Goal: Task Accomplishment & Management: Use online tool/utility

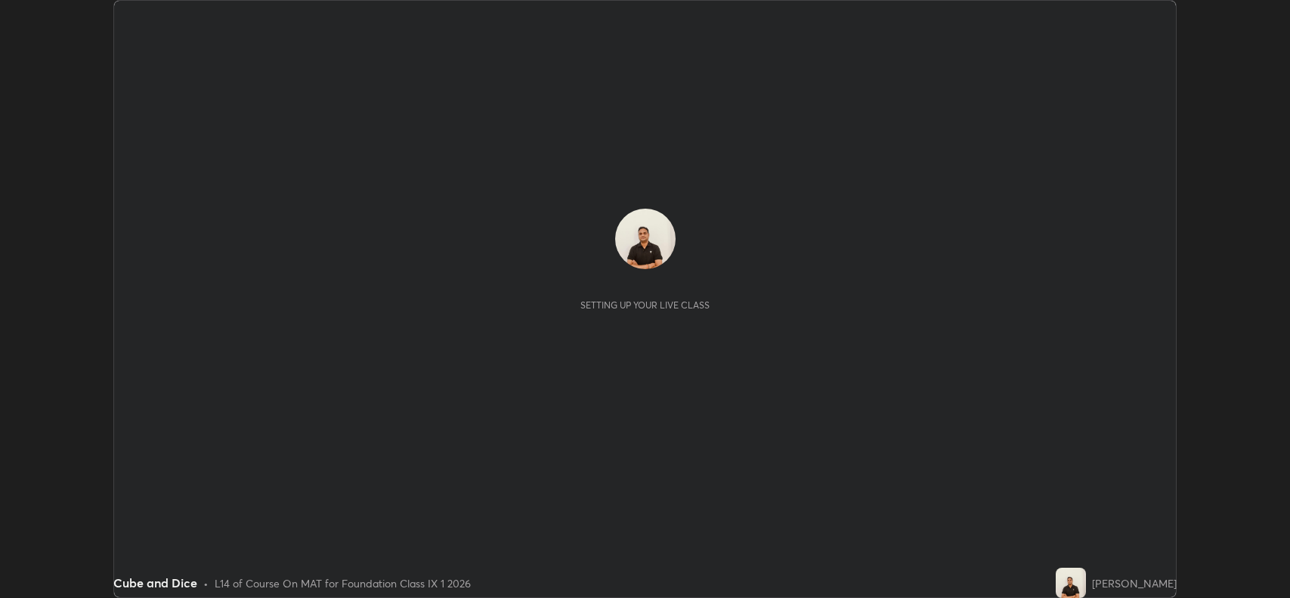
scroll to position [598, 1289]
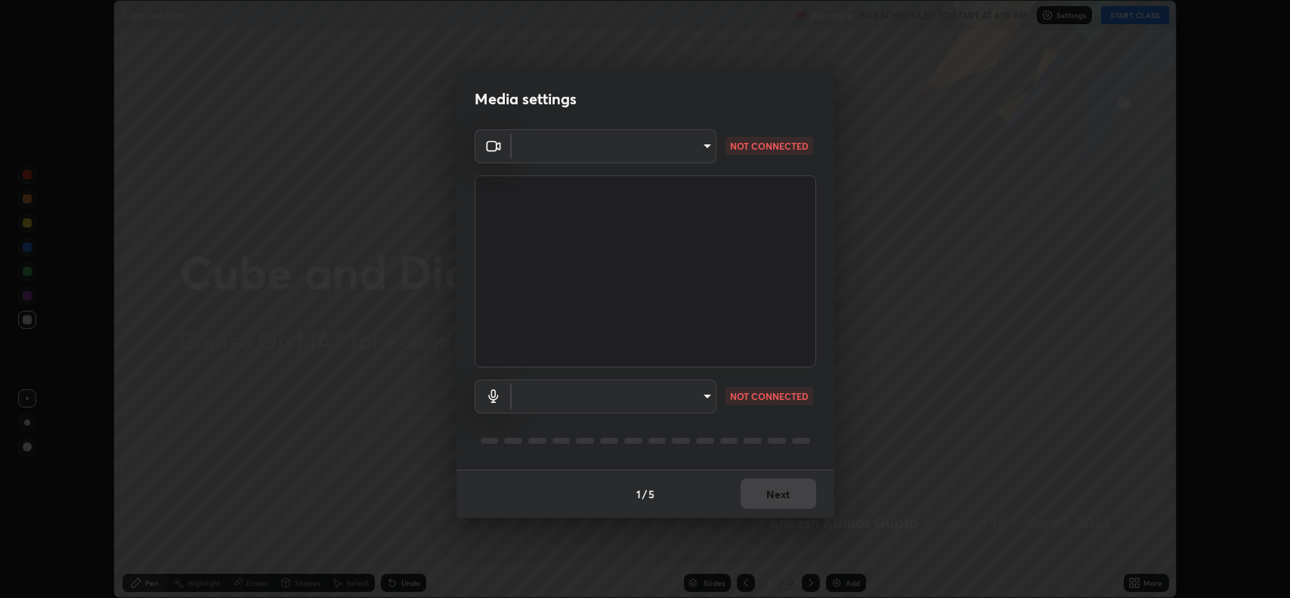
type input "023dc7e4afad408b4af01b24b4ace02be49c6e90b0394e62e2609e385841db5f"
type input "default"
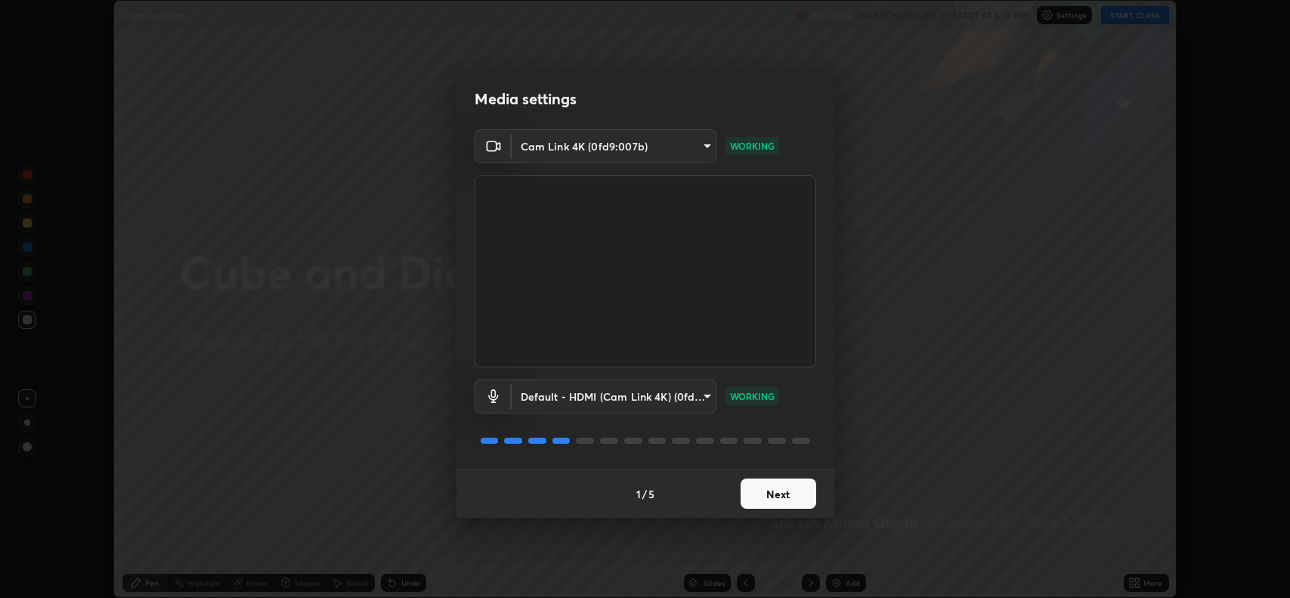
click at [760, 498] on button "Next" at bounding box center [779, 493] width 76 height 30
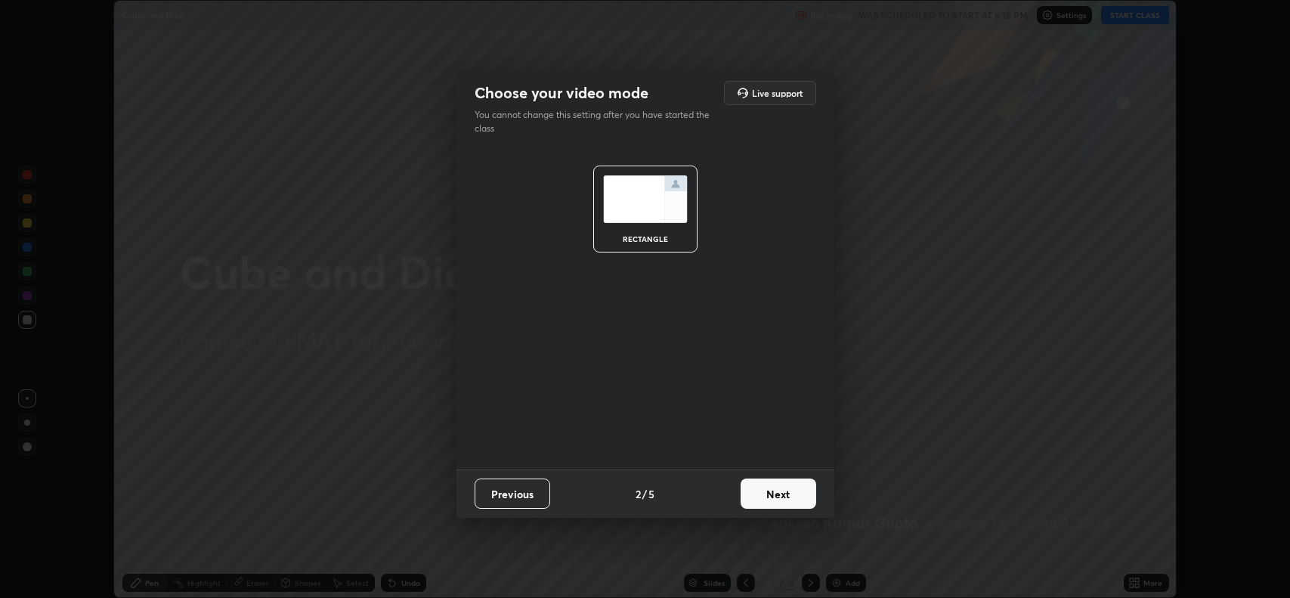
click at [760, 498] on button "Next" at bounding box center [779, 493] width 76 height 30
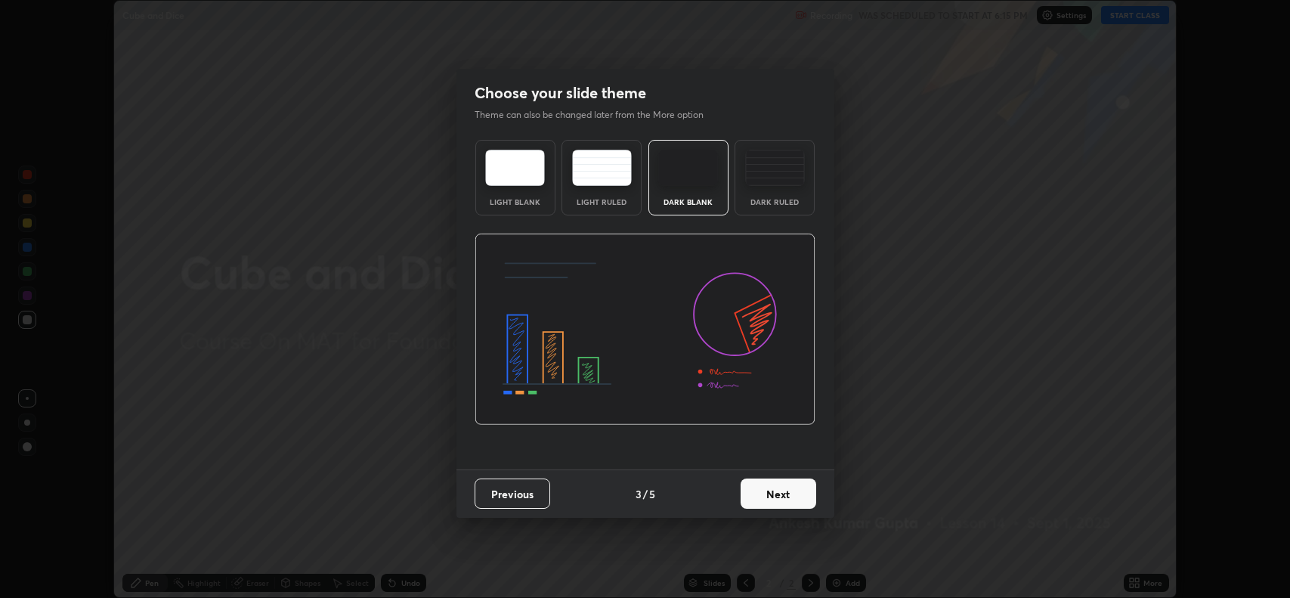
click at [765, 496] on button "Next" at bounding box center [779, 493] width 76 height 30
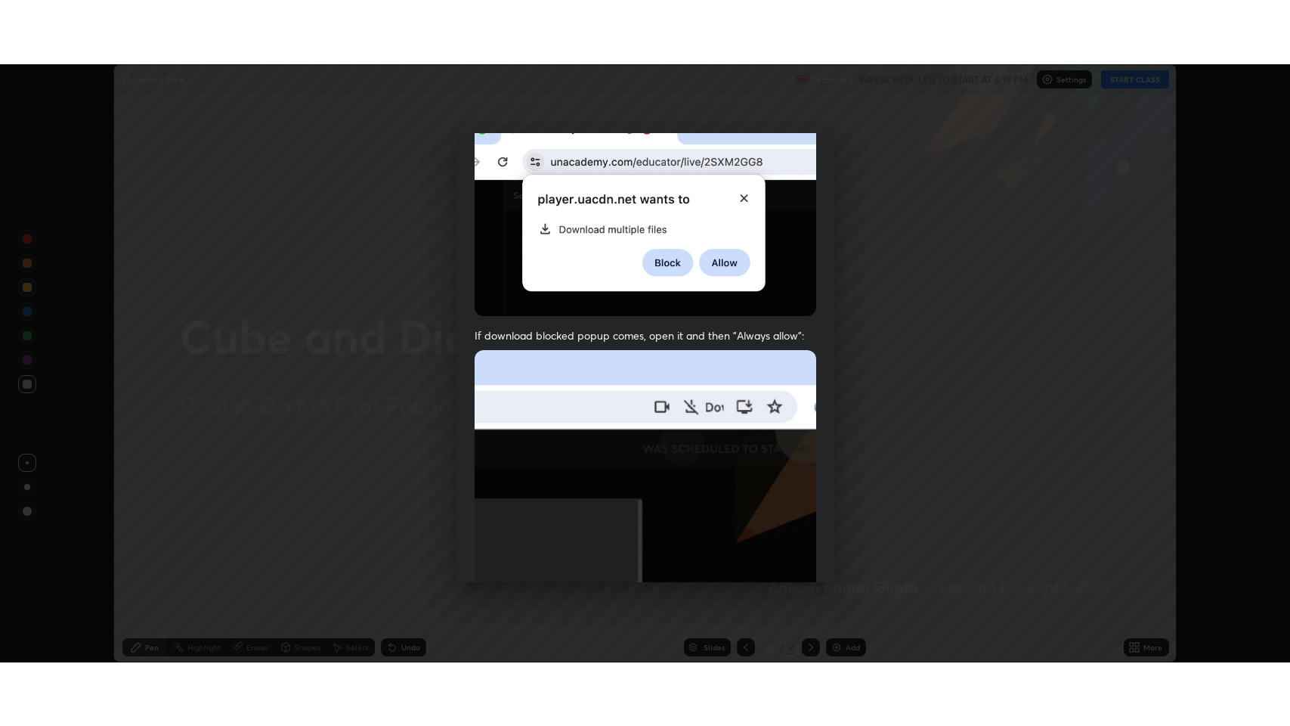
scroll to position [307, 0]
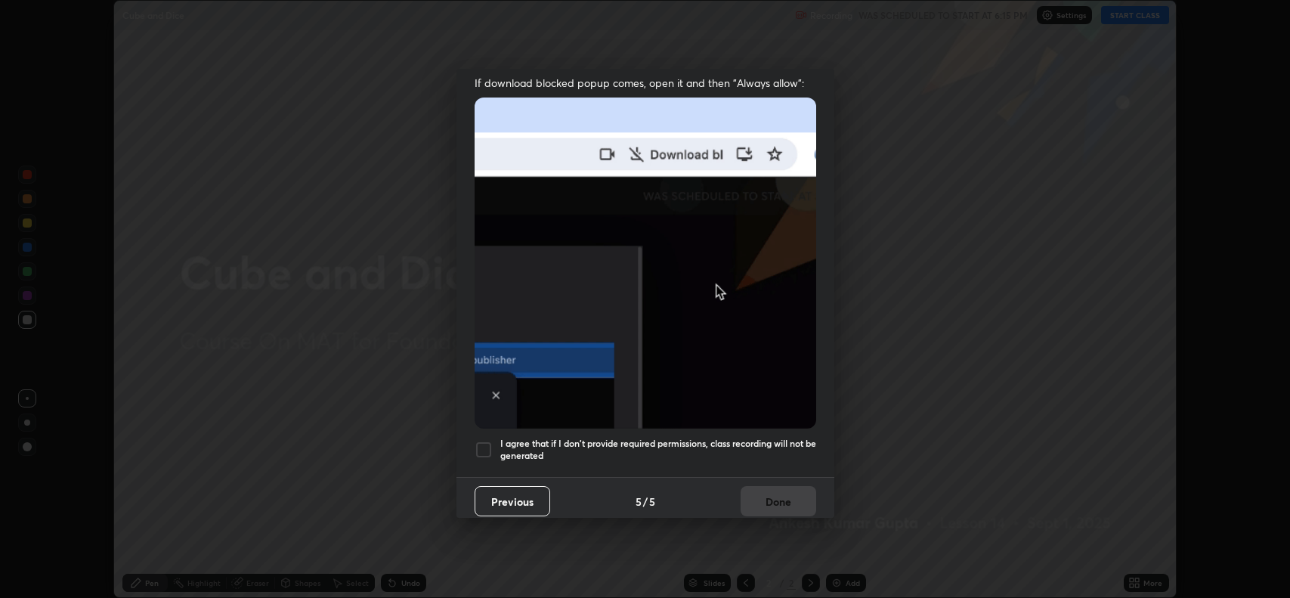
click at [477, 447] on div at bounding box center [484, 450] width 18 height 18
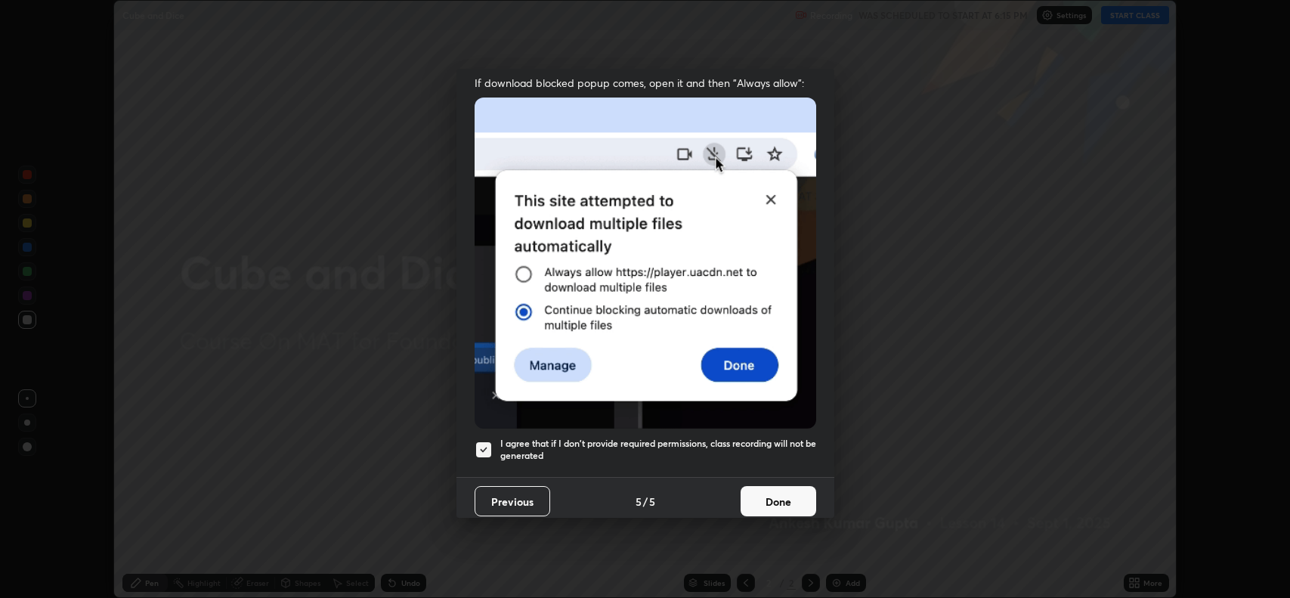
click at [768, 503] on button "Done" at bounding box center [779, 501] width 76 height 30
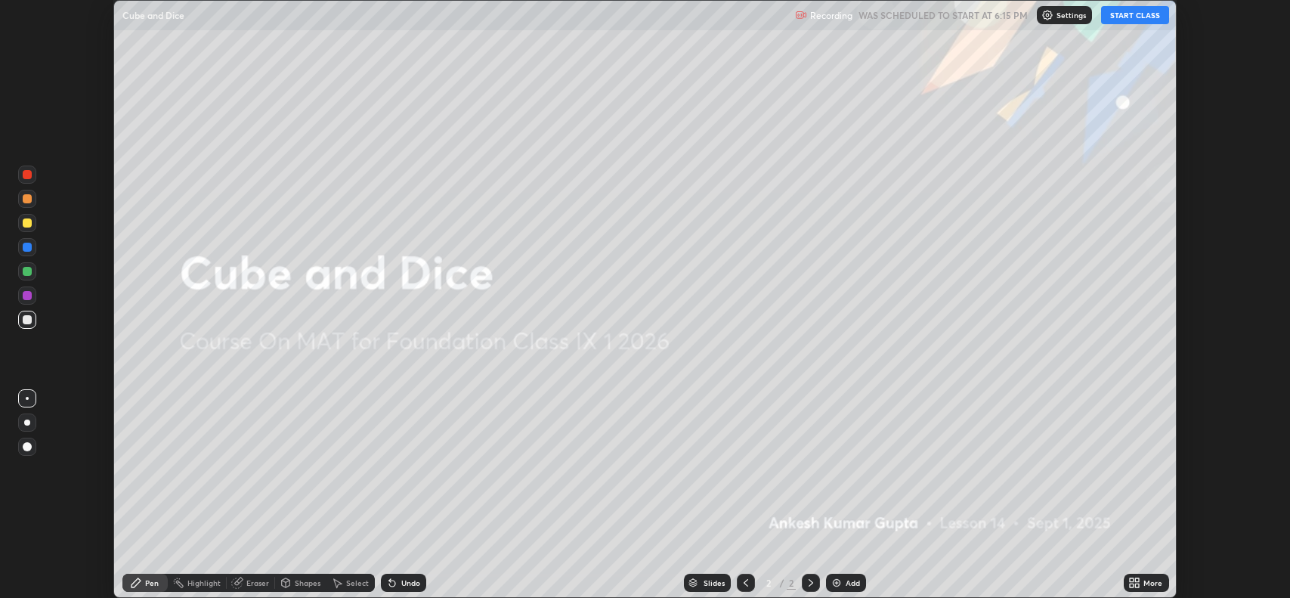
click at [1130, 14] on button "START CLASS" at bounding box center [1135, 15] width 68 height 18
click at [1137, 583] on icon at bounding box center [1134, 583] width 12 height 12
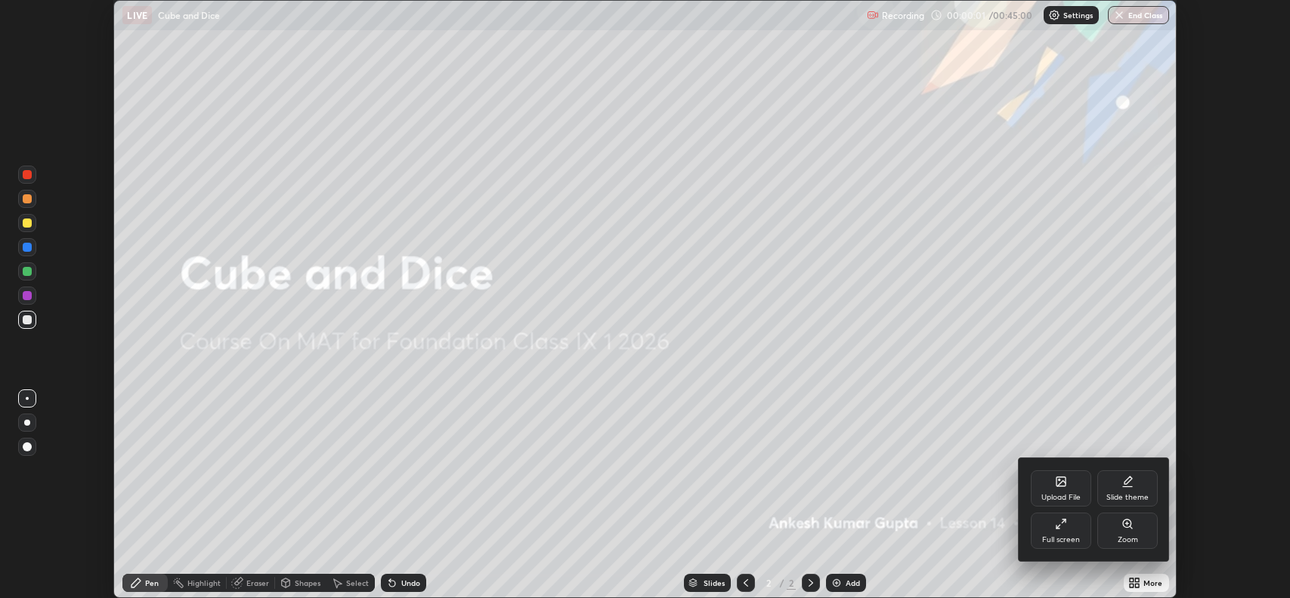
click at [1047, 524] on div "Full screen" at bounding box center [1061, 530] width 60 height 36
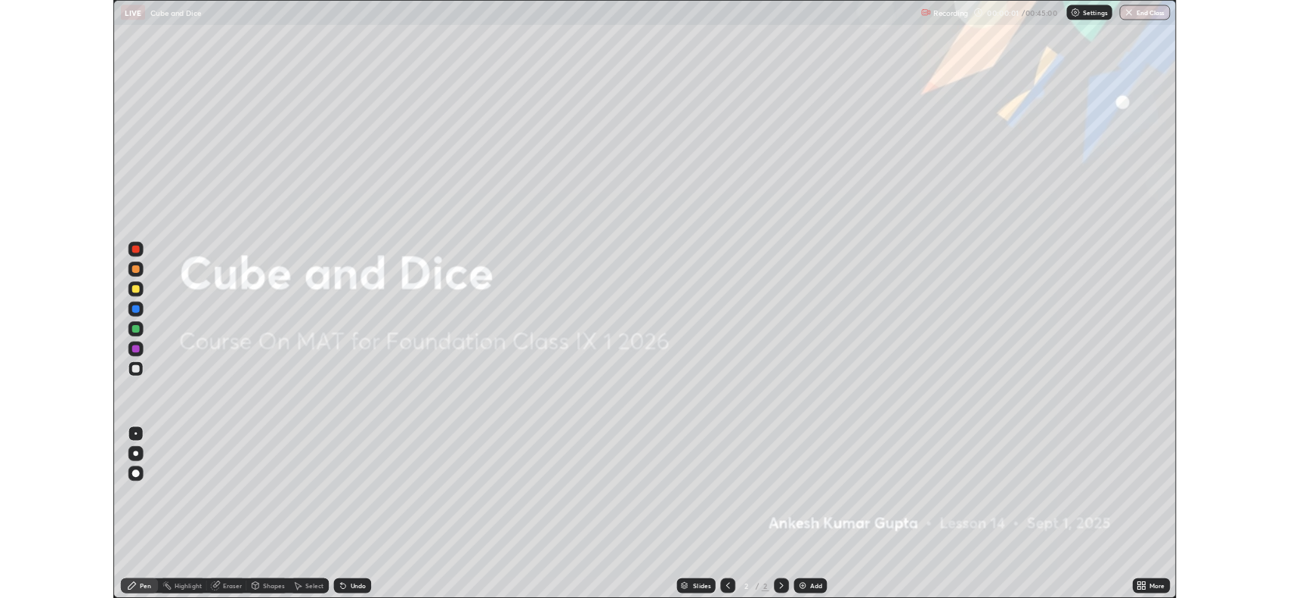
scroll to position [726, 1290]
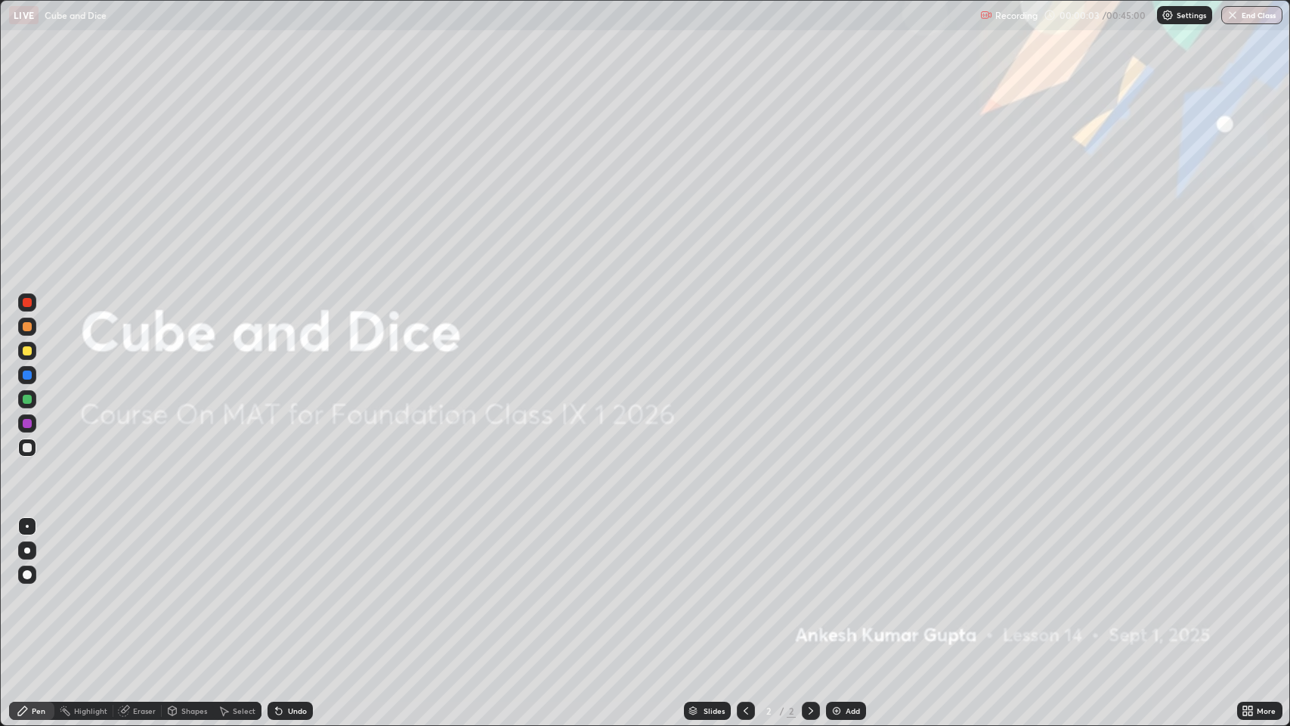
click at [840, 597] on img at bounding box center [837, 710] width 12 height 12
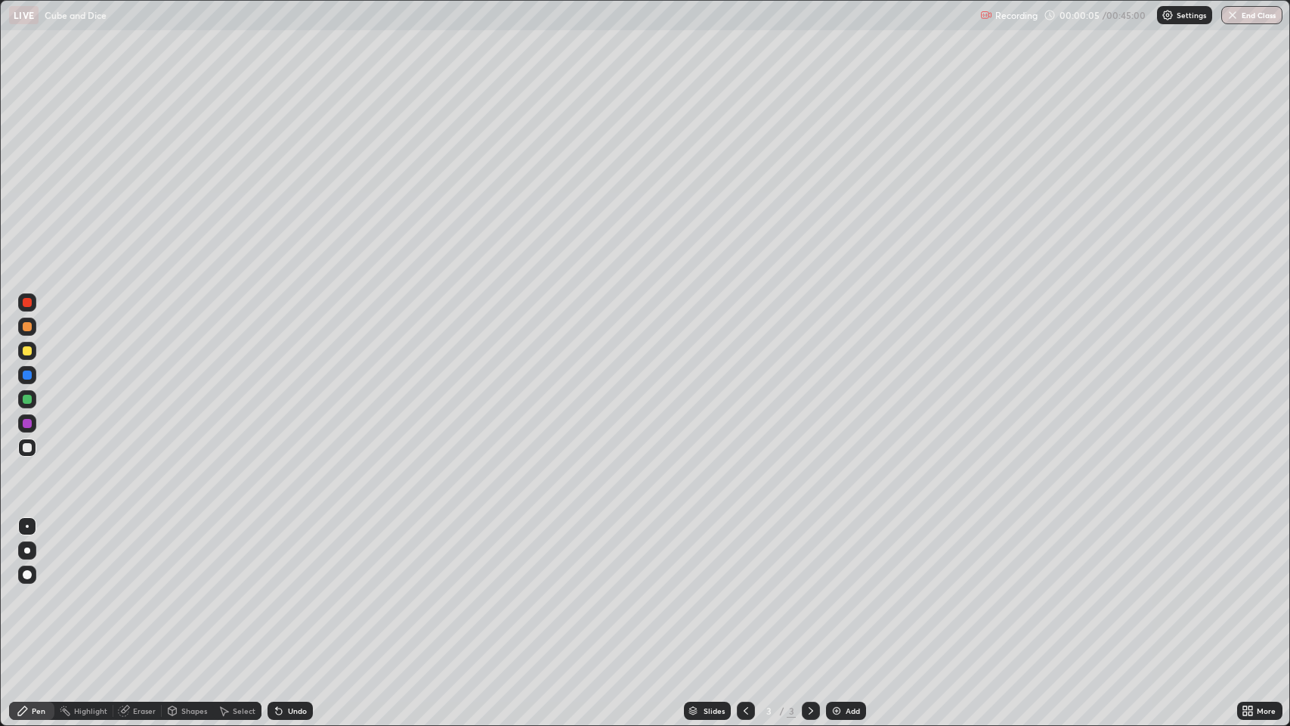
click at [1252, 597] on icon at bounding box center [1251, 713] width 4 height 4
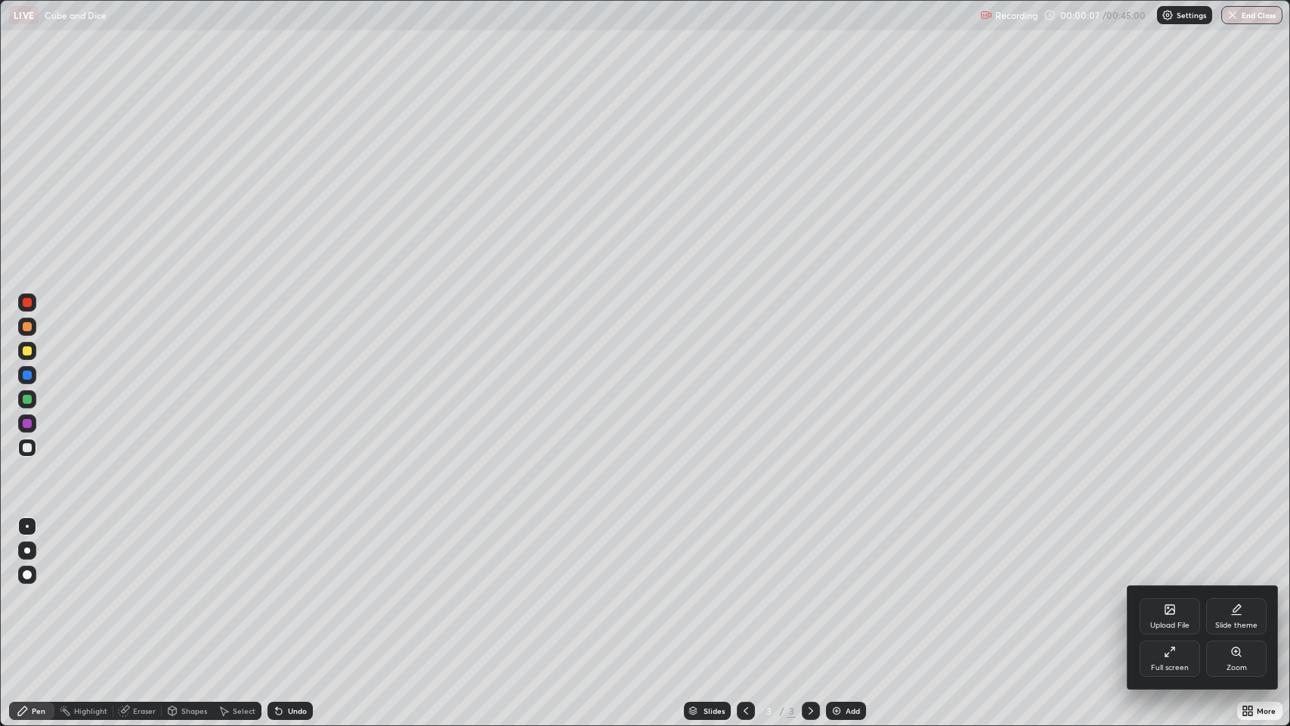
click at [1168, 597] on div "Upload File" at bounding box center [1169, 625] width 39 height 8
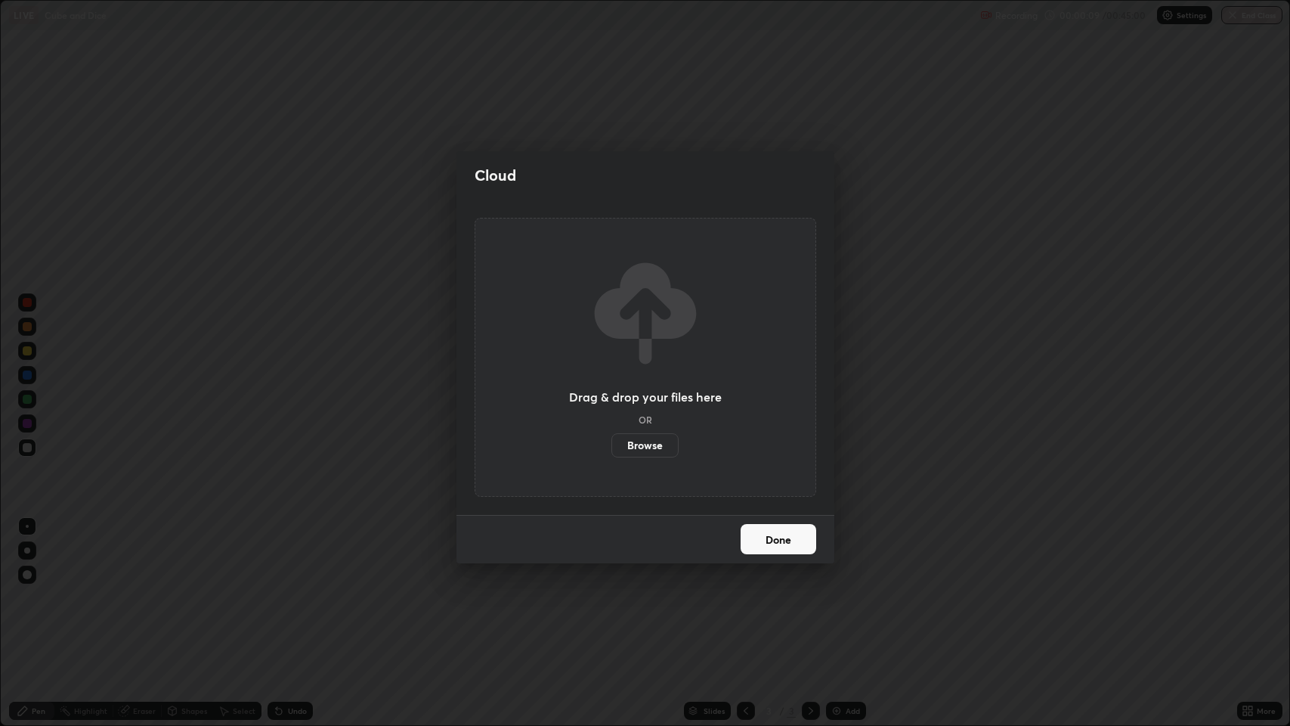
click at [630, 442] on label "Browse" at bounding box center [644, 445] width 67 height 24
click at [611, 442] on input "Browse" at bounding box center [611, 445] width 0 height 24
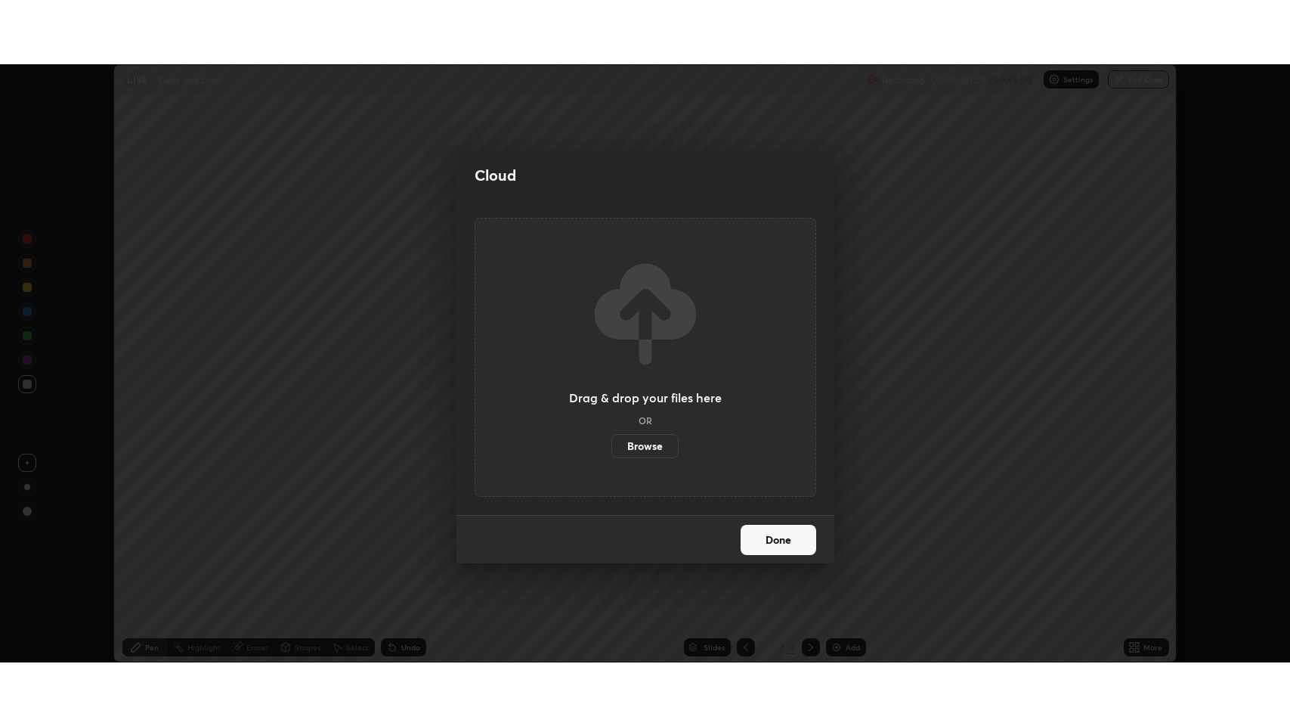
scroll to position [74975, 74283]
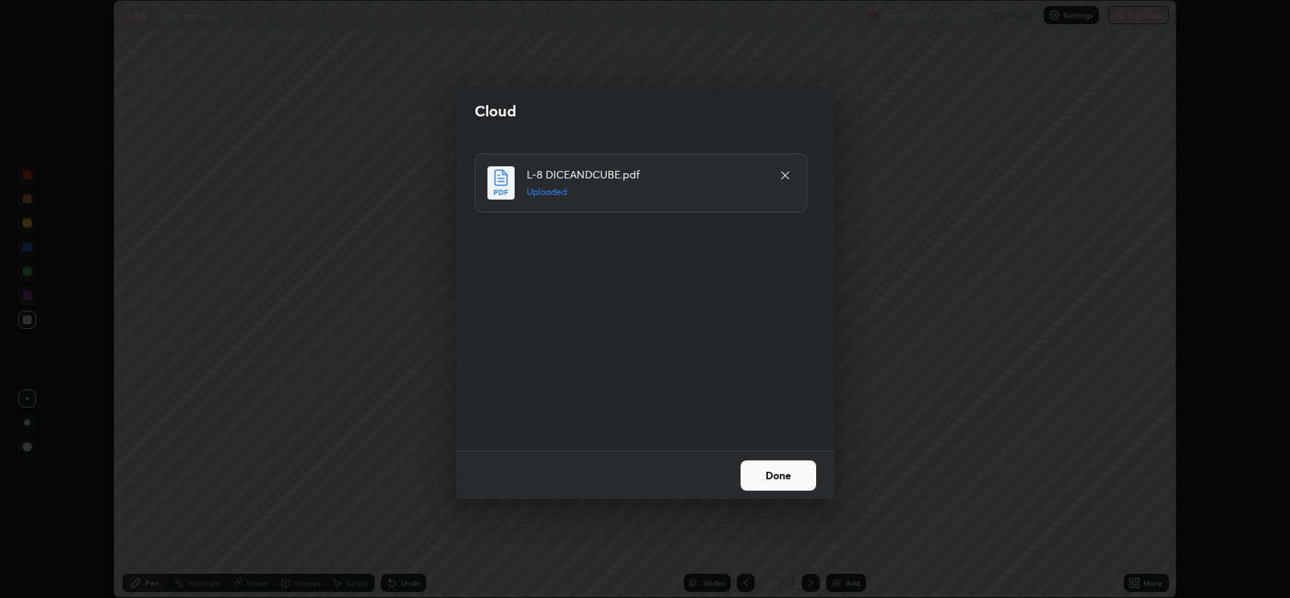
click at [750, 484] on button "Done" at bounding box center [779, 475] width 76 height 30
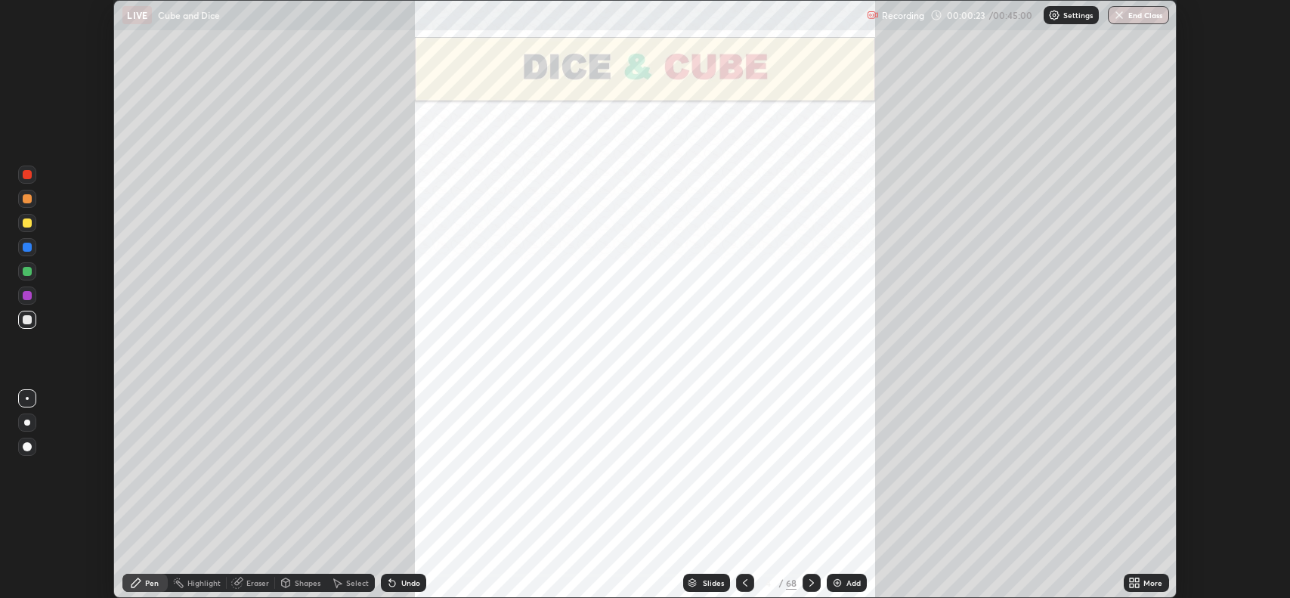
click at [1124, 589] on div "More" at bounding box center [1146, 583] width 45 height 30
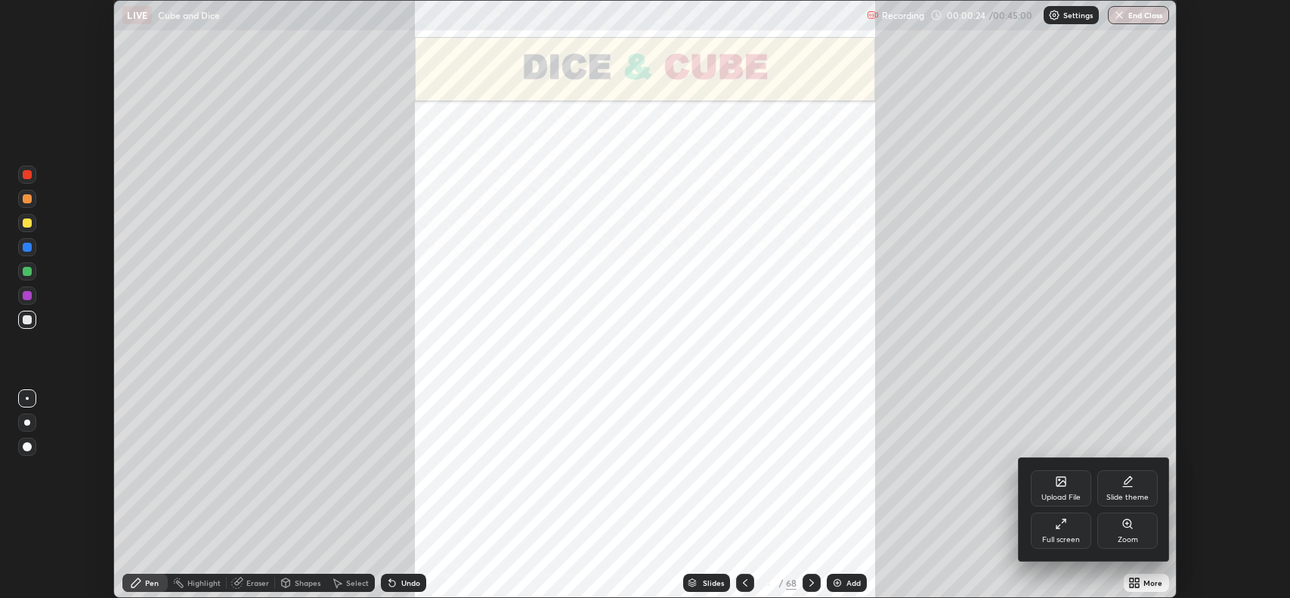
click at [1076, 543] on div "Full screen" at bounding box center [1061, 540] width 38 height 8
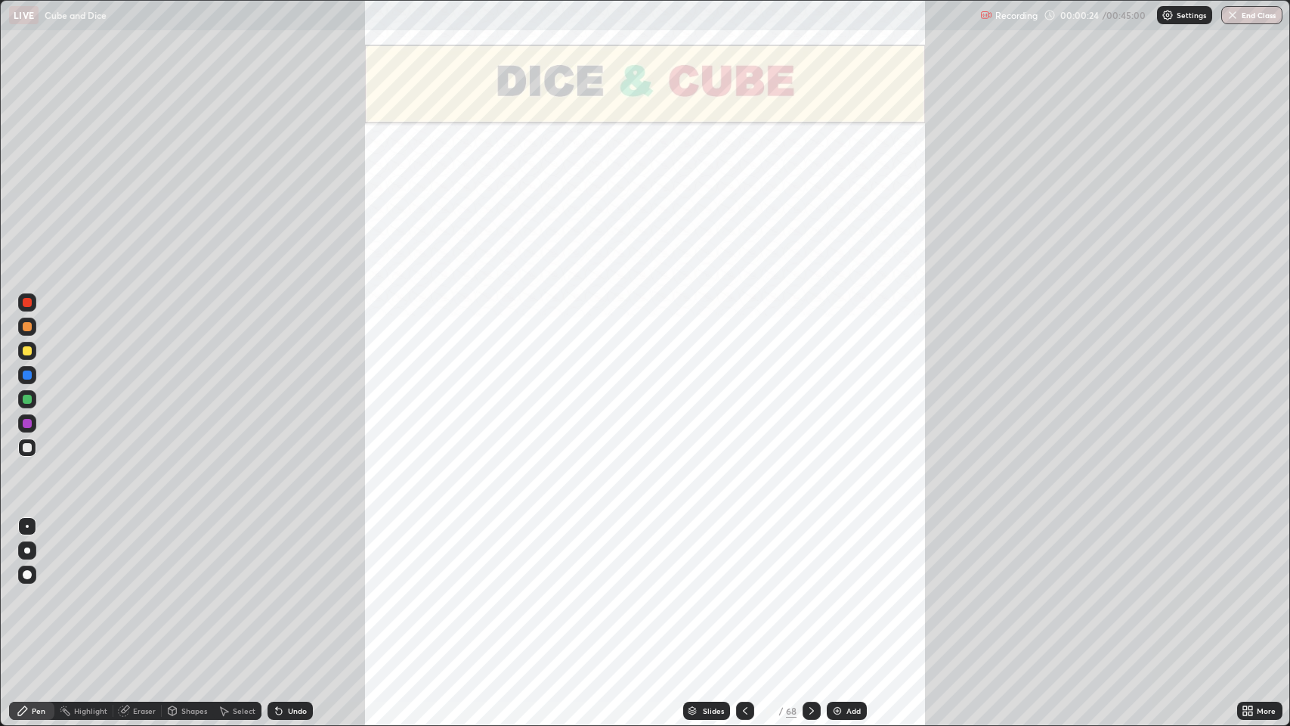
scroll to position [726, 1290]
click at [811, 597] on icon at bounding box center [812, 710] width 12 height 12
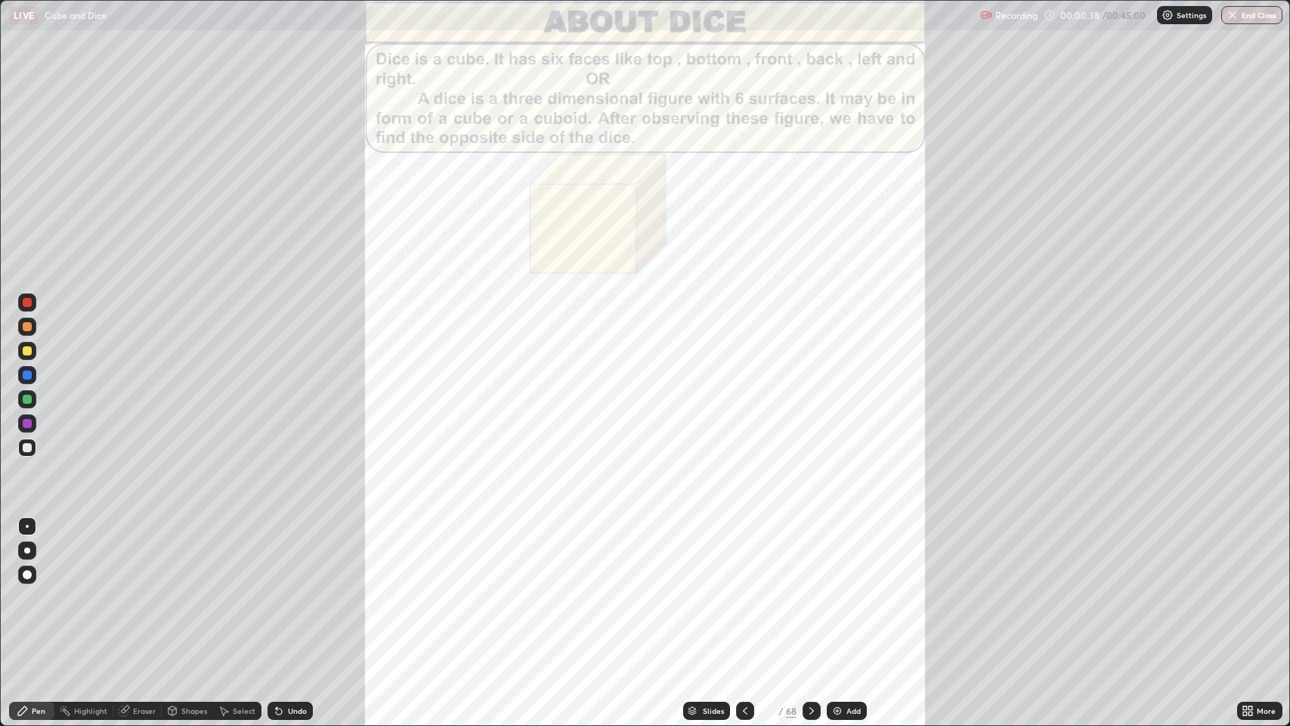
click at [1251, 597] on icon at bounding box center [1251, 713] width 4 height 4
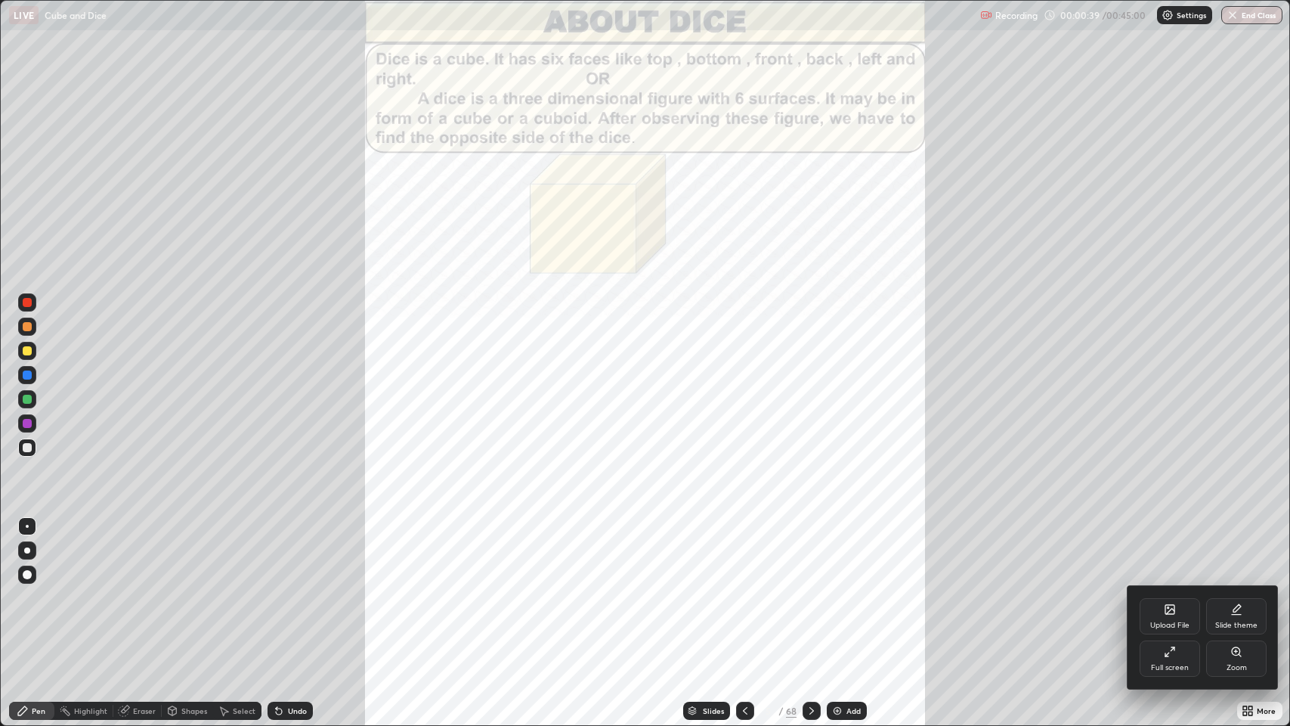
click at [1232, 597] on div "Zoom" at bounding box center [1237, 668] width 20 height 8
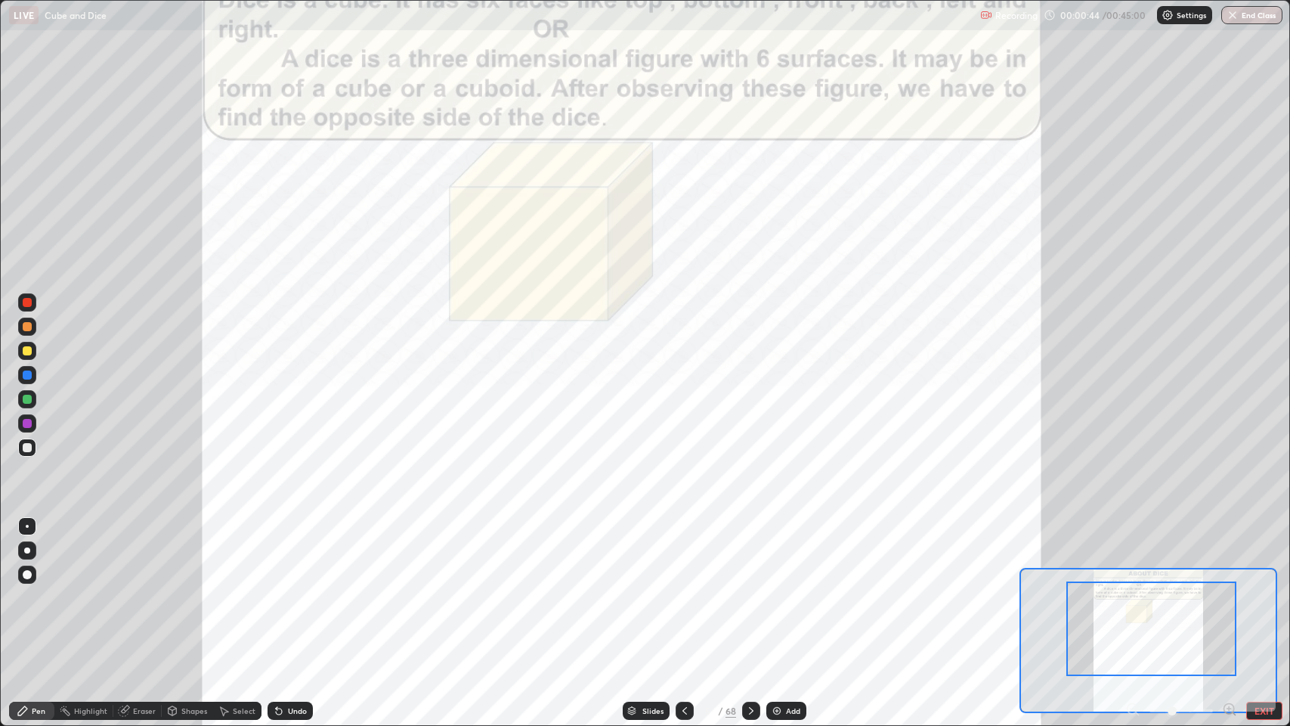
click at [750, 597] on icon at bounding box center [751, 710] width 12 height 12
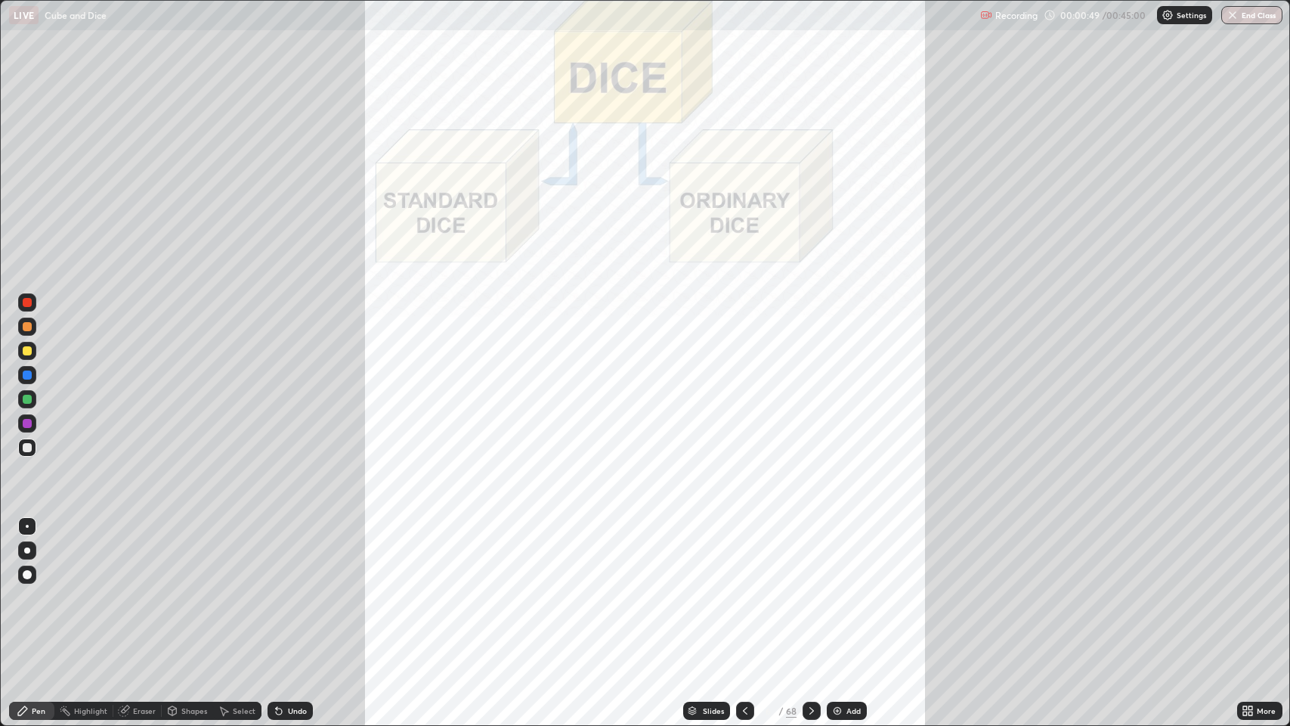
click at [810, 597] on icon at bounding box center [812, 710] width 12 height 12
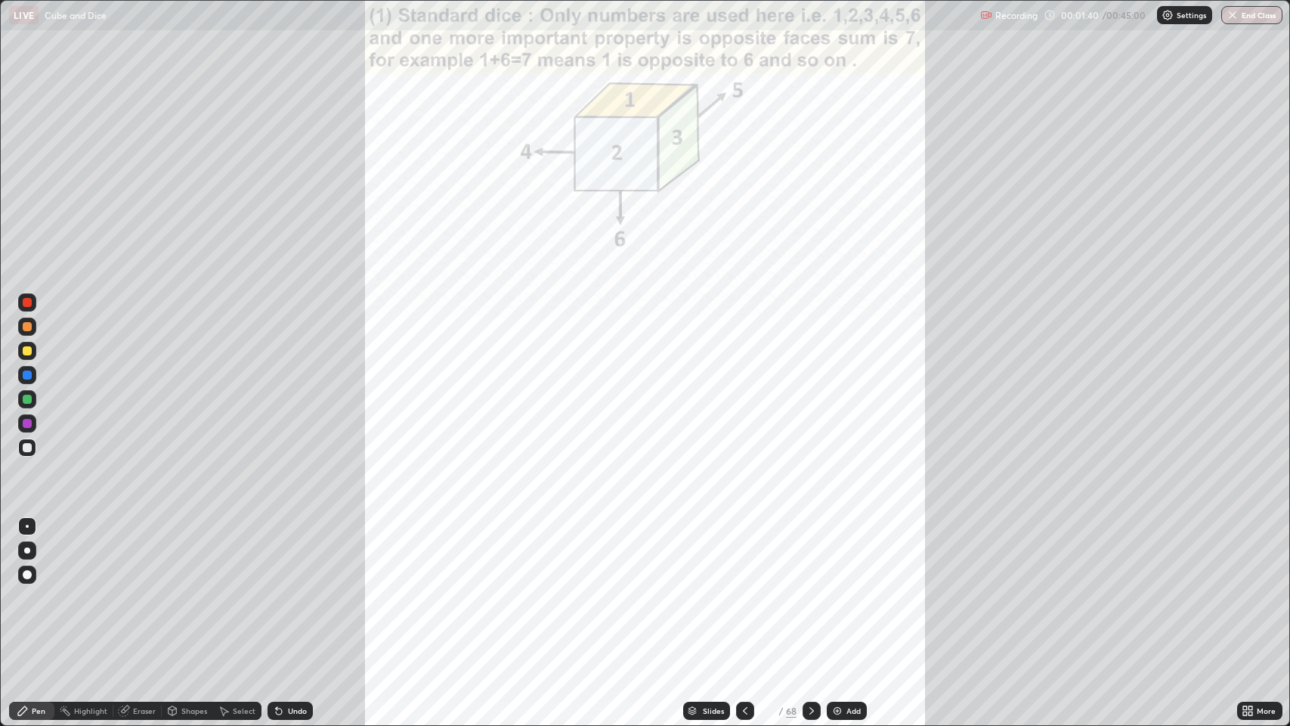
click at [808, 597] on icon at bounding box center [812, 710] width 12 height 12
click at [803, 597] on div at bounding box center [812, 710] width 18 height 18
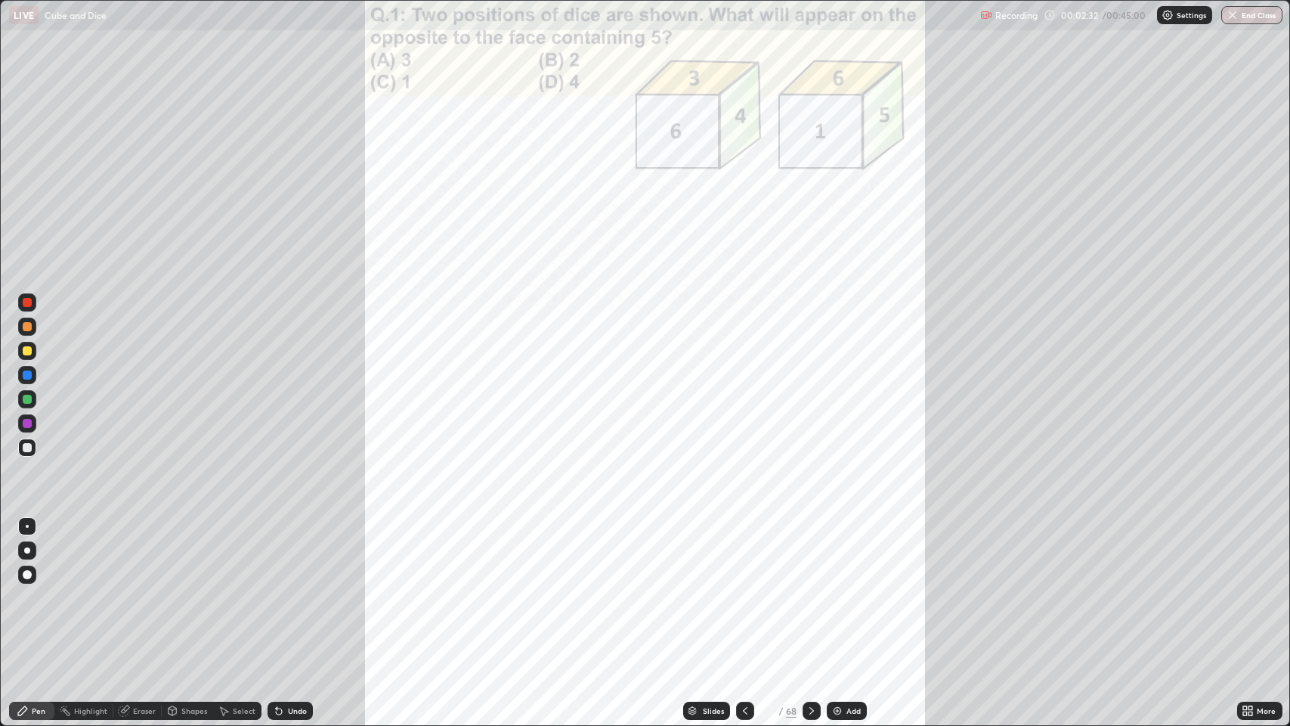
click at [1245, 597] on icon at bounding box center [1245, 713] width 4 height 4
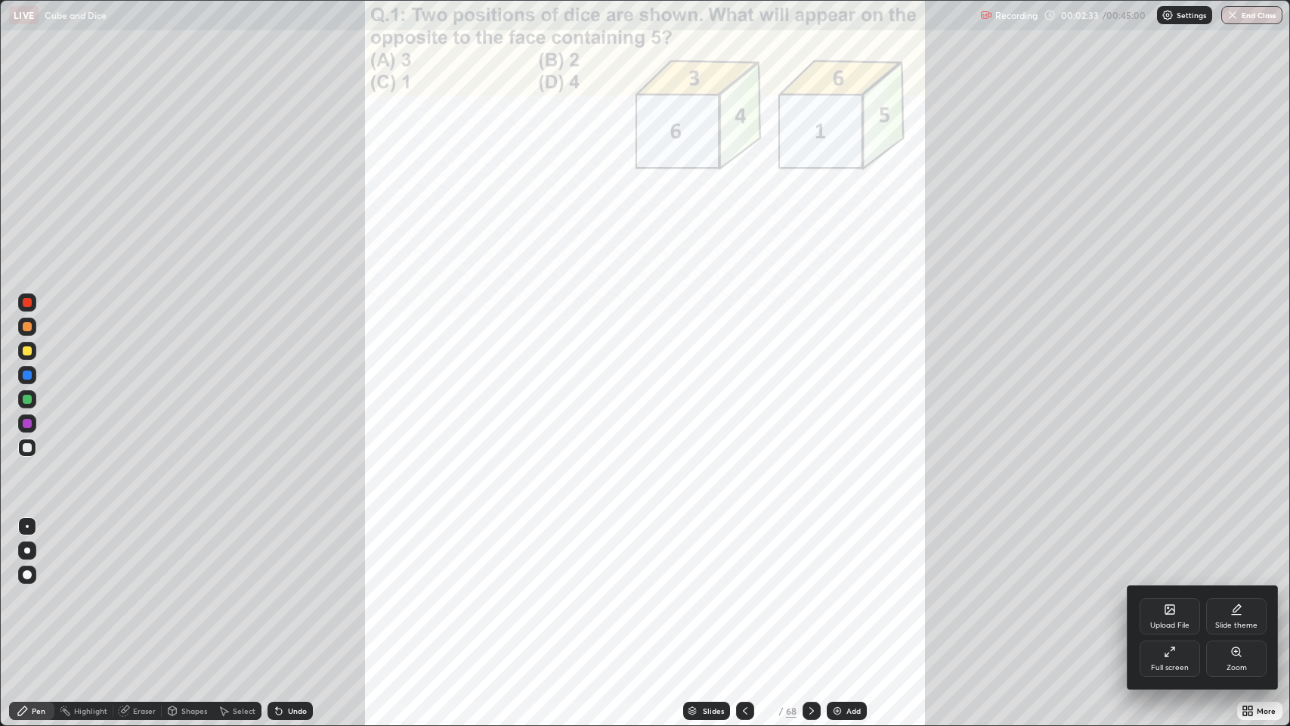
click at [1230, 597] on div "Zoom" at bounding box center [1237, 668] width 20 height 8
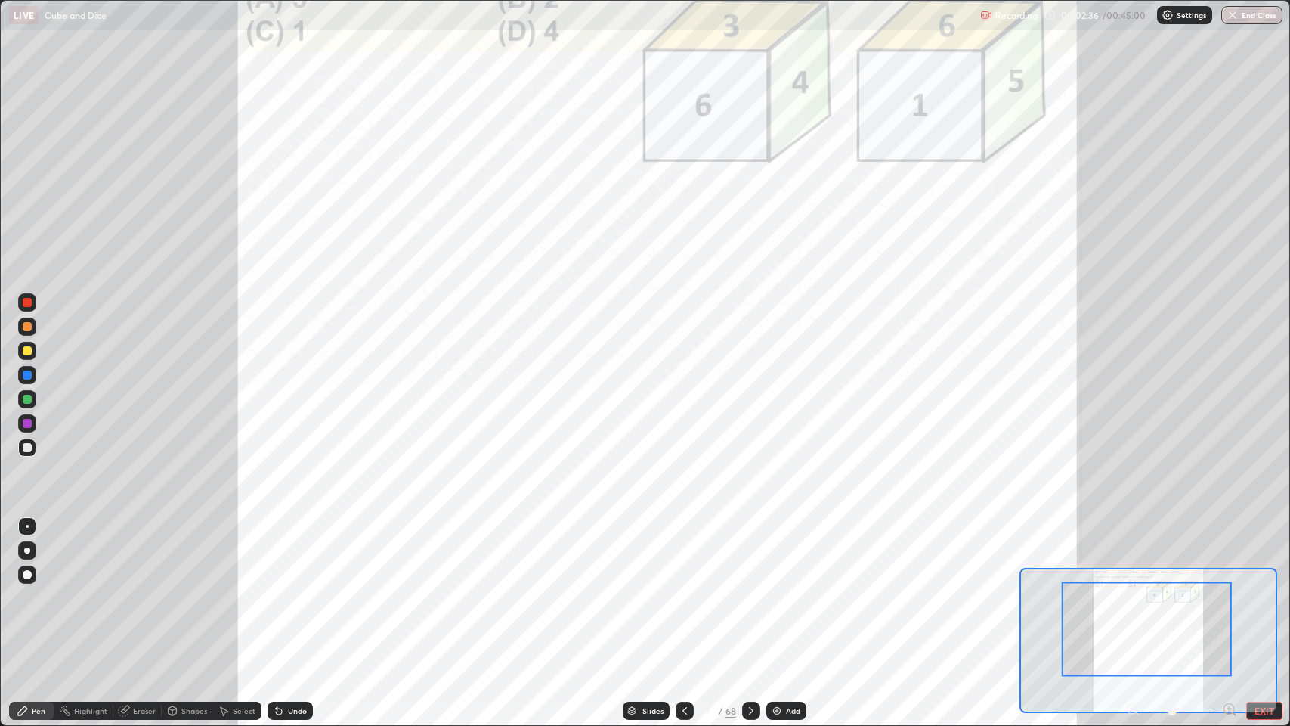
click at [1228, 597] on icon at bounding box center [1229, 708] width 4 height 0
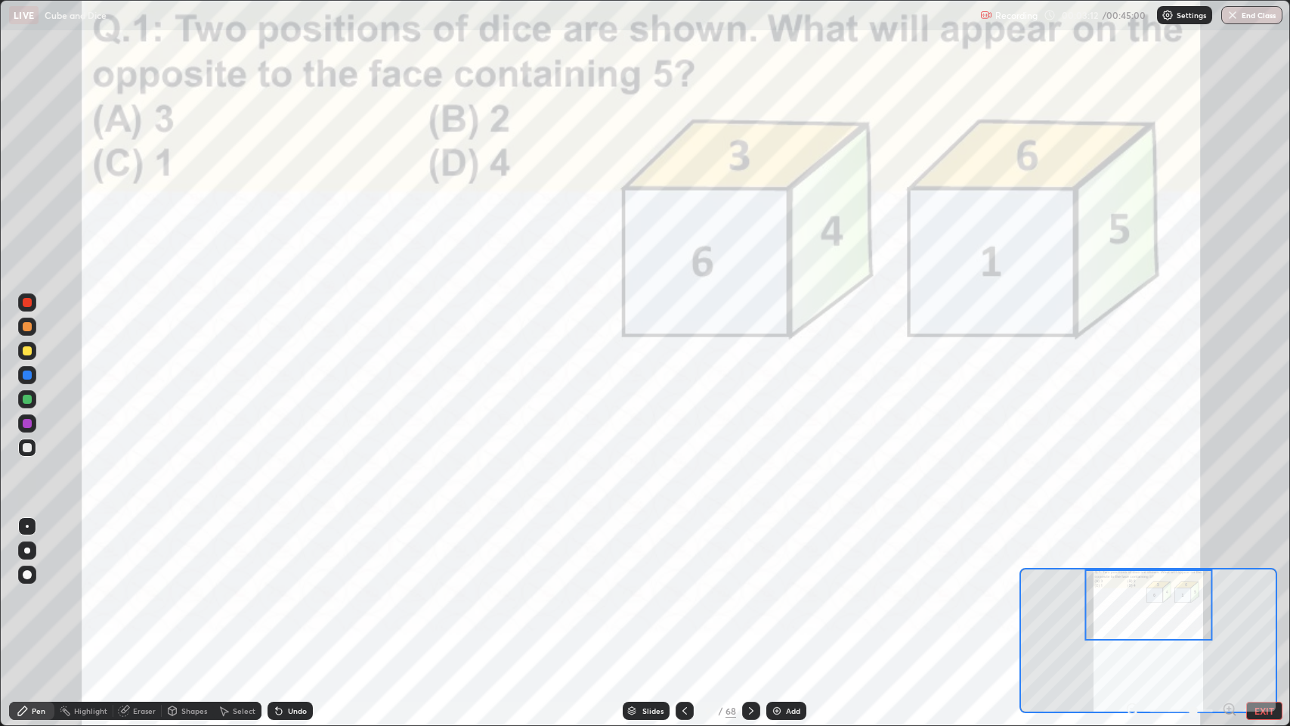
click at [28, 351] on div at bounding box center [27, 350] width 9 height 9
click at [744, 597] on div at bounding box center [751, 710] width 18 height 18
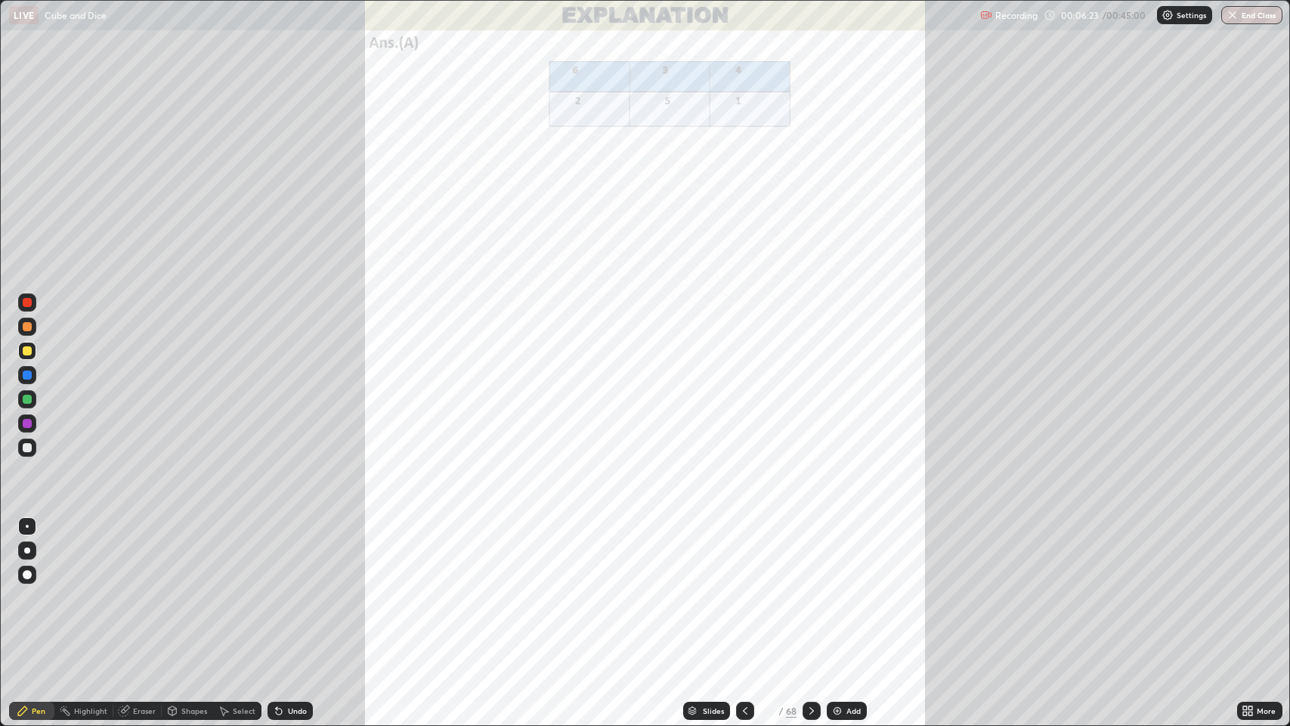
click at [803, 597] on div at bounding box center [812, 710] width 18 height 18
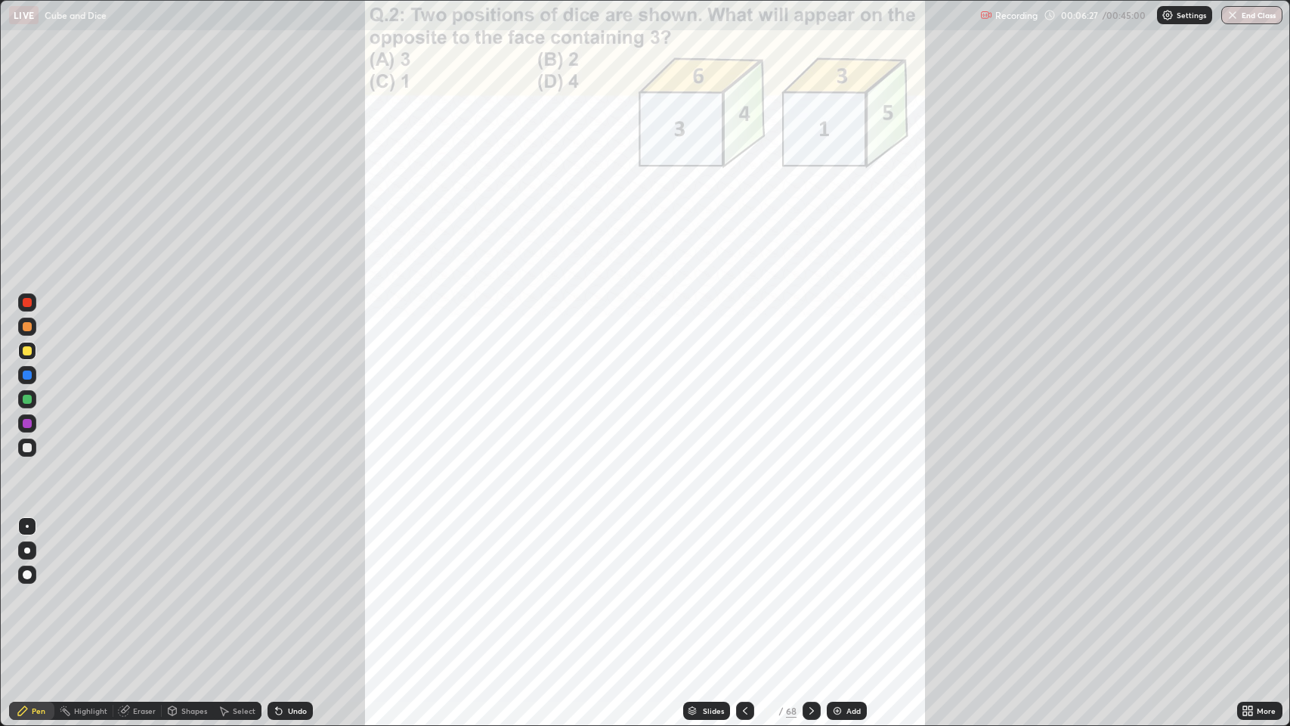
click at [1248, 597] on icon at bounding box center [1248, 710] width 12 height 12
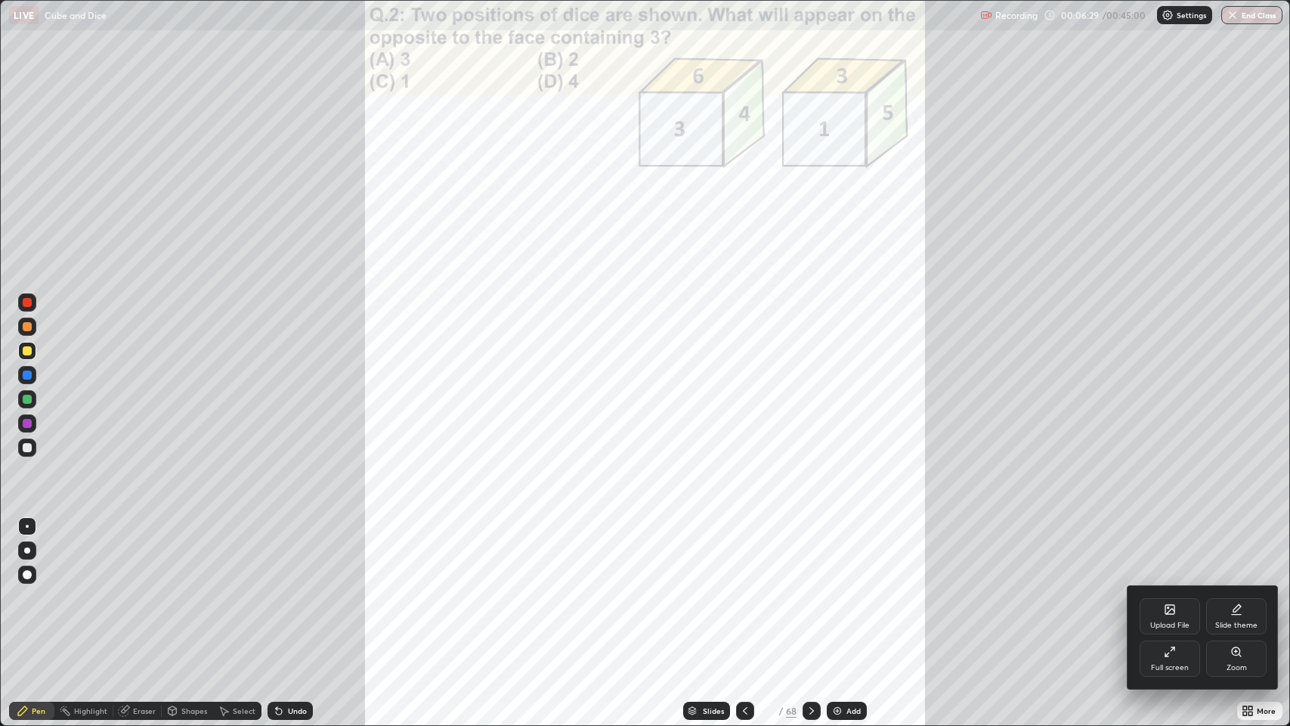
click at [1221, 597] on div "Zoom" at bounding box center [1236, 658] width 60 height 36
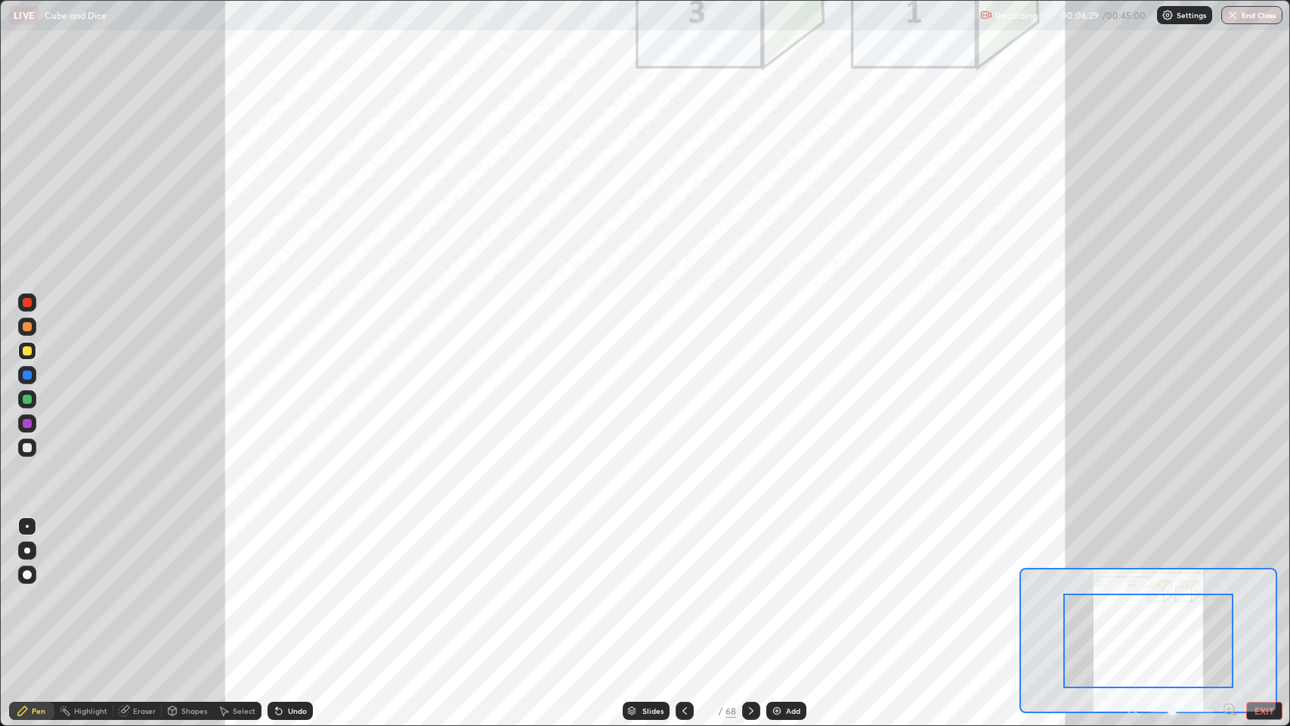
click at [1161, 597] on div at bounding box center [1148, 640] width 170 height 94
click at [1224, 597] on icon at bounding box center [1229, 709] width 10 height 10
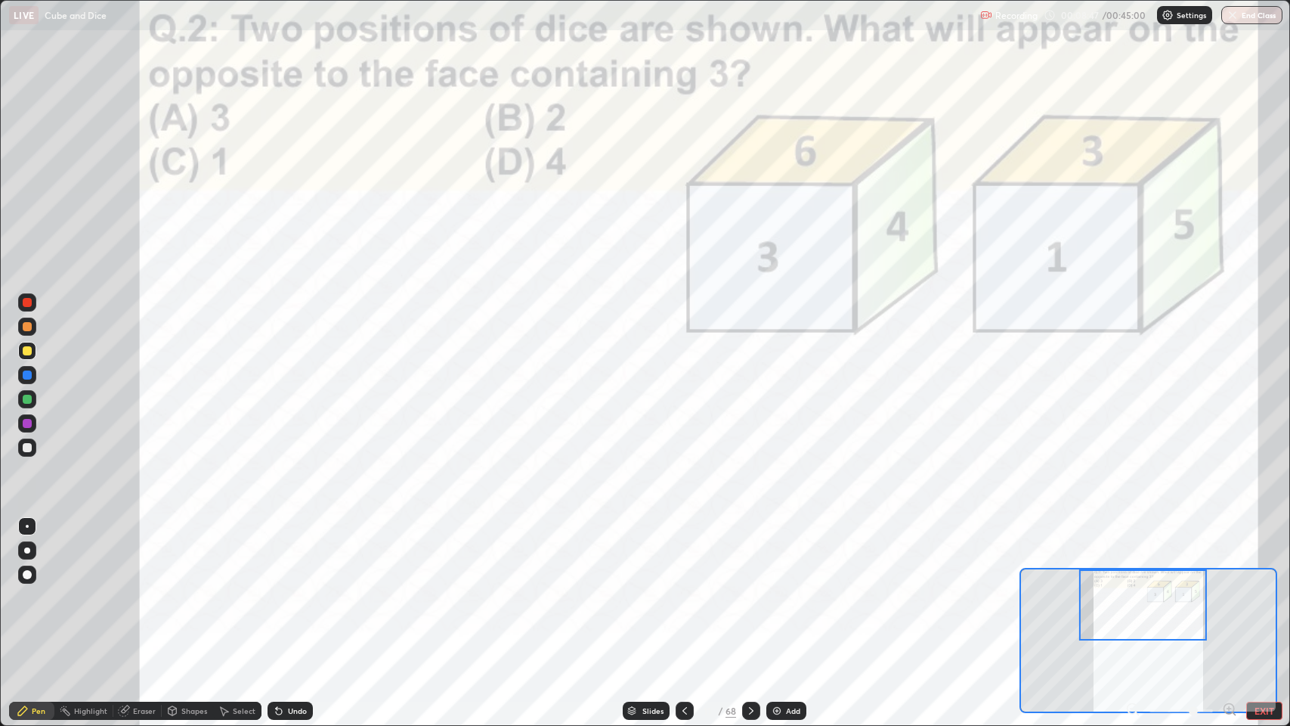
click at [750, 597] on icon at bounding box center [751, 710] width 12 height 12
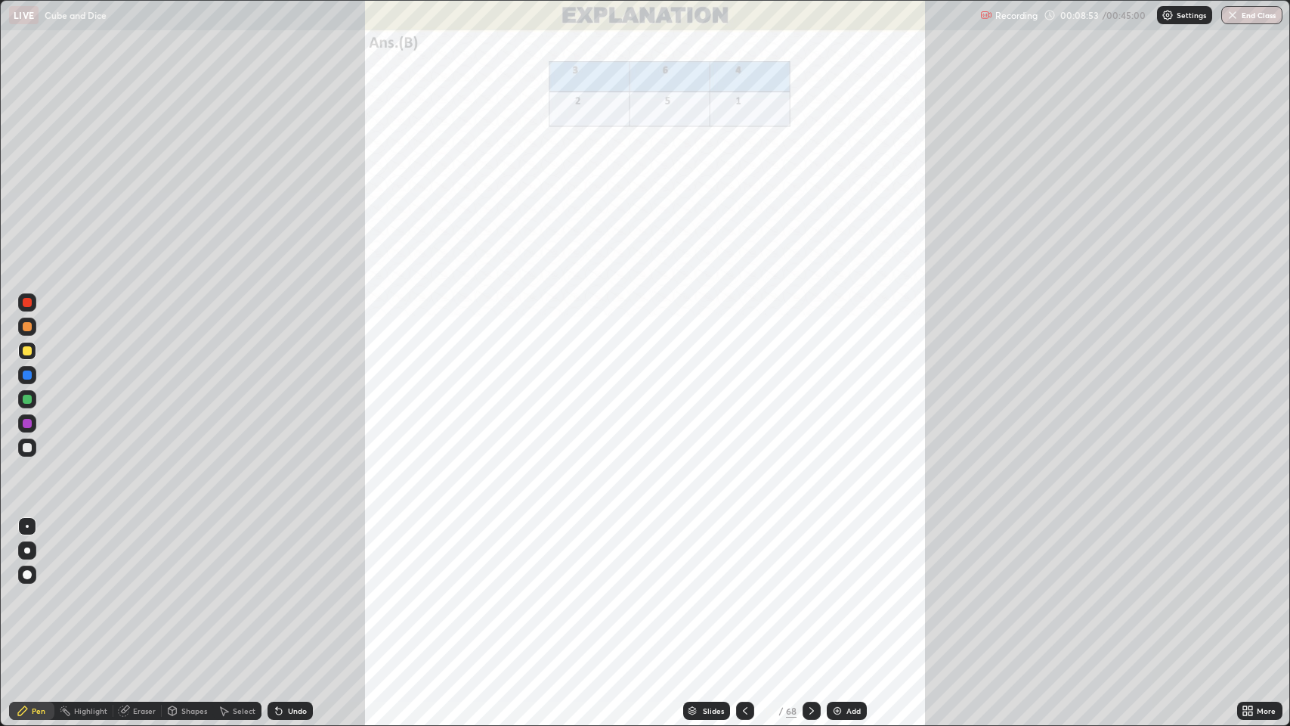
click at [808, 597] on icon at bounding box center [812, 710] width 12 height 12
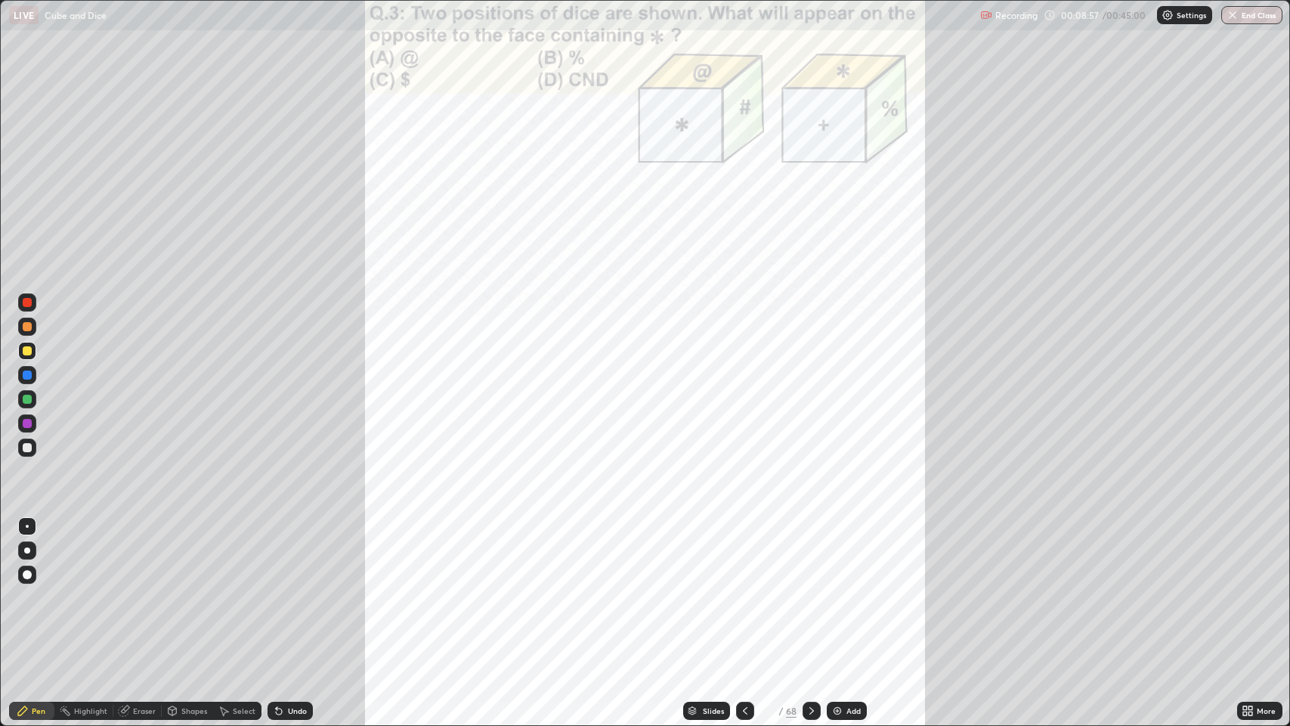
click at [1247, 597] on icon at bounding box center [1245, 713] width 4 height 4
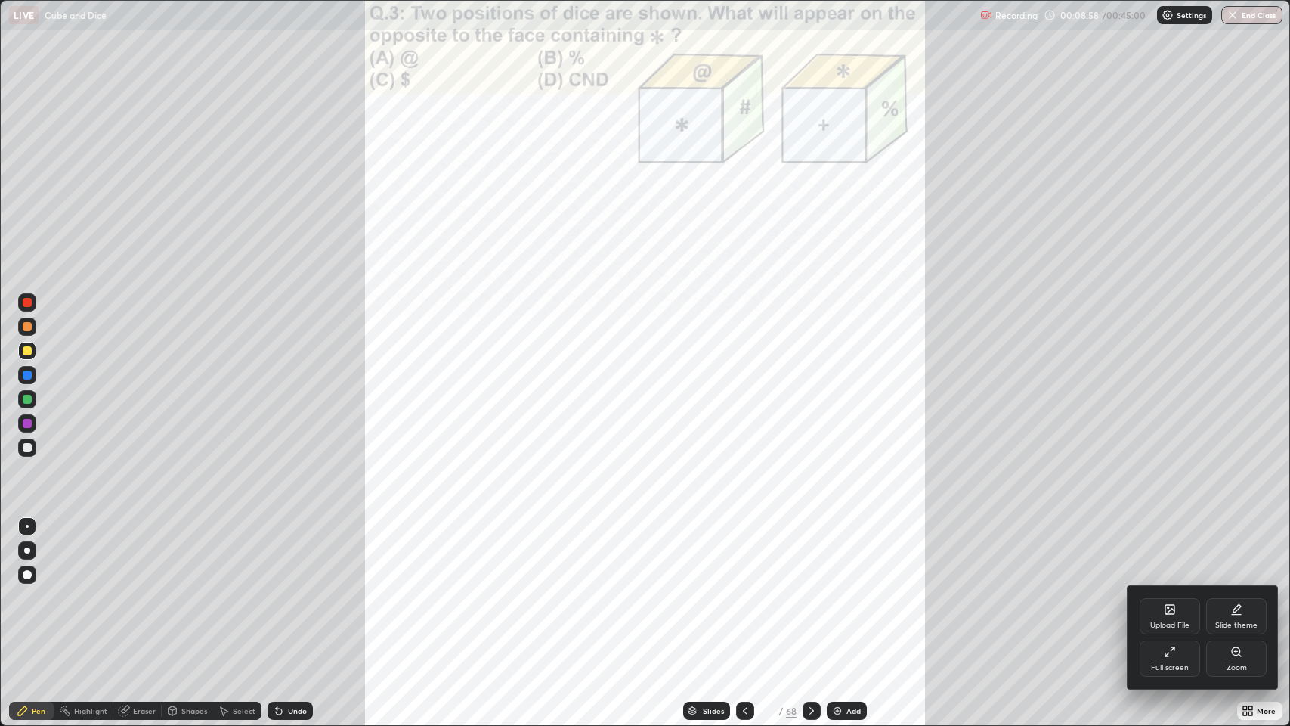
click at [1230, 597] on div "Zoom" at bounding box center [1236, 658] width 60 height 36
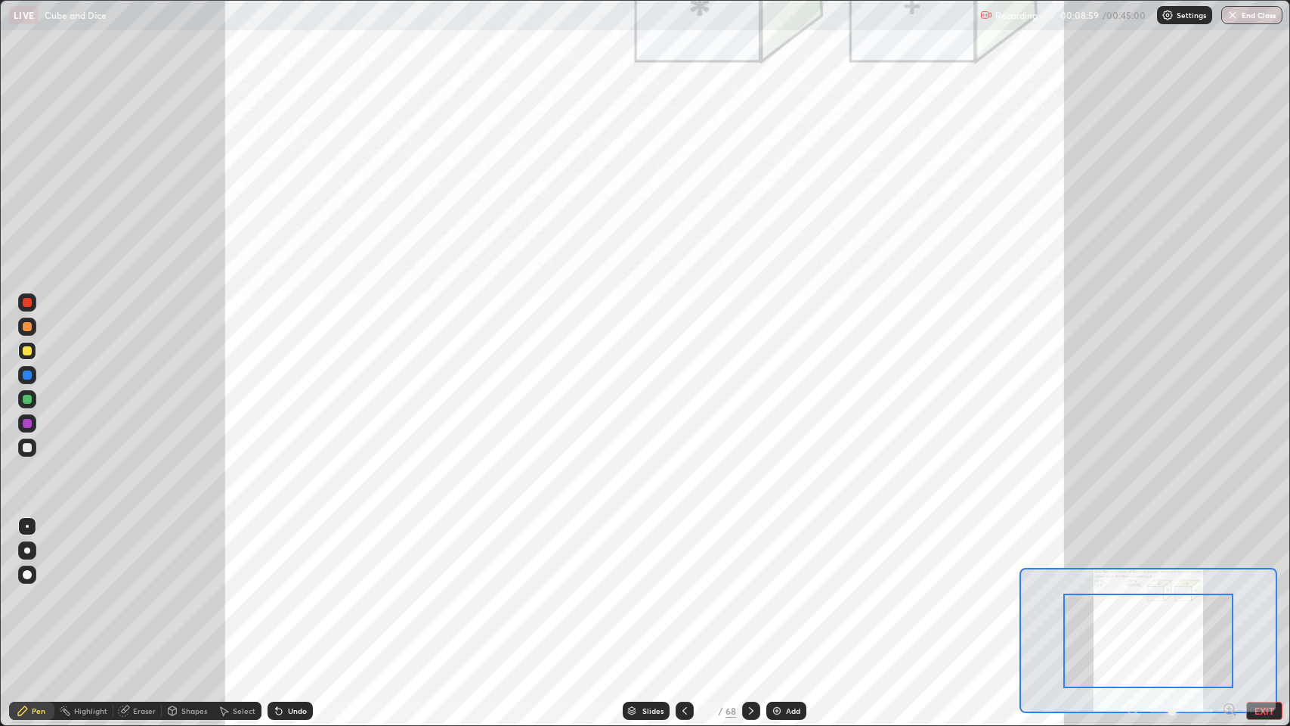
click at [1228, 597] on icon at bounding box center [1229, 708] width 4 height 0
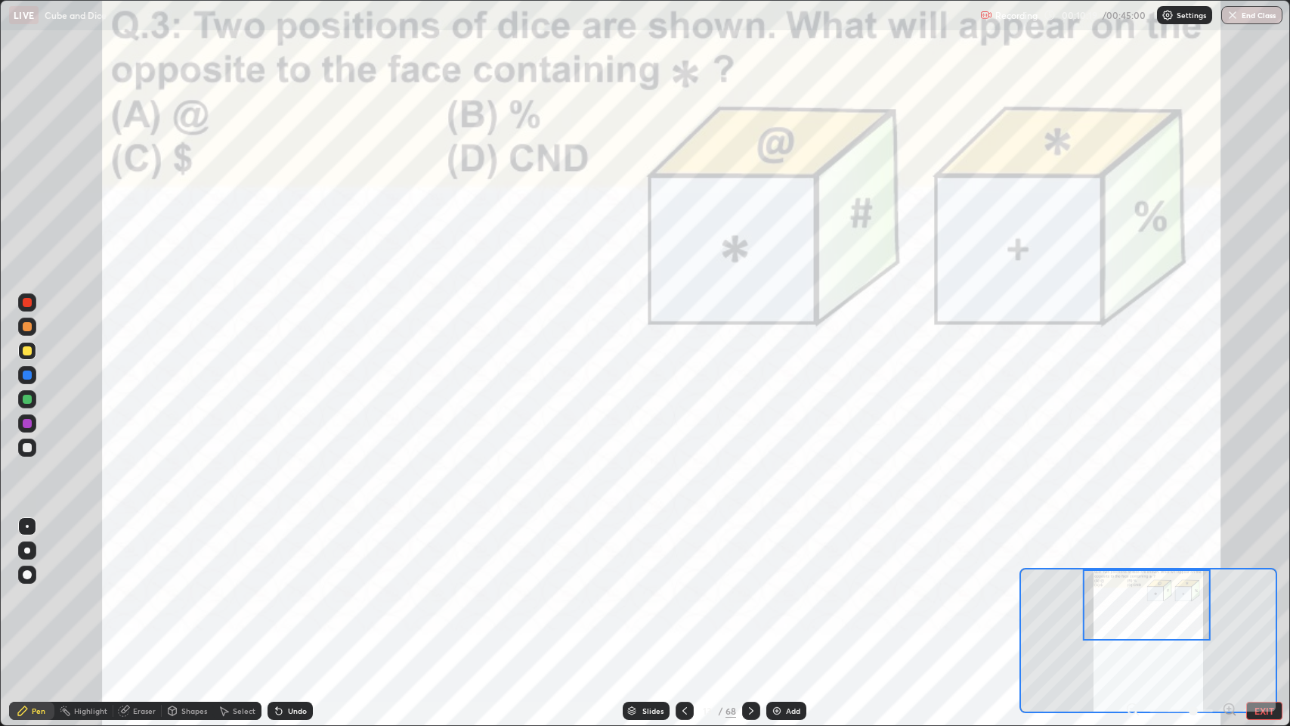
click at [745, 597] on div at bounding box center [751, 710] width 18 height 18
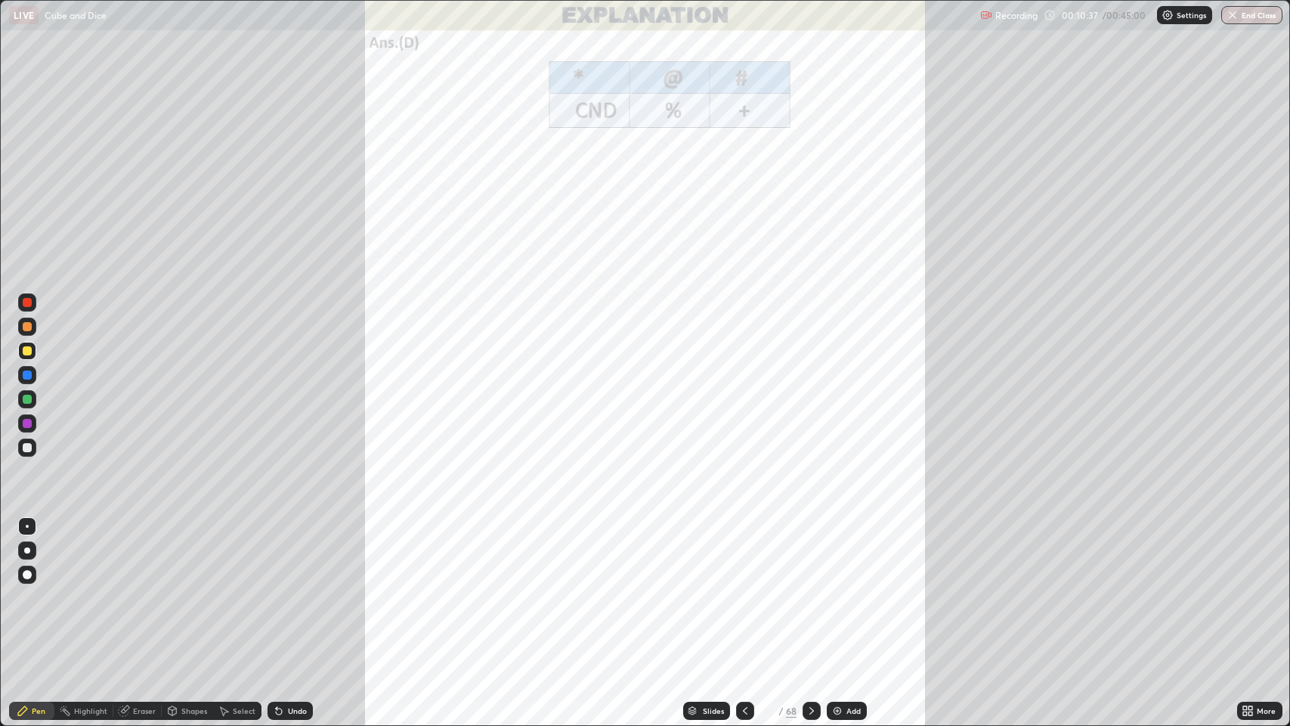
click at [812, 597] on icon at bounding box center [811, 711] width 5 height 8
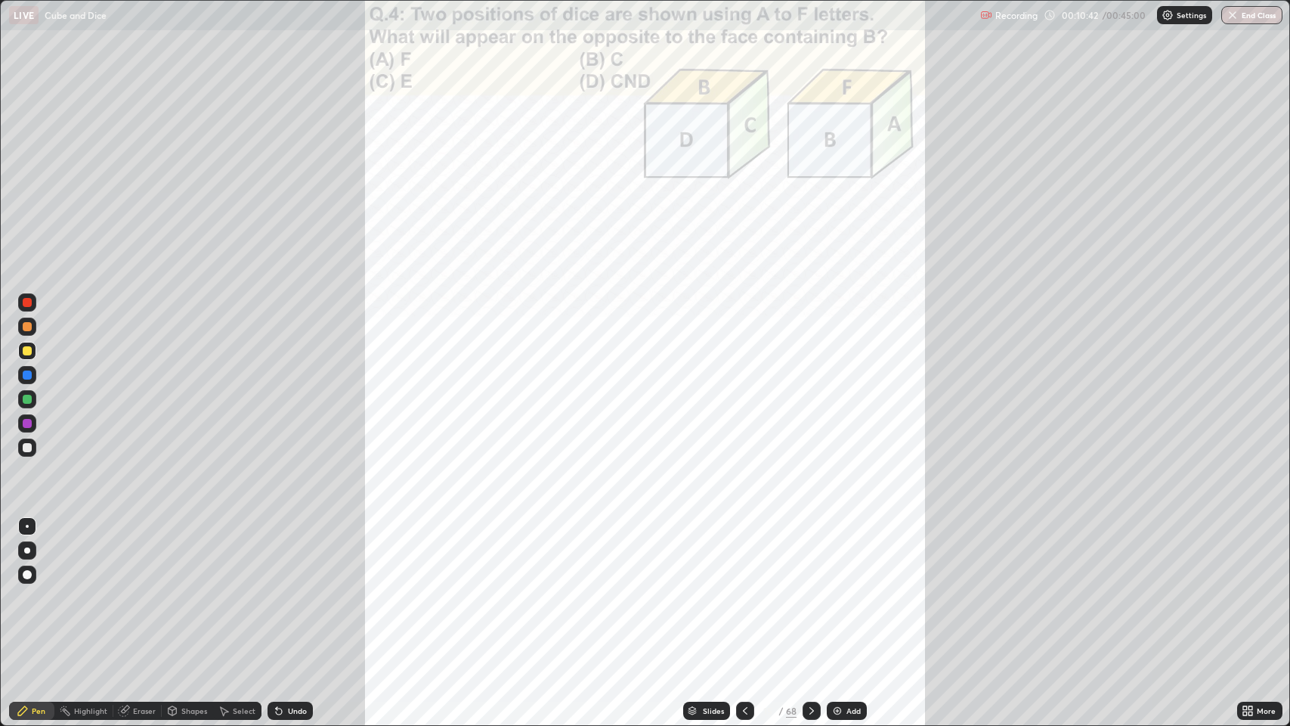
click at [1246, 597] on icon at bounding box center [1245, 713] width 4 height 4
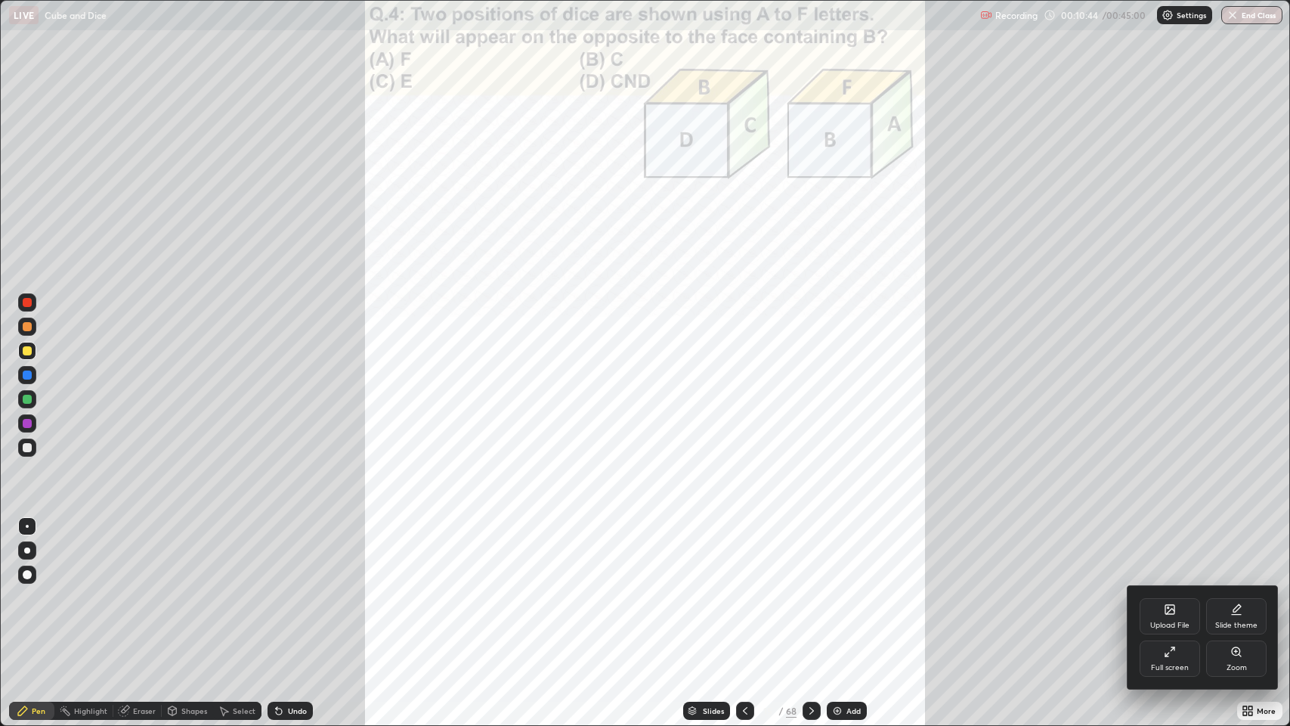
click at [1224, 597] on div "Zoom" at bounding box center [1236, 658] width 60 height 36
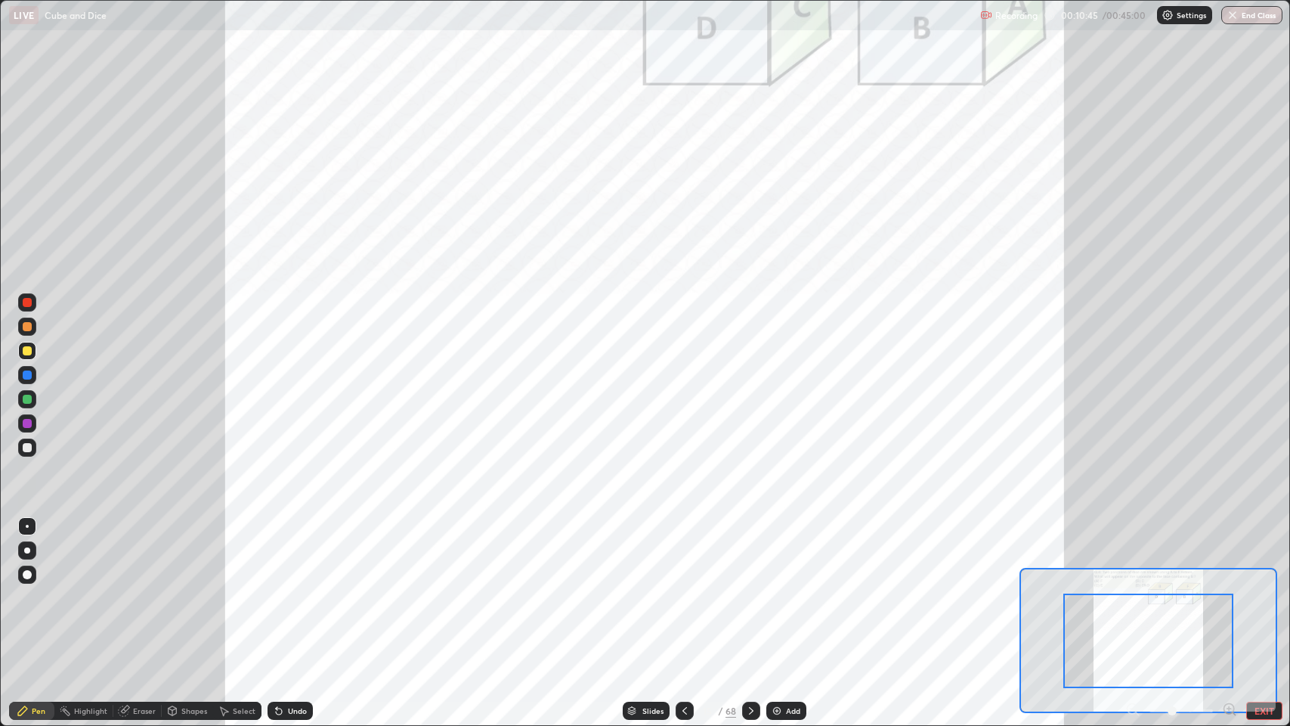
click at [1228, 597] on icon at bounding box center [1229, 708] width 4 height 0
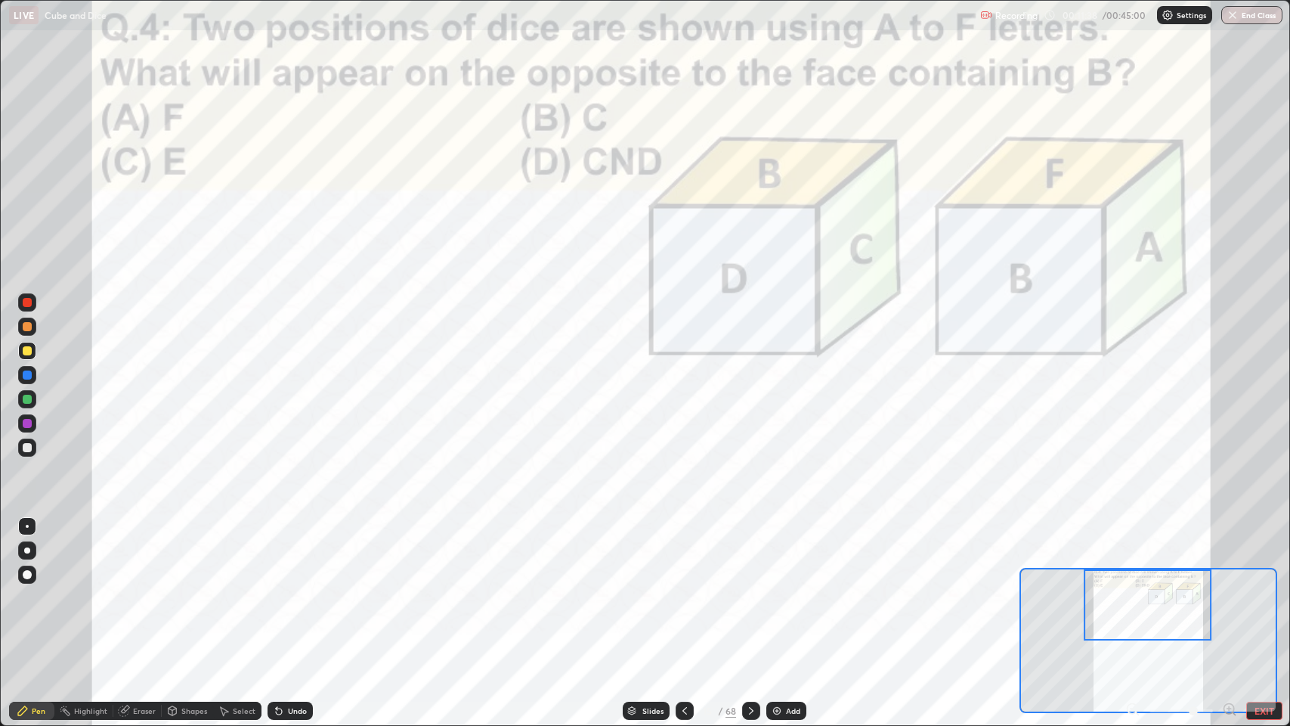
click at [748, 597] on icon at bounding box center [751, 710] width 12 height 12
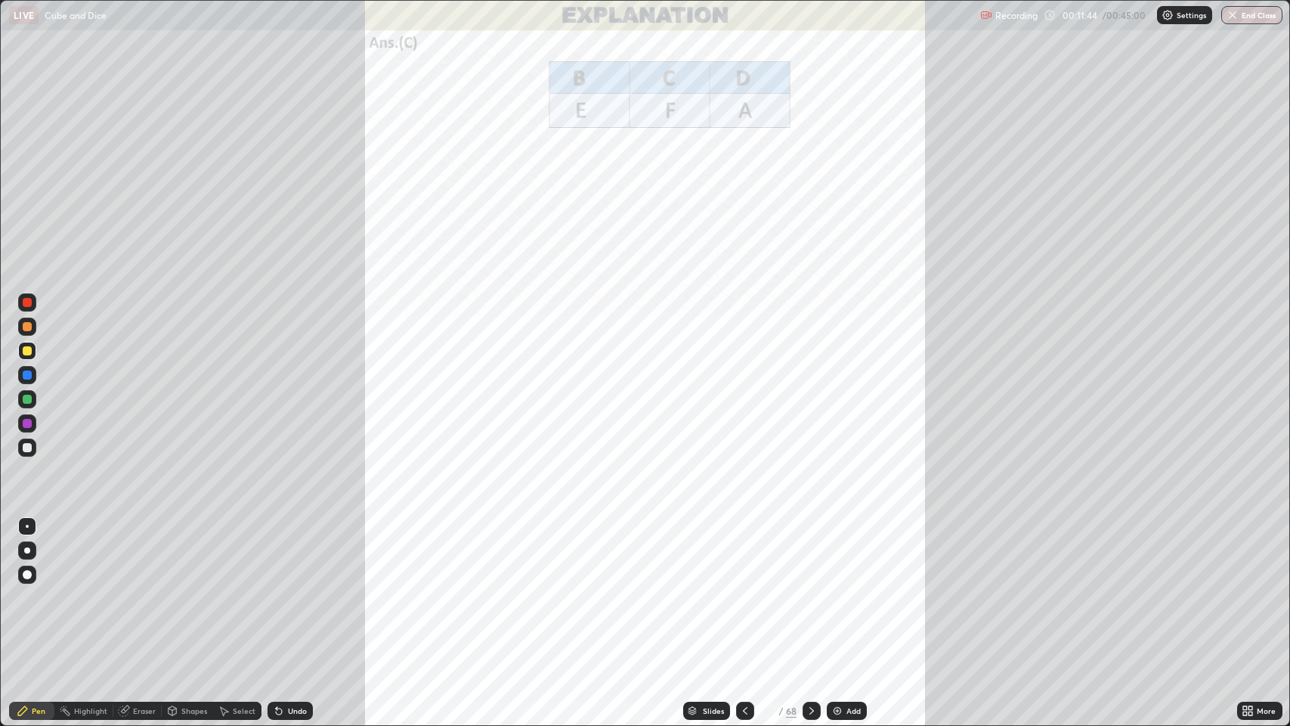
click at [803, 597] on div at bounding box center [812, 710] width 18 height 18
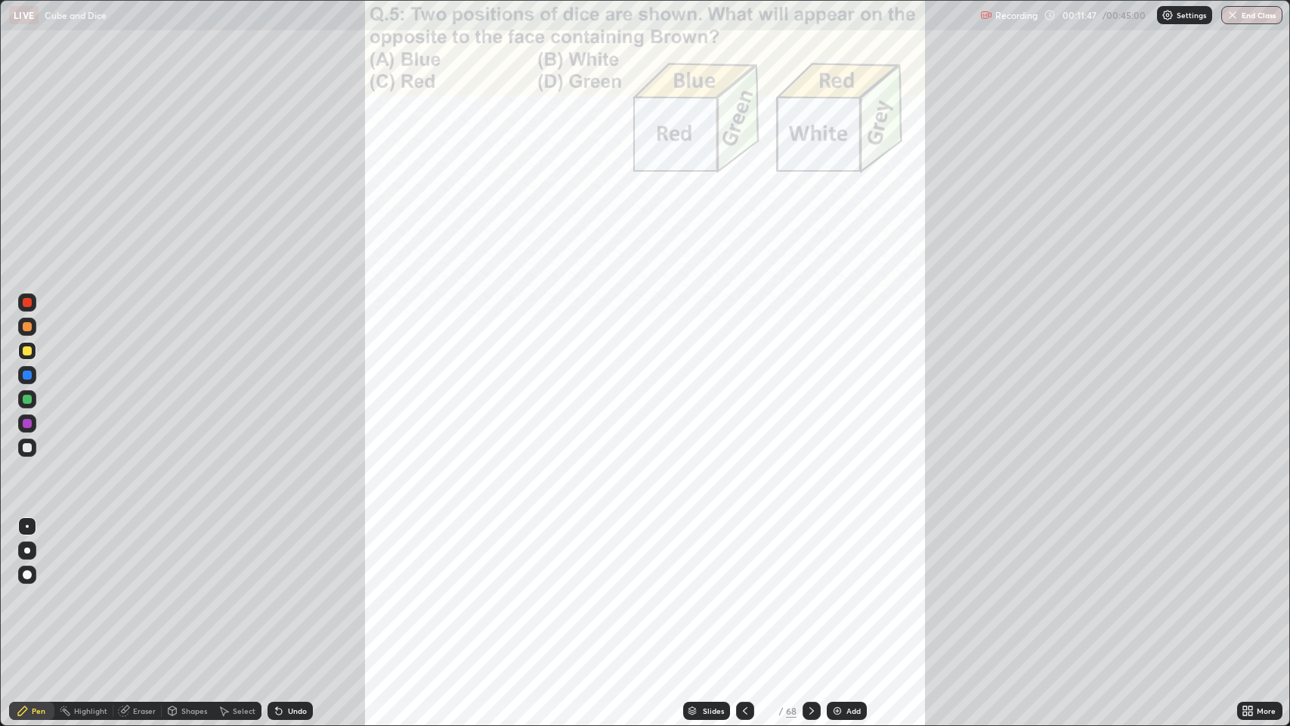
click at [1245, 597] on icon at bounding box center [1245, 713] width 4 height 4
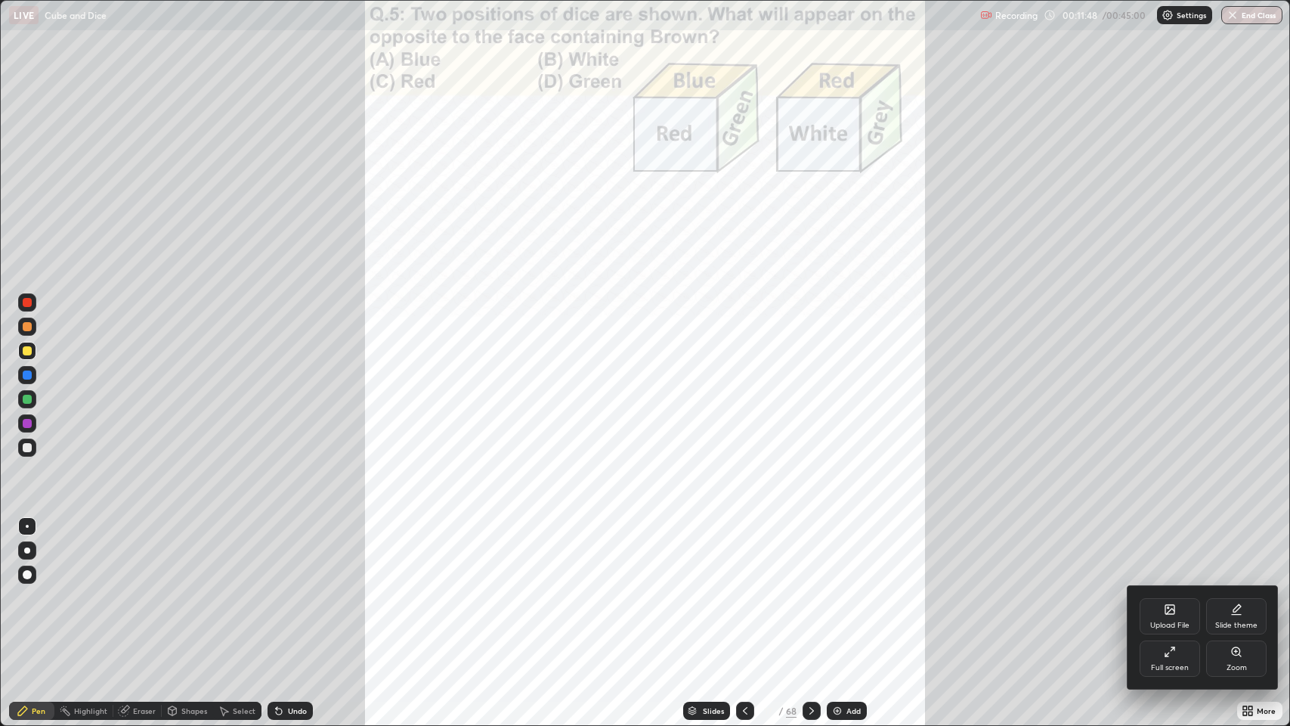
click at [1230, 597] on div "Zoom" at bounding box center [1236, 658] width 60 height 36
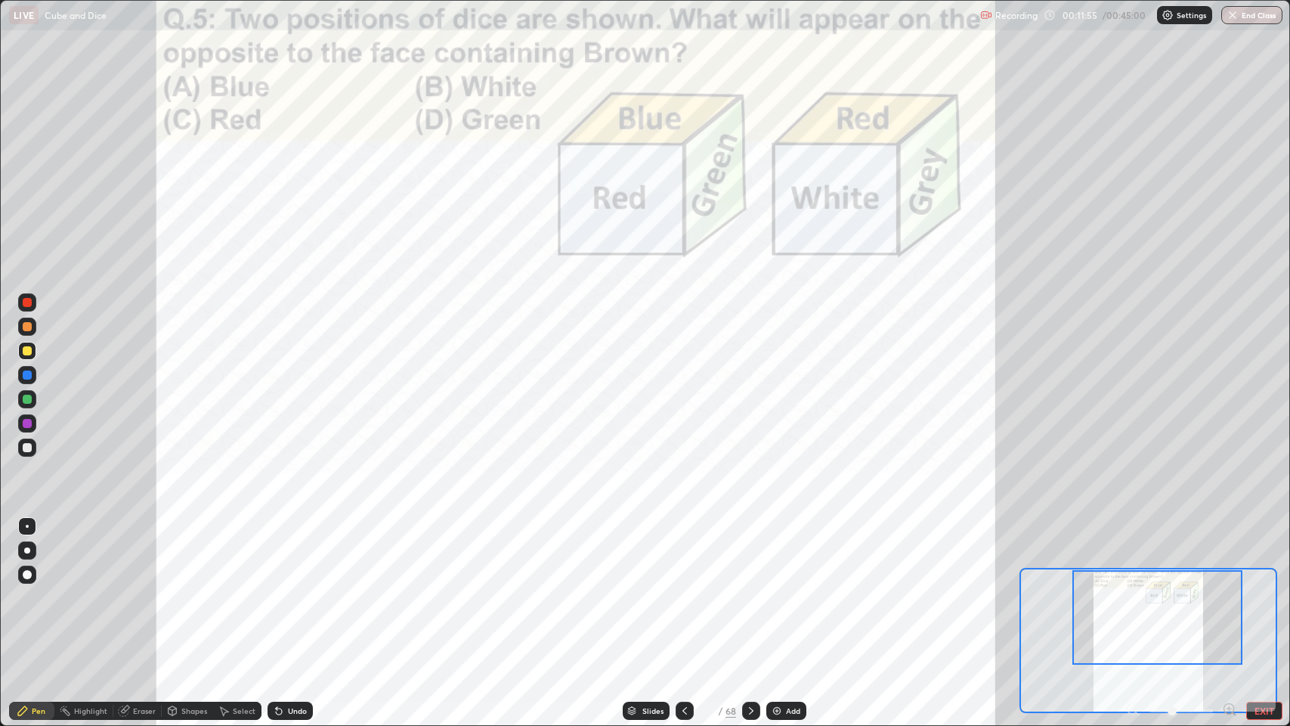
click at [1228, 597] on icon at bounding box center [1229, 708] width 4 height 0
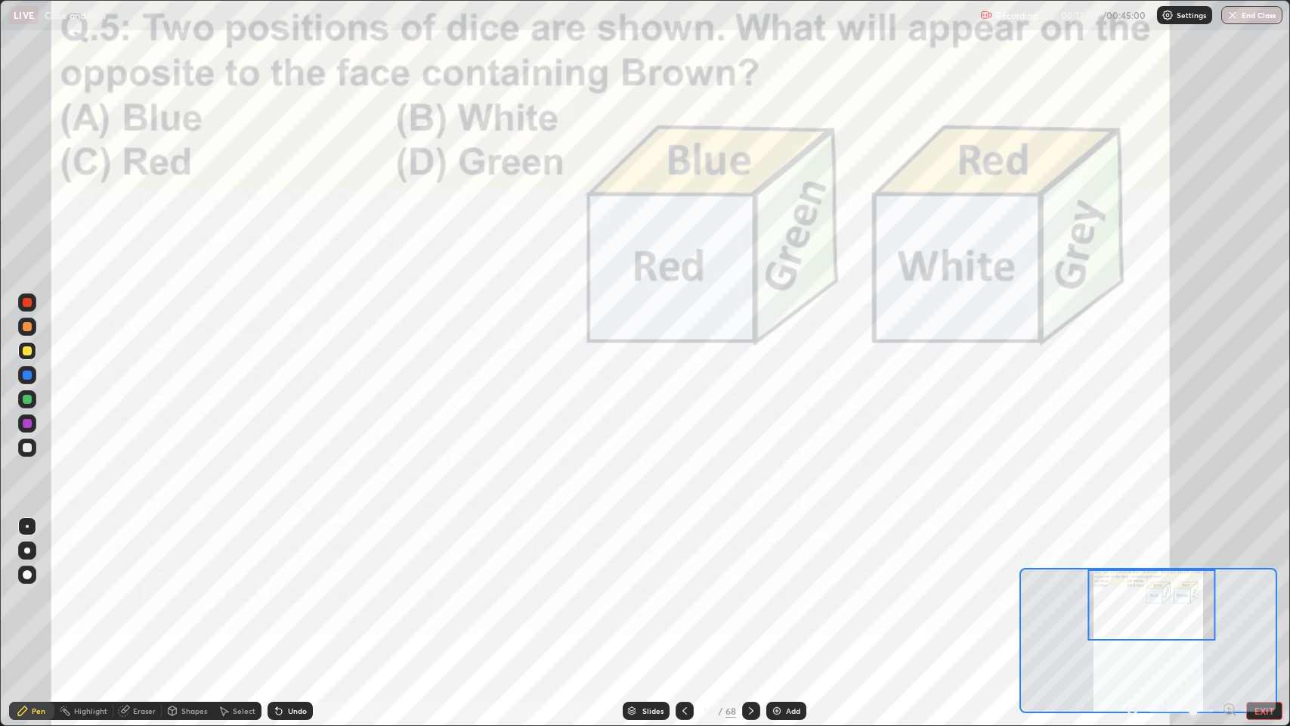
click at [750, 597] on icon at bounding box center [751, 710] width 12 height 12
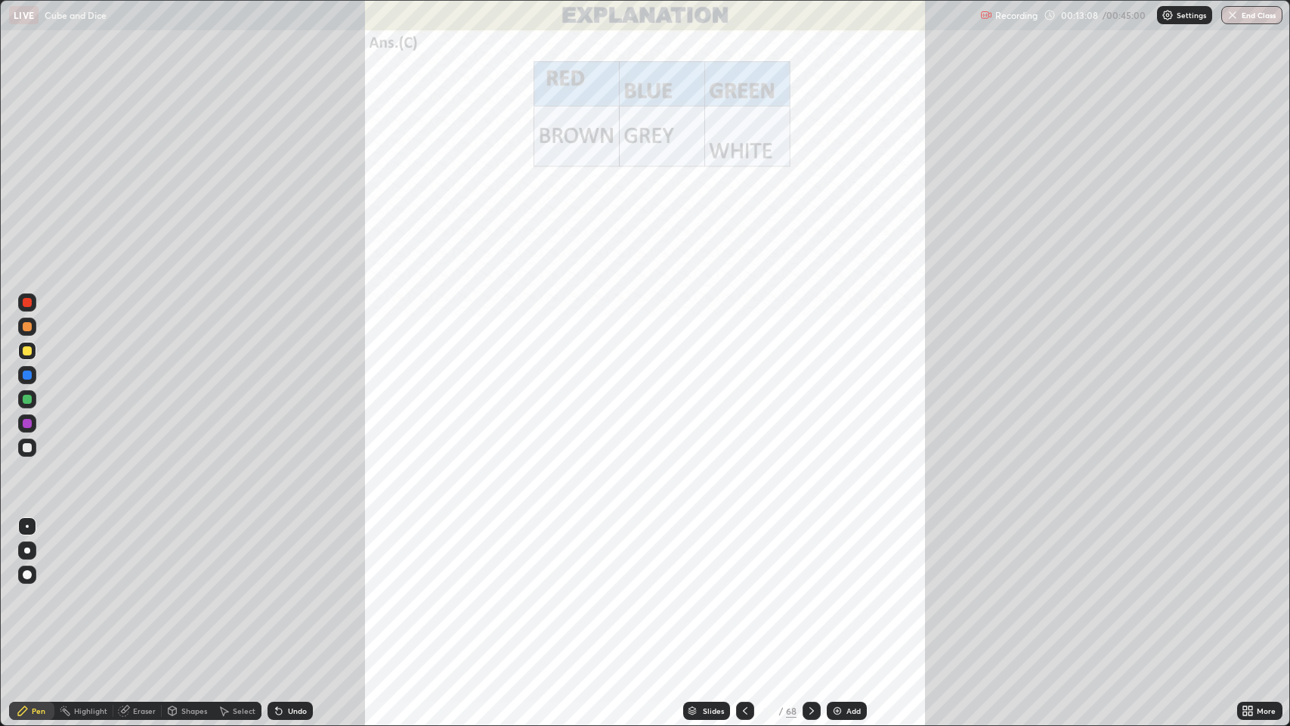
click at [806, 597] on icon at bounding box center [812, 710] width 12 height 12
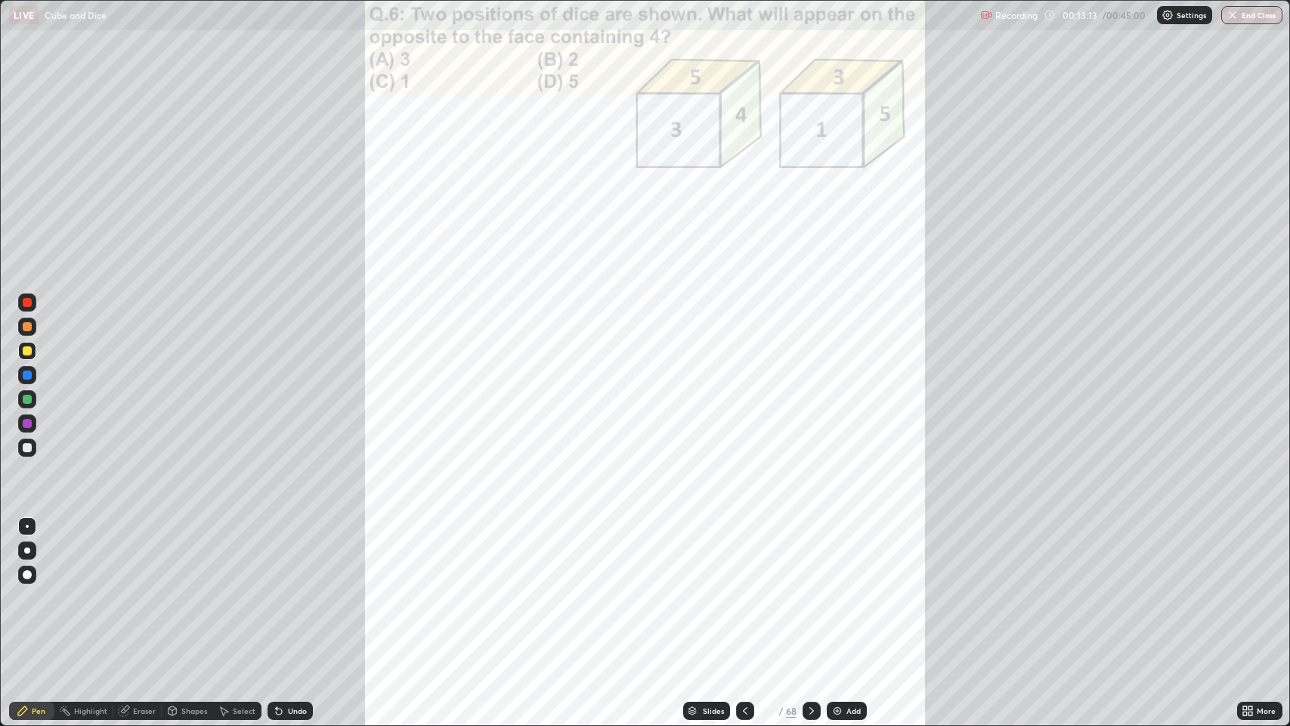
click at [1245, 597] on icon at bounding box center [1245, 708] width 4 height 4
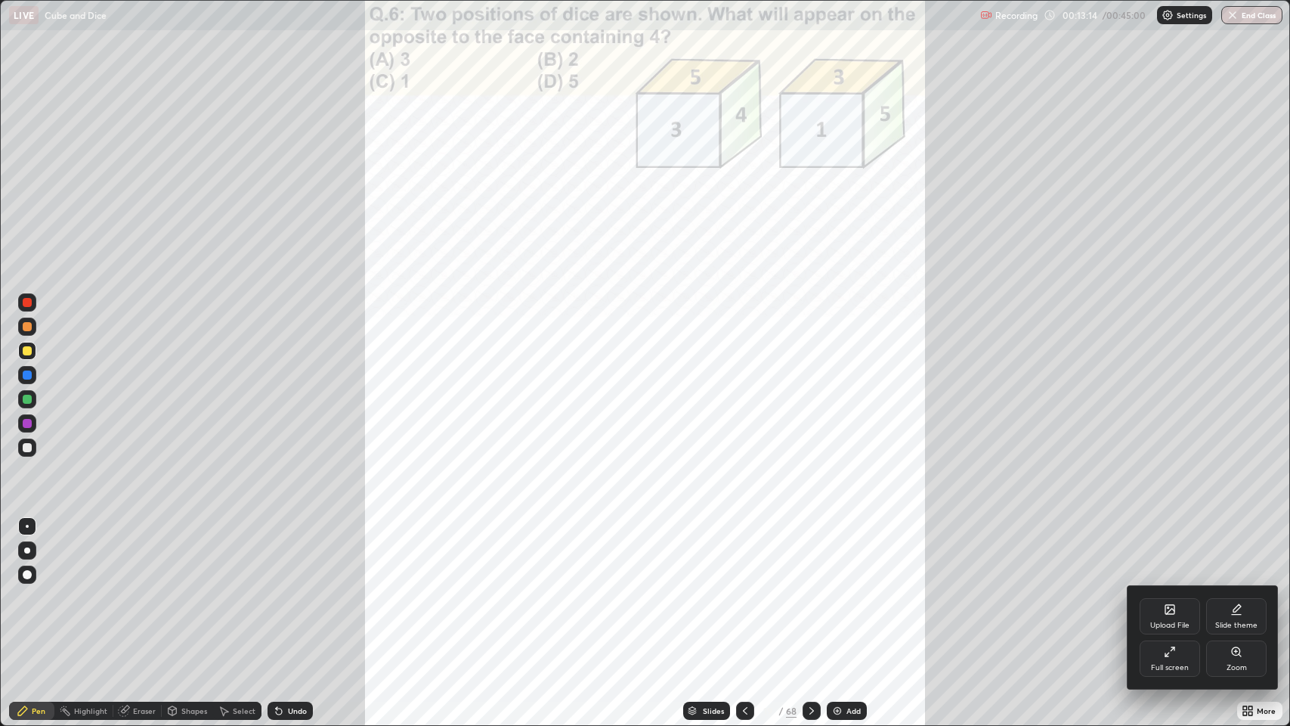
click at [1227, 597] on div "Zoom" at bounding box center [1236, 658] width 60 height 36
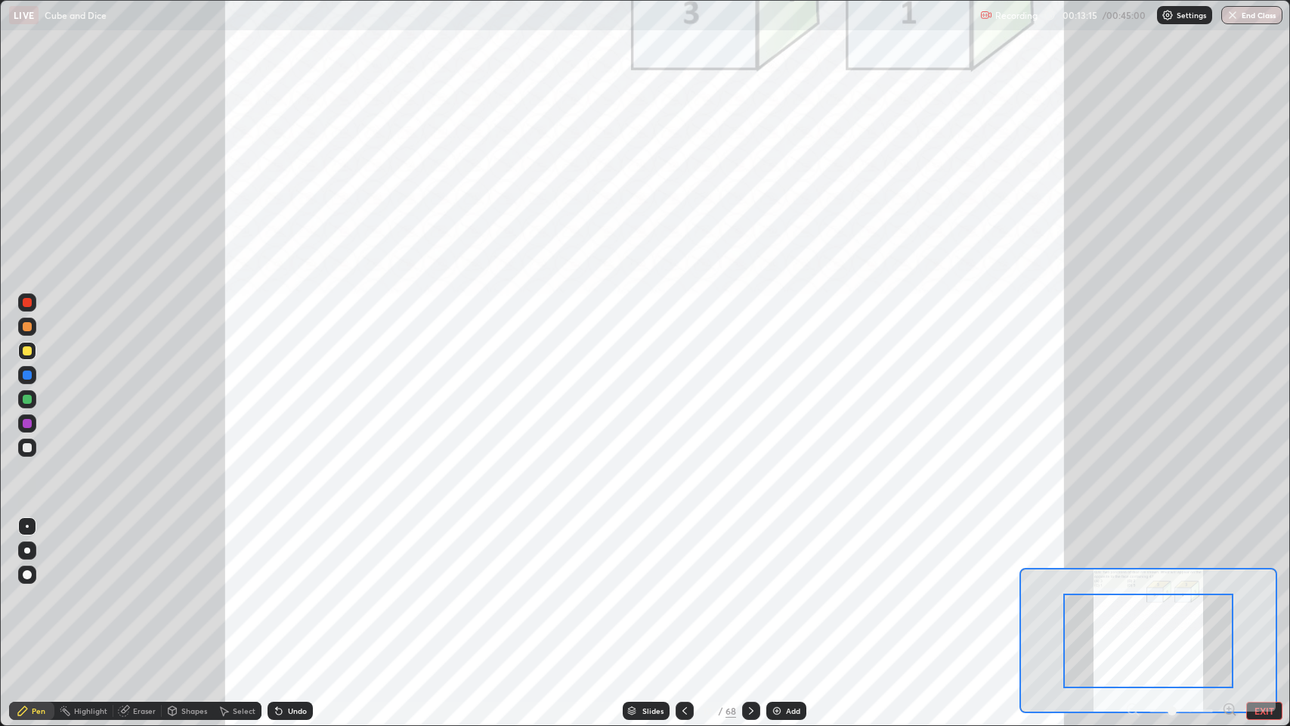
click at [1228, 597] on icon at bounding box center [1229, 708] width 4 height 0
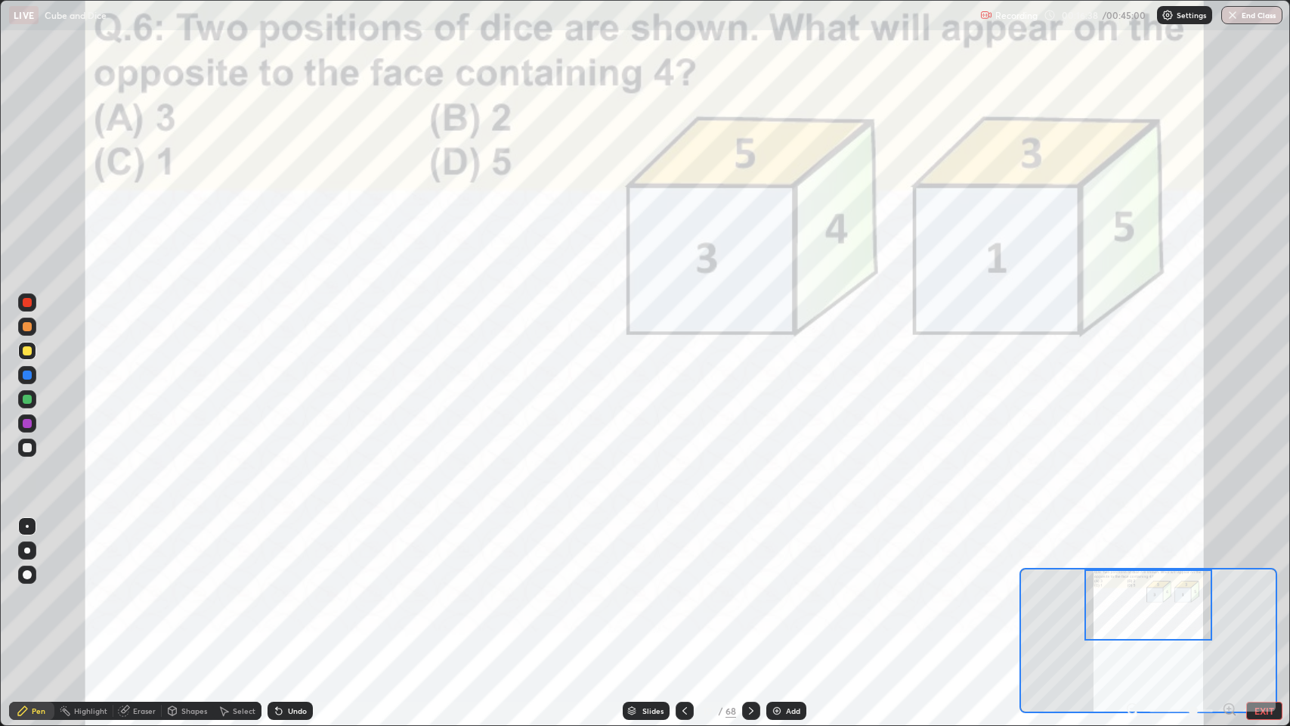
click at [749, 597] on icon at bounding box center [751, 711] width 5 height 8
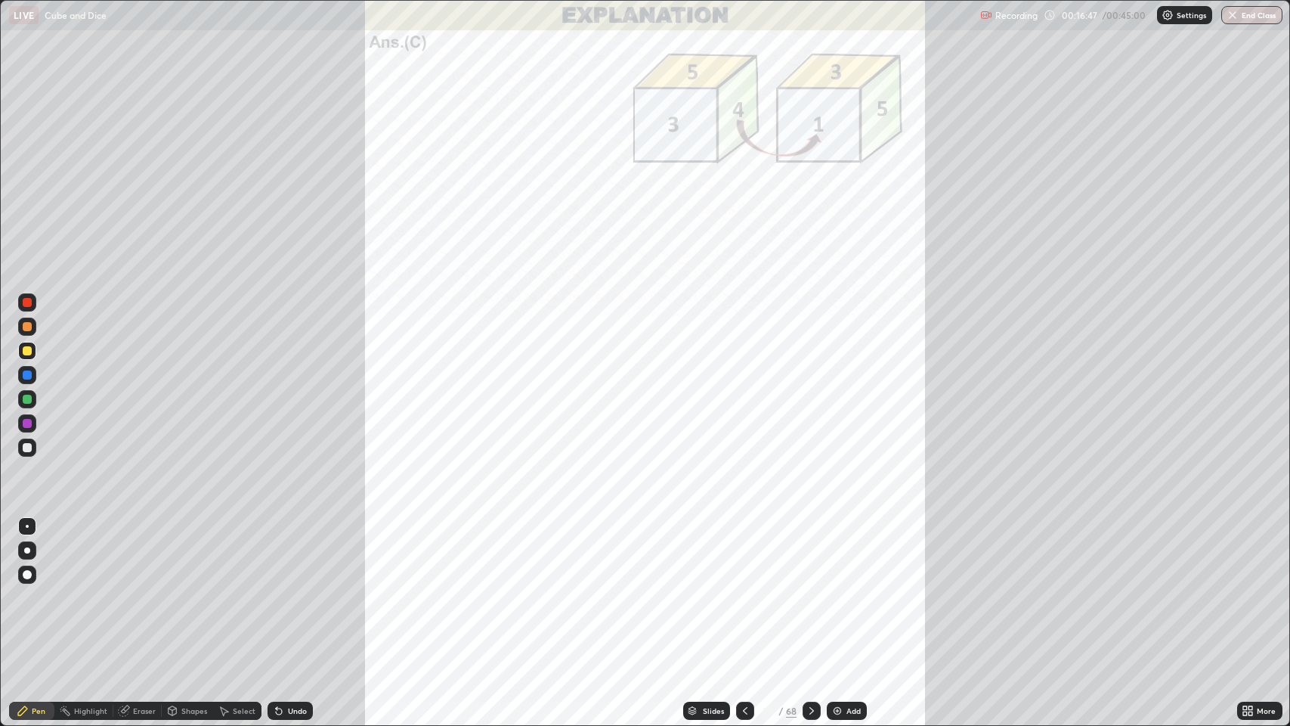
click at [808, 597] on div at bounding box center [812, 710] width 18 height 18
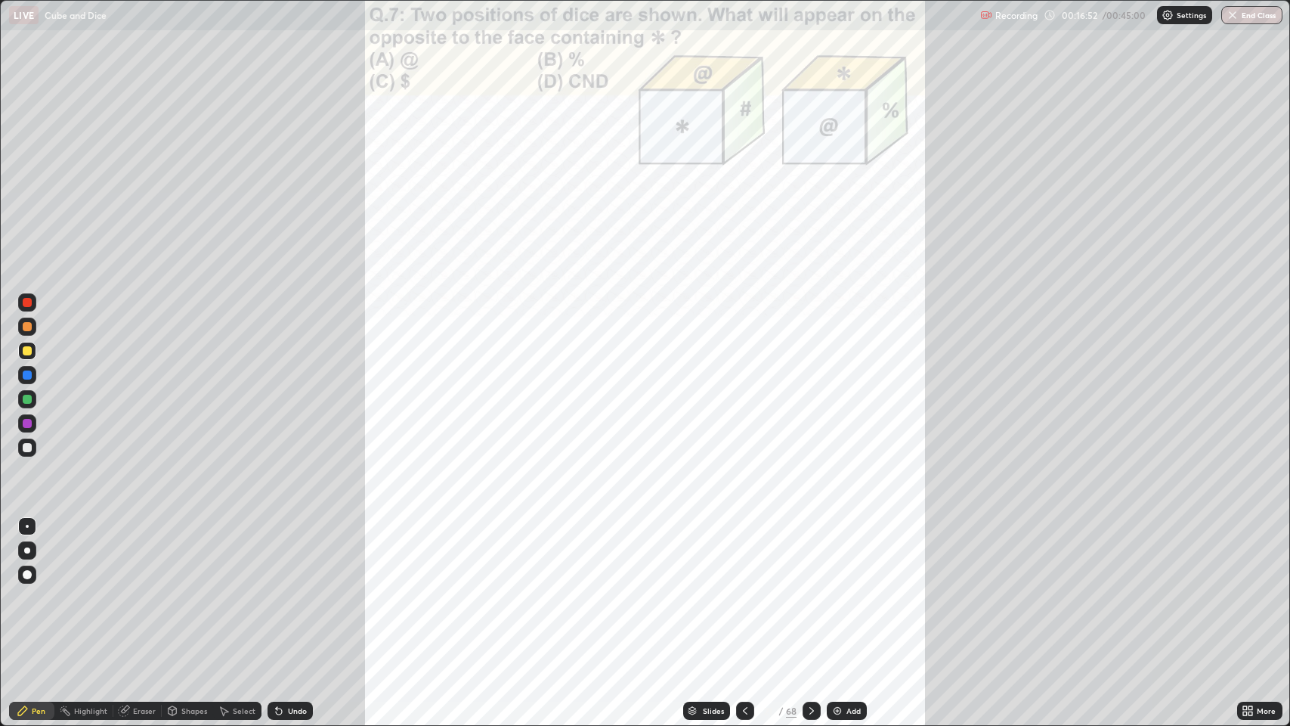
click at [1245, 597] on icon at bounding box center [1245, 713] width 4 height 4
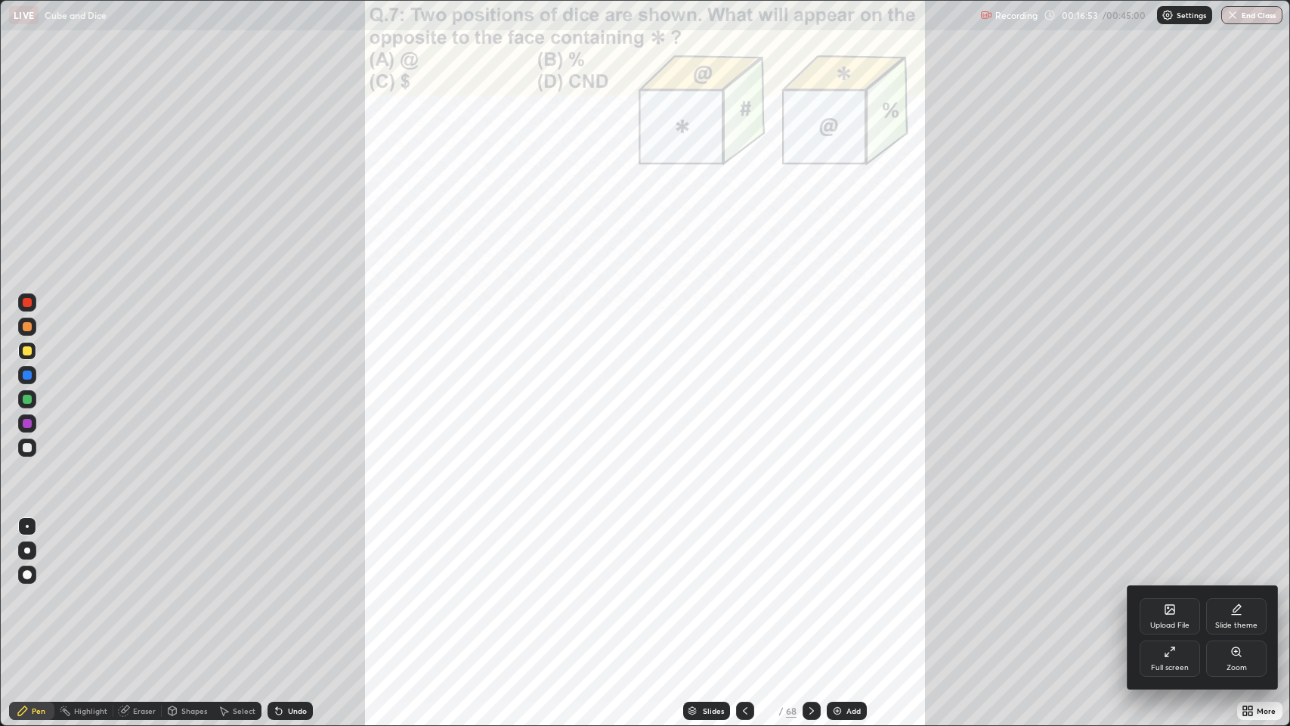
click at [1230, 597] on div "Zoom" at bounding box center [1237, 668] width 20 height 8
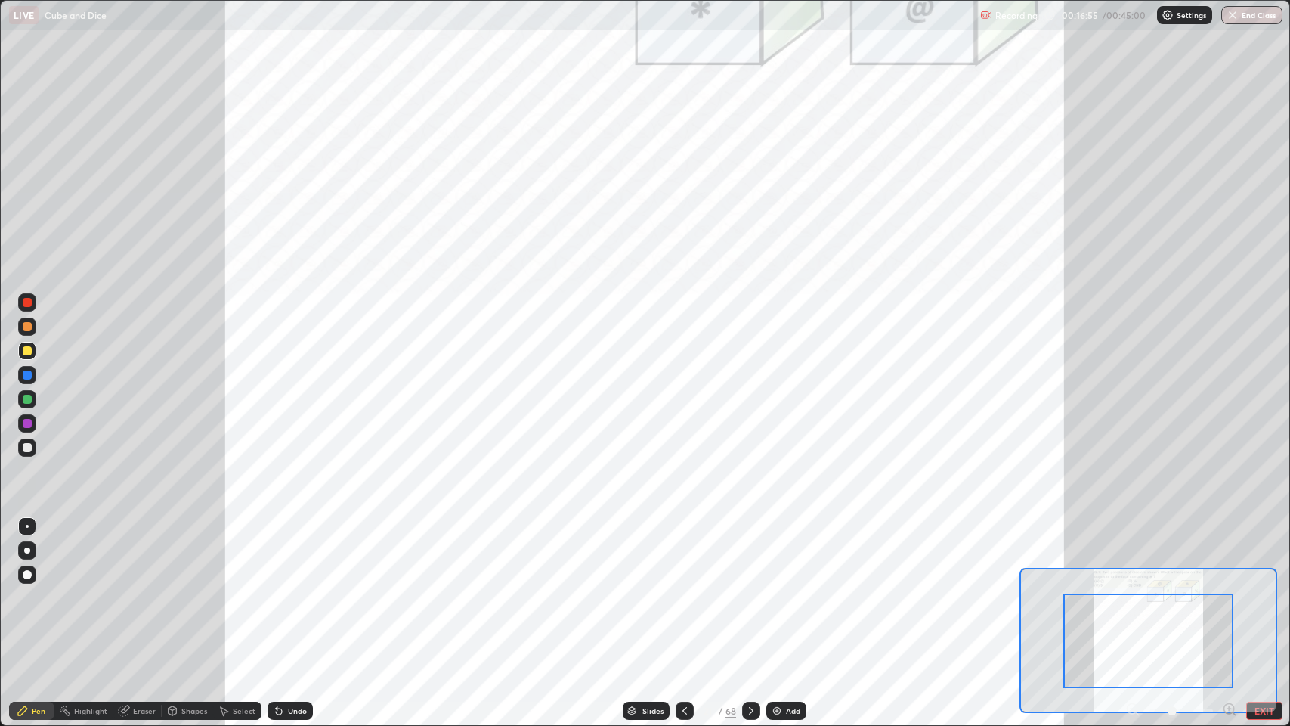
click at [1229, 597] on icon at bounding box center [1229, 708] width 4 height 0
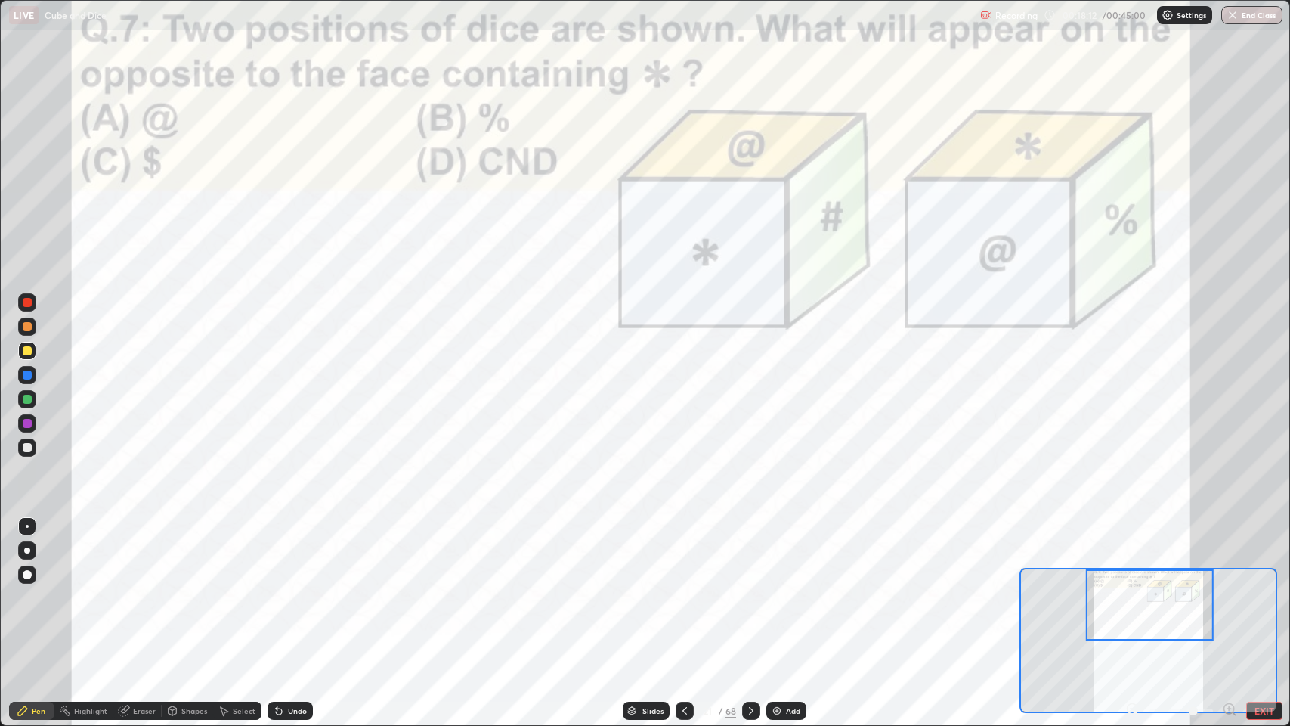
click at [752, 597] on div at bounding box center [751, 710] width 18 height 18
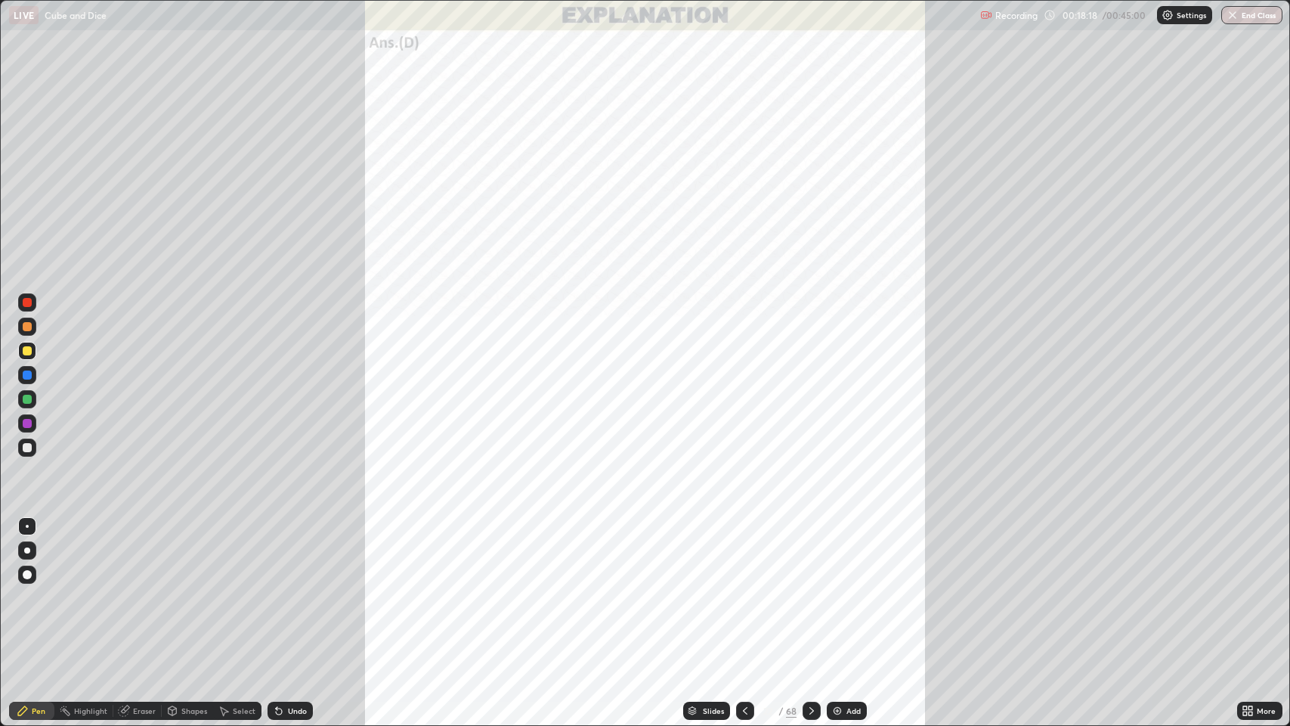
click at [810, 597] on icon at bounding box center [812, 710] width 12 height 12
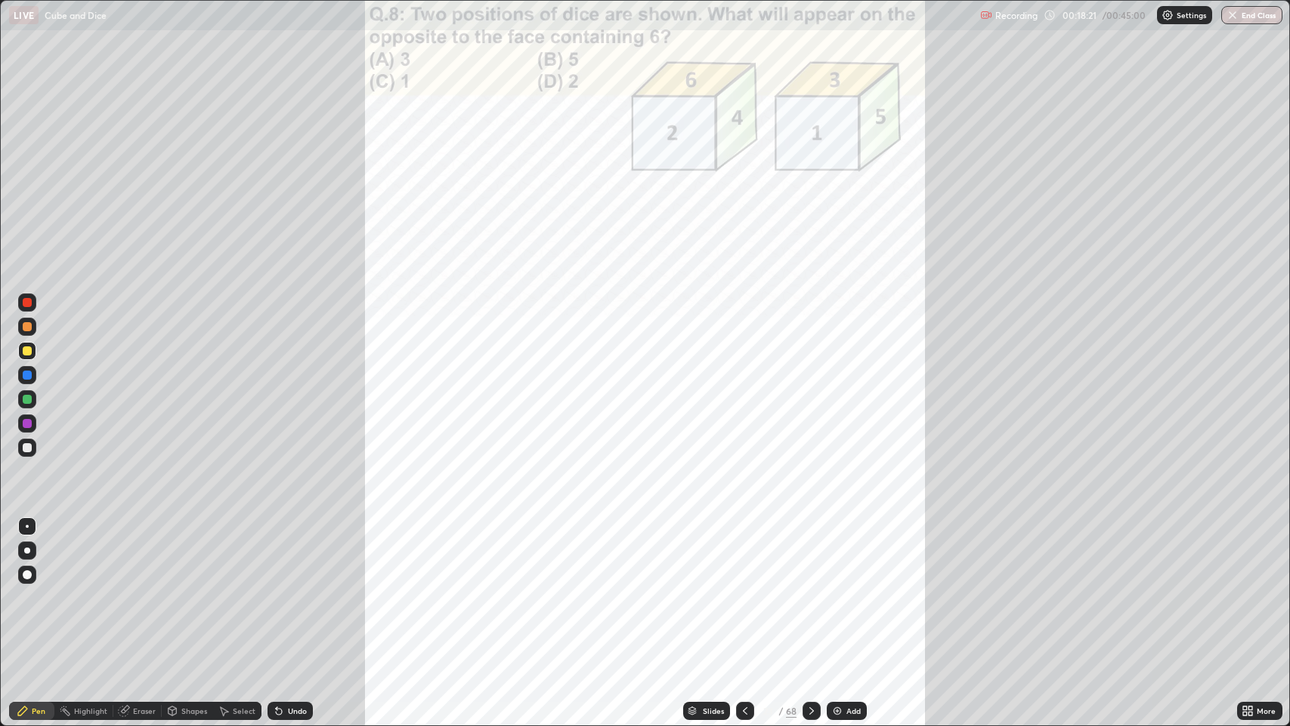
click at [1245, 597] on icon at bounding box center [1245, 713] width 4 height 4
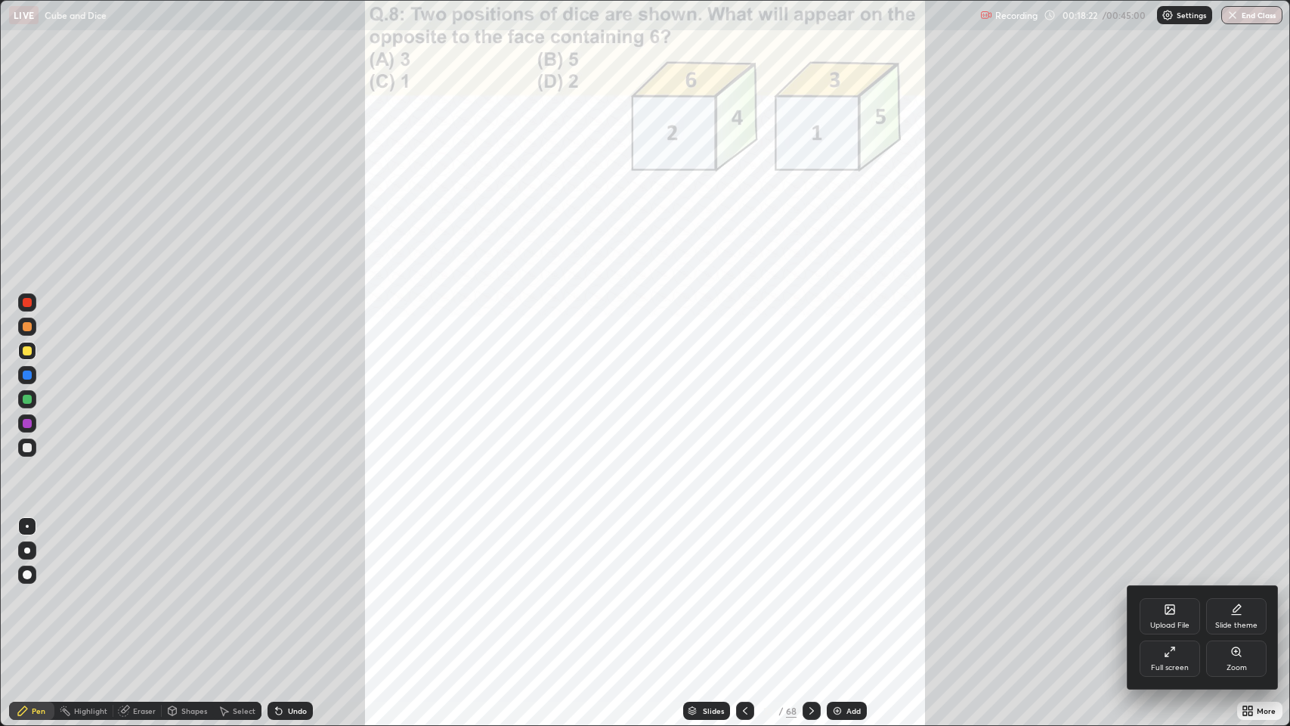
click at [1228, 597] on div "Zoom" at bounding box center [1237, 668] width 20 height 8
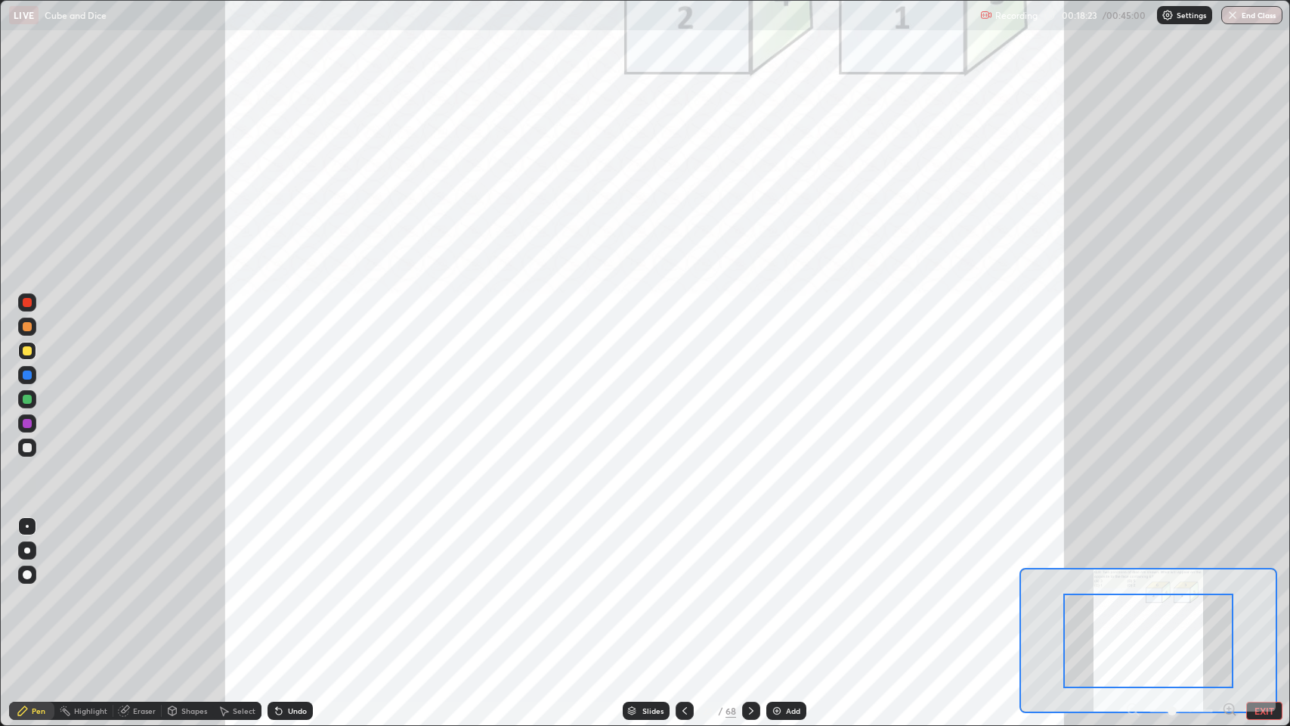
click at [1229, 597] on icon at bounding box center [1229, 708] width 4 height 0
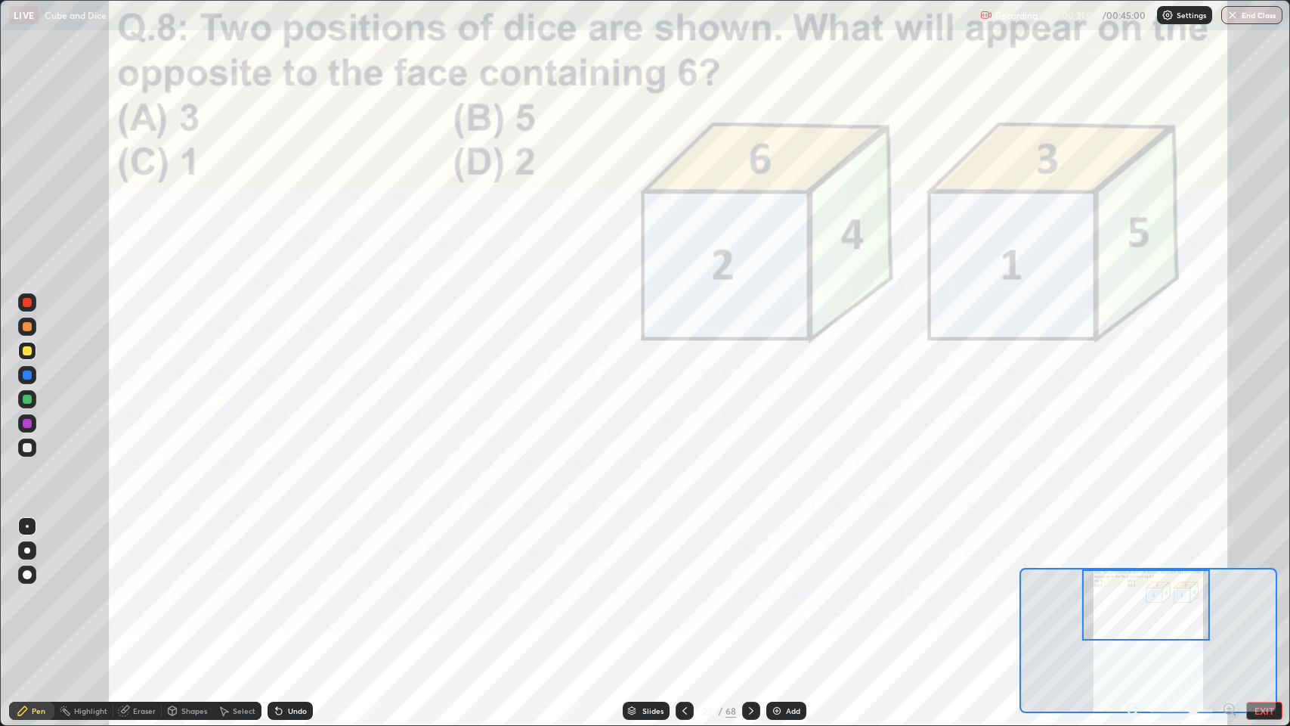
click at [750, 597] on icon at bounding box center [751, 710] width 12 height 12
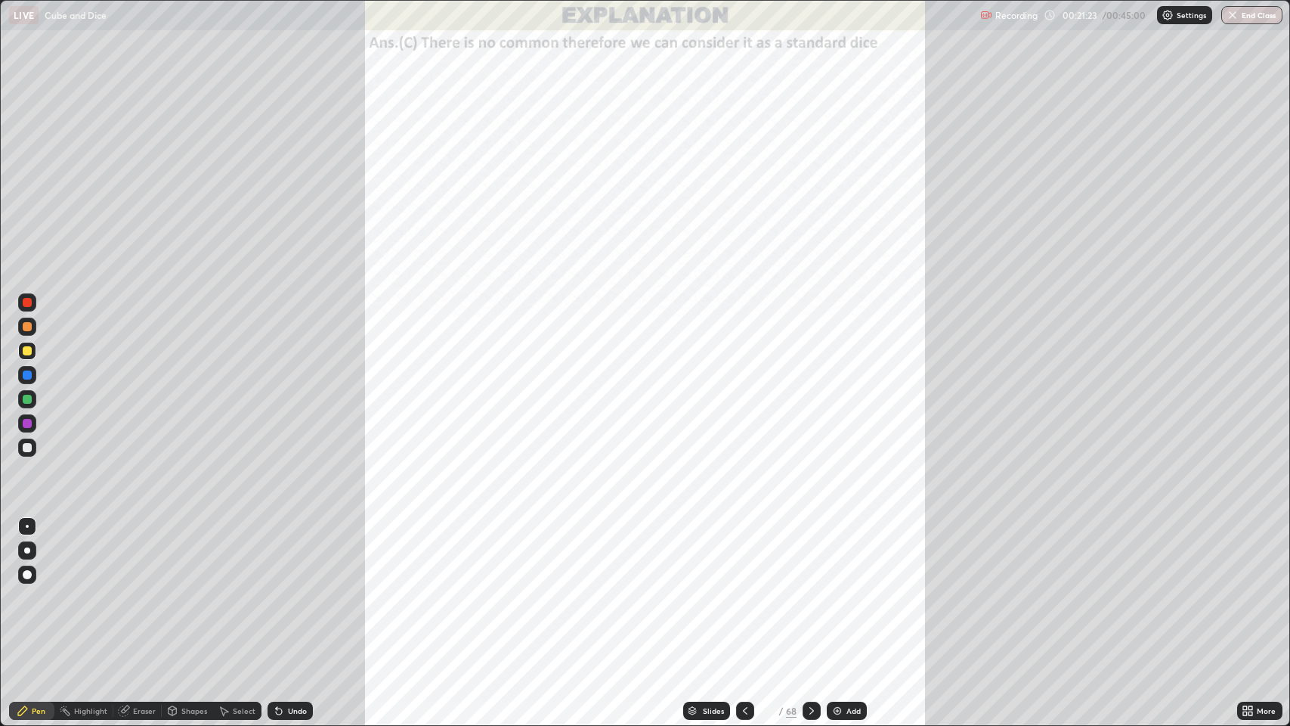
click at [744, 597] on icon at bounding box center [745, 710] width 12 height 12
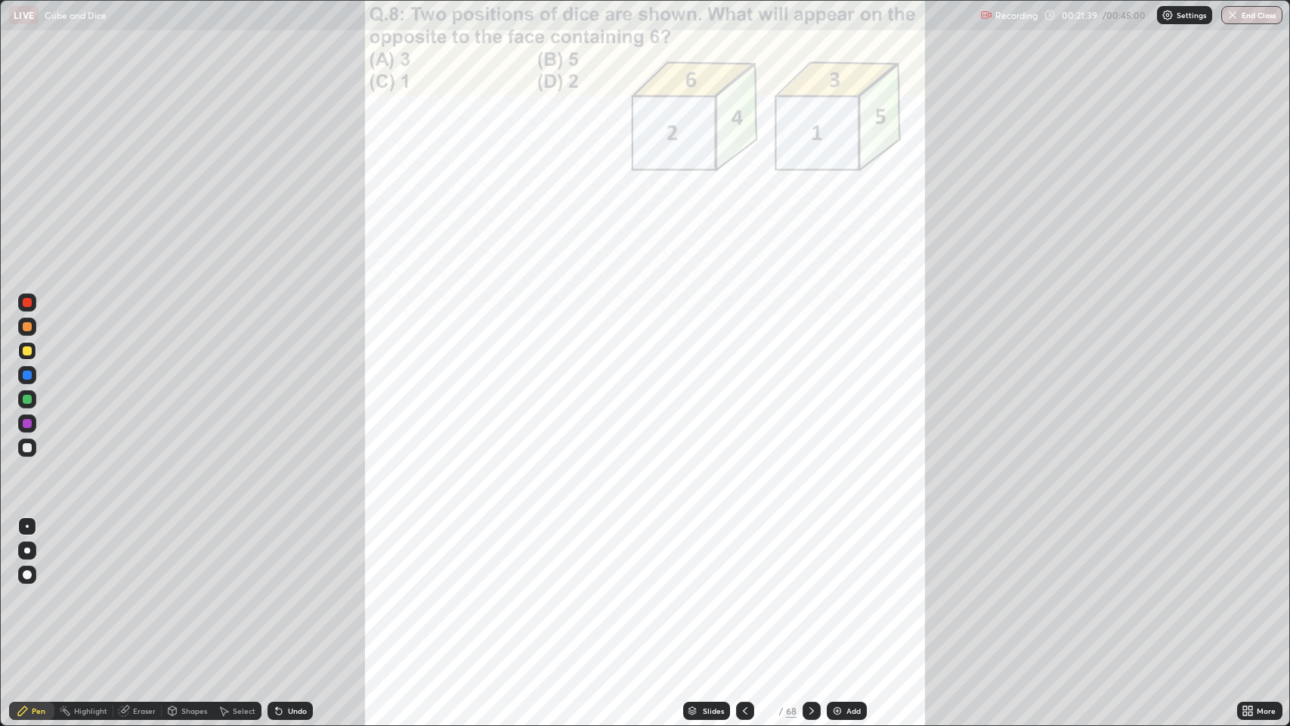
click at [810, 597] on icon at bounding box center [812, 710] width 12 height 12
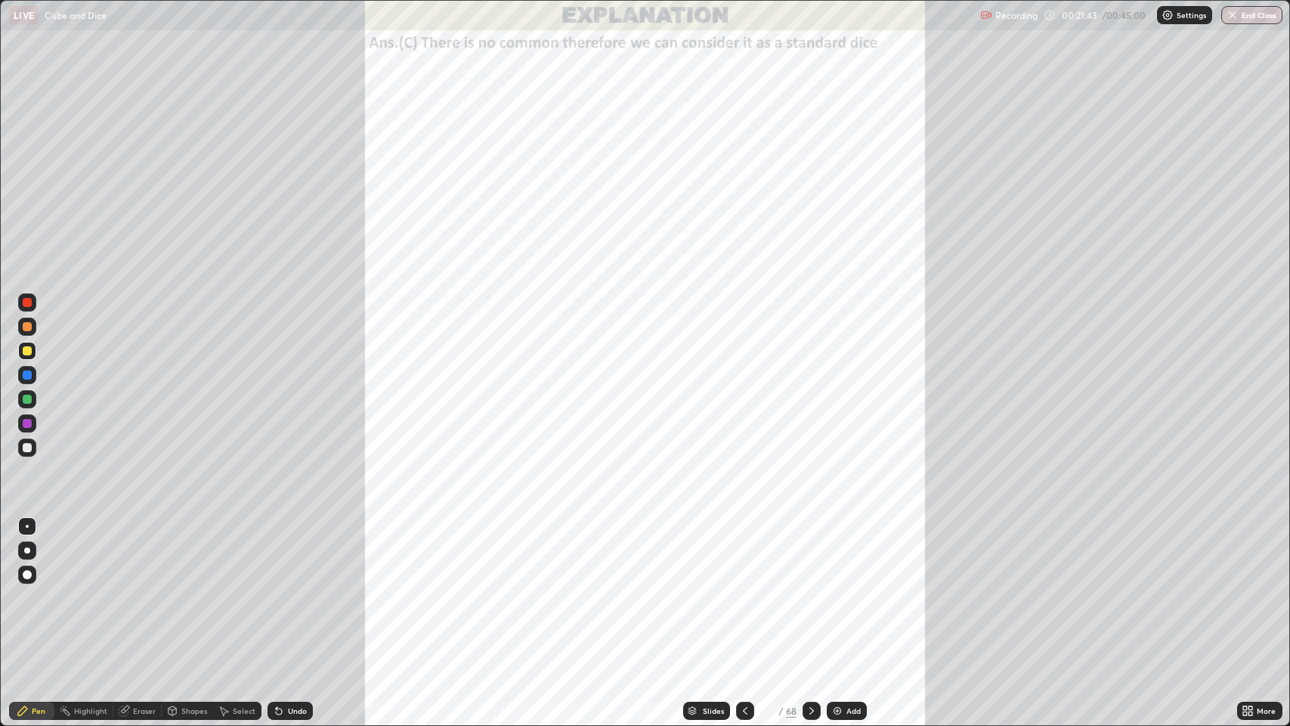
click at [810, 597] on icon at bounding box center [812, 710] width 12 height 12
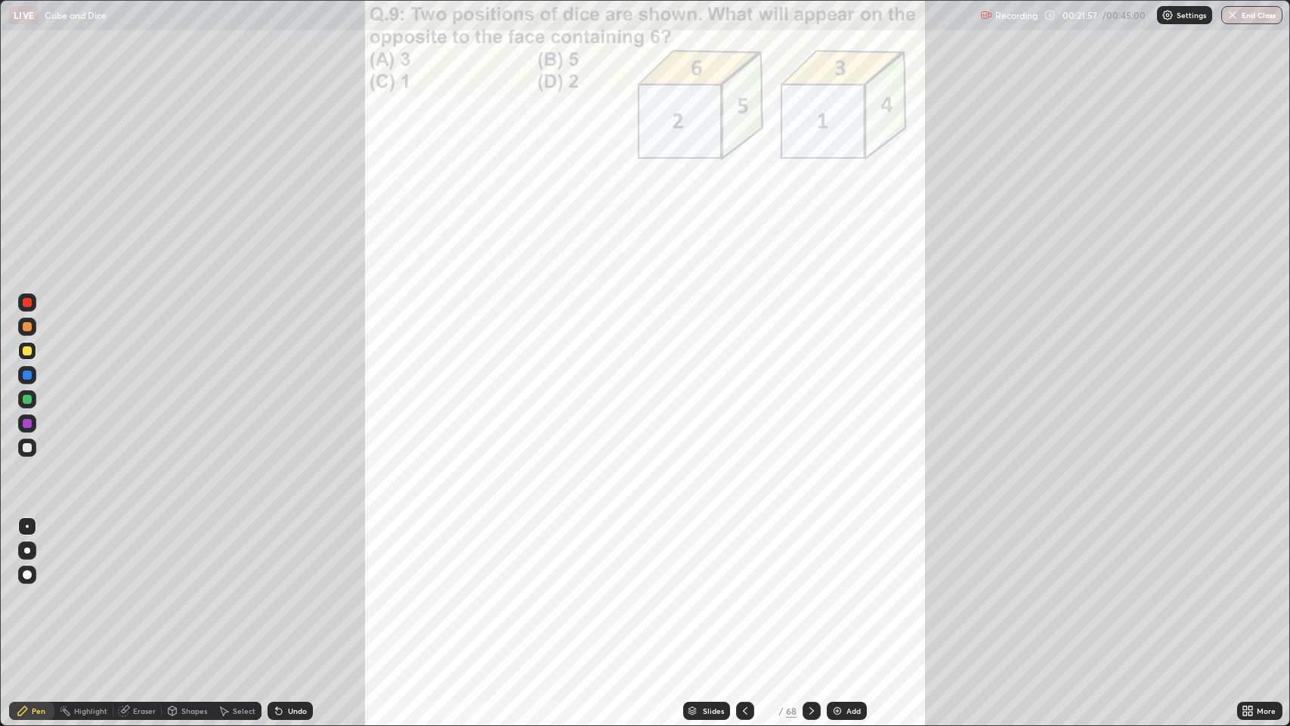
click at [810, 597] on icon at bounding box center [812, 710] width 12 height 12
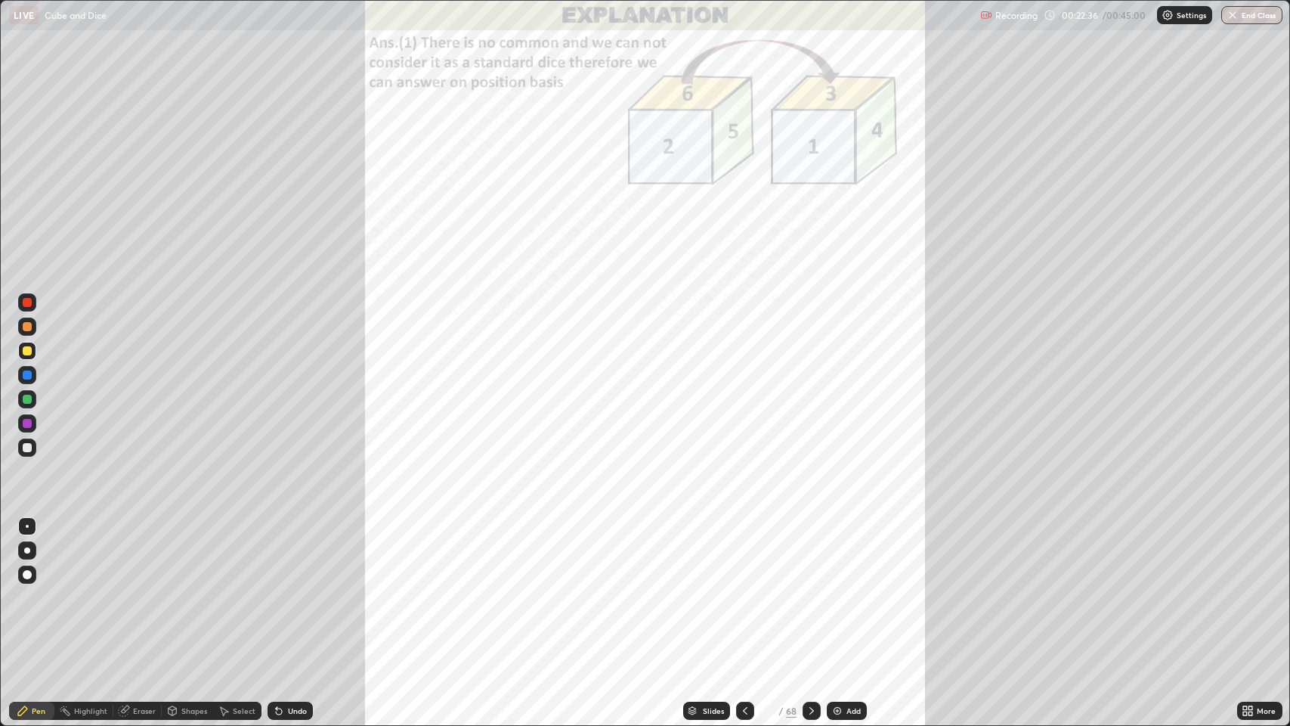
click at [810, 597] on icon at bounding box center [812, 710] width 12 height 12
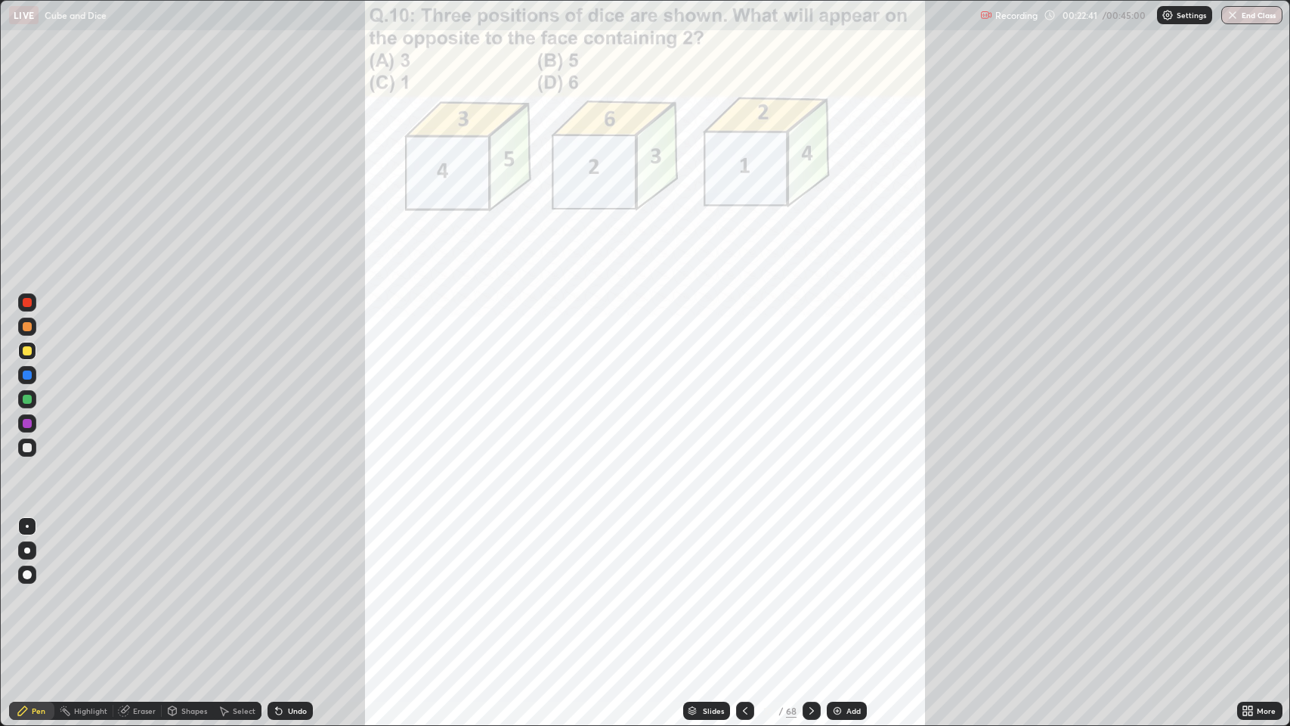
click at [1245, 597] on icon at bounding box center [1248, 710] width 12 height 12
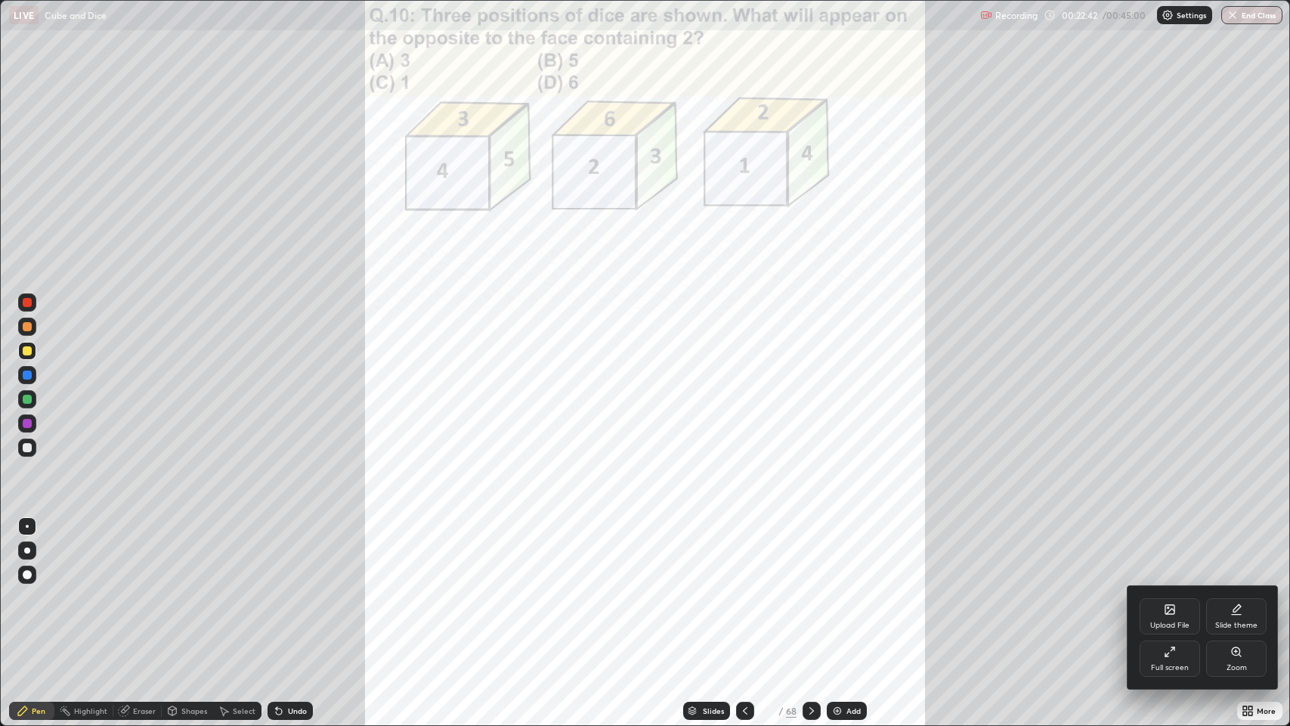
click at [1208, 597] on div "Zoom" at bounding box center [1236, 658] width 60 height 36
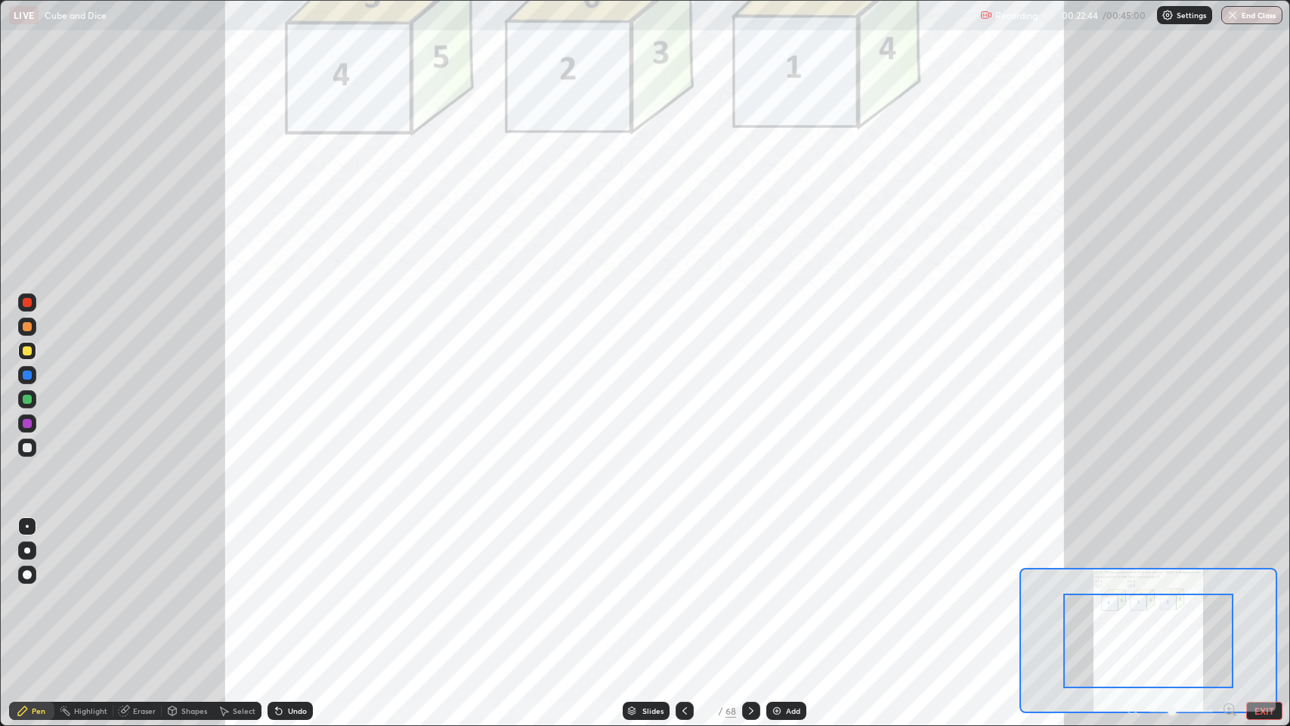
click at [1225, 597] on icon at bounding box center [1229, 709] width 10 height 10
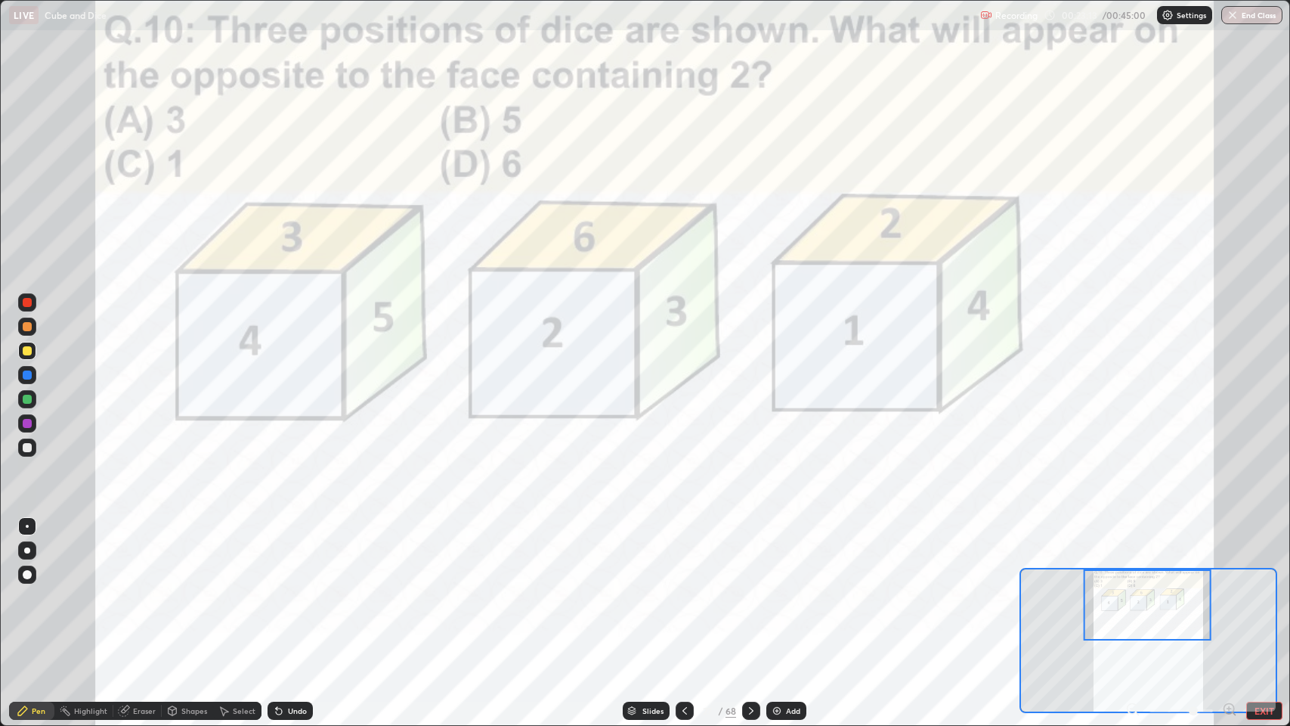
click at [751, 597] on icon at bounding box center [751, 711] width 5 height 8
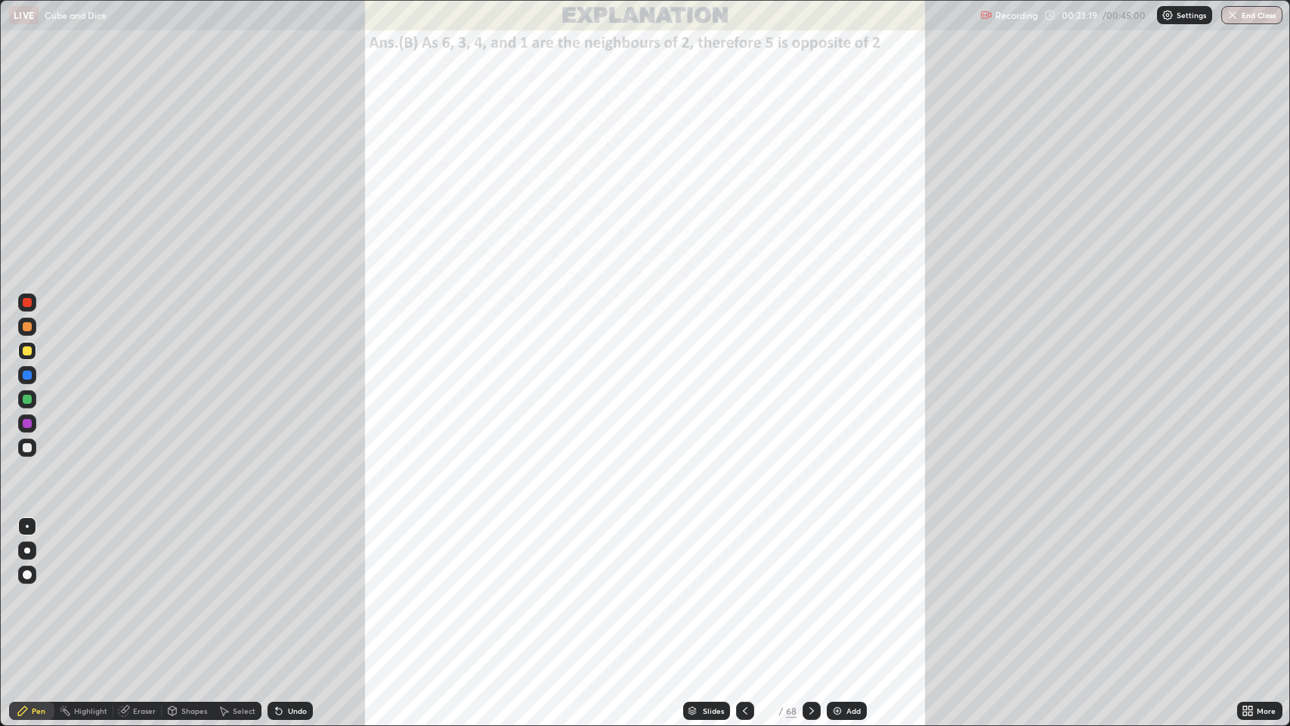
click at [810, 597] on icon at bounding box center [812, 710] width 12 height 12
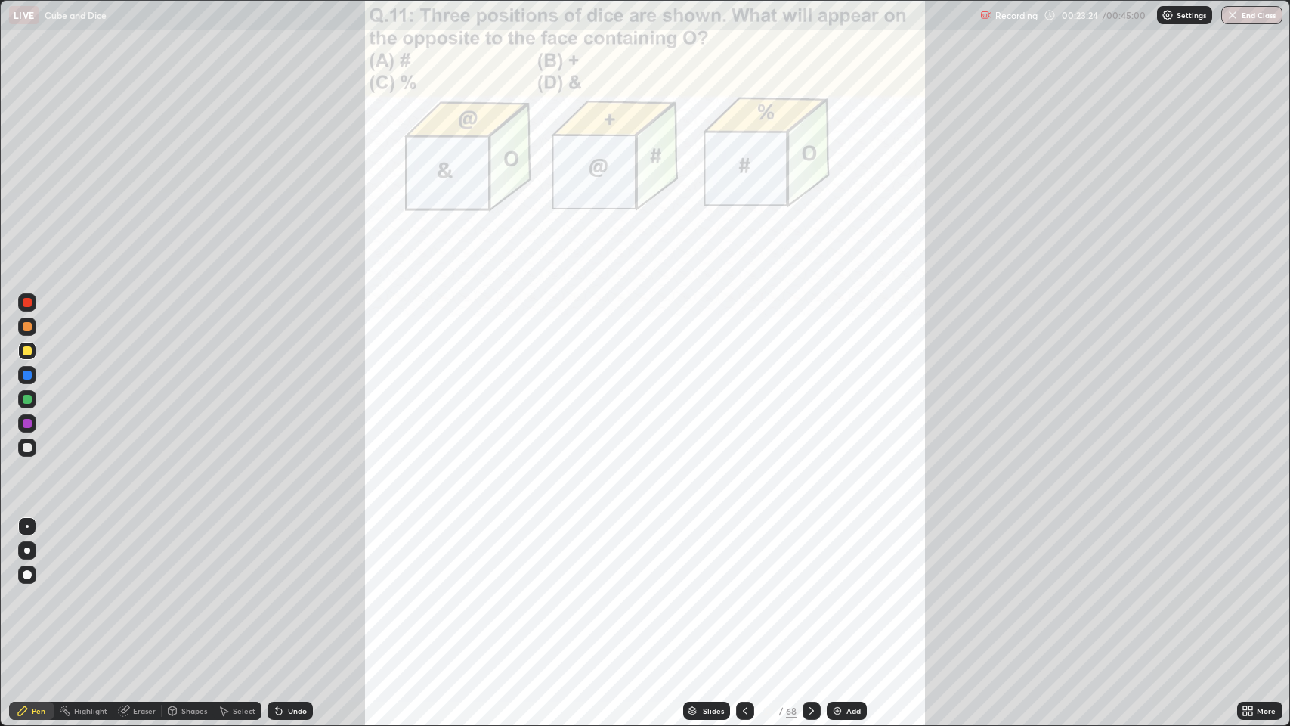
click at [1245, 597] on icon at bounding box center [1245, 708] width 4 height 4
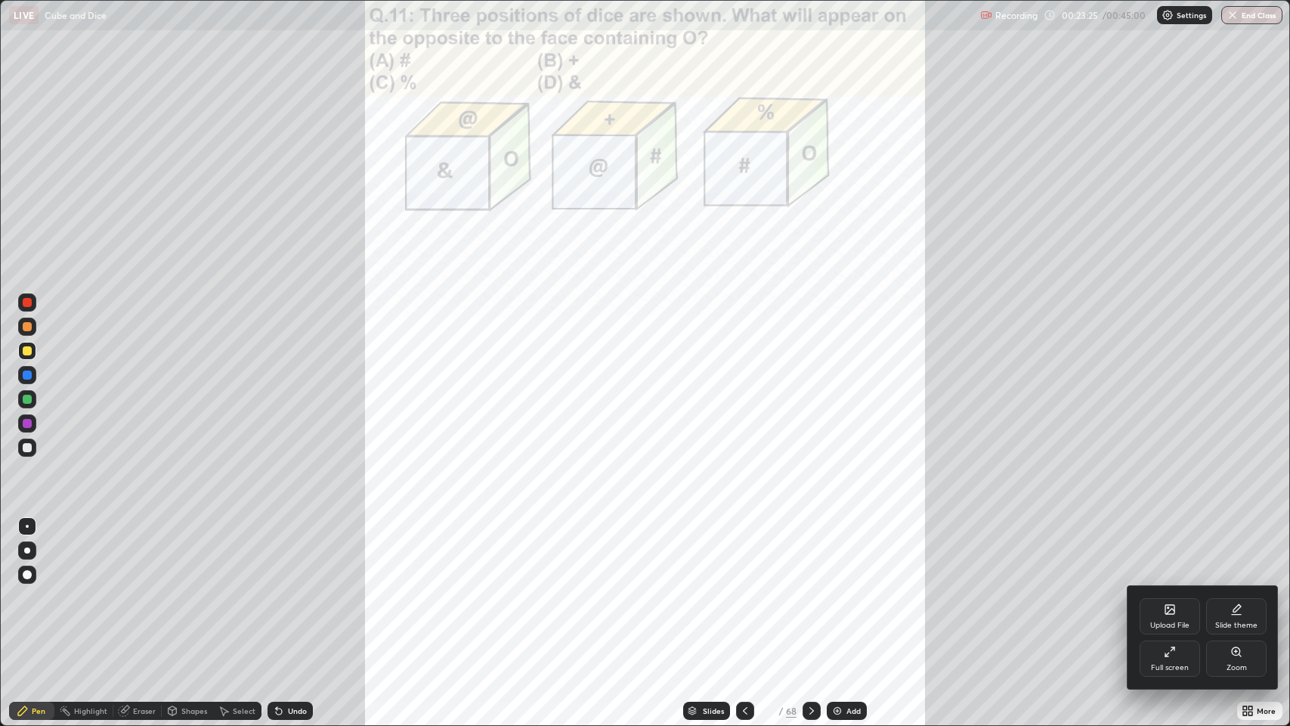
click at [1223, 597] on div "Zoom" at bounding box center [1236, 658] width 60 height 36
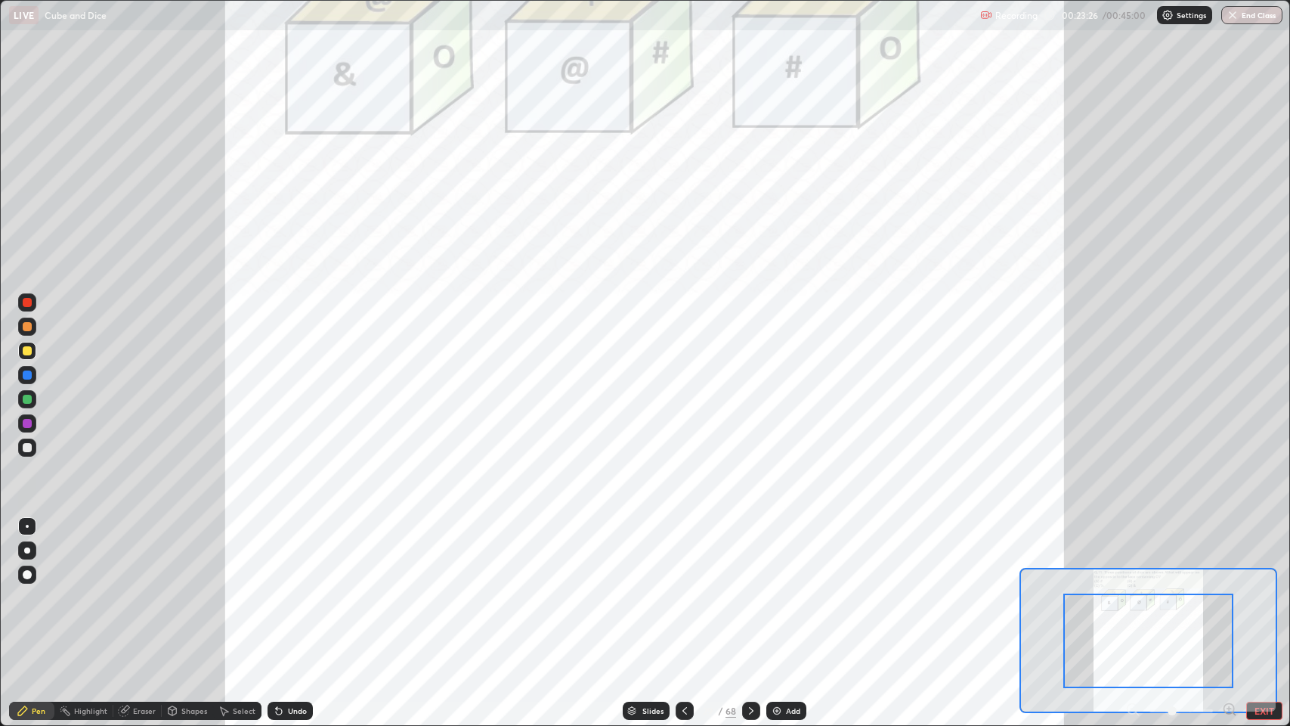
click at [1228, 597] on icon at bounding box center [1229, 708] width 4 height 0
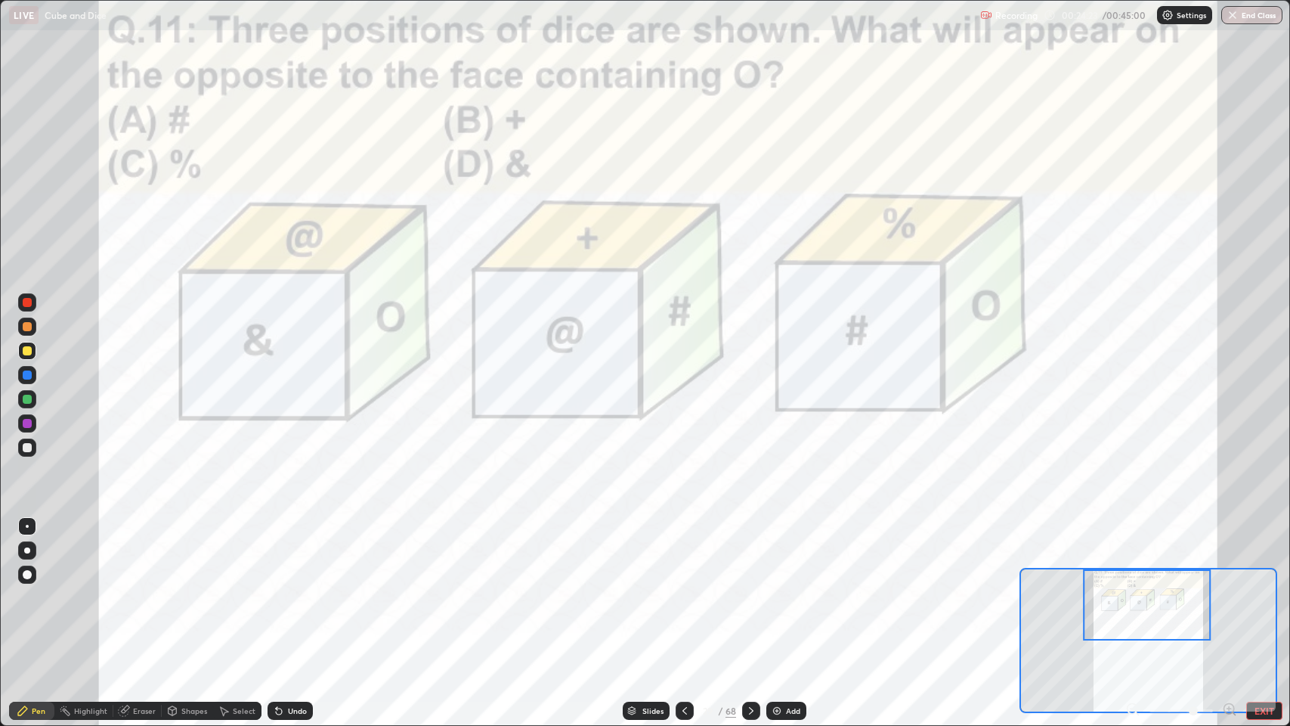
click at [750, 597] on icon at bounding box center [751, 710] width 12 height 12
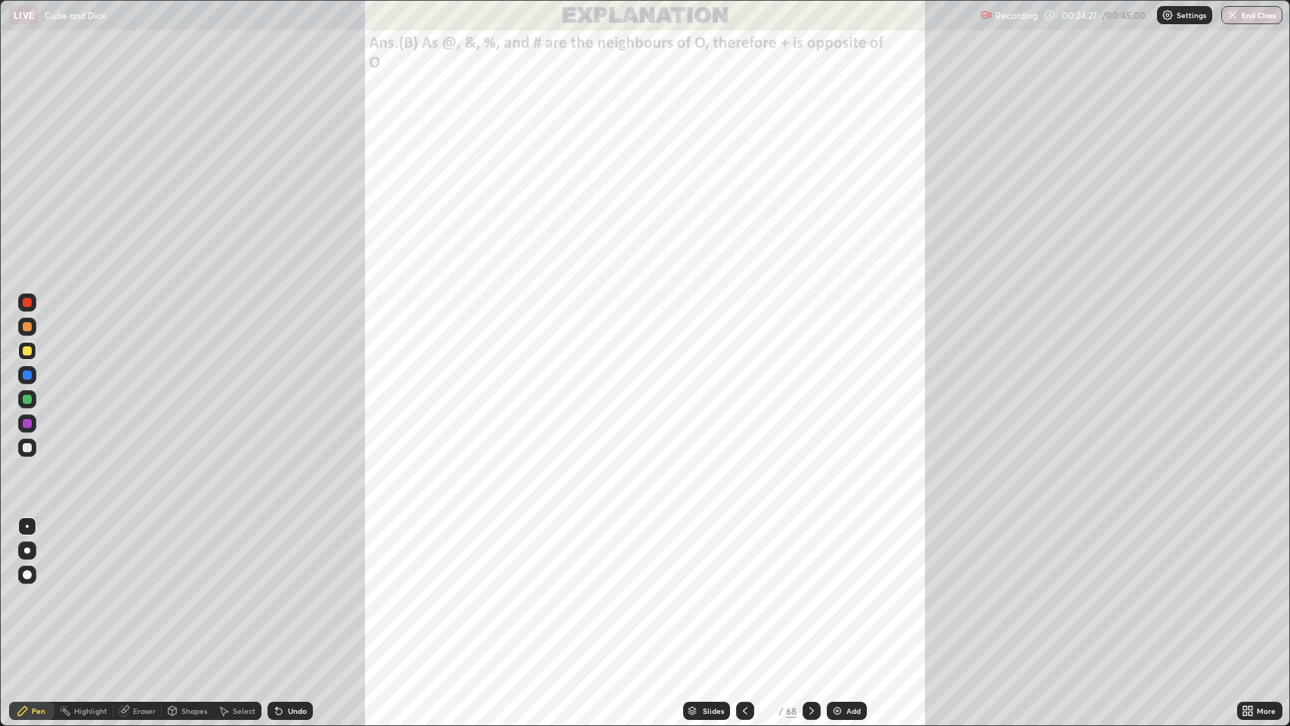
click at [803, 597] on div at bounding box center [812, 710] width 18 height 18
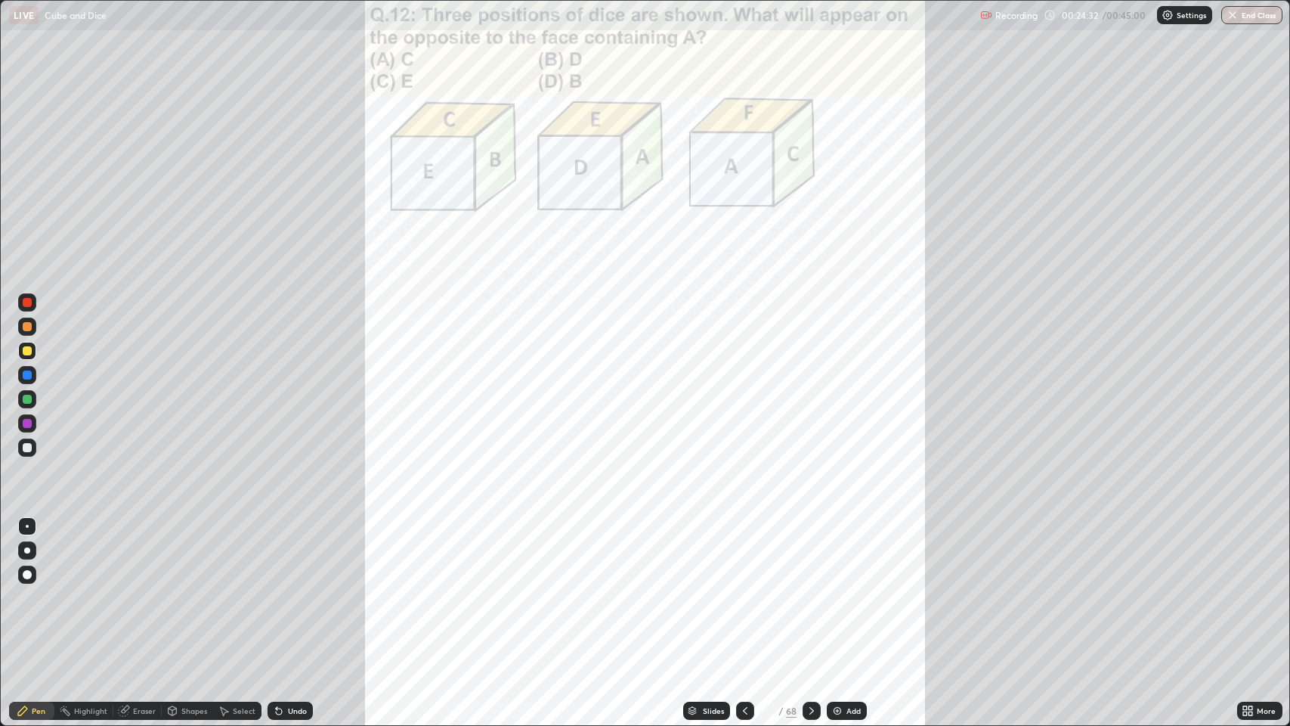
click at [1244, 597] on icon at bounding box center [1245, 713] width 4 height 4
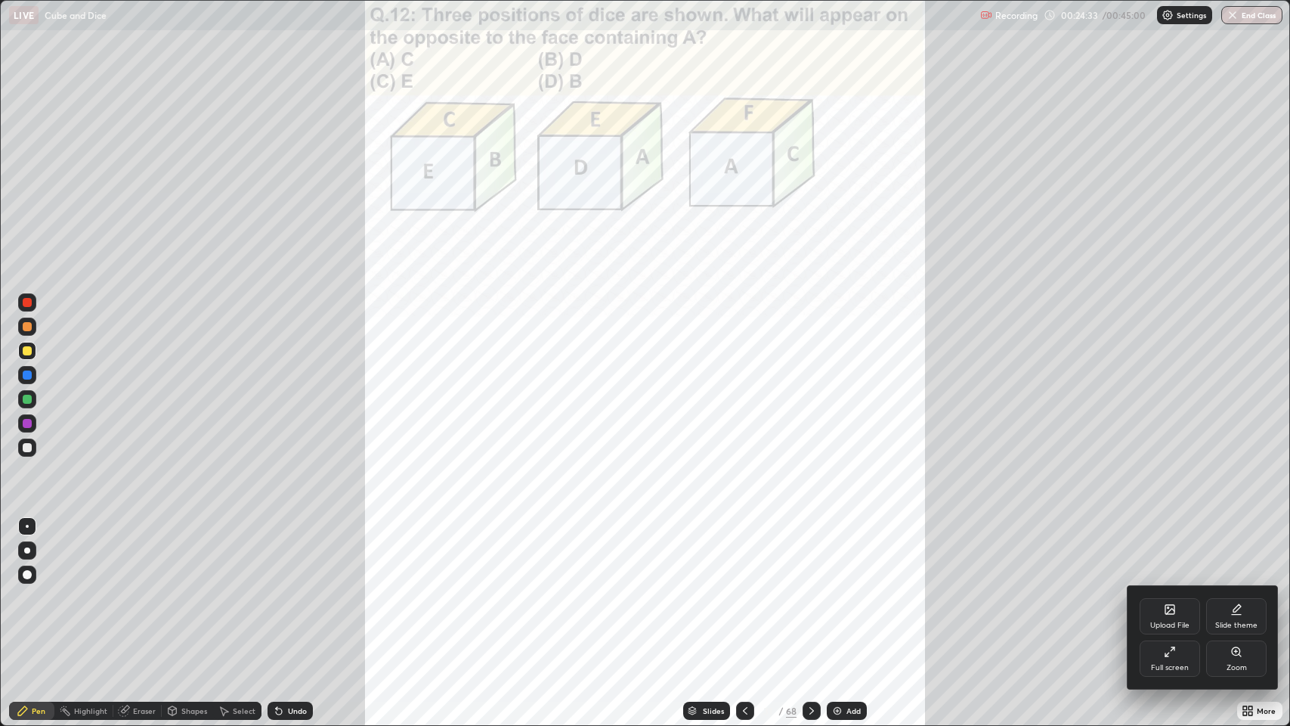
click at [1217, 597] on div "Zoom" at bounding box center [1236, 658] width 60 height 36
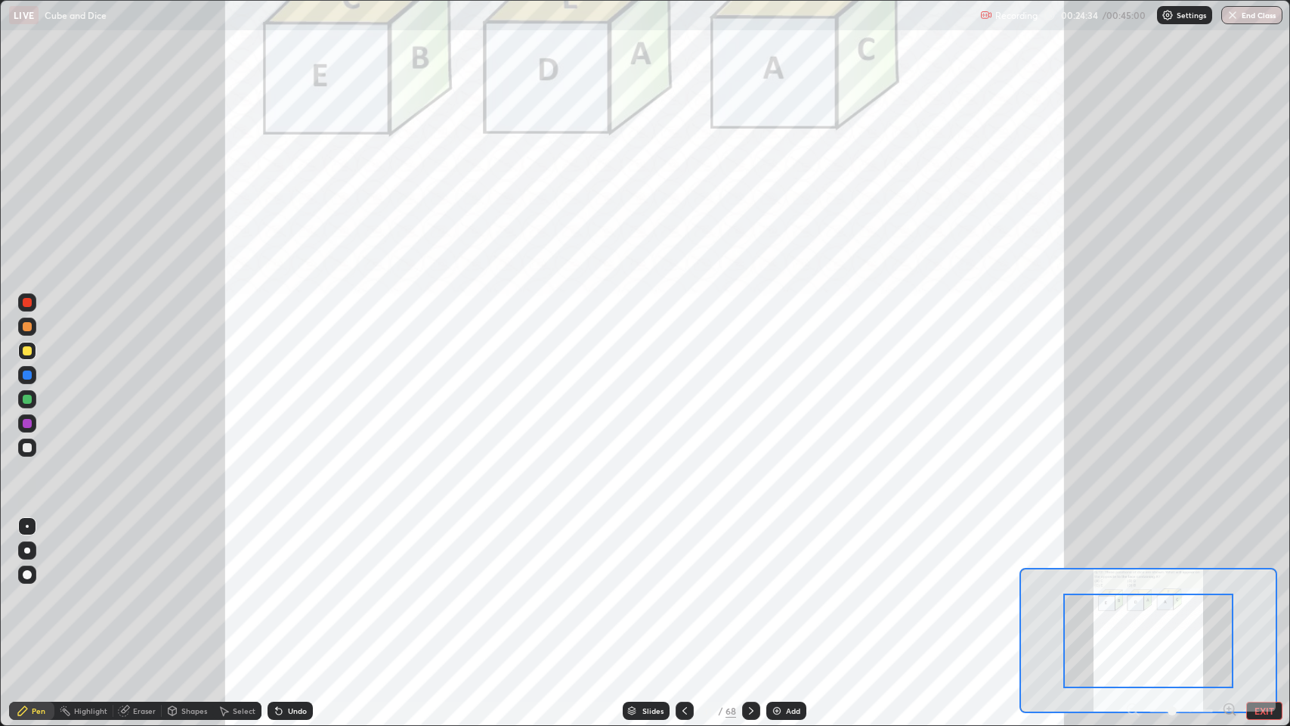
click at [1227, 597] on icon at bounding box center [1229, 708] width 4 height 0
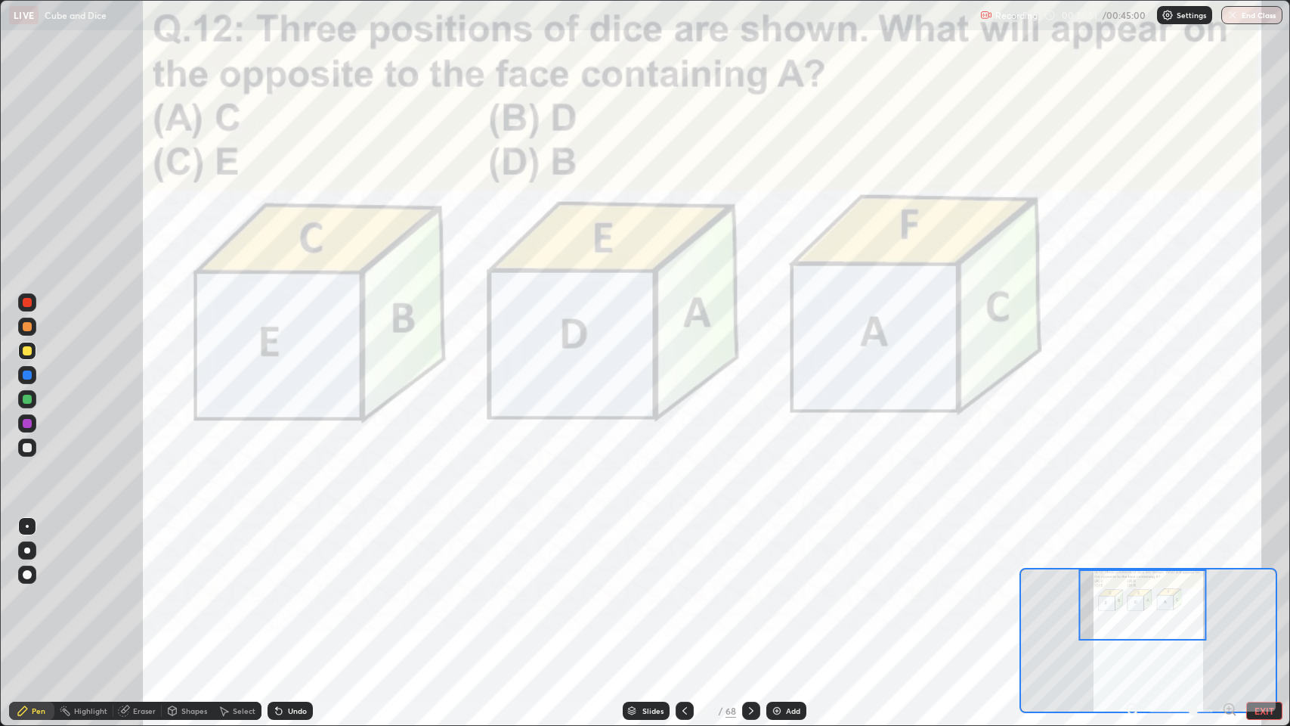
click at [749, 597] on icon at bounding box center [751, 711] width 5 height 8
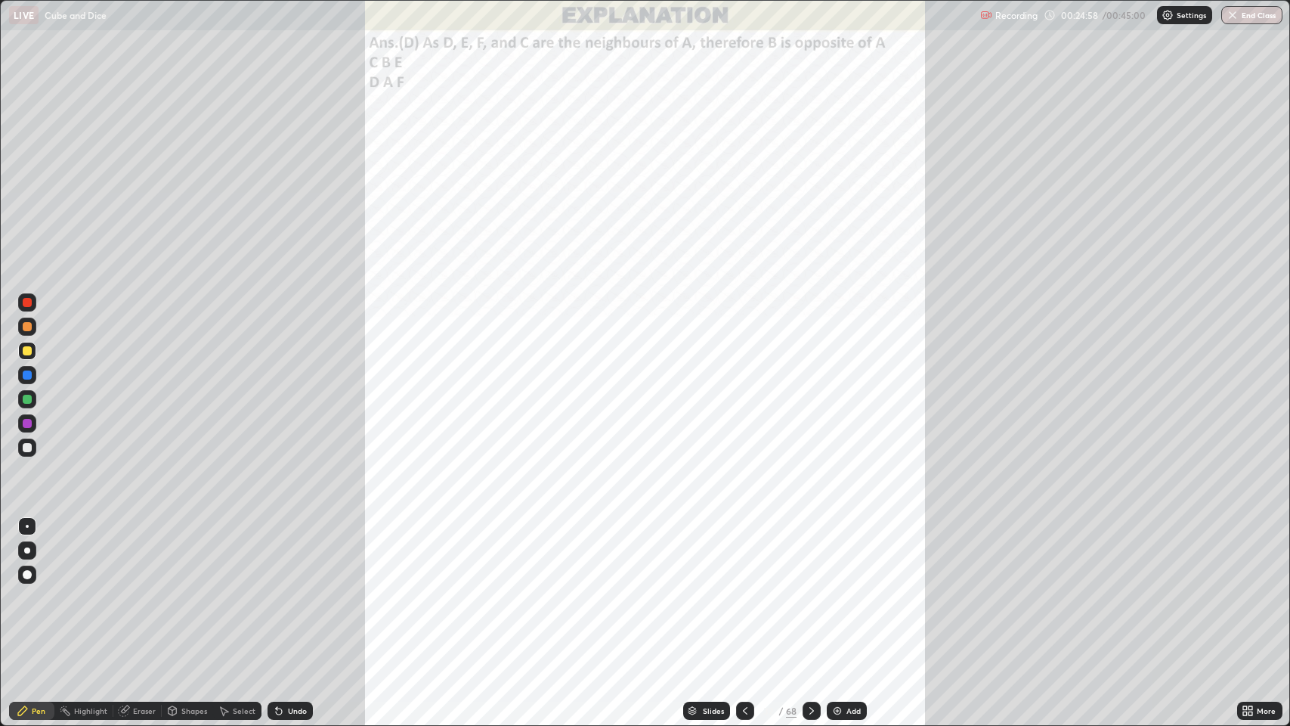
click at [803, 597] on div at bounding box center [812, 710] width 18 height 18
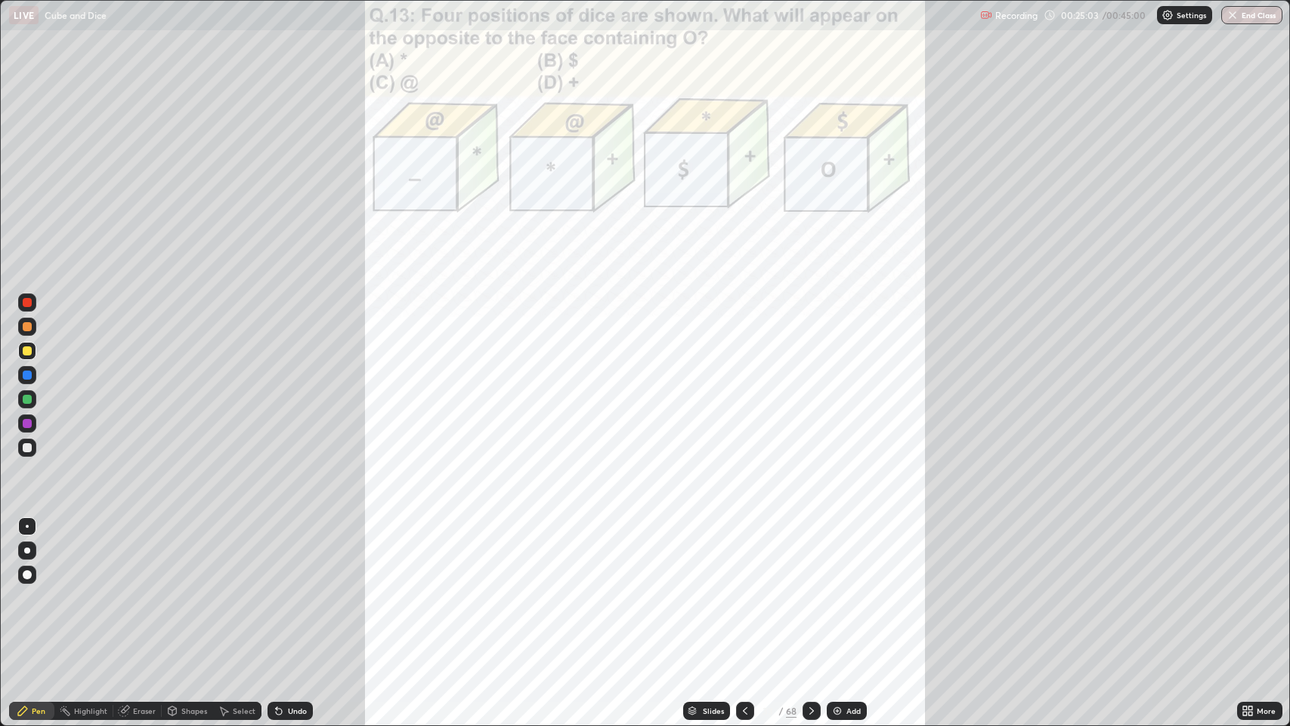
click at [1245, 597] on icon at bounding box center [1245, 708] width 4 height 4
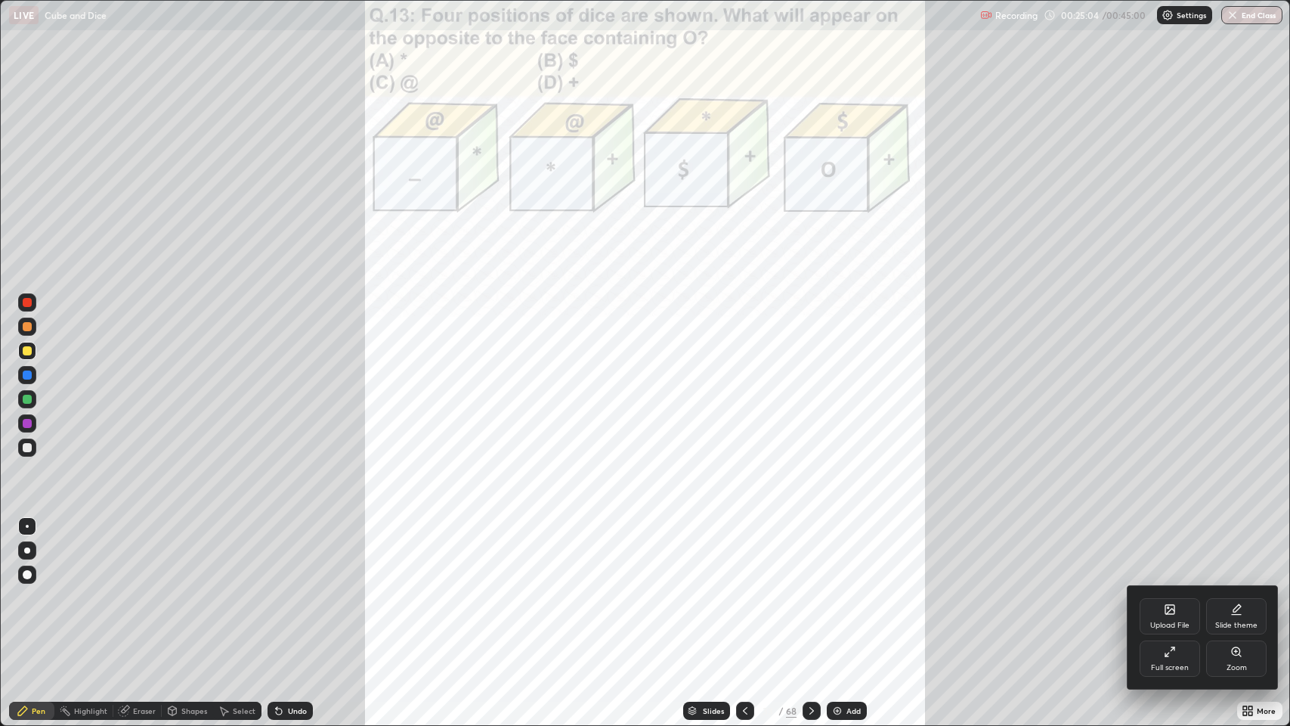
click at [1224, 597] on div "Zoom" at bounding box center [1236, 658] width 60 height 36
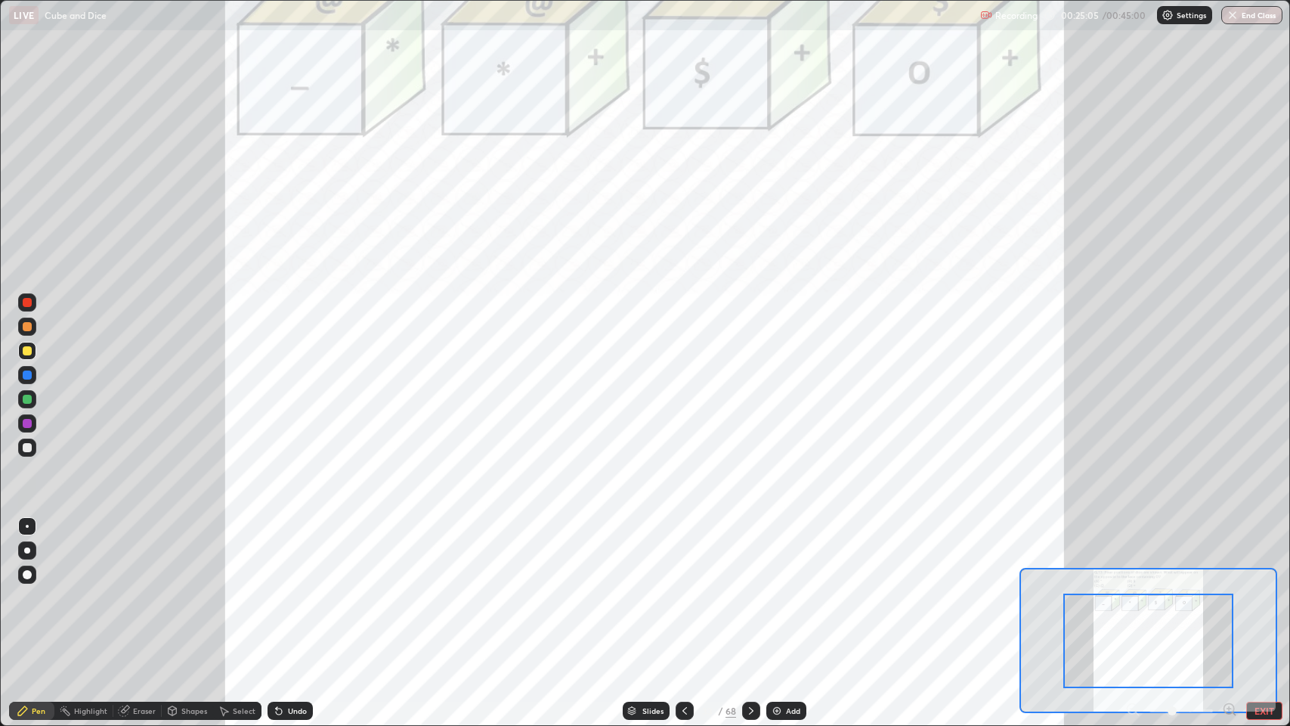
click at [1229, 597] on icon at bounding box center [1229, 708] width 4 height 0
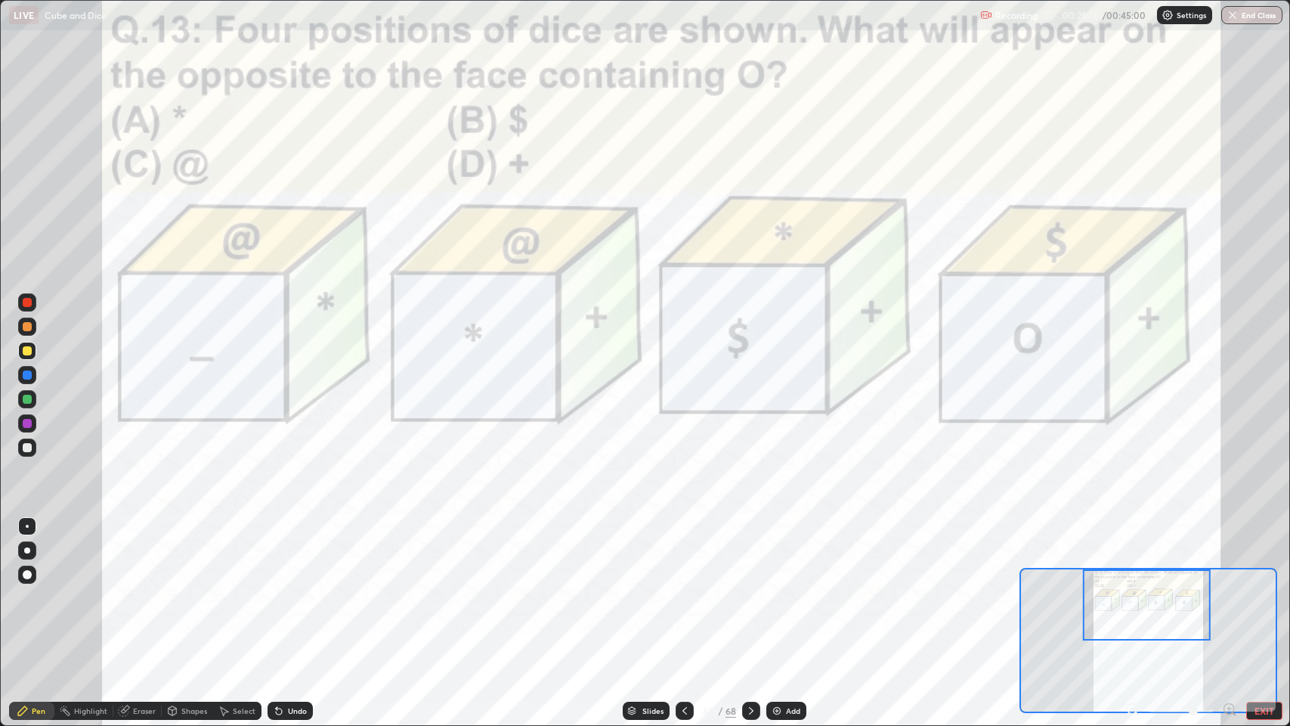
click at [750, 597] on icon at bounding box center [751, 710] width 12 height 12
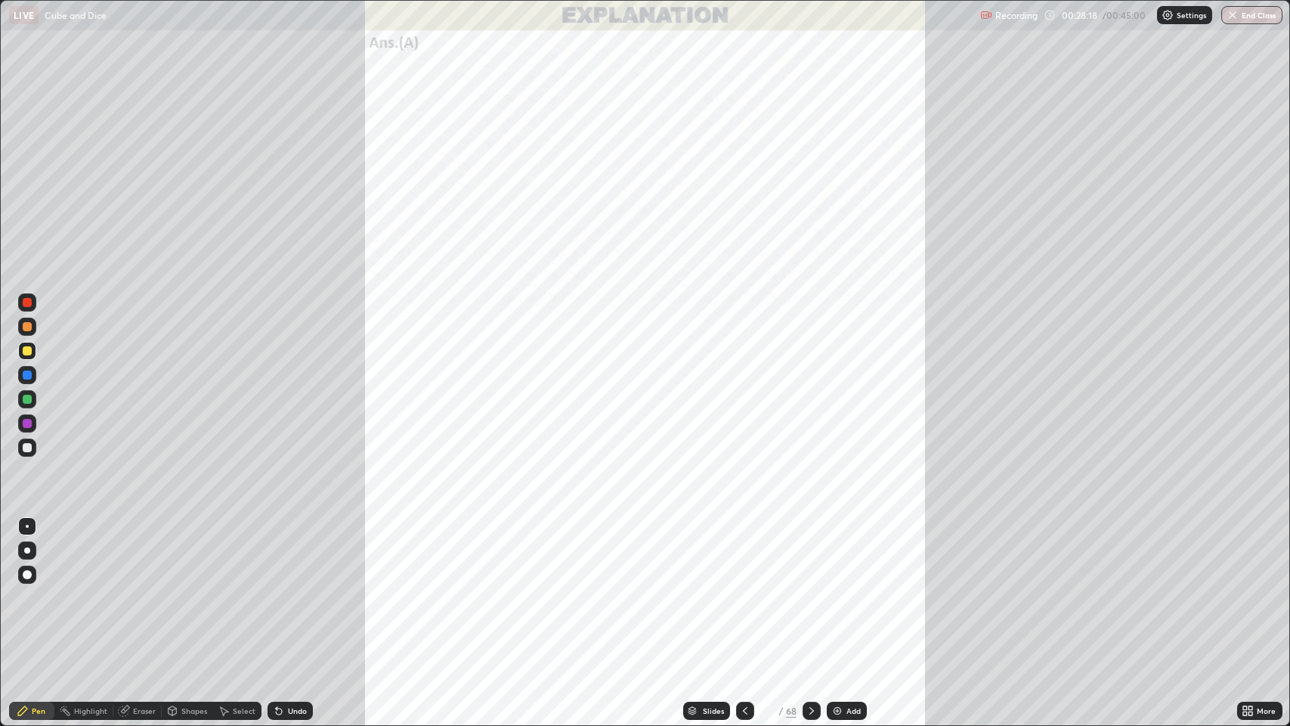
click at [807, 597] on icon at bounding box center [812, 710] width 12 height 12
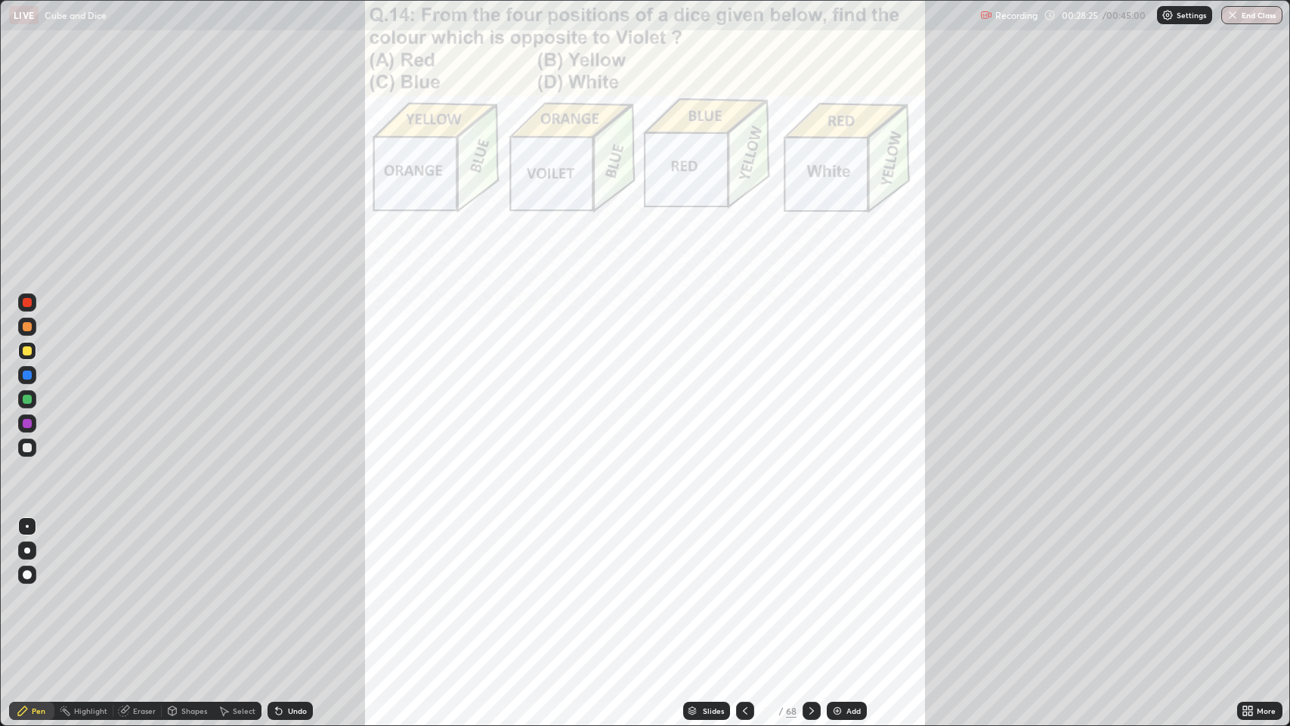
click at [1243, 597] on icon at bounding box center [1248, 710] width 12 height 12
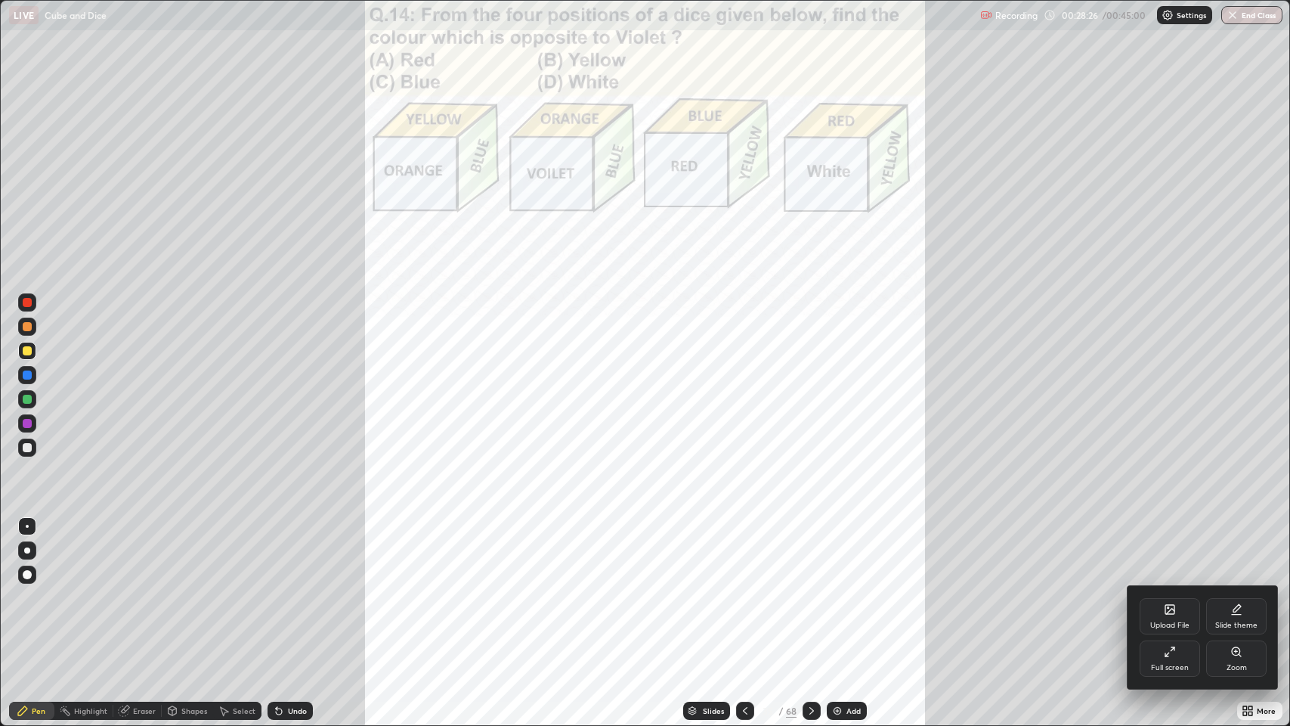
click at [1222, 597] on div "Zoom" at bounding box center [1236, 658] width 60 height 36
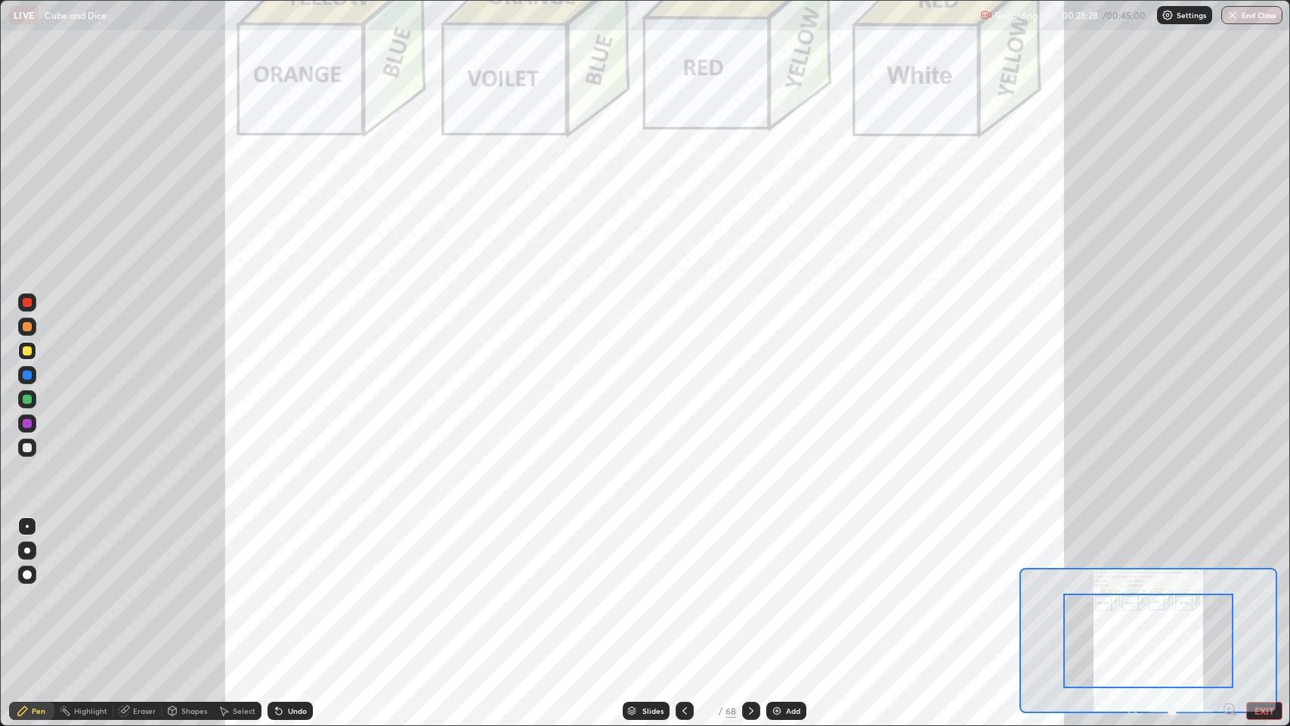
click at [1224, 597] on icon at bounding box center [1229, 708] width 15 height 15
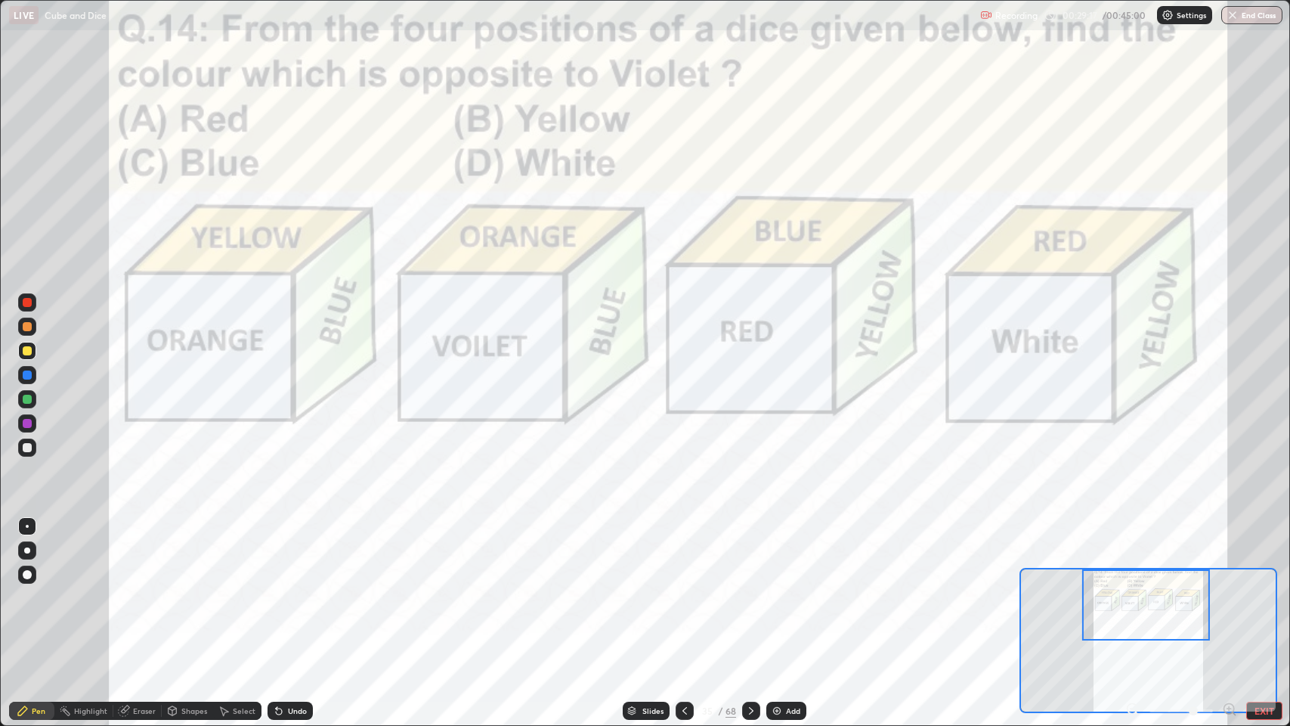
click at [284, 597] on div "Undo" at bounding box center [290, 710] width 45 height 18
click at [299, 597] on div "Undo" at bounding box center [290, 710] width 45 height 18
click at [28, 424] on div at bounding box center [27, 423] width 9 height 9
click at [750, 597] on icon at bounding box center [751, 710] width 12 height 12
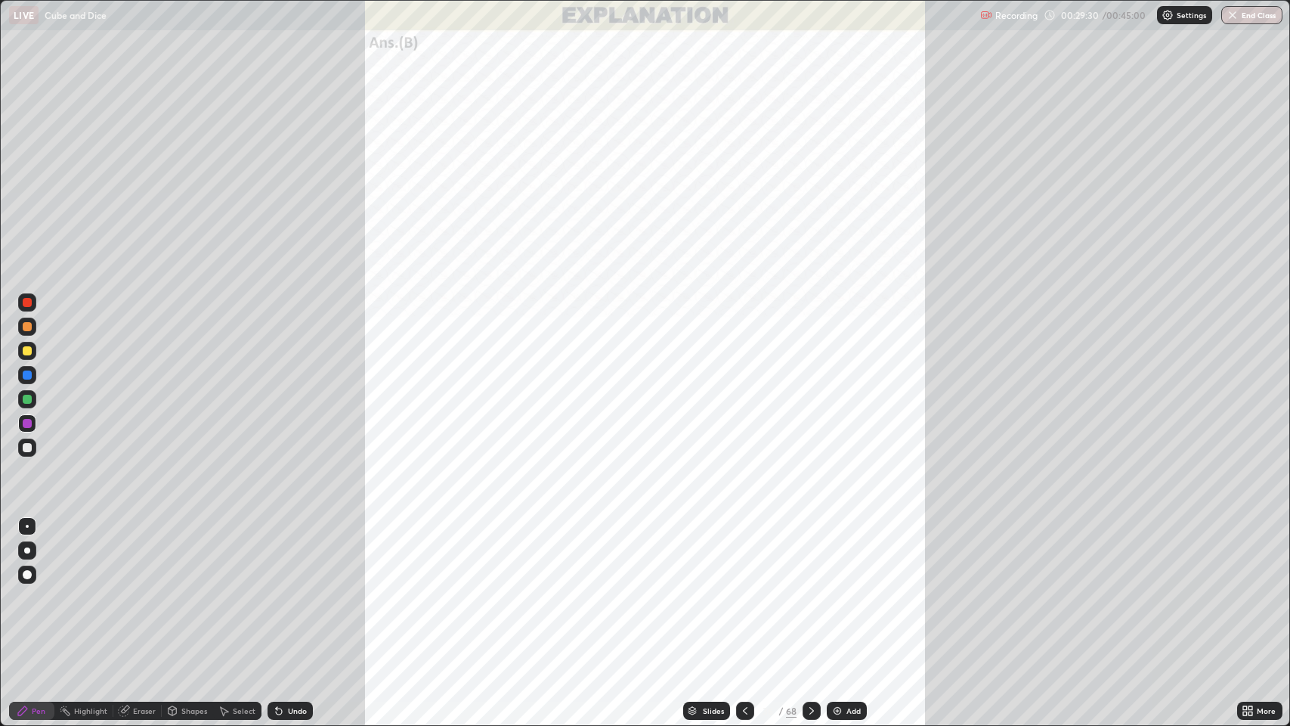
click at [810, 597] on icon at bounding box center [812, 710] width 12 height 12
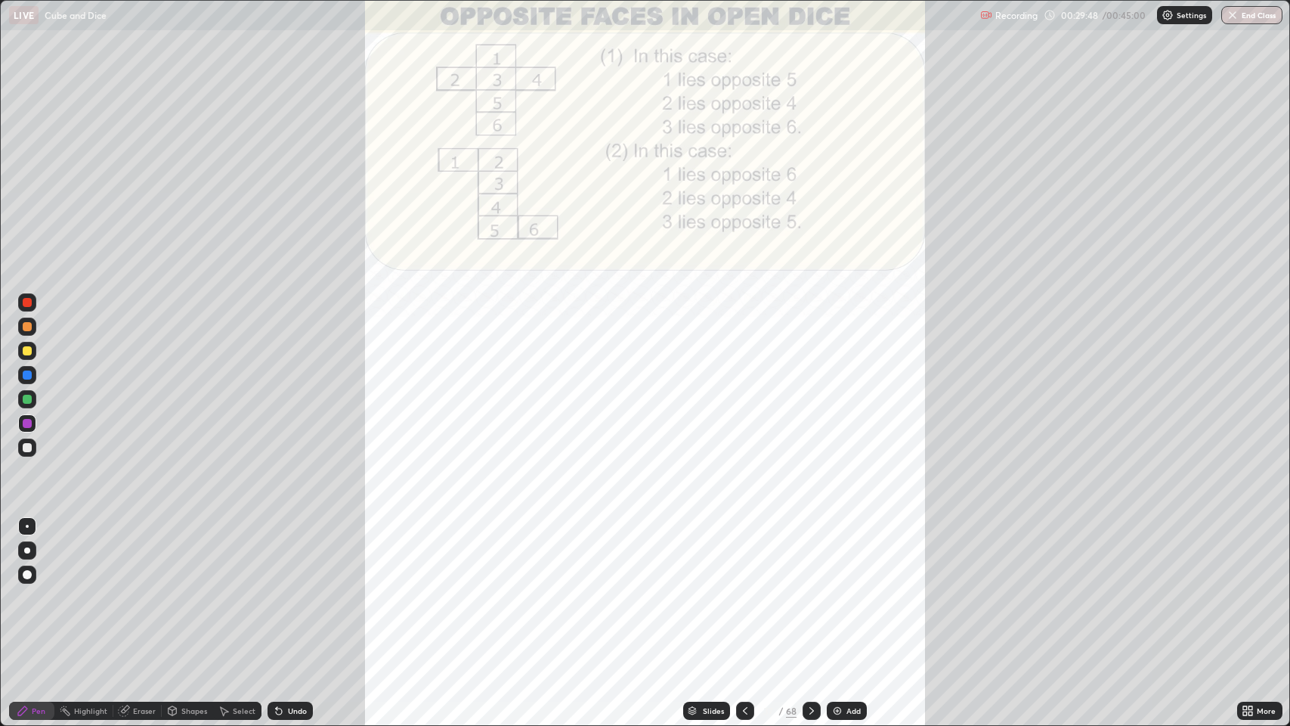
click at [1237, 597] on div "More" at bounding box center [1259, 710] width 45 height 18
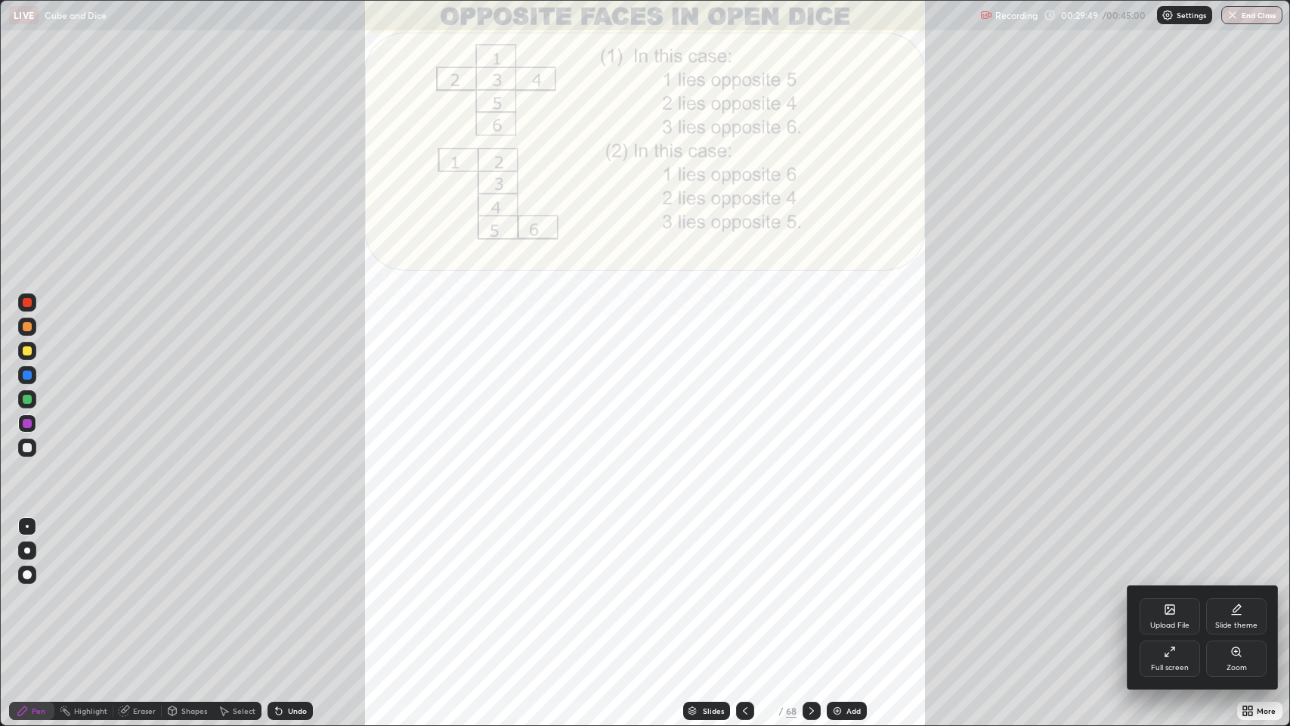
click at [1218, 597] on div "Zoom" at bounding box center [1236, 658] width 60 height 36
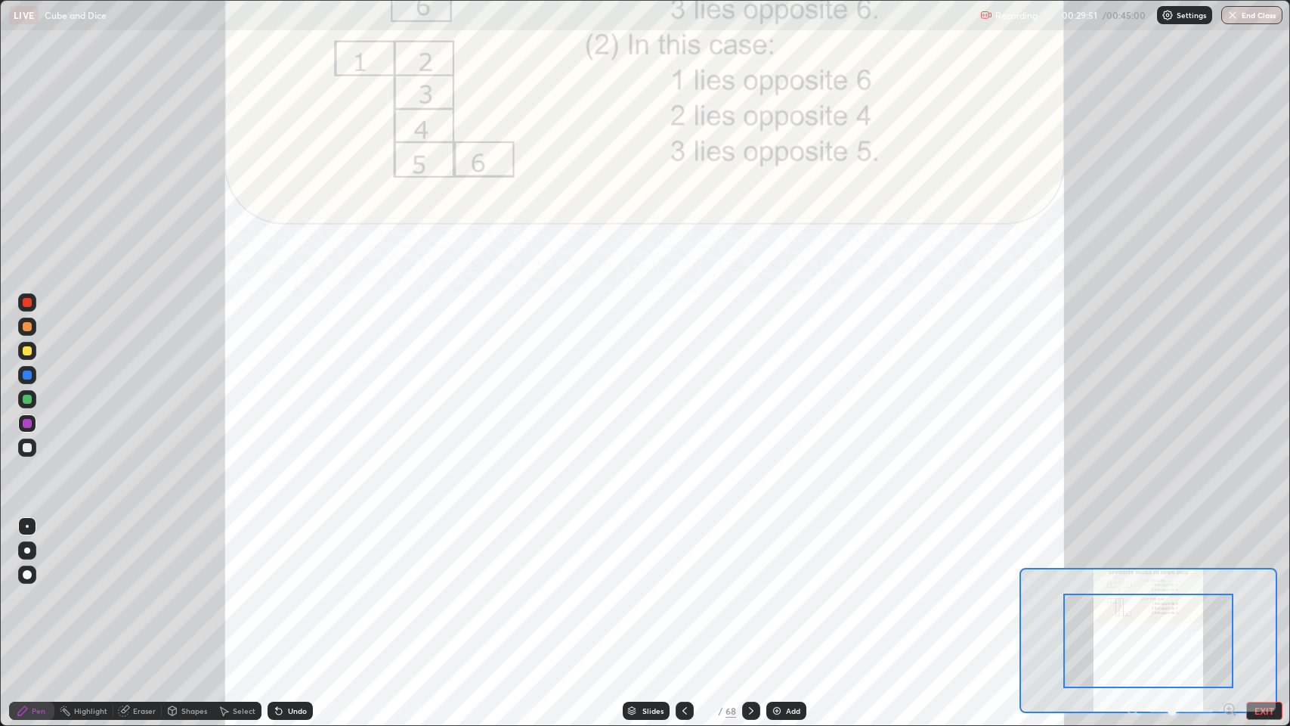
click at [1229, 597] on icon at bounding box center [1229, 708] width 4 height 0
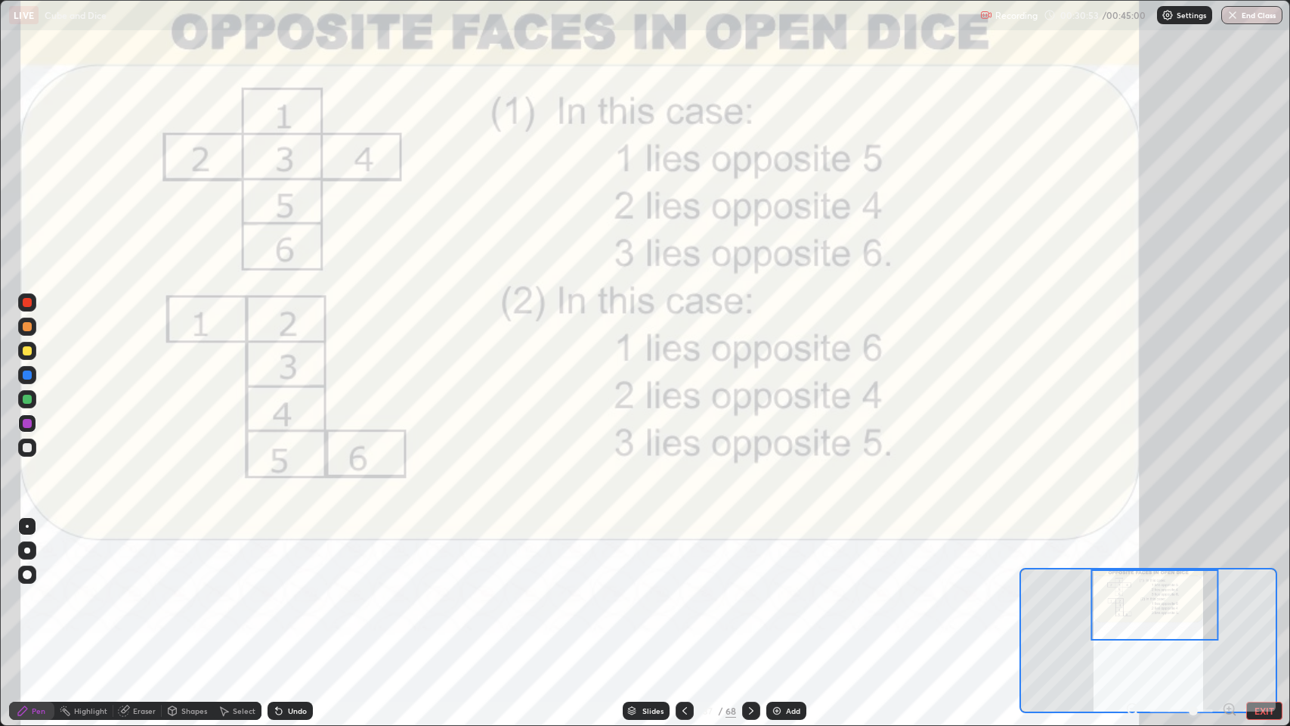
click at [750, 597] on icon at bounding box center [751, 711] width 5 height 8
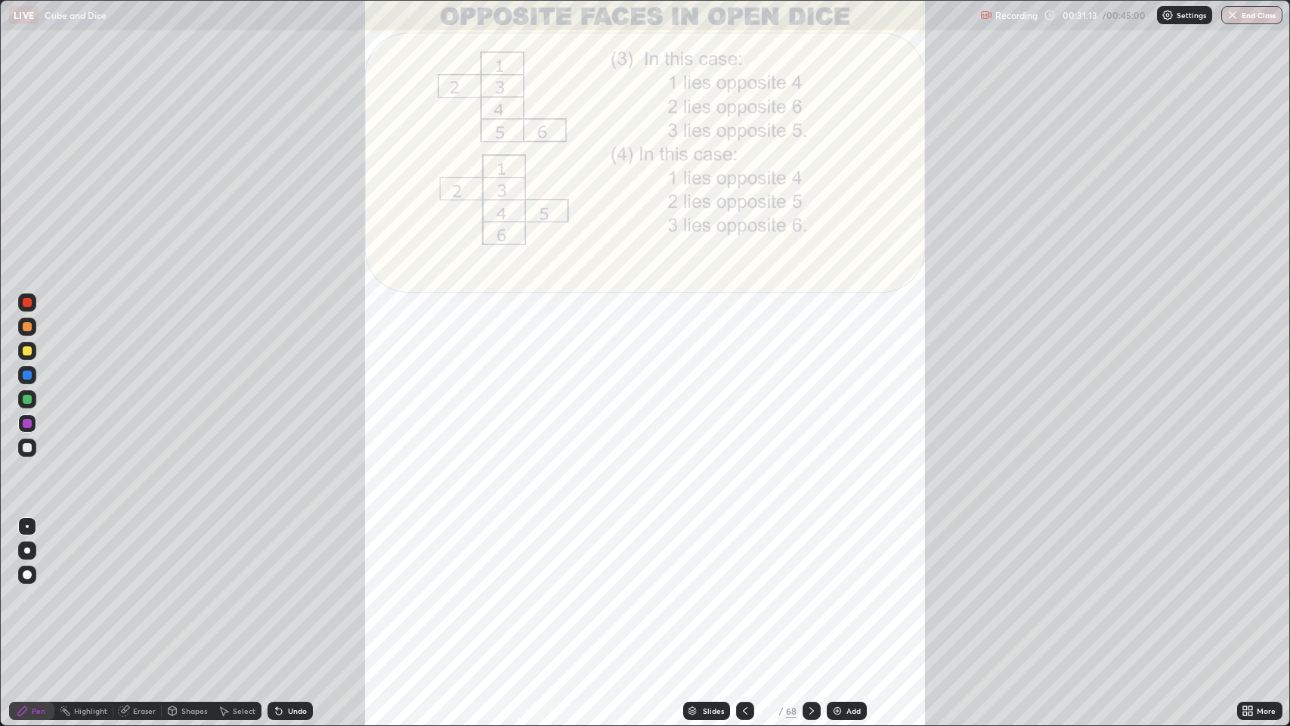
click at [805, 597] on div at bounding box center [812, 710] width 18 height 18
click at [810, 597] on icon at bounding box center [812, 710] width 12 height 12
click at [804, 597] on div at bounding box center [812, 710] width 18 height 18
click at [803, 597] on div at bounding box center [812, 710] width 18 height 18
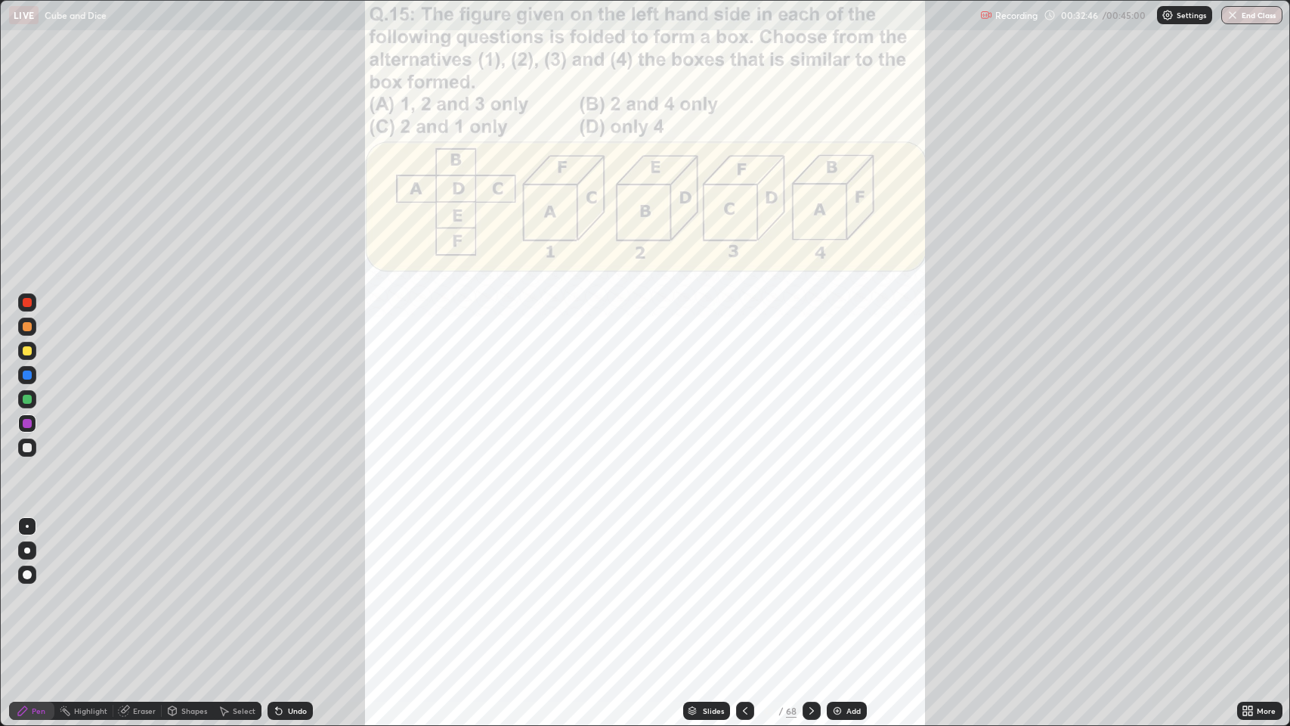
click at [1249, 597] on icon at bounding box center [1251, 713] width 4 height 4
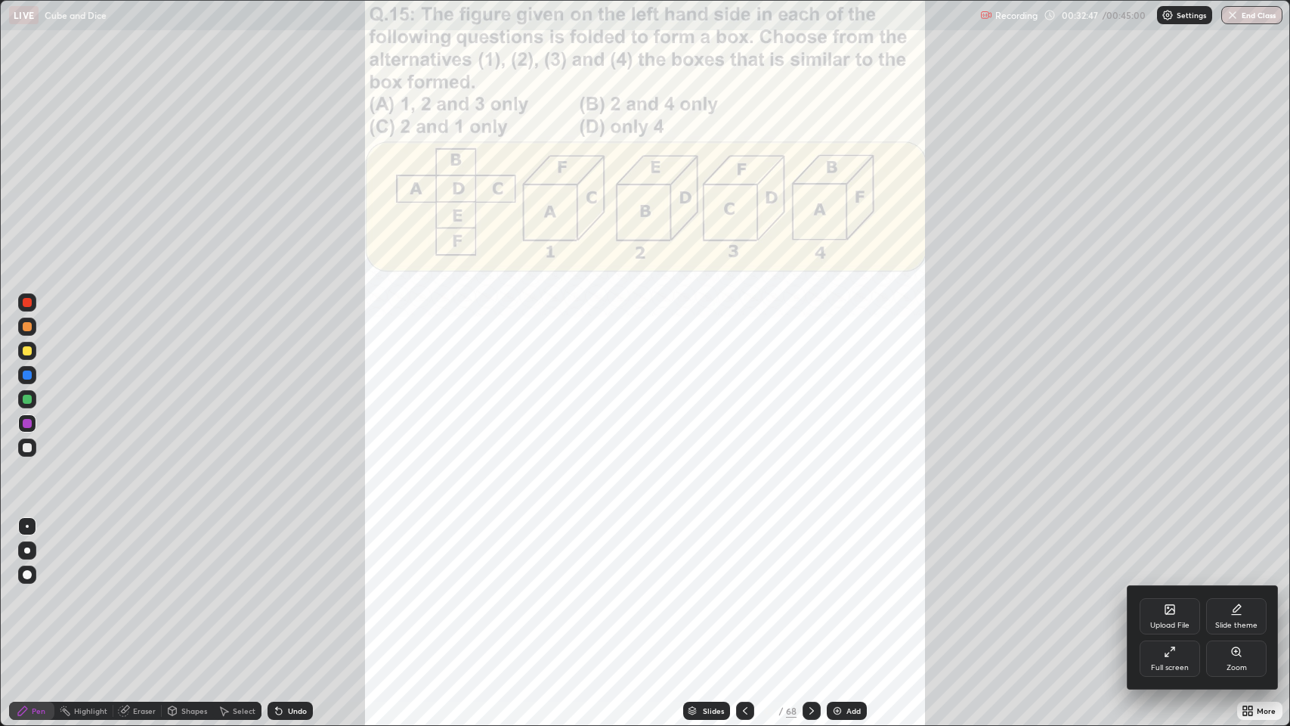
click at [1224, 597] on div "Zoom" at bounding box center [1236, 658] width 60 height 36
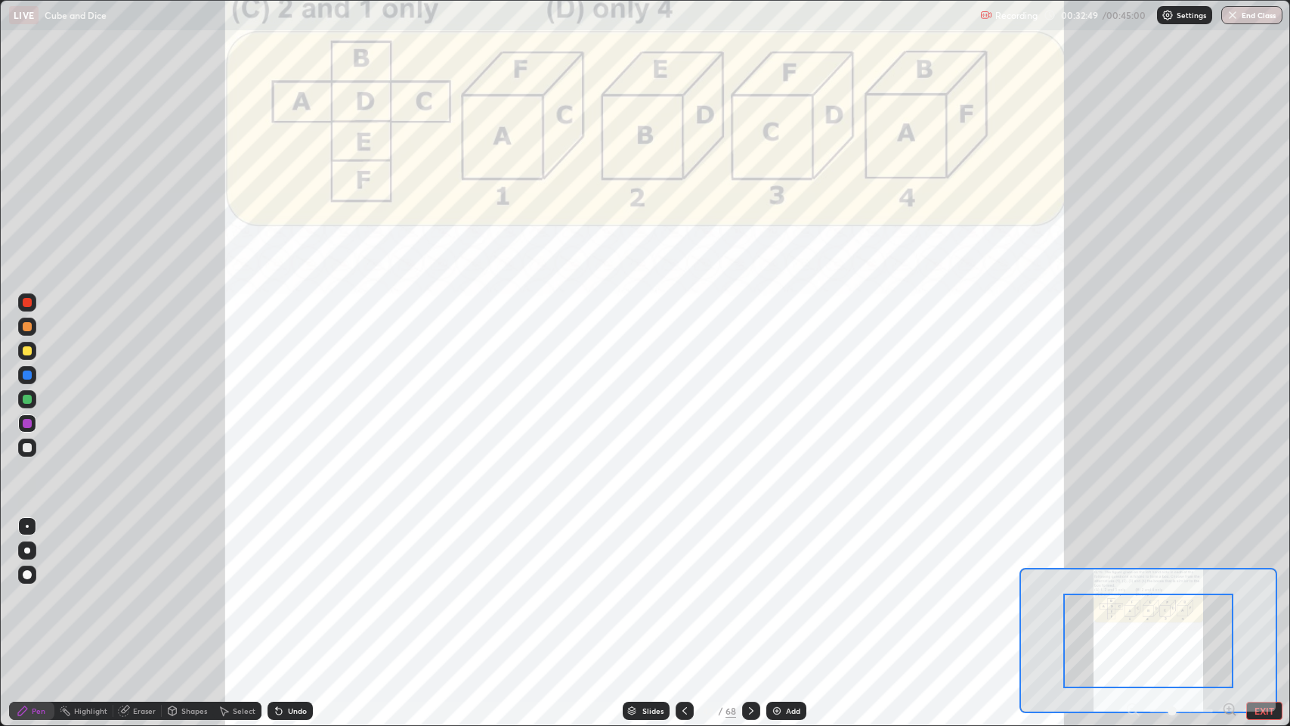
click at [1225, 597] on icon at bounding box center [1229, 708] width 15 height 15
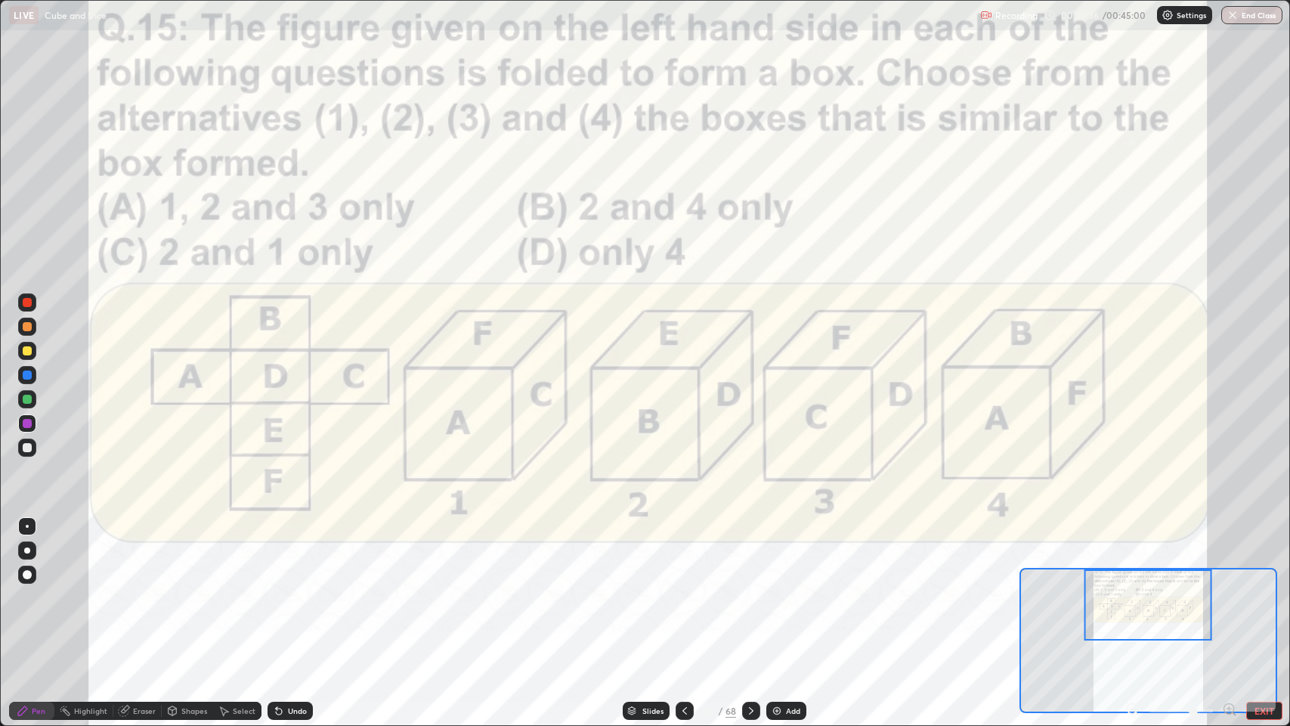
click at [750, 597] on icon at bounding box center [751, 710] width 12 height 12
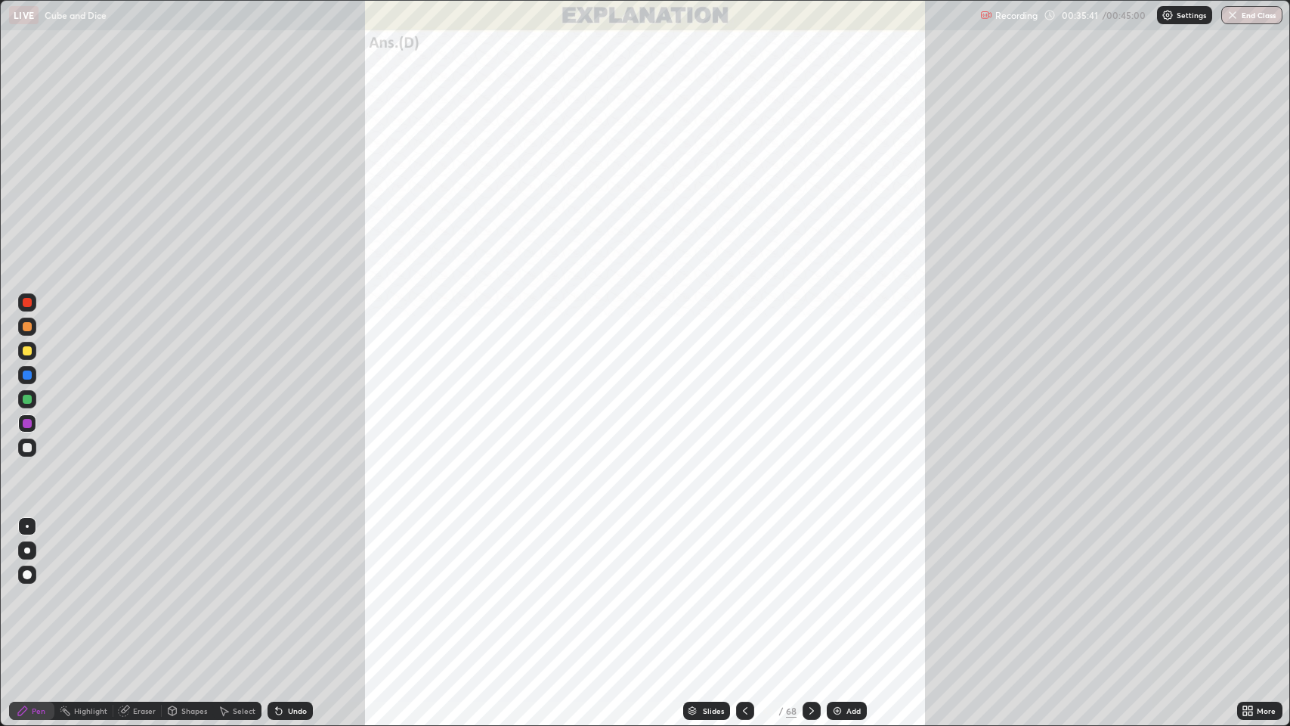
click at [809, 597] on icon at bounding box center [812, 710] width 12 height 12
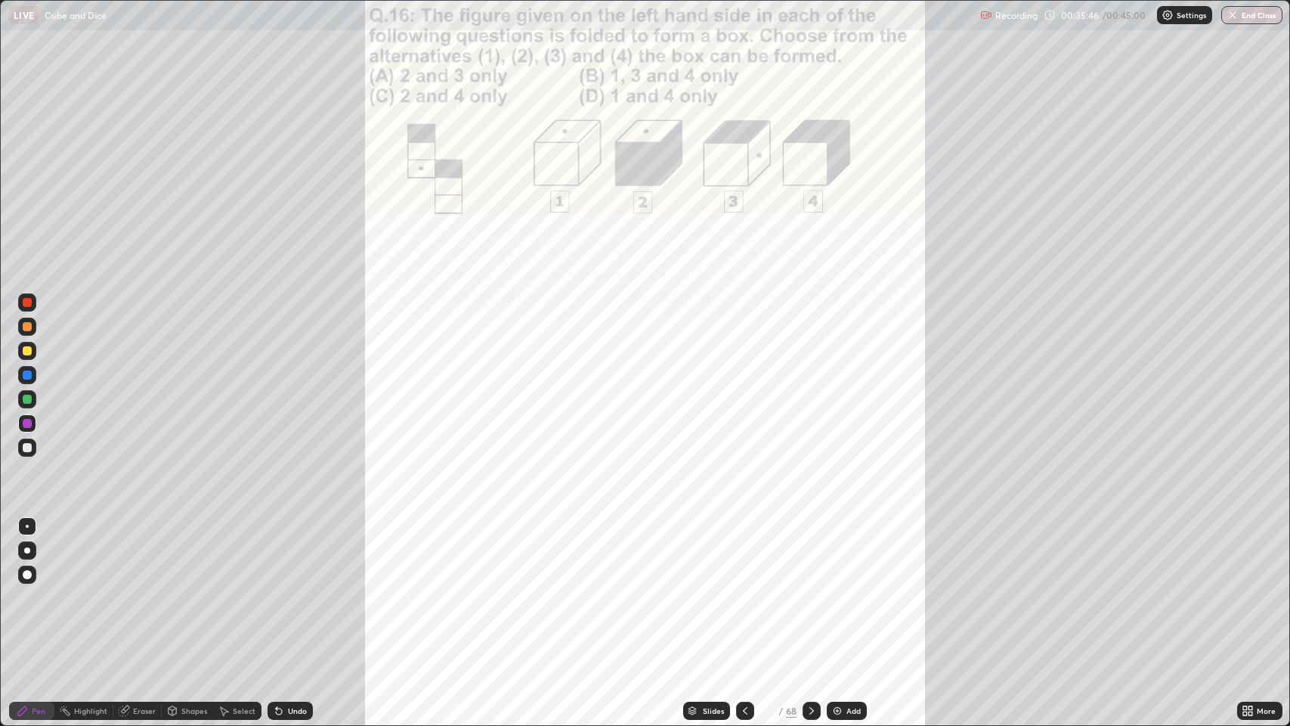
click at [1240, 597] on div "More" at bounding box center [1259, 710] width 45 height 18
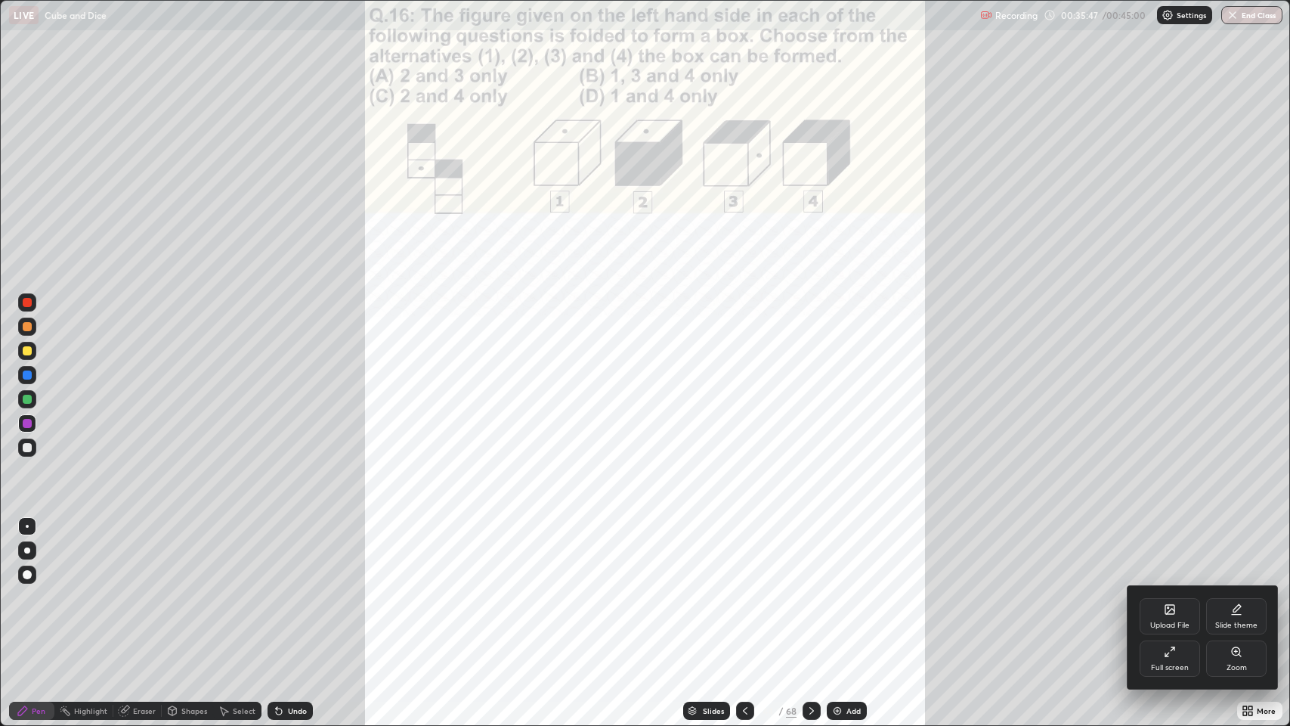
click at [1217, 597] on div "Zoom" at bounding box center [1236, 658] width 60 height 36
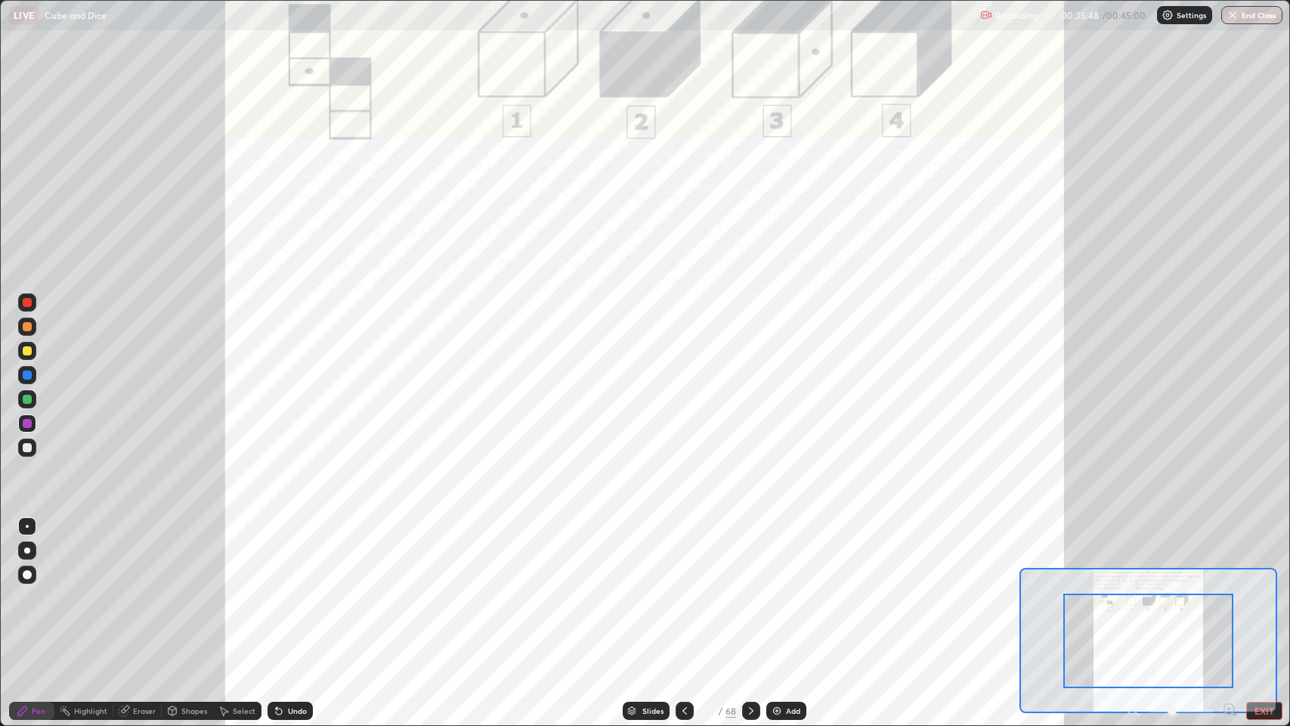
click at [1228, 597] on icon at bounding box center [1229, 708] width 4 height 0
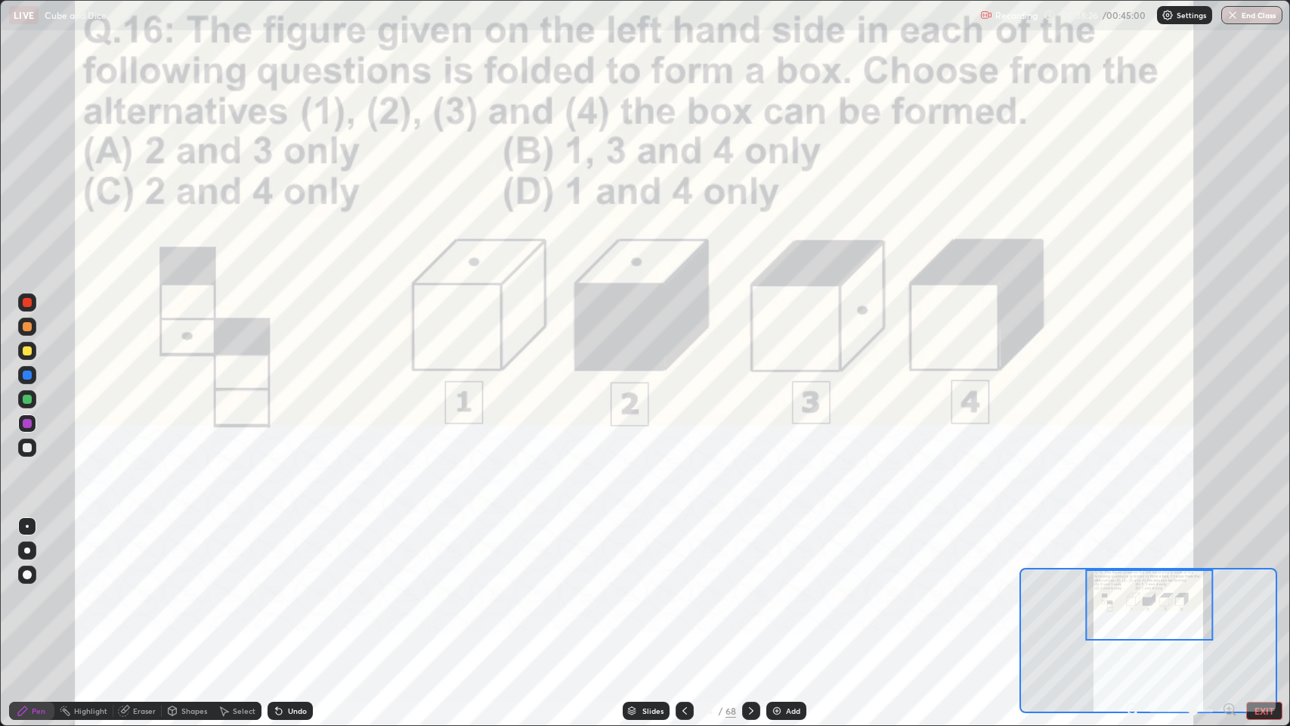
click at [290, 597] on div "Undo" at bounding box center [297, 711] width 19 height 8
click at [293, 597] on div "Undo" at bounding box center [290, 710] width 45 height 18
click at [293, 597] on div "Undo" at bounding box center [297, 711] width 19 height 8
click at [293, 597] on div "Undo" at bounding box center [290, 710] width 45 height 18
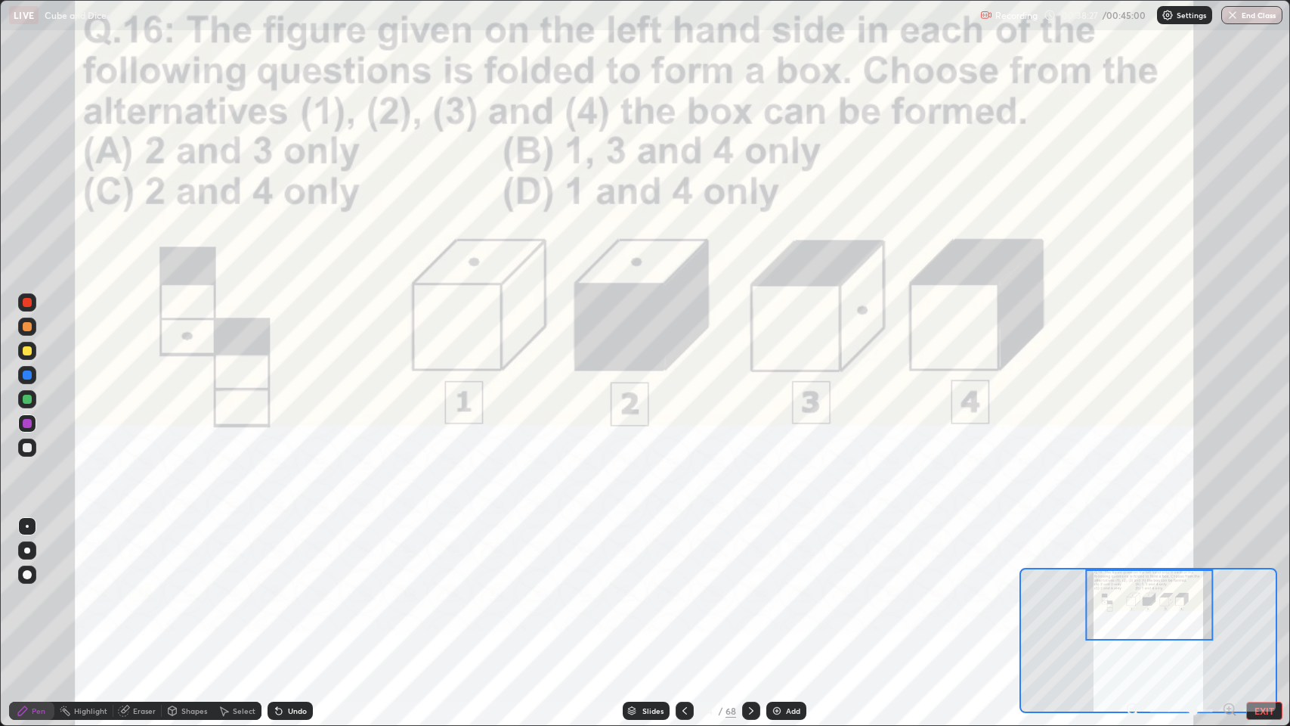
click at [293, 597] on div "Undo" at bounding box center [297, 711] width 19 height 8
click at [751, 597] on icon at bounding box center [751, 710] width 12 height 12
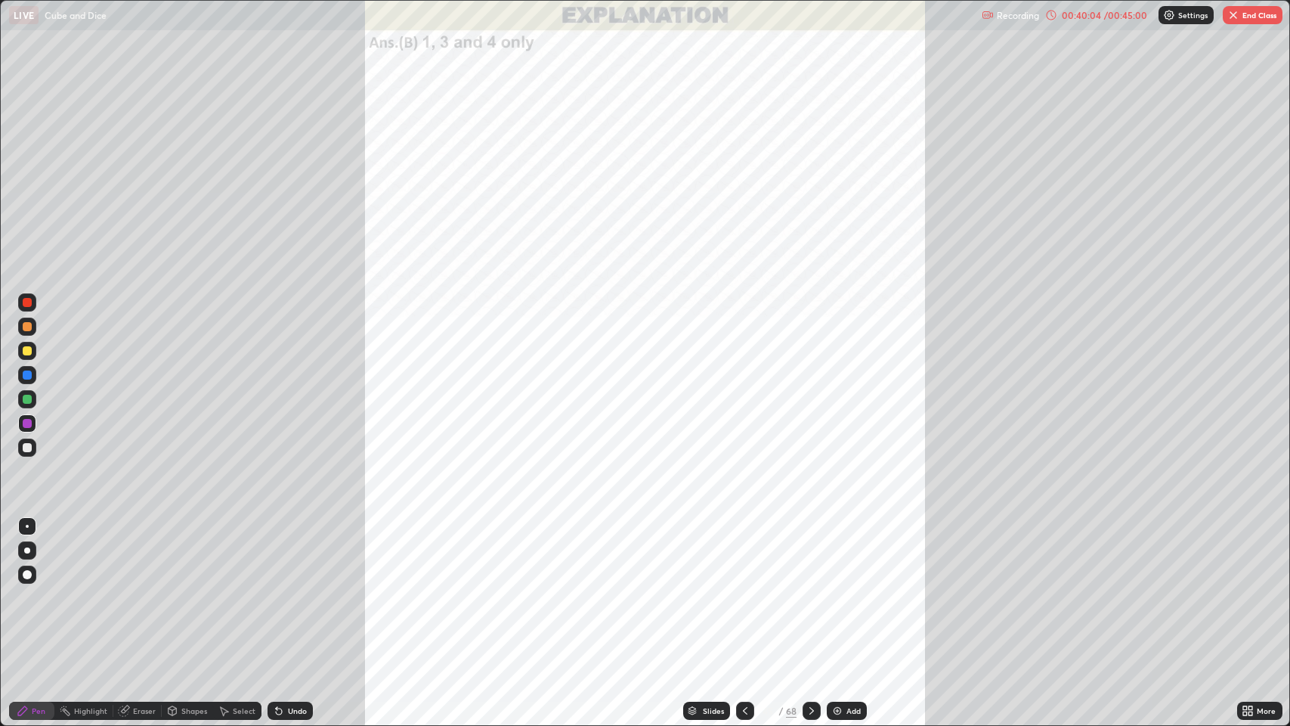
click at [810, 597] on icon at bounding box center [812, 710] width 12 height 12
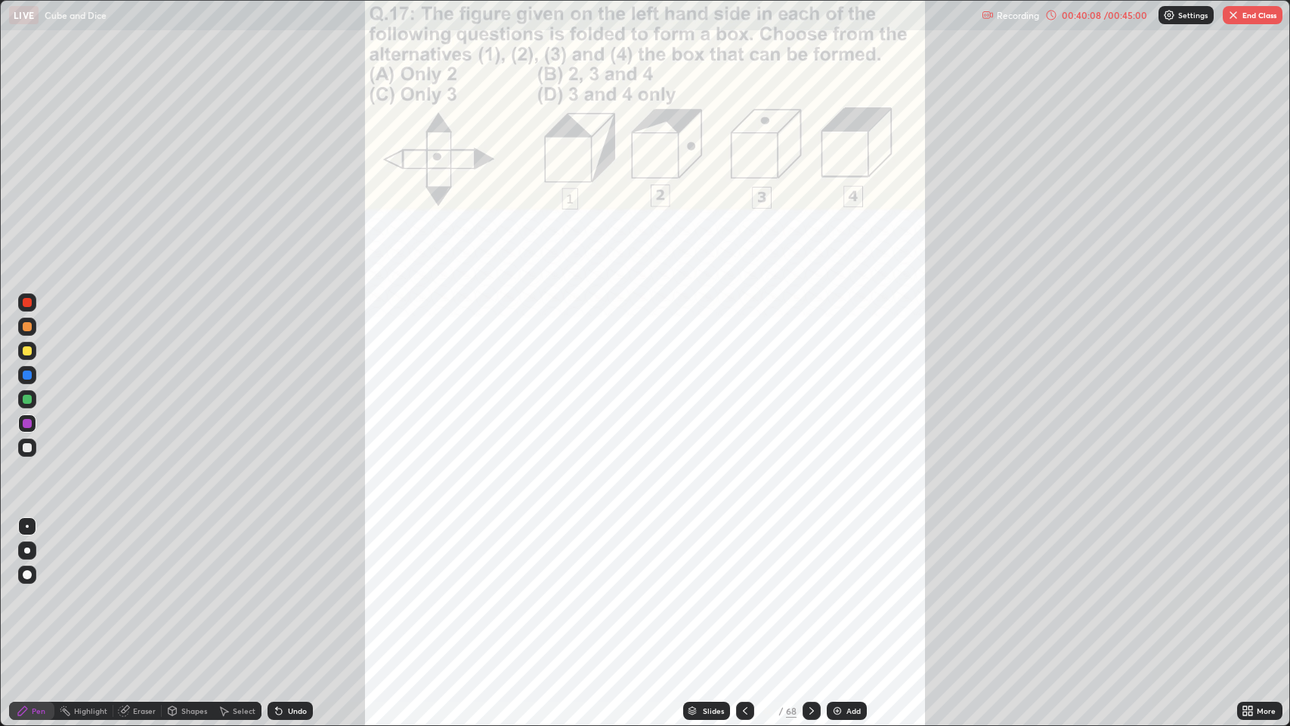
click at [1243, 597] on icon at bounding box center [1245, 713] width 4 height 4
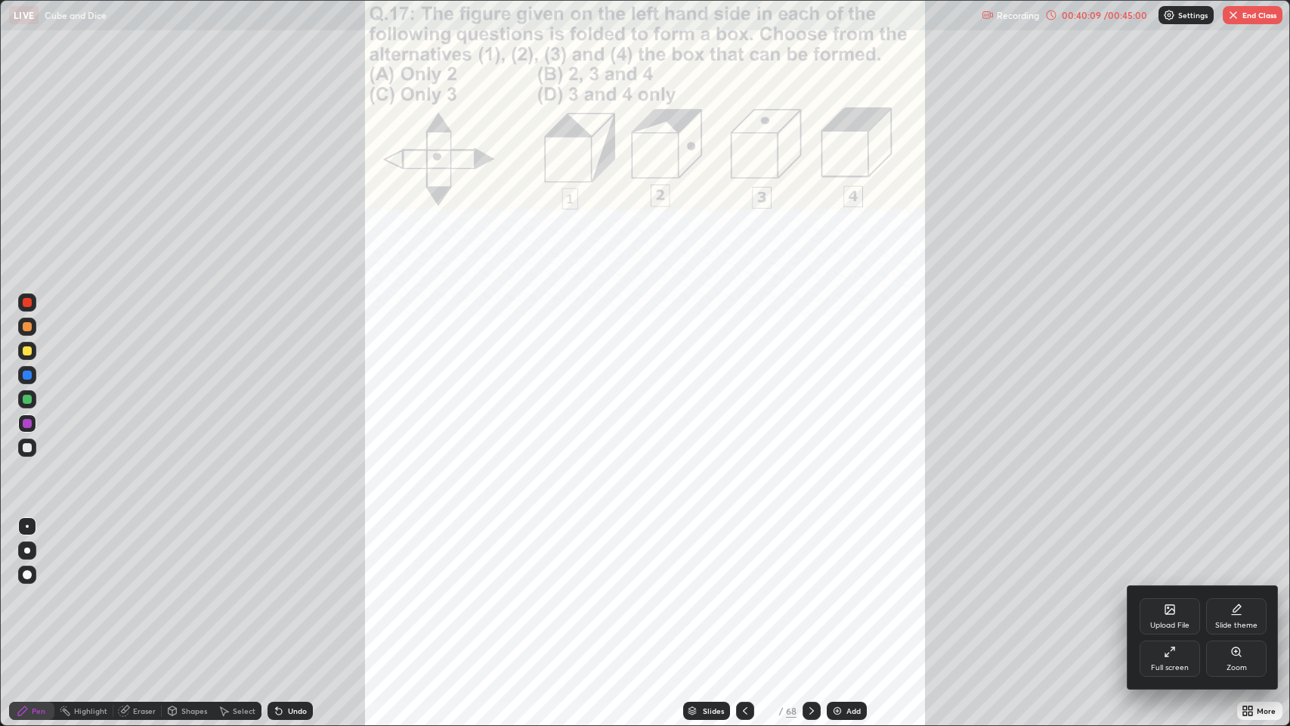
click at [1219, 597] on div "Zoom" at bounding box center [1236, 658] width 60 height 36
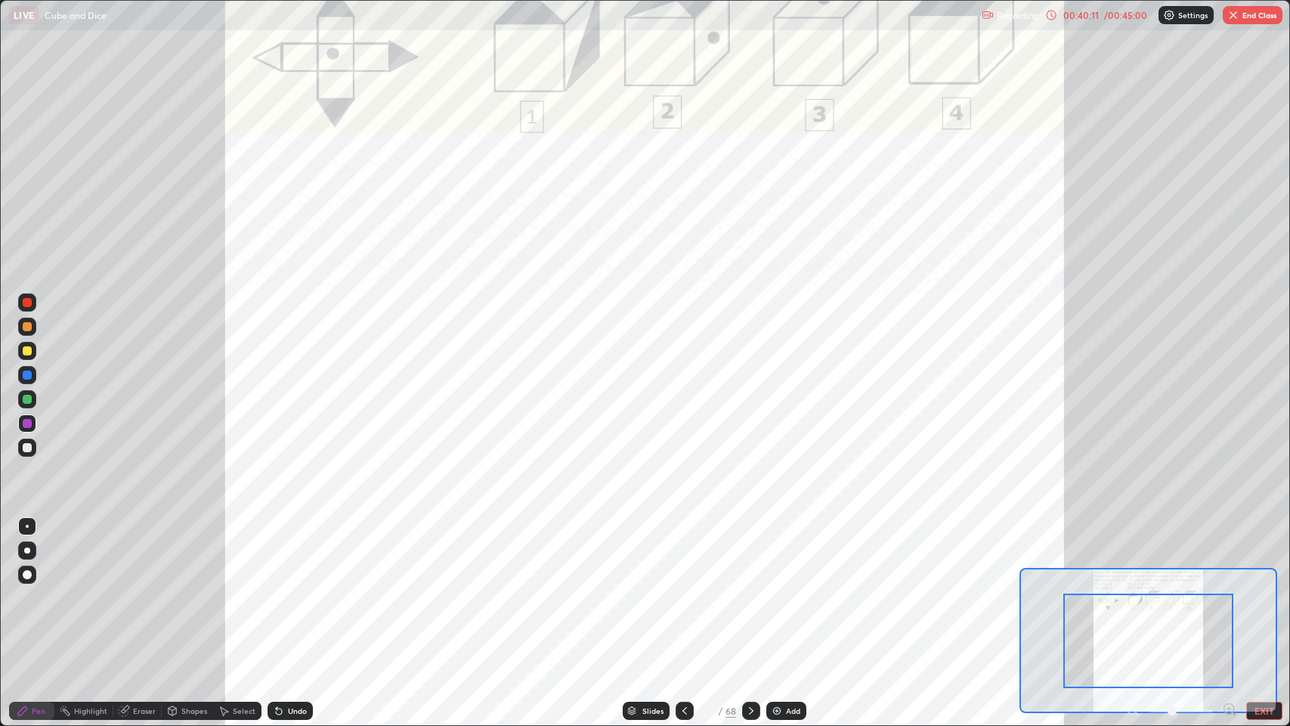
click at [1228, 597] on icon at bounding box center [1229, 708] width 4 height 0
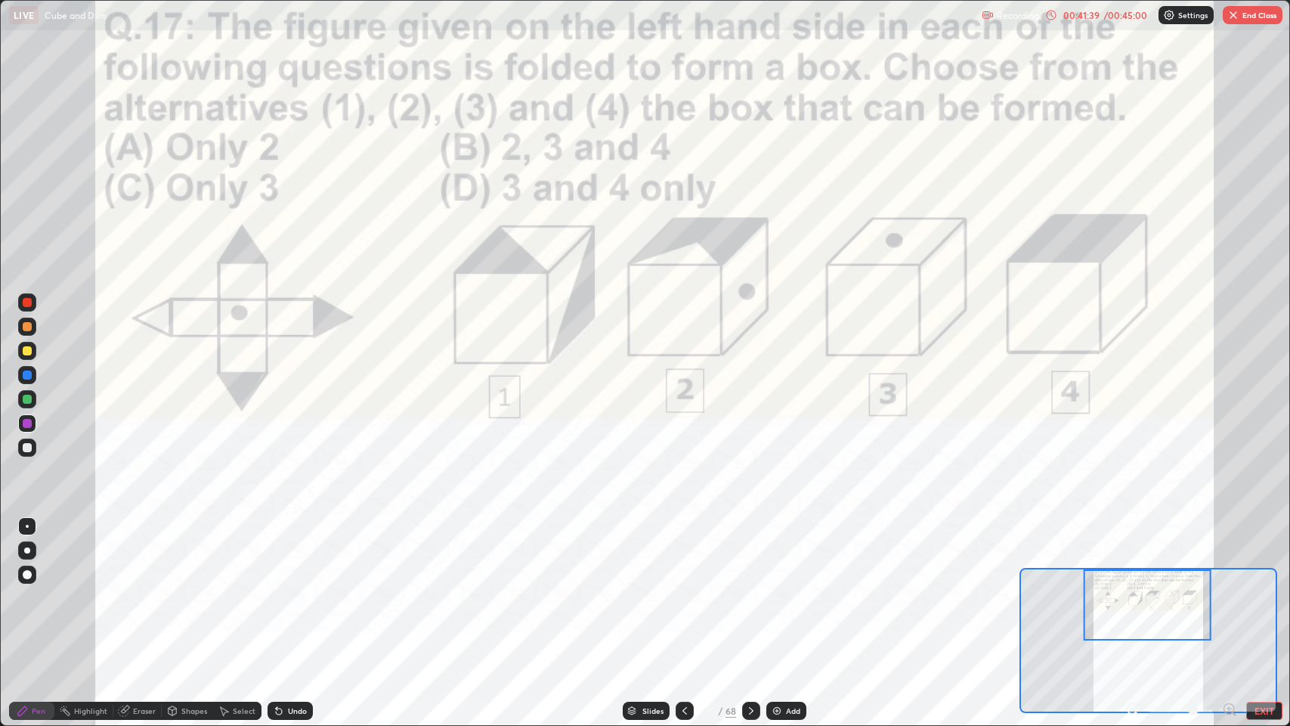
click at [751, 597] on icon at bounding box center [751, 710] width 12 height 12
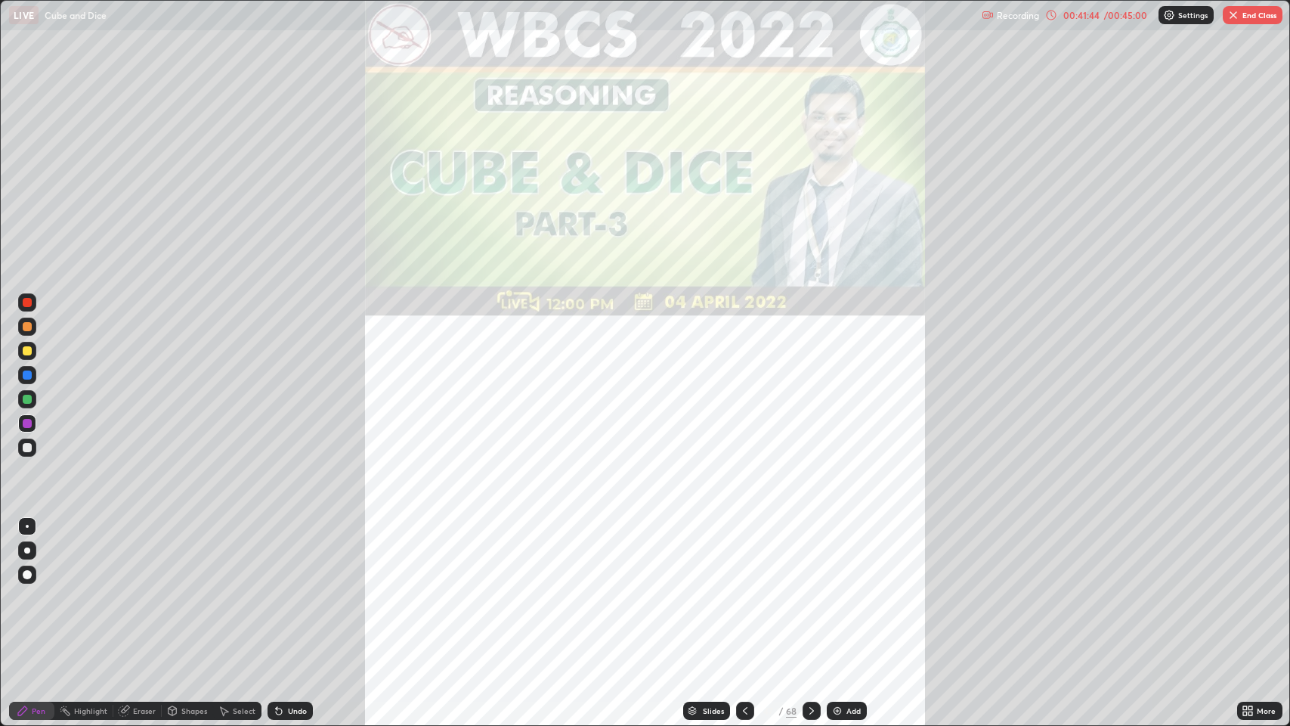
click at [809, 597] on icon at bounding box center [812, 710] width 12 height 12
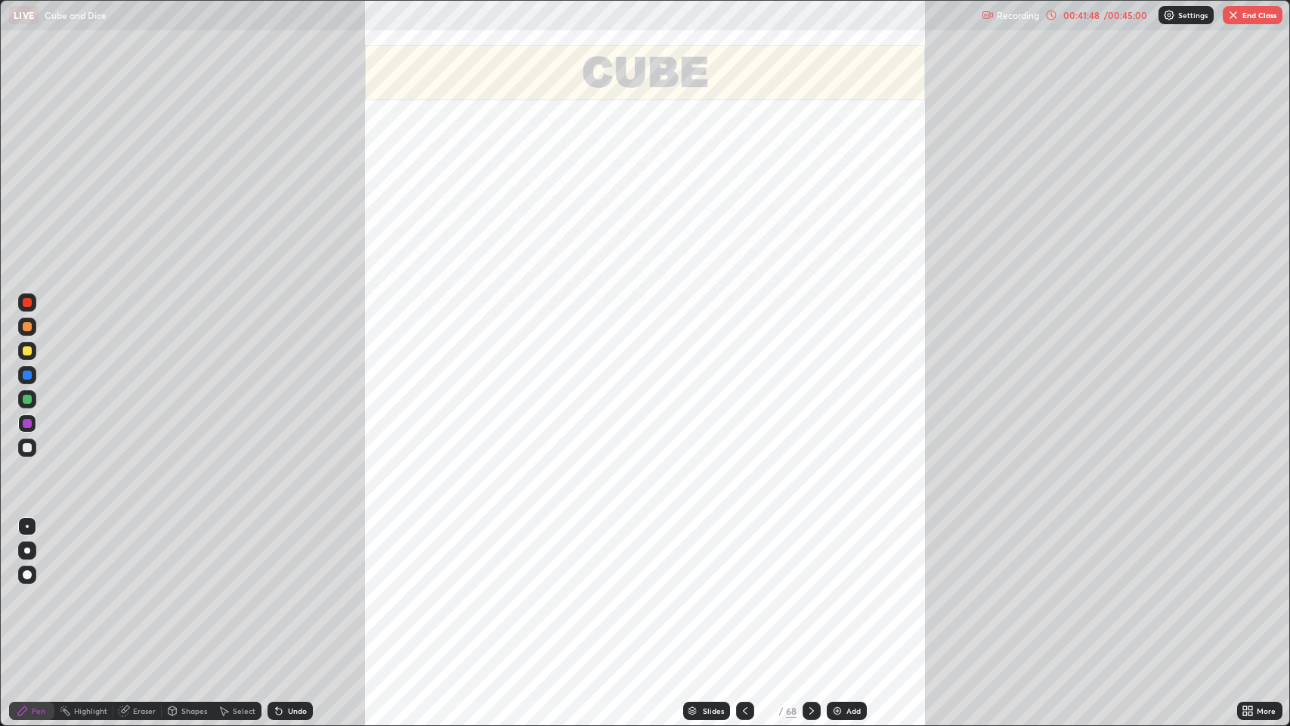
click at [809, 597] on icon at bounding box center [812, 710] width 12 height 12
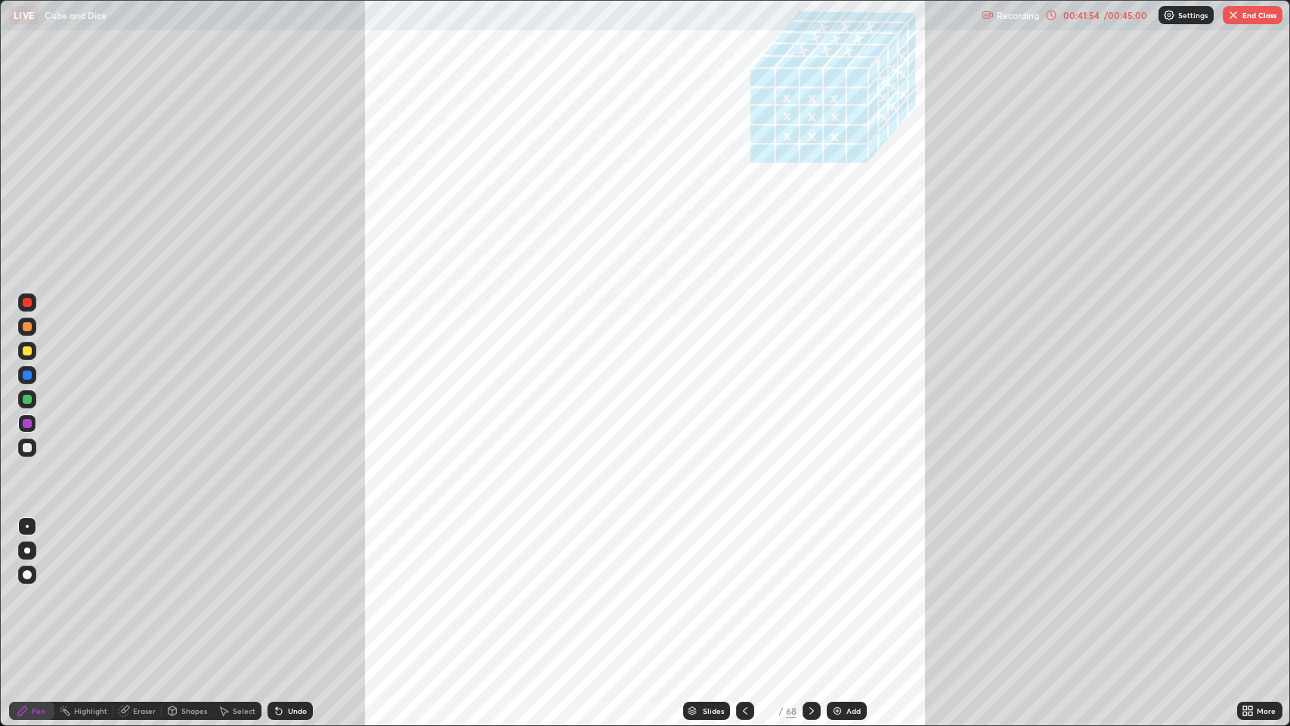
click at [809, 597] on icon at bounding box center [811, 711] width 5 height 8
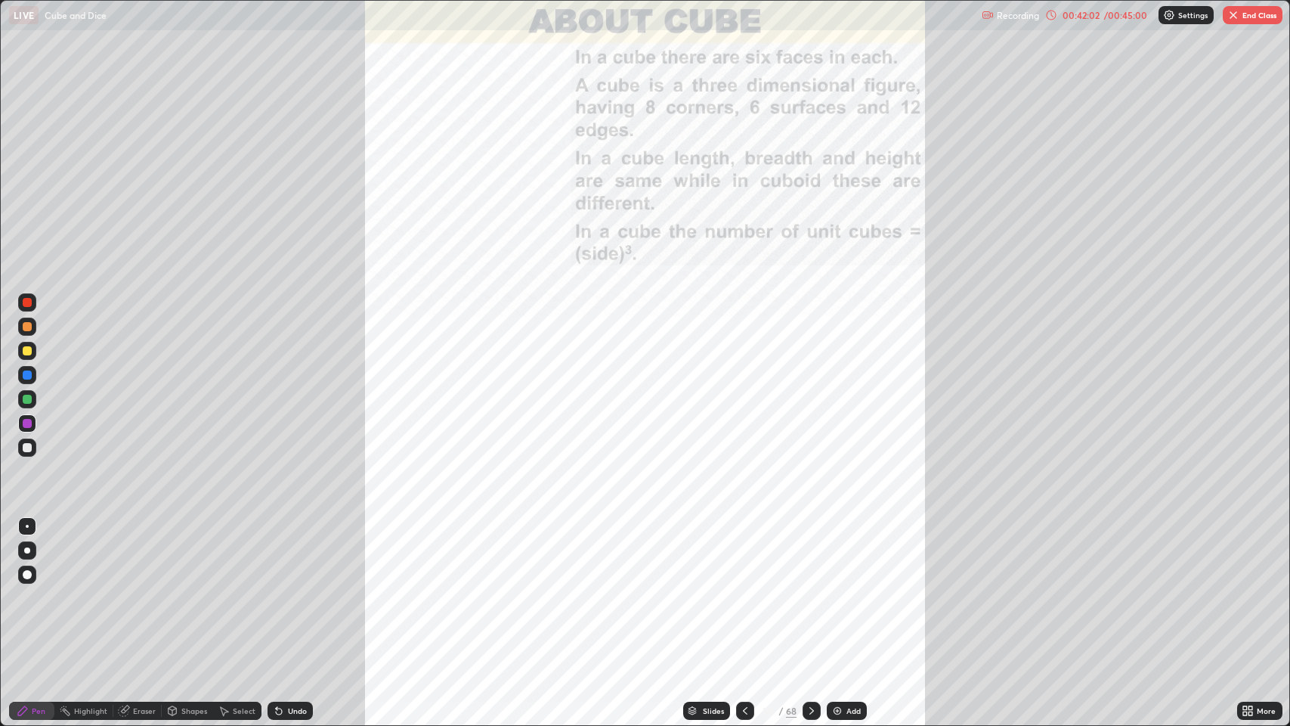
click at [794, 597] on div "68" at bounding box center [791, 711] width 11 height 14
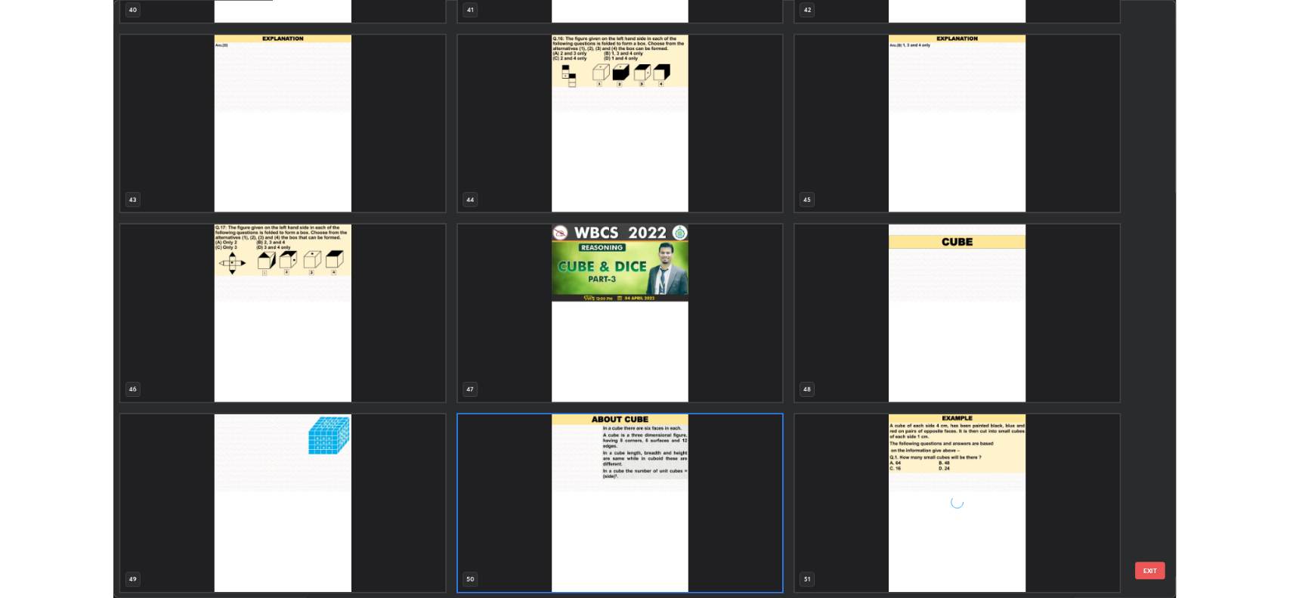
scroll to position [719, 1281]
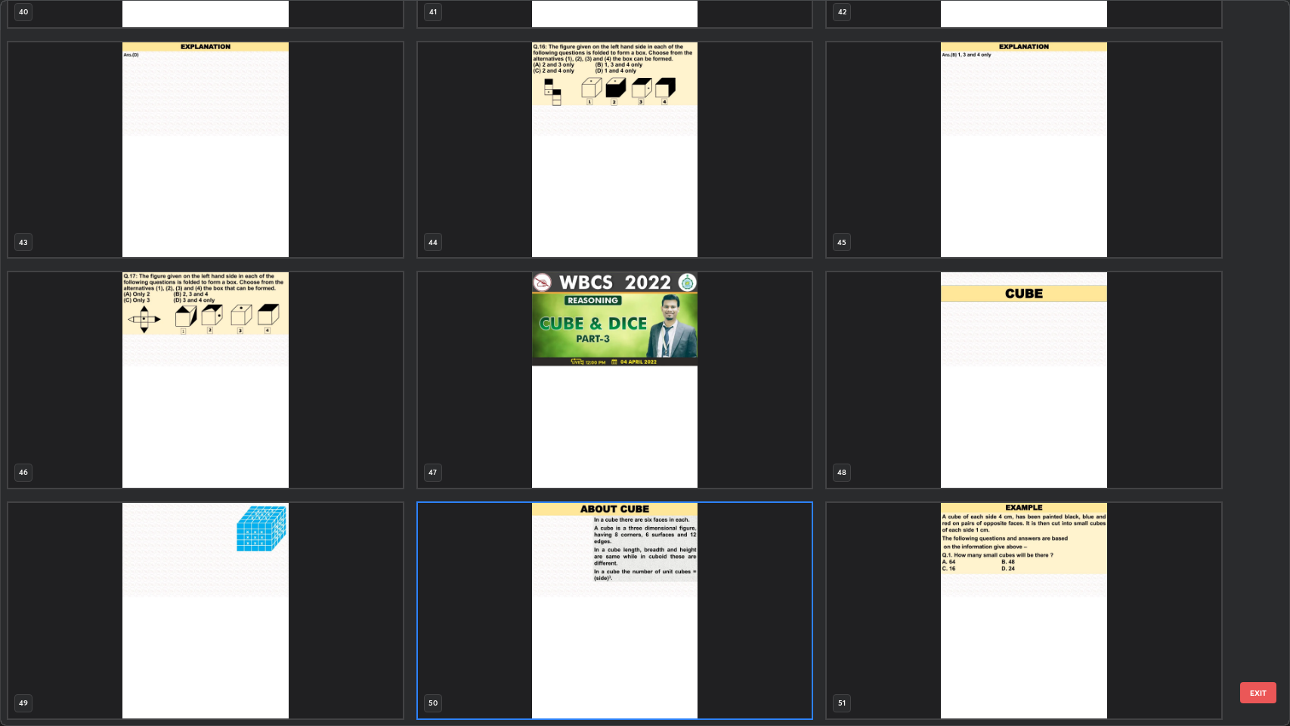
click at [1255, 597] on button "EXIT" at bounding box center [1258, 692] width 36 height 21
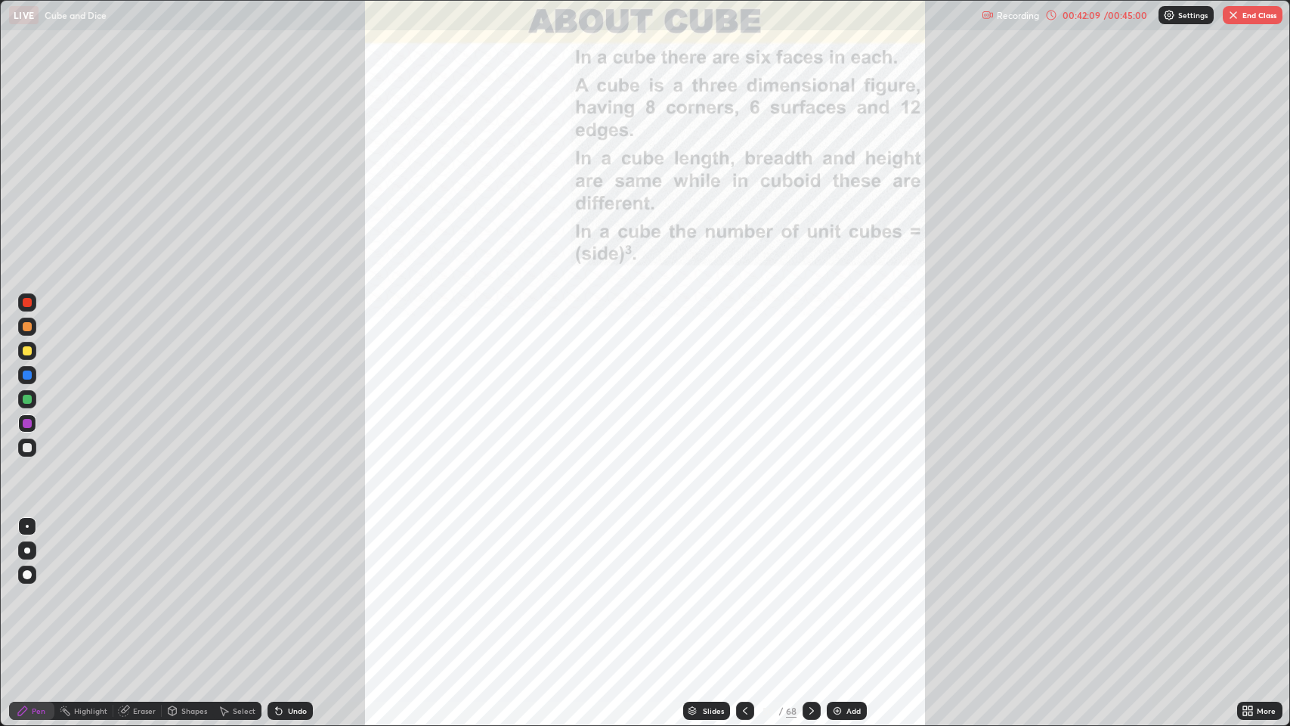
click at [806, 597] on icon at bounding box center [812, 710] width 12 height 12
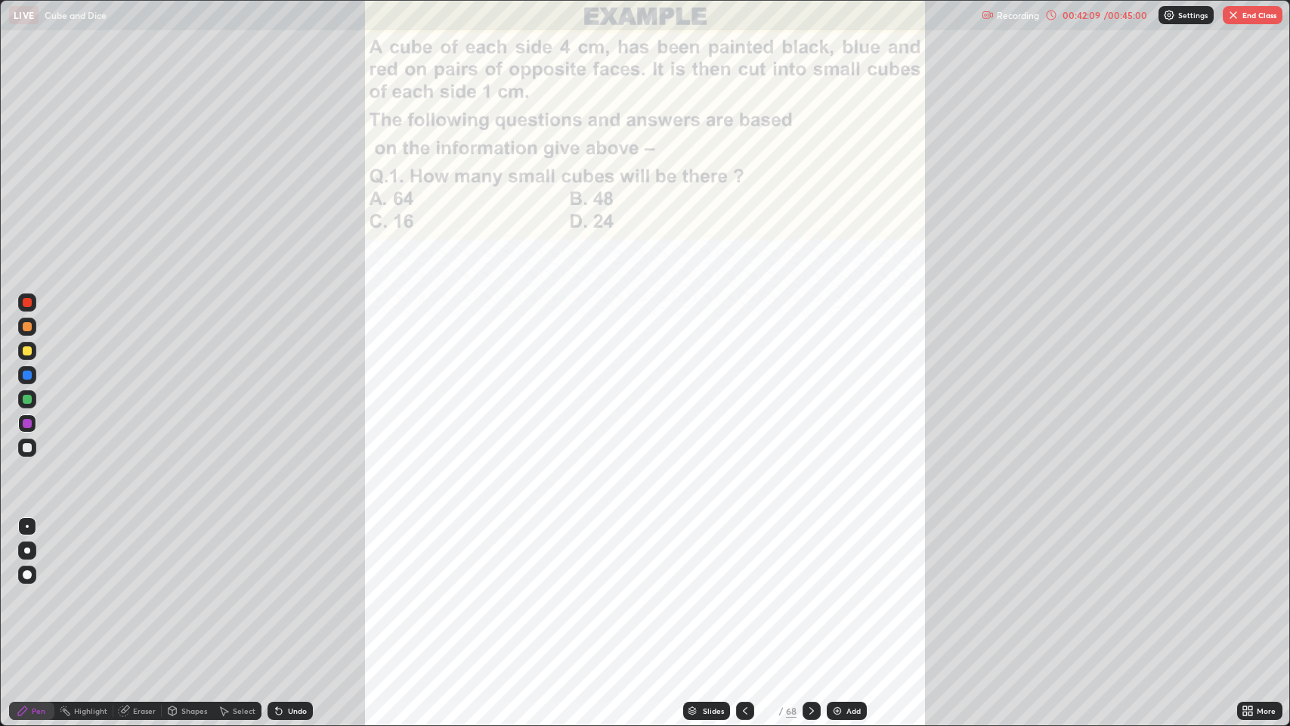
click at [812, 597] on icon at bounding box center [812, 710] width 12 height 12
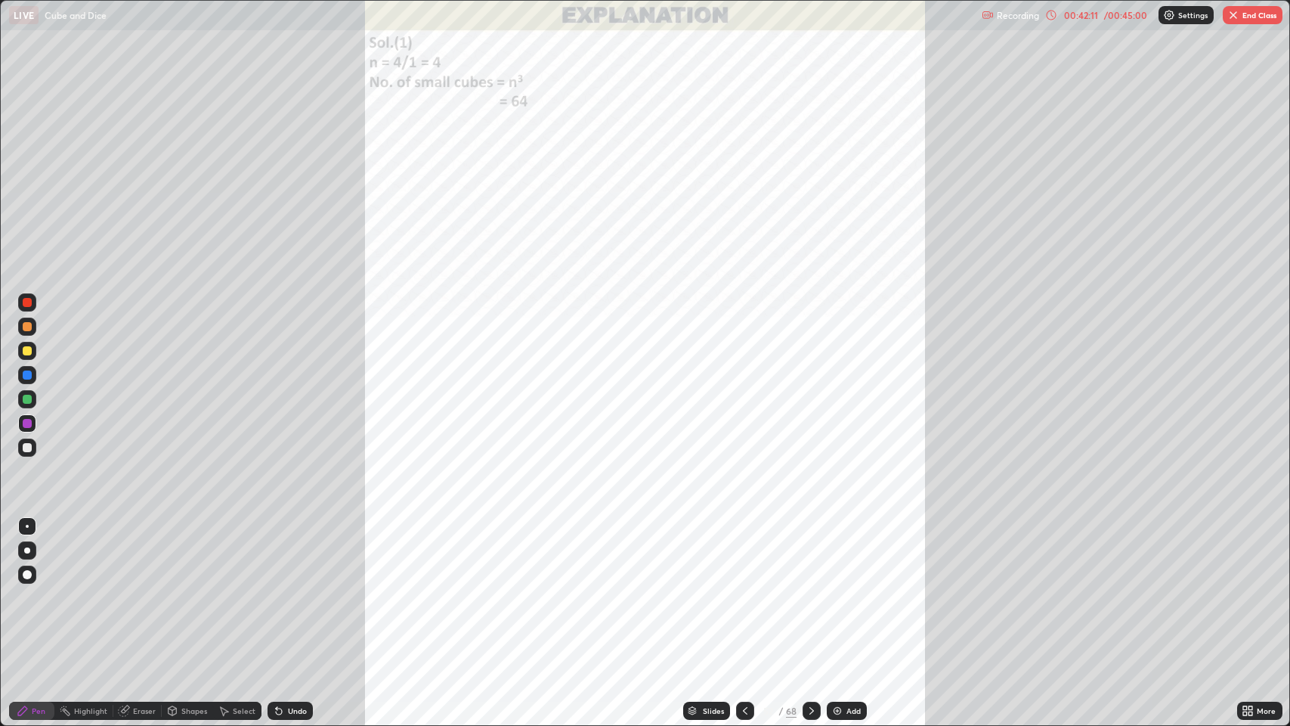
click at [806, 597] on icon at bounding box center [812, 710] width 12 height 12
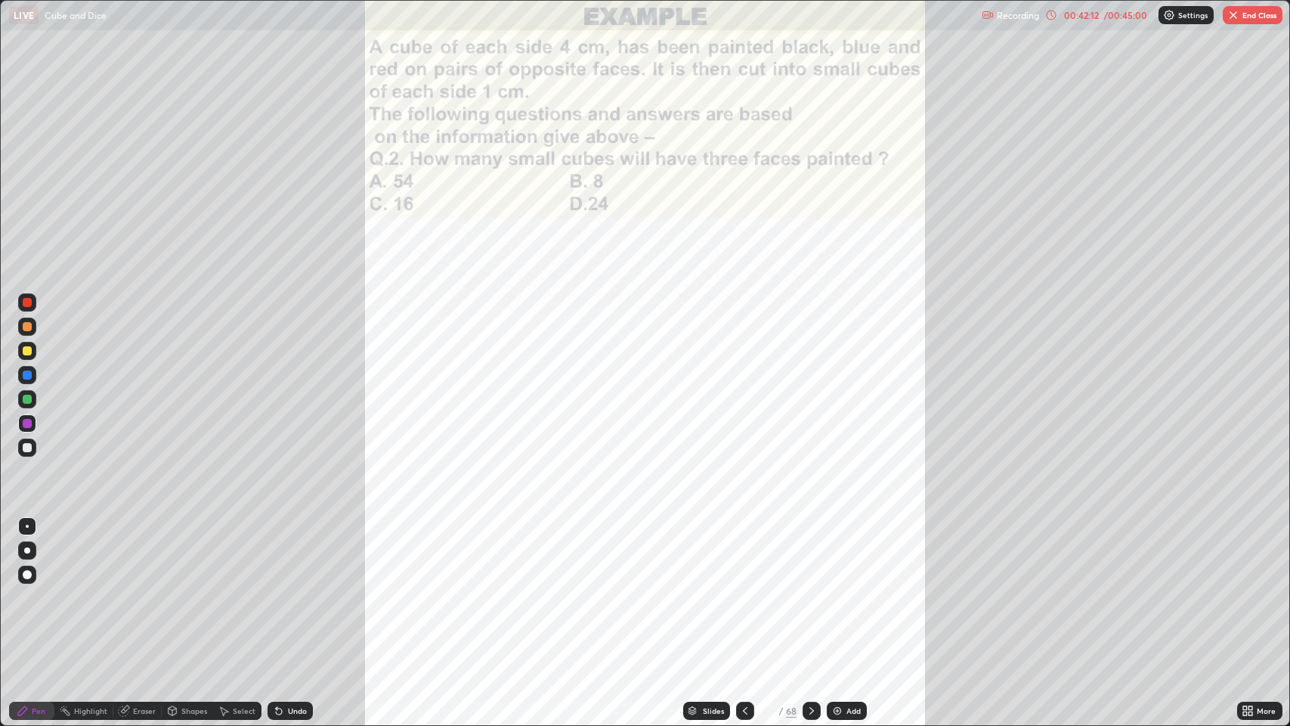
click at [809, 597] on icon at bounding box center [812, 710] width 12 height 12
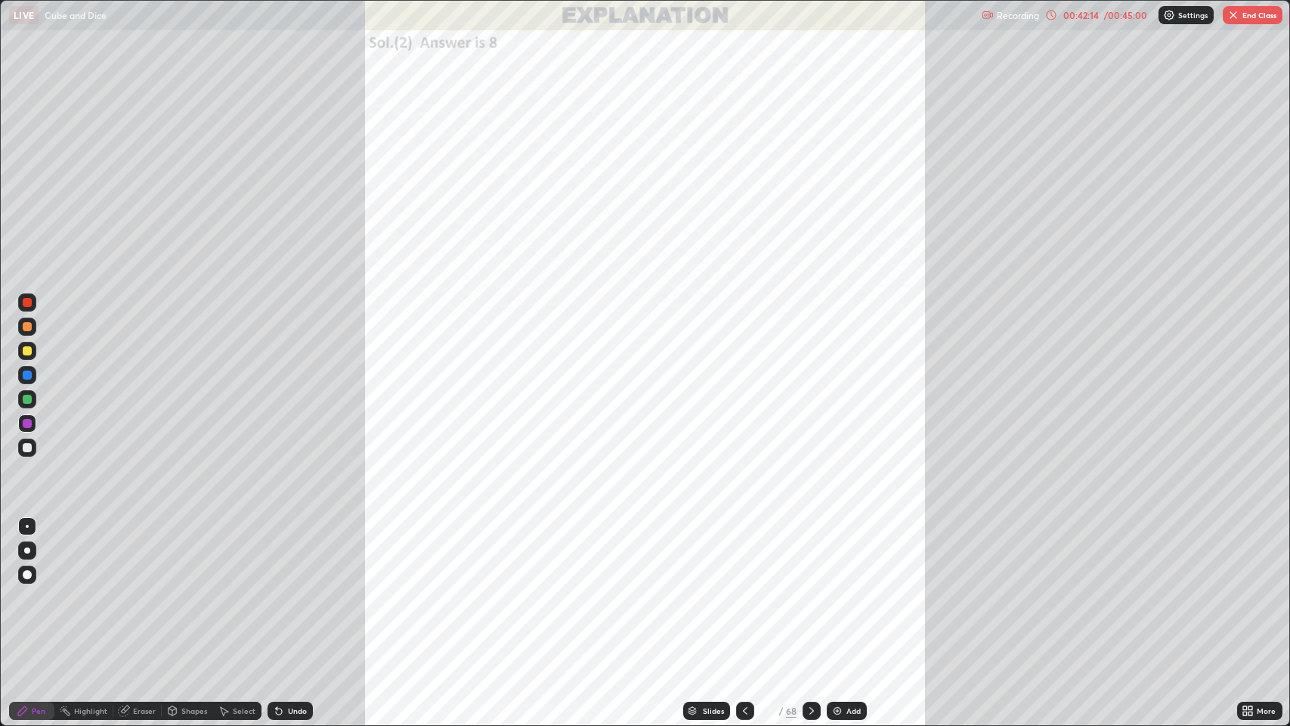
click at [744, 597] on icon at bounding box center [745, 710] width 12 height 12
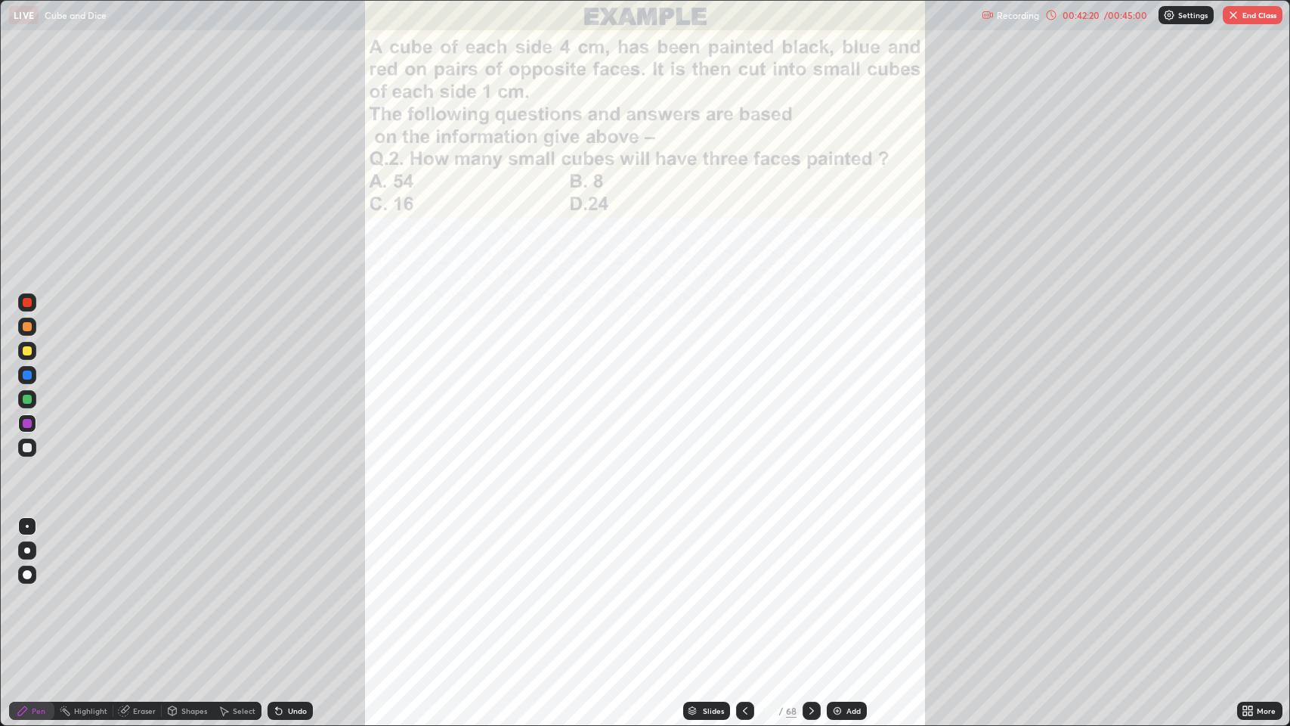
click at [1245, 597] on icon at bounding box center [1245, 713] width 4 height 4
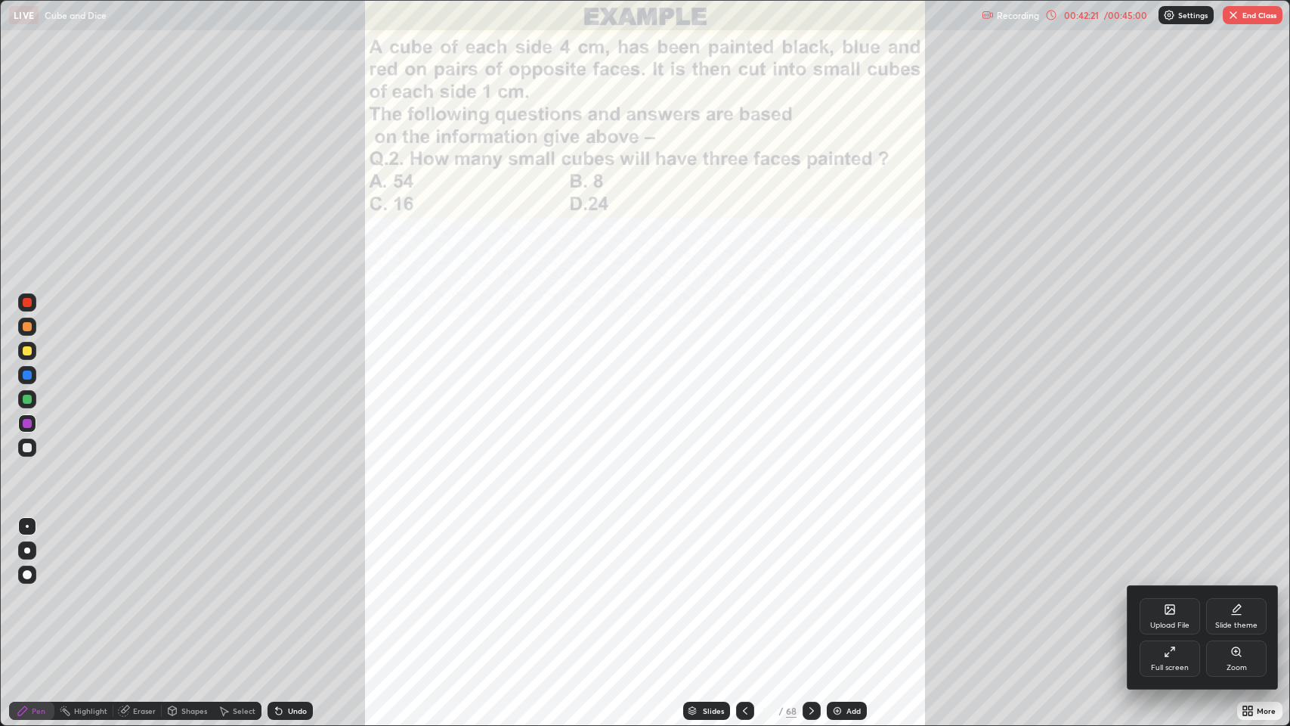
click at [1224, 597] on div "Zoom" at bounding box center [1236, 658] width 60 height 36
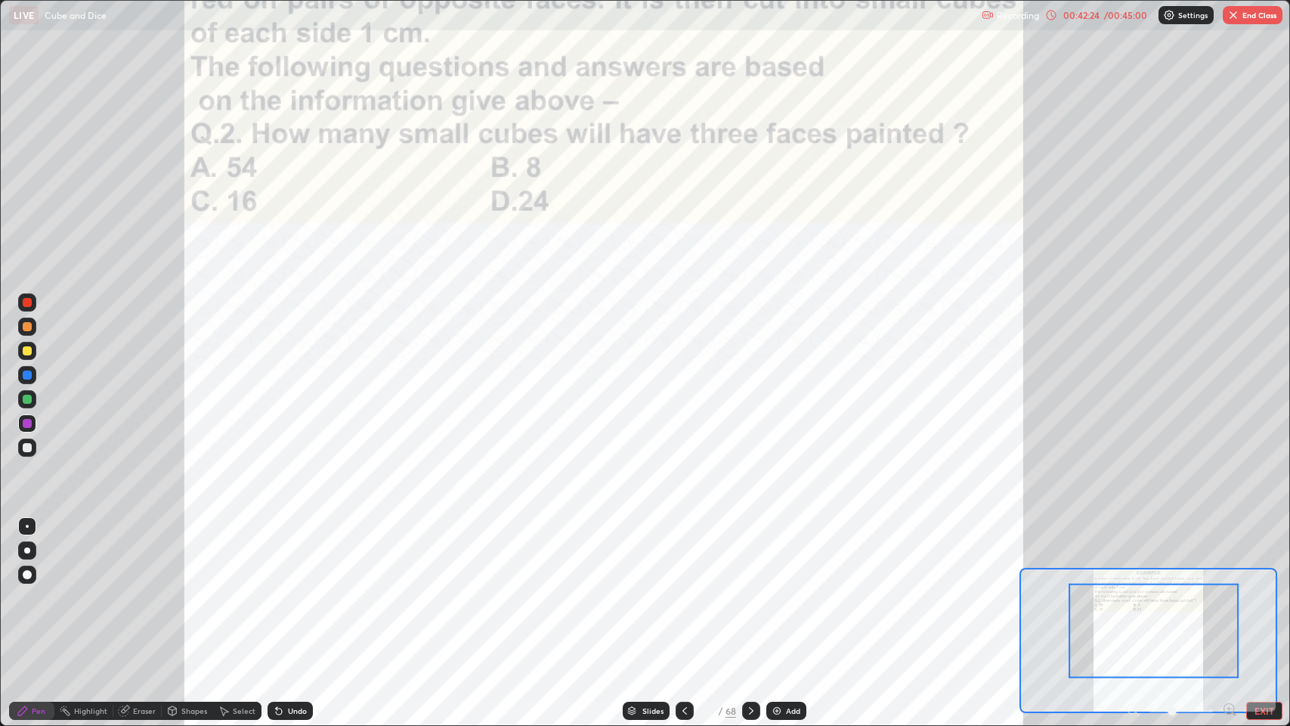
click at [1228, 597] on icon at bounding box center [1229, 708] width 4 height 0
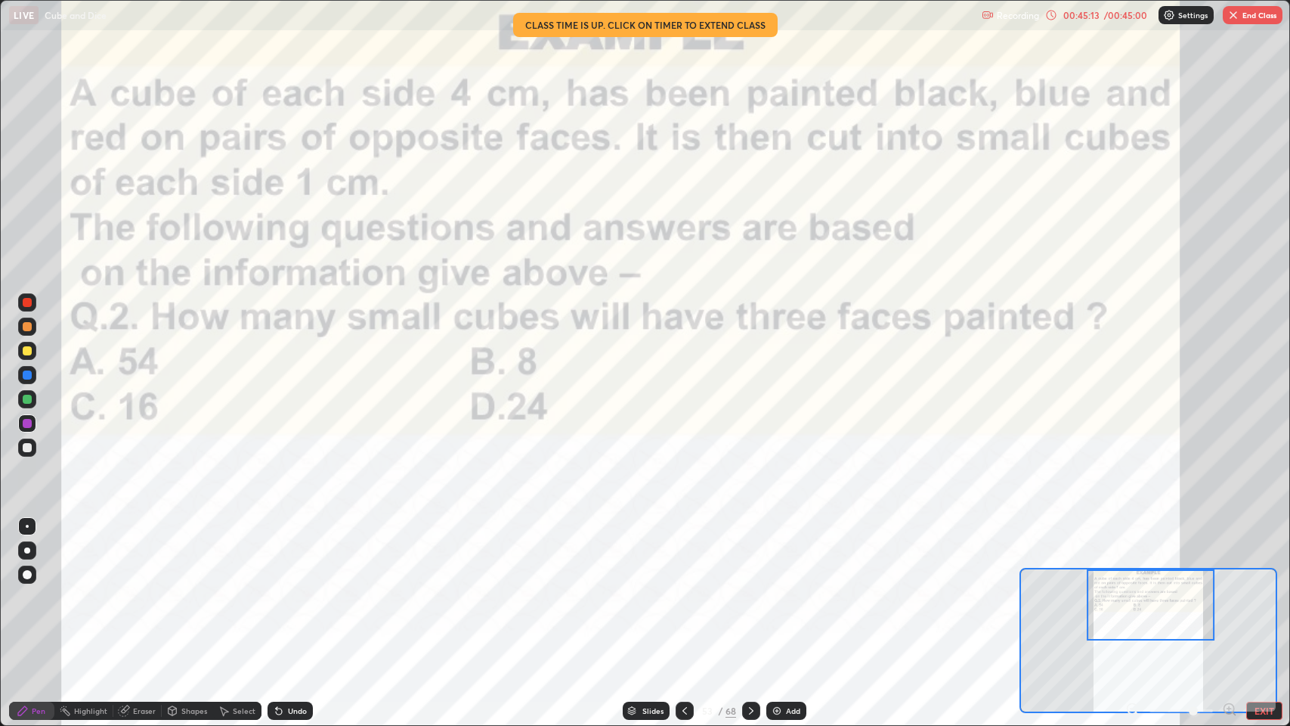
click at [747, 597] on icon at bounding box center [751, 710] width 12 height 12
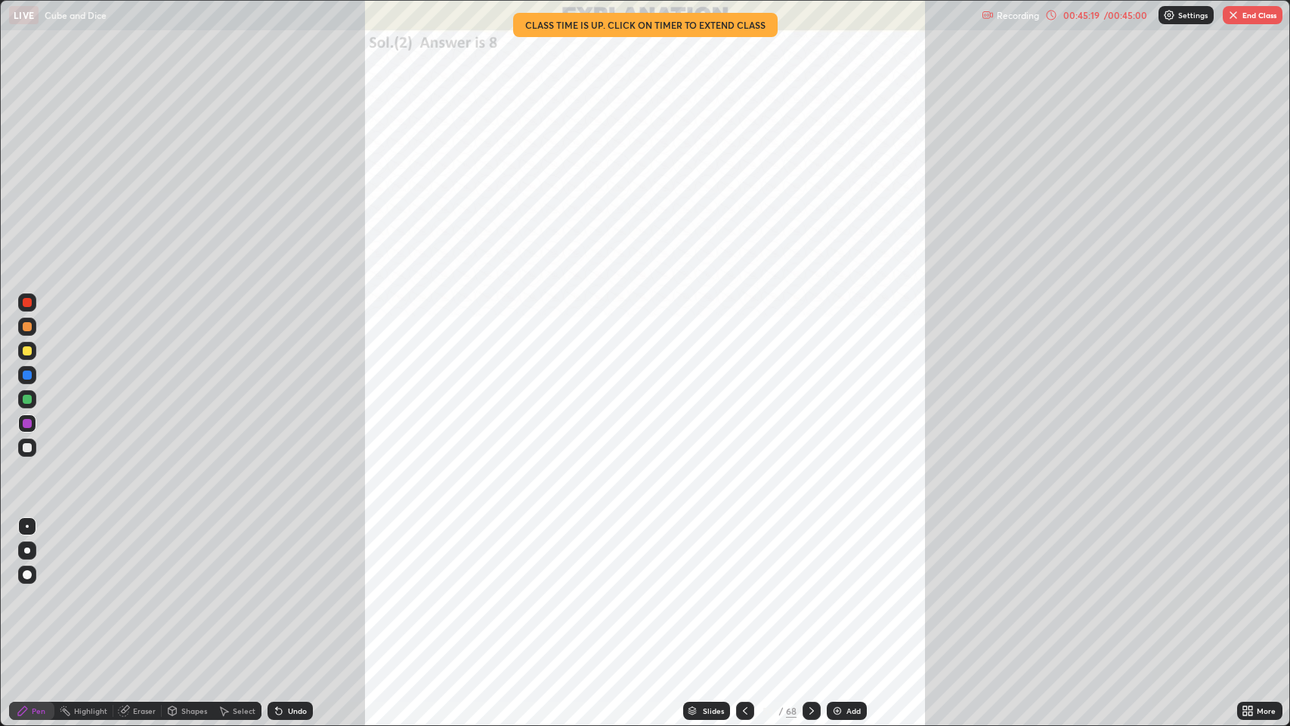
click at [810, 597] on icon at bounding box center [812, 710] width 12 height 12
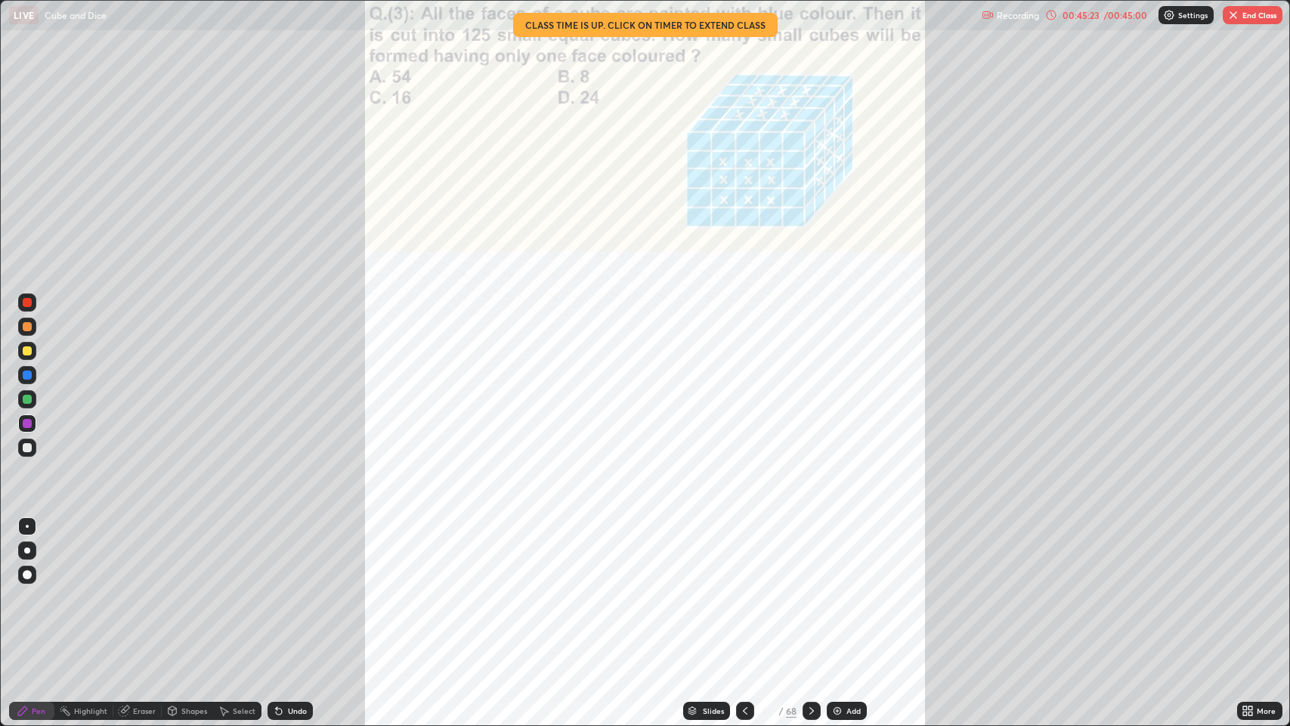
click at [1245, 597] on icon at bounding box center [1245, 713] width 4 height 4
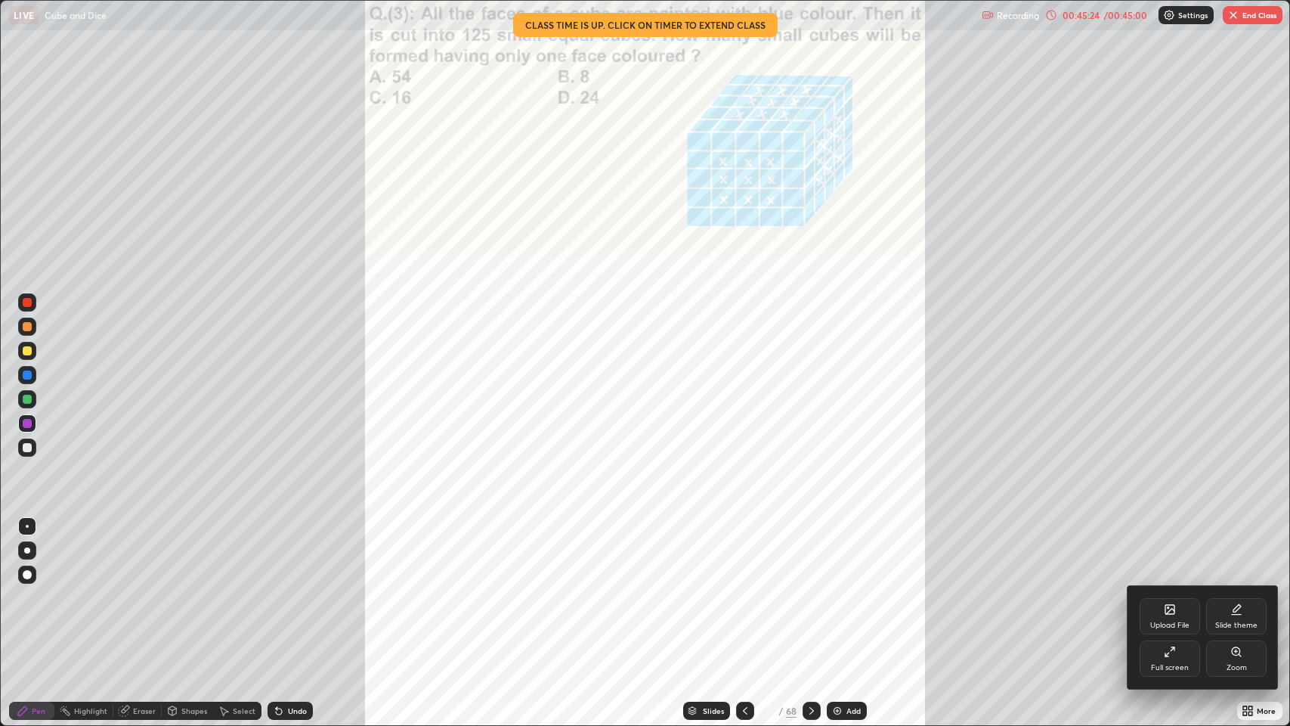
click at [1218, 597] on div "Zoom" at bounding box center [1236, 658] width 60 height 36
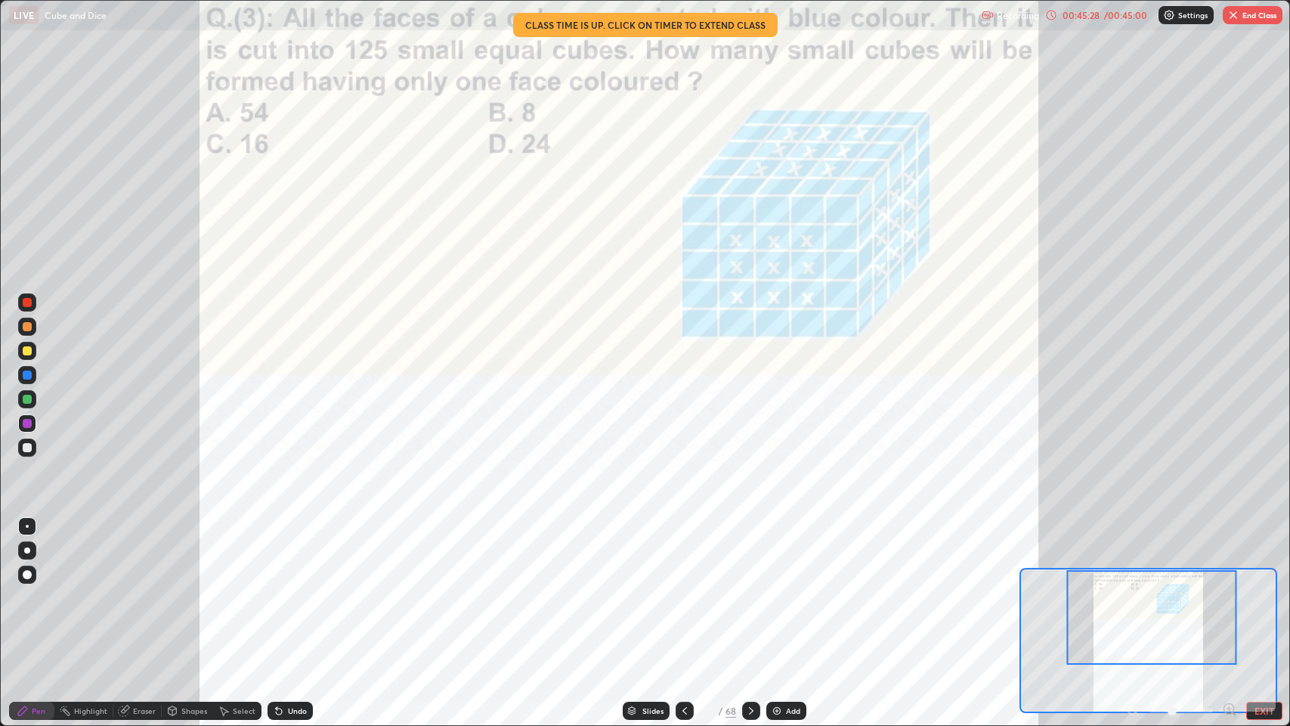
click at [1228, 597] on icon at bounding box center [1229, 708] width 4 height 0
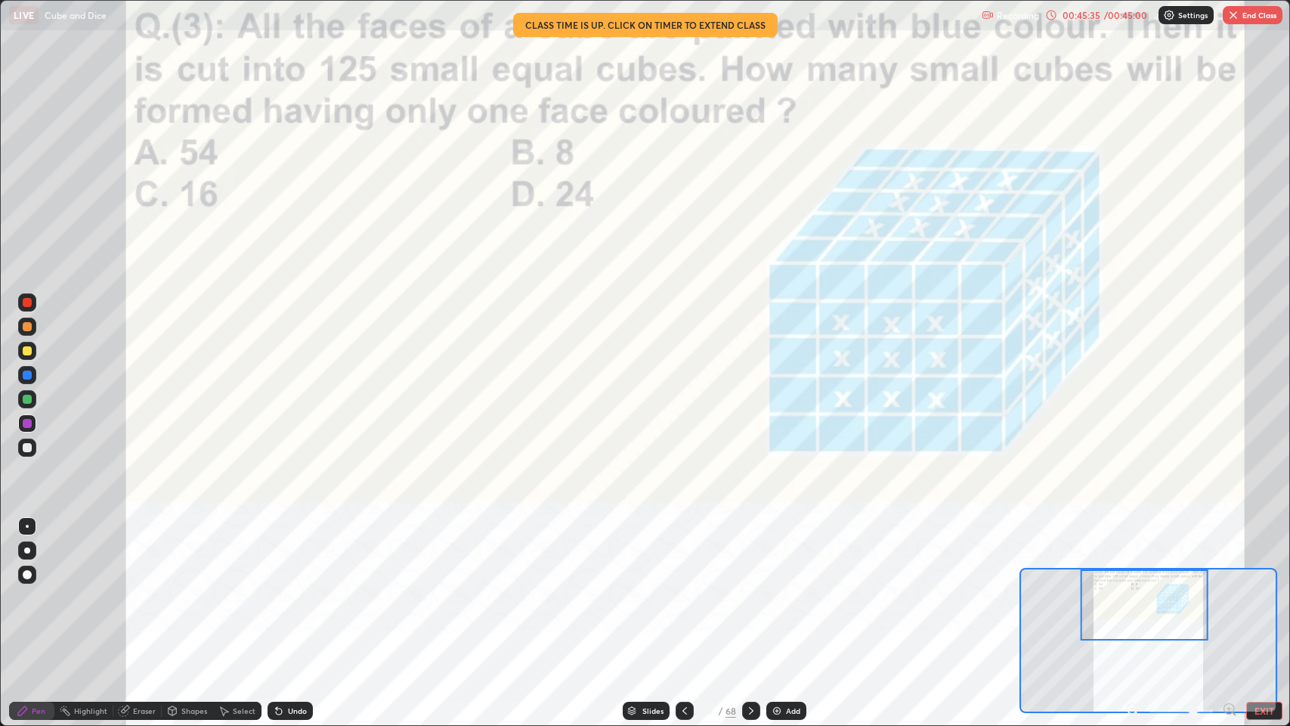
click at [618, 21] on div "LIVE Cube and Dice" at bounding box center [492, 15] width 967 height 30
click at [1079, 18] on div "00:45:37" at bounding box center [1081, 15] width 42 height 9
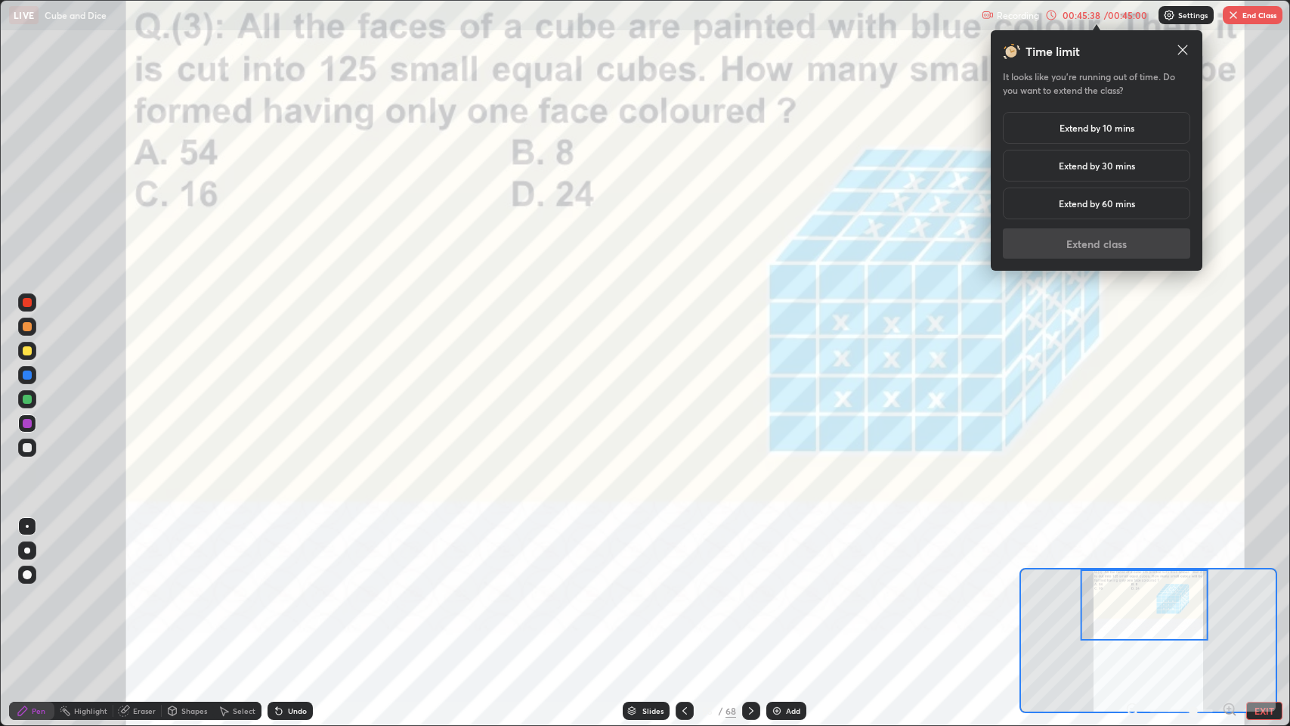
click at [1103, 125] on h5 "Extend by 10 mins" at bounding box center [1097, 128] width 75 height 14
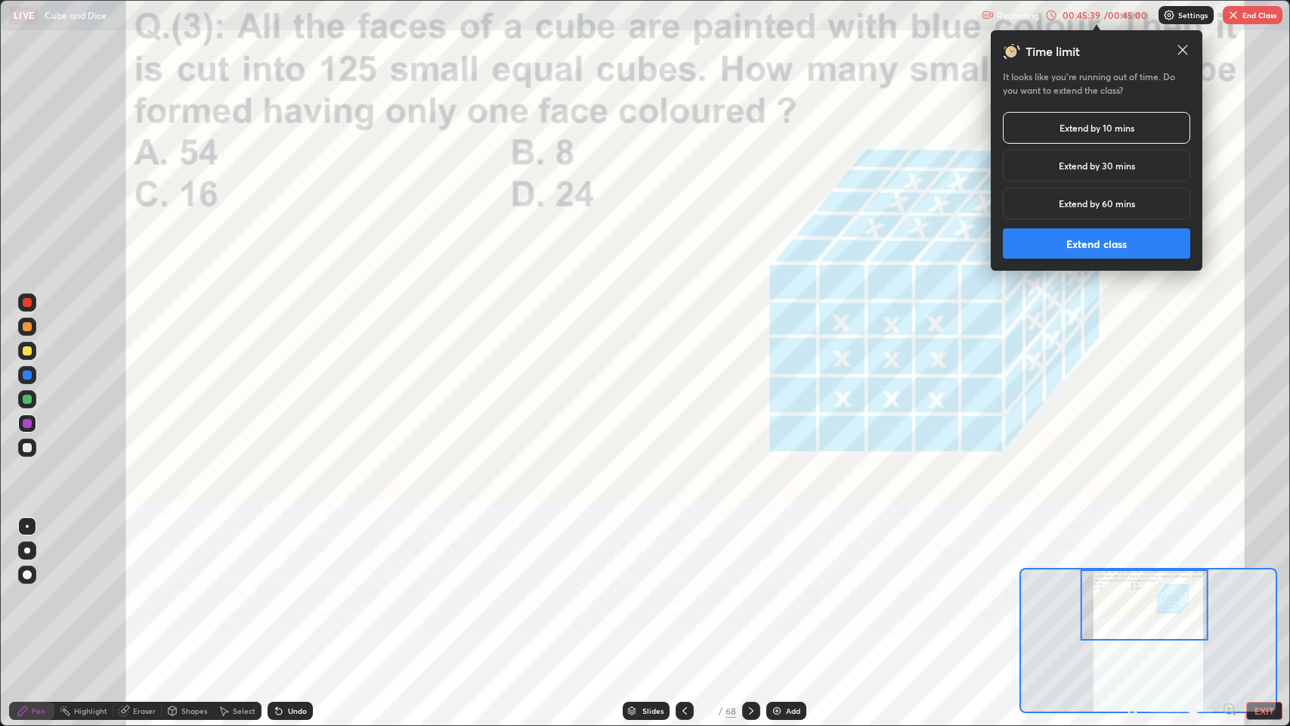
click at [1108, 250] on button "Extend class" at bounding box center [1096, 243] width 187 height 30
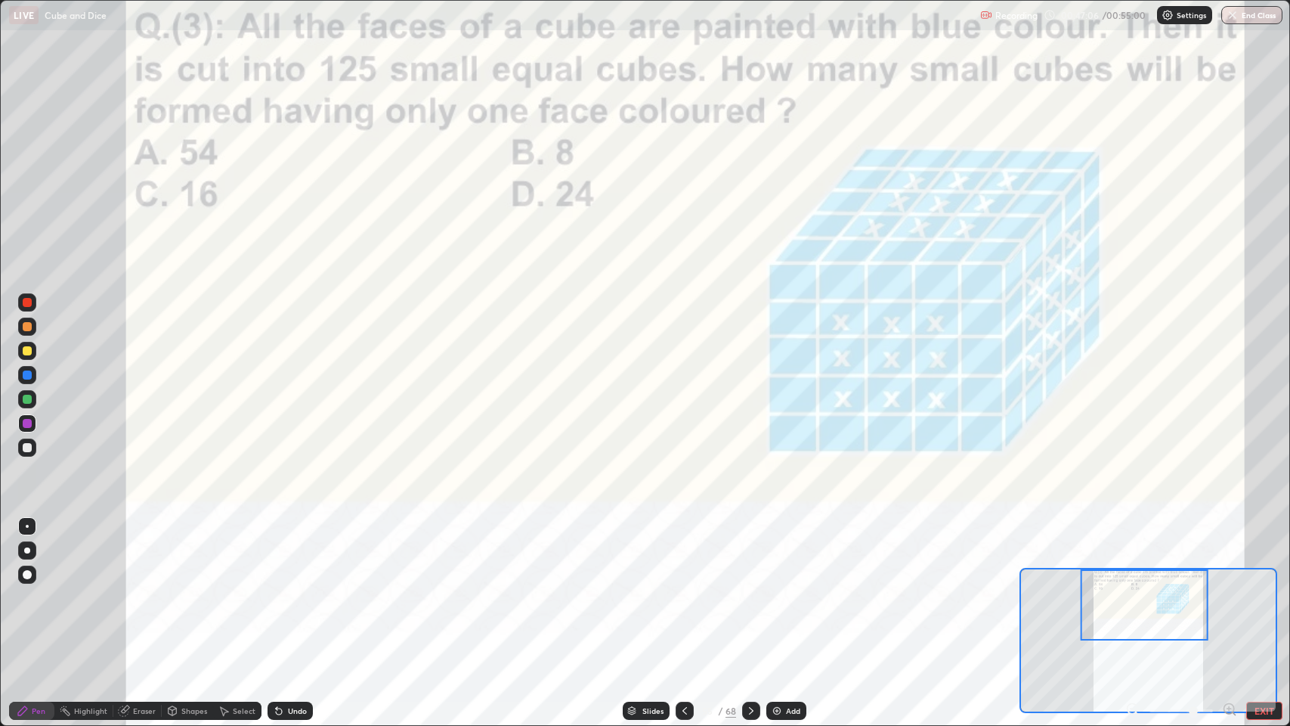
click at [750, 597] on icon at bounding box center [751, 710] width 12 height 12
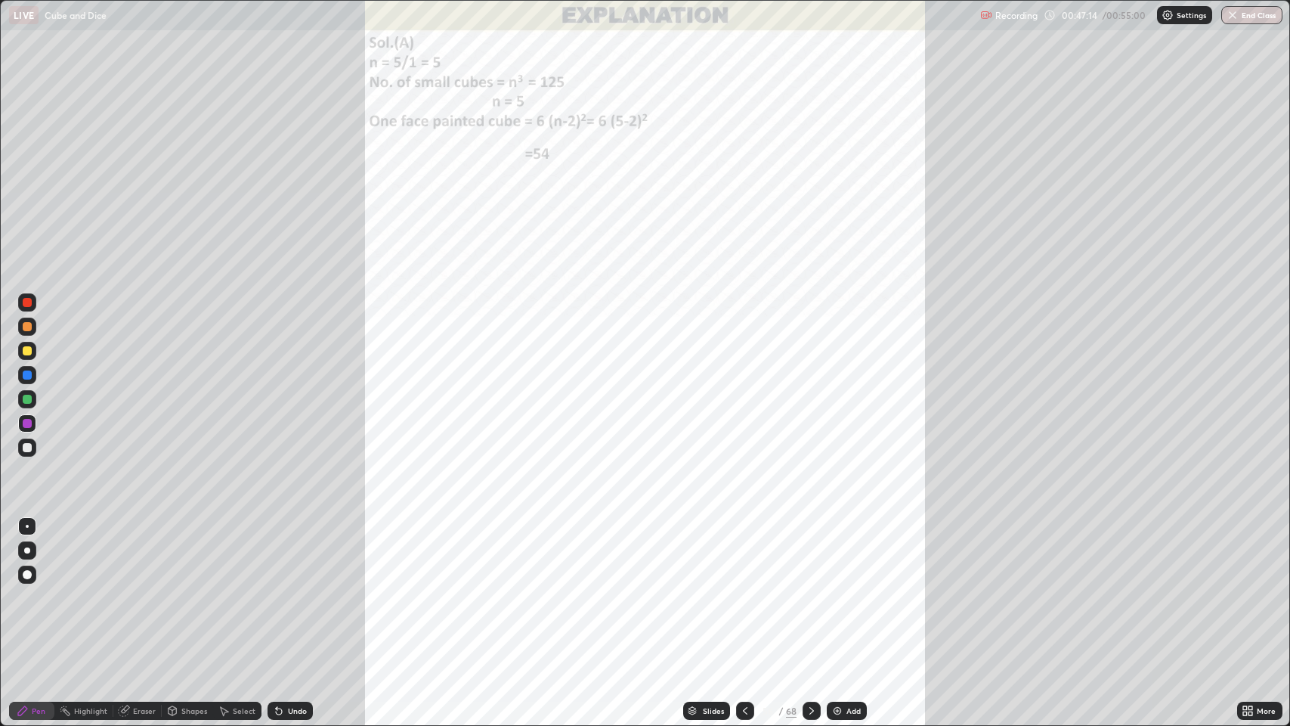
click at [810, 597] on icon at bounding box center [812, 710] width 12 height 12
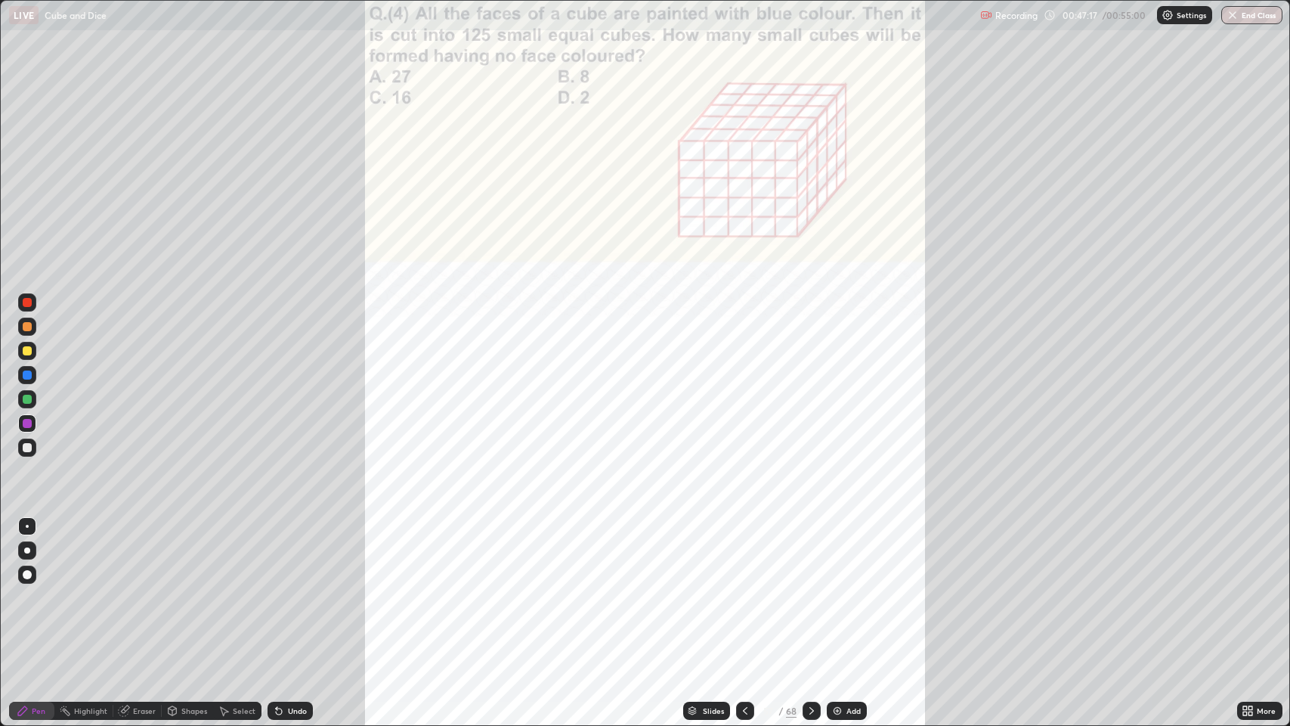
click at [1245, 597] on icon at bounding box center [1245, 713] width 4 height 4
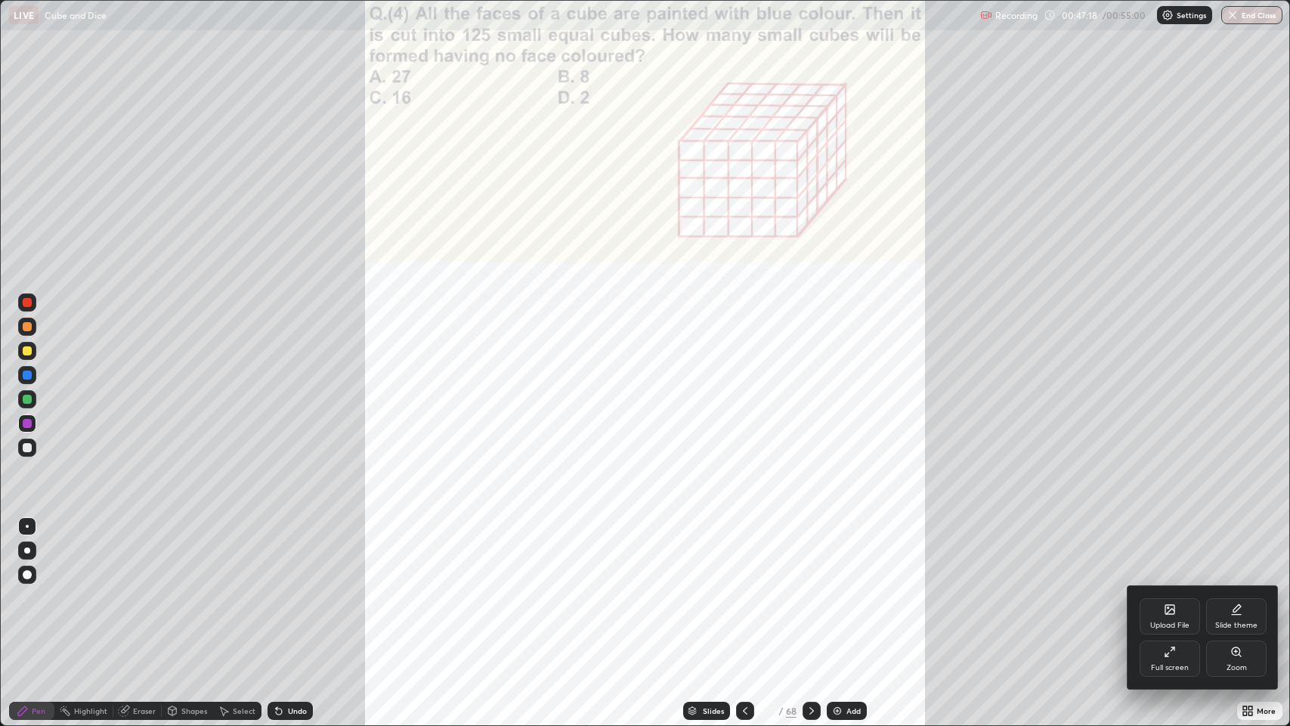
click at [1221, 597] on div "Zoom" at bounding box center [1236, 658] width 60 height 36
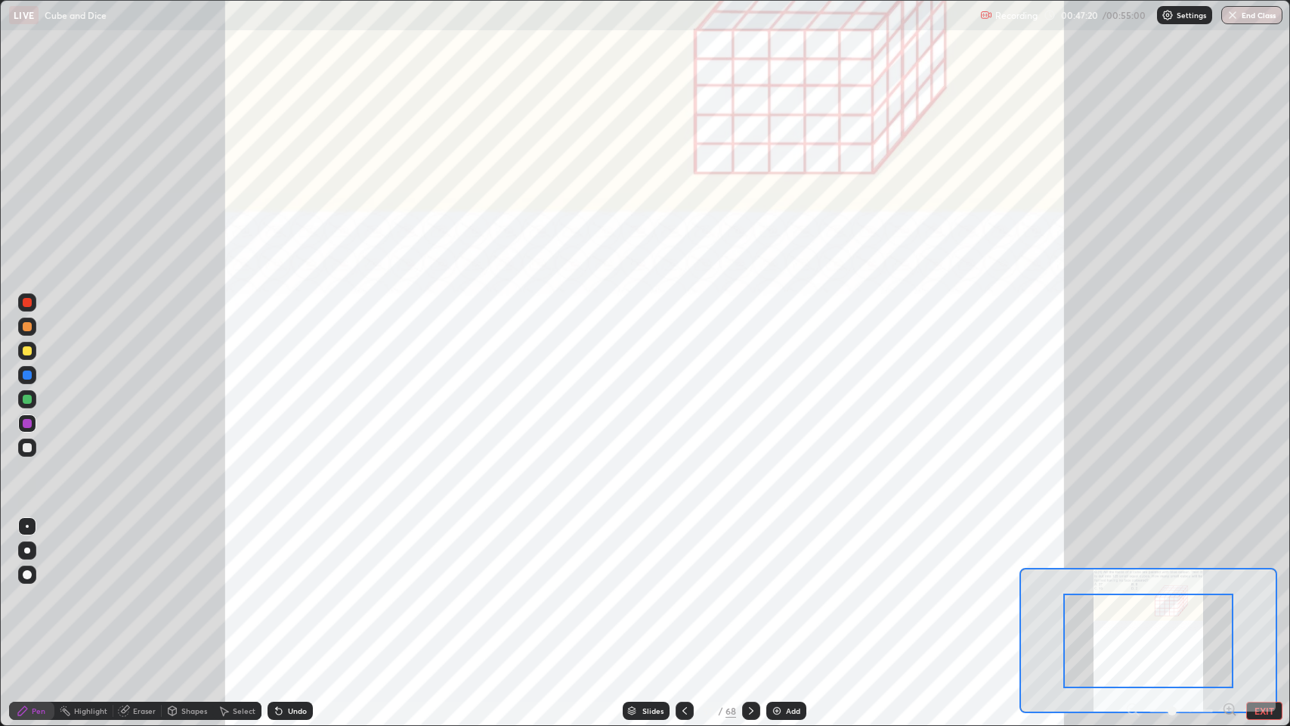
click at [1228, 597] on icon at bounding box center [1229, 708] width 4 height 0
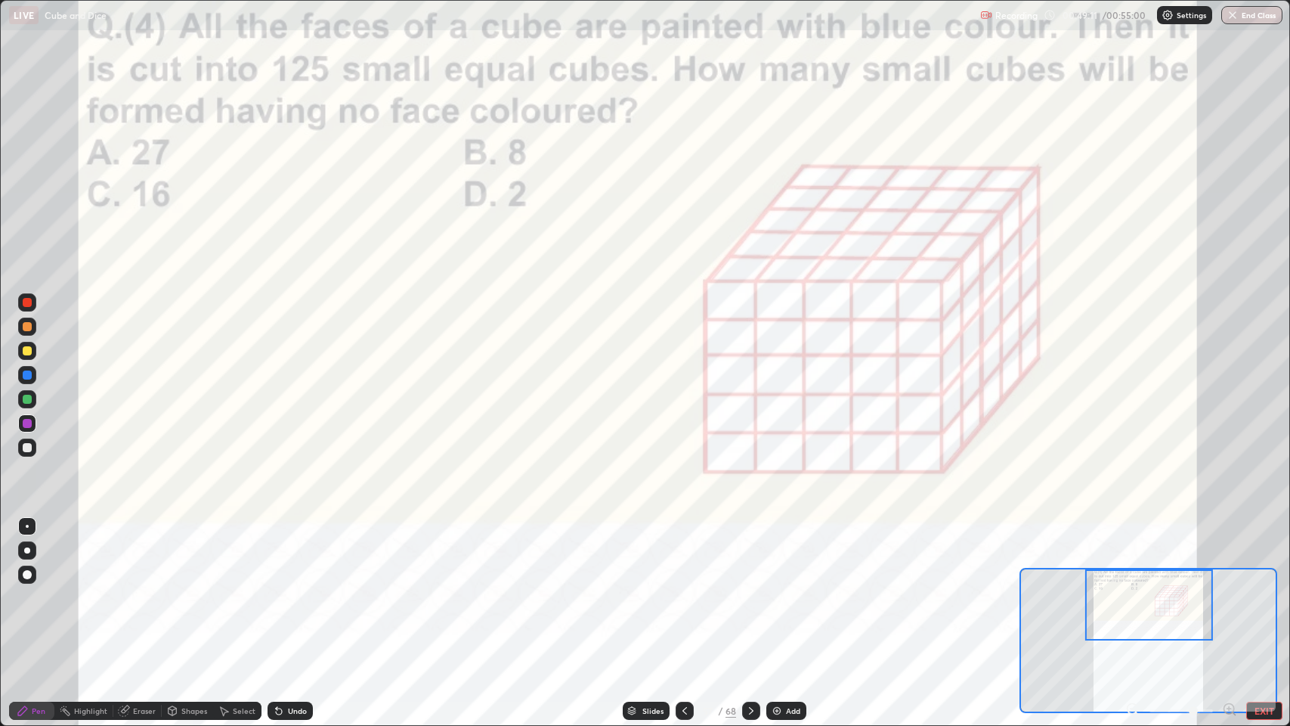
click at [747, 597] on icon at bounding box center [751, 710] width 12 height 12
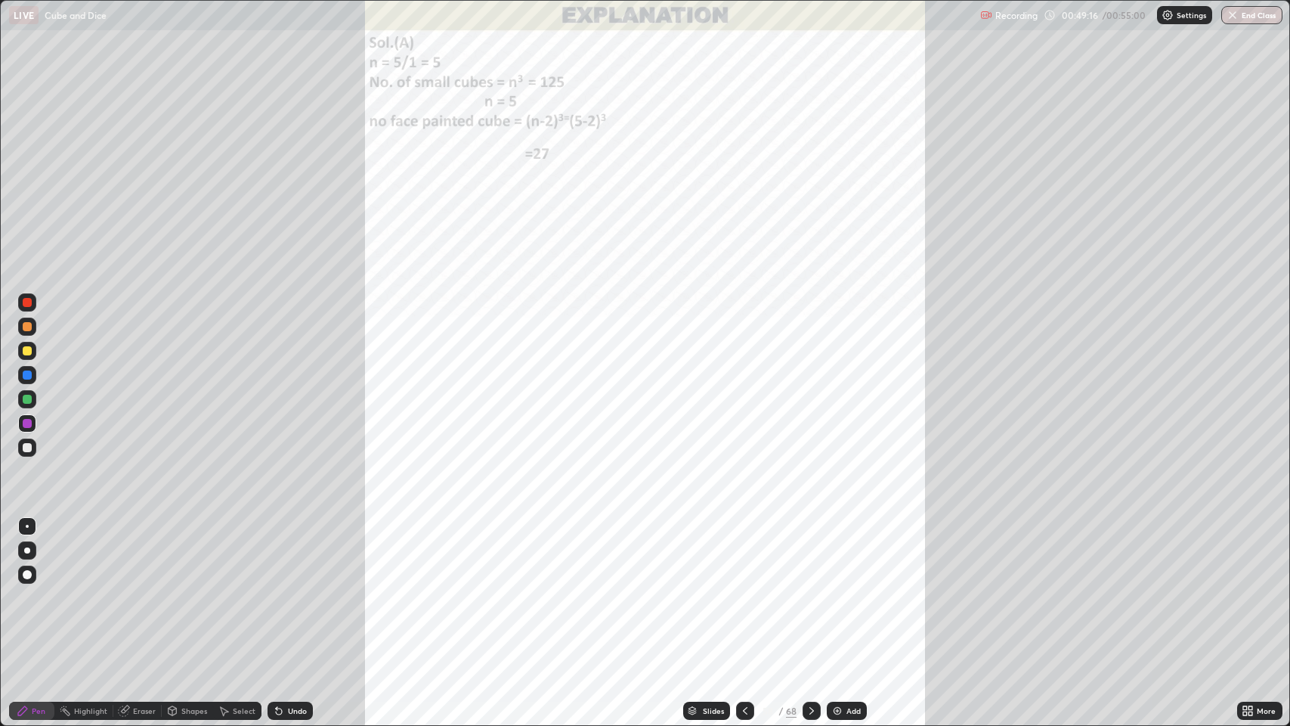
click at [808, 597] on icon at bounding box center [812, 710] width 12 height 12
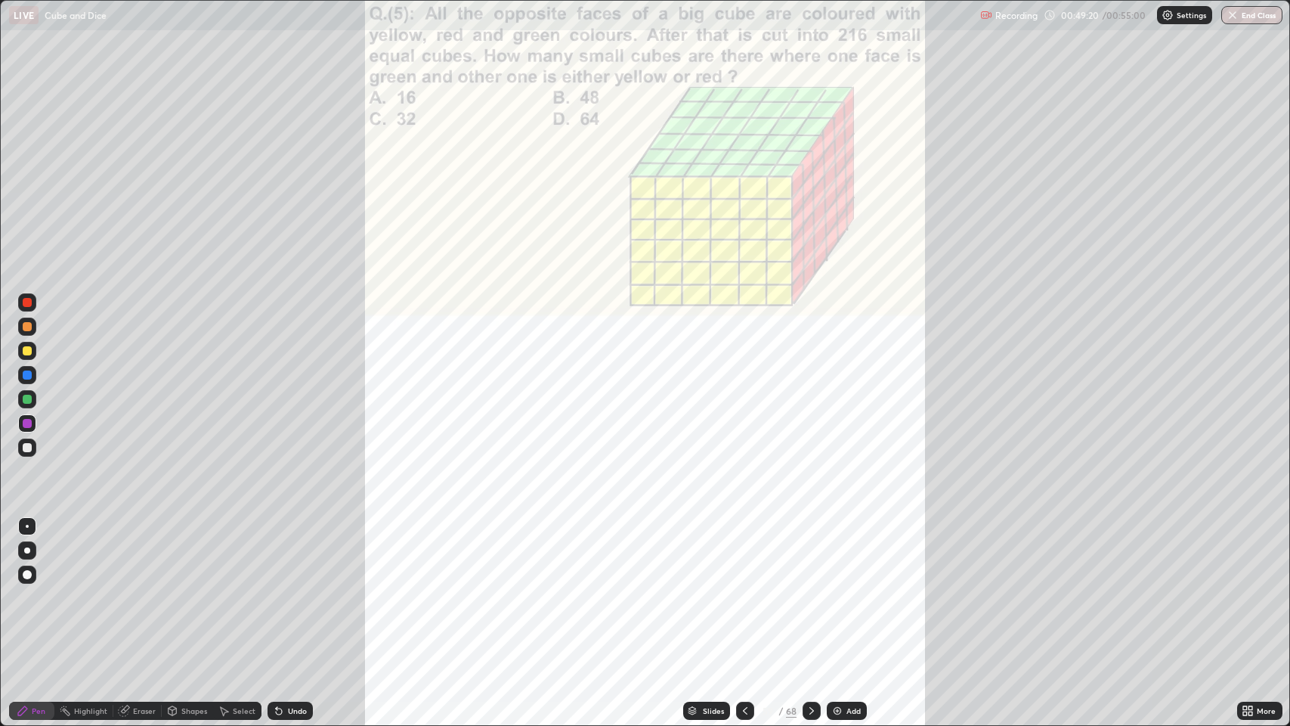
click at [1255, 597] on div "More" at bounding box center [1259, 710] width 45 height 18
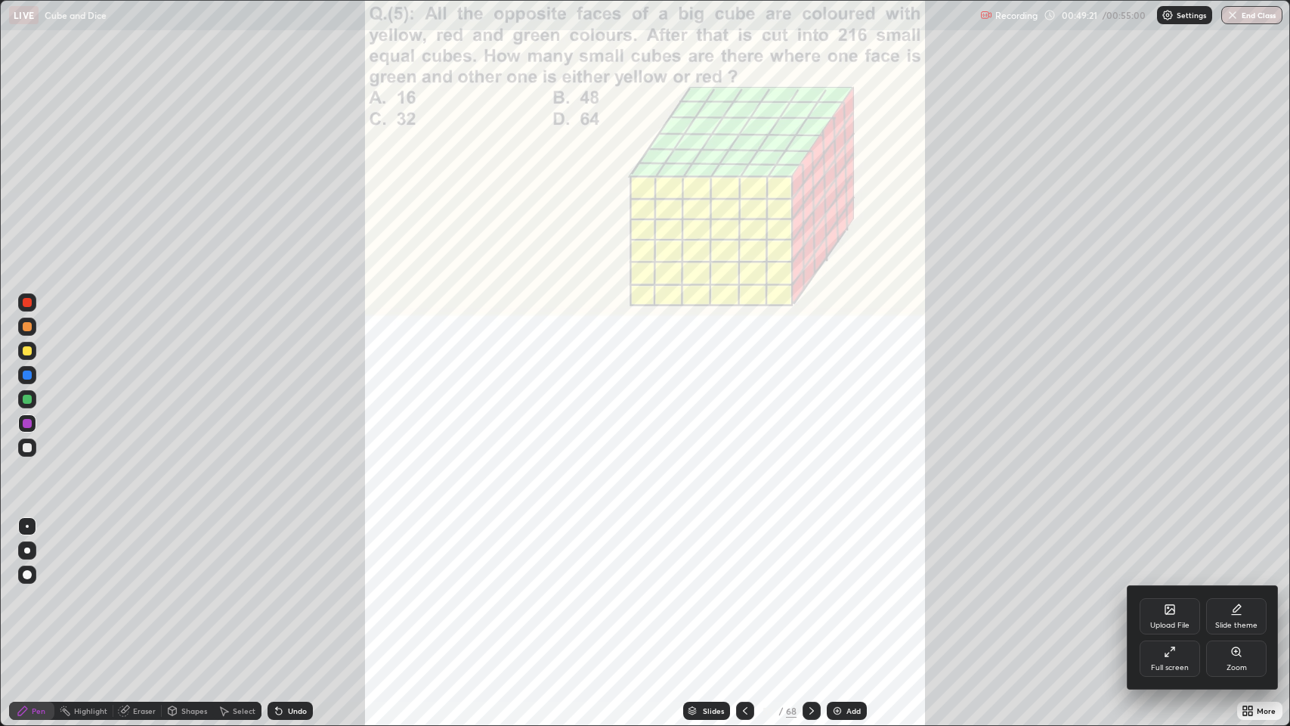
click at [1217, 597] on div "Zoom" at bounding box center [1236, 658] width 60 height 36
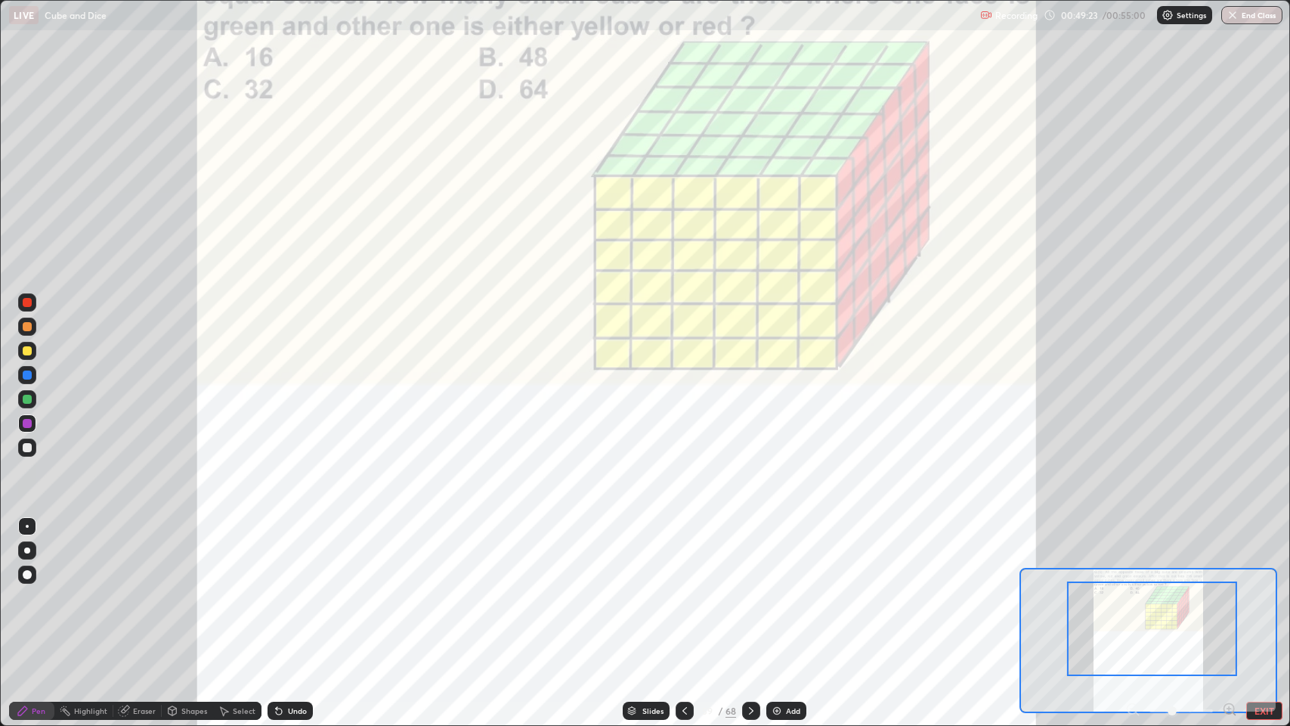
click at [1229, 597] on icon at bounding box center [1229, 709] width 0 height 4
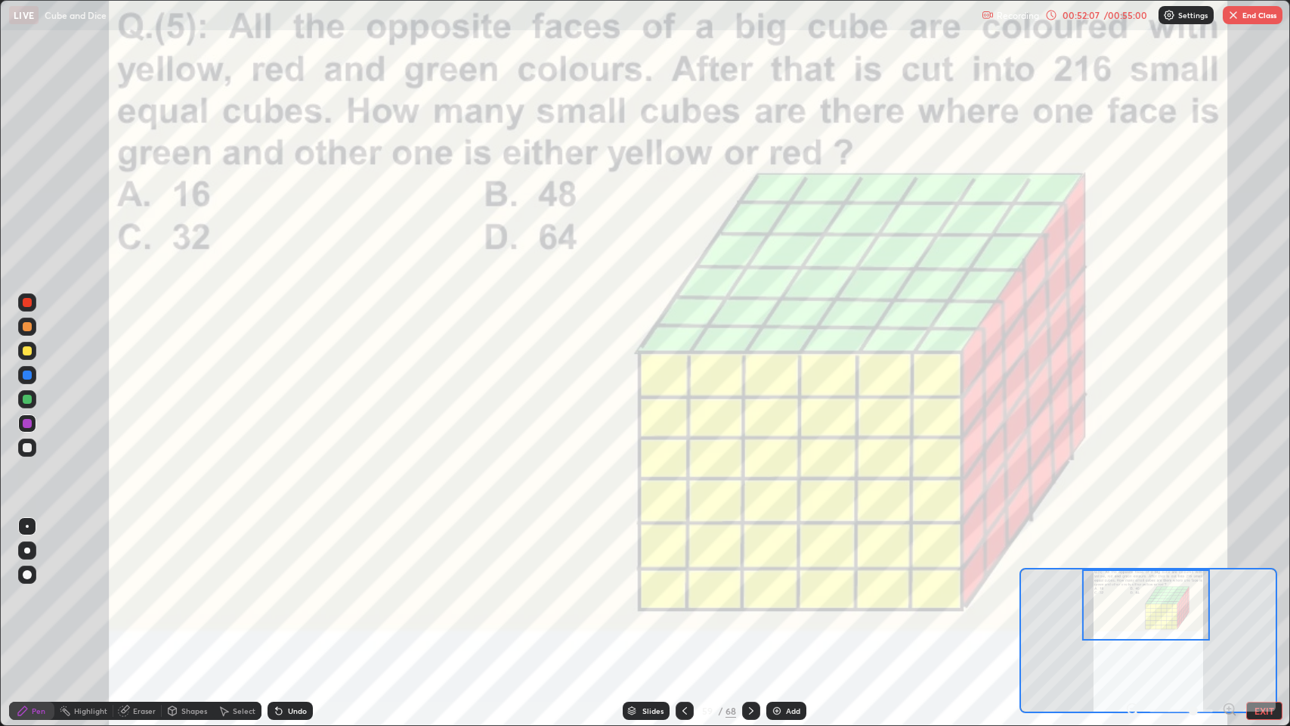
click at [752, 597] on icon at bounding box center [751, 710] width 12 height 12
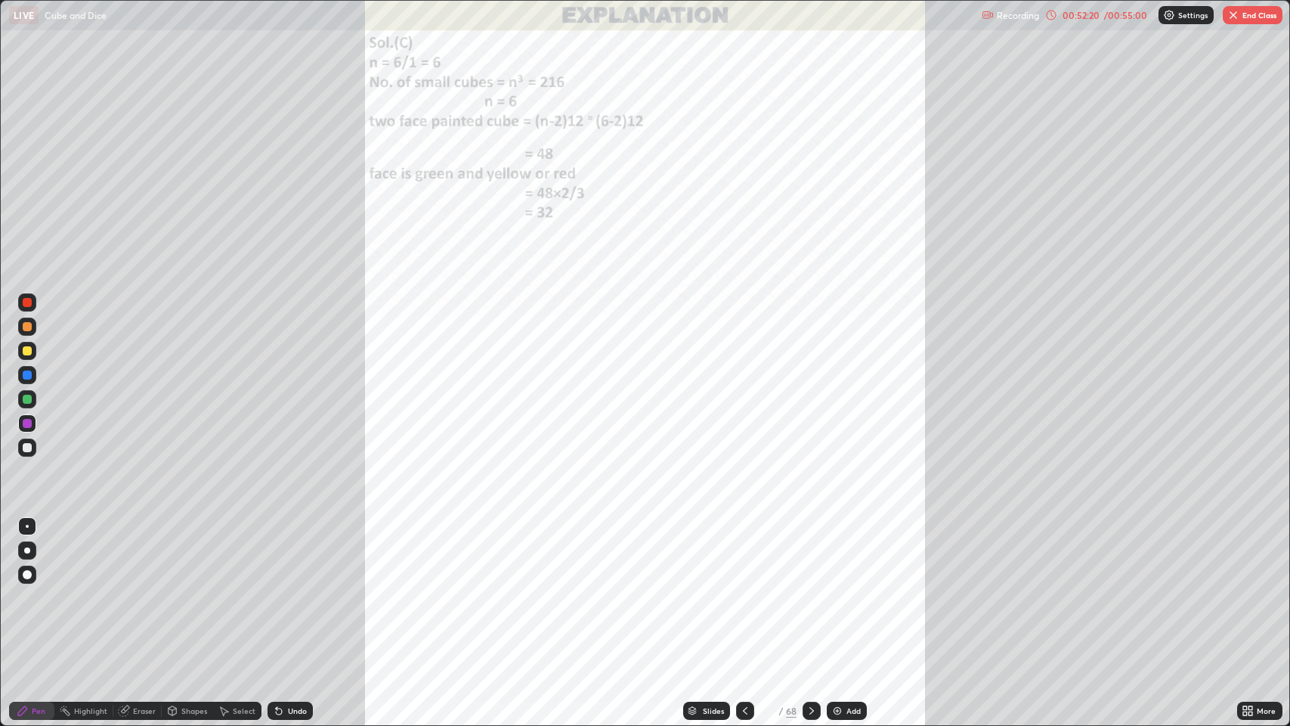
click at [741, 597] on icon at bounding box center [745, 710] width 12 height 12
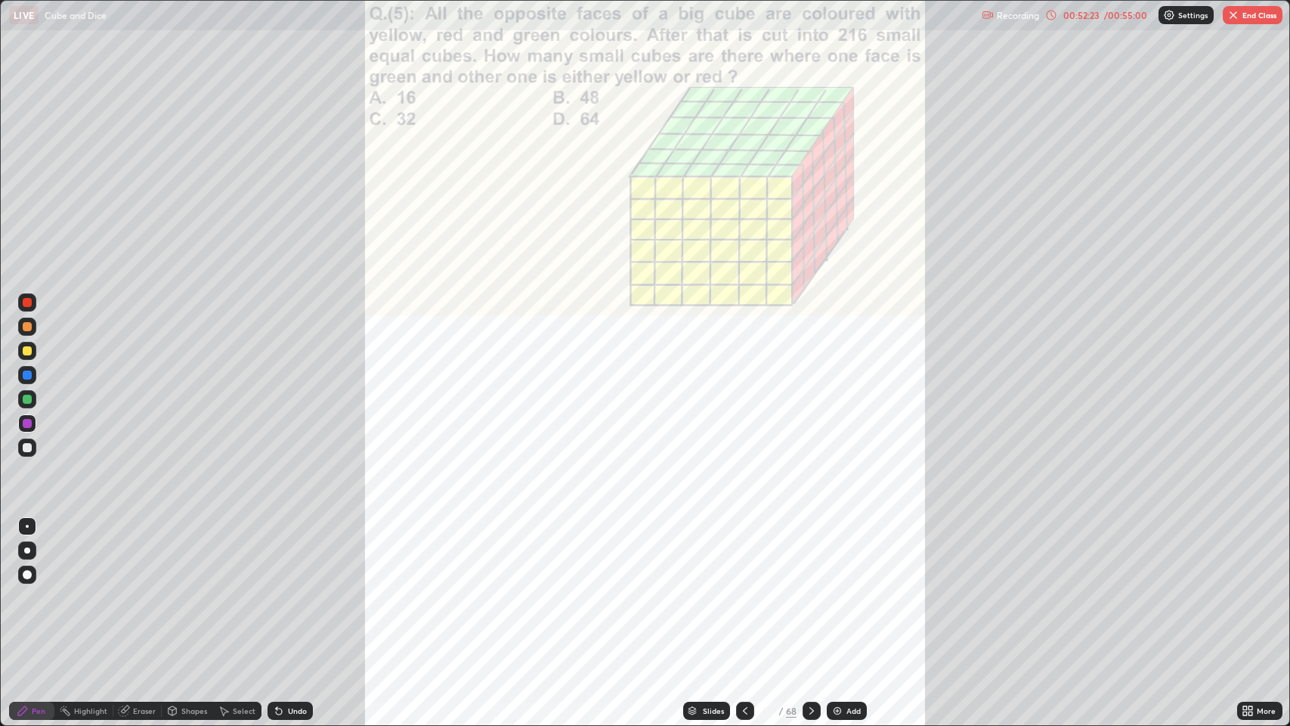
click at [809, 597] on icon at bounding box center [812, 710] width 12 height 12
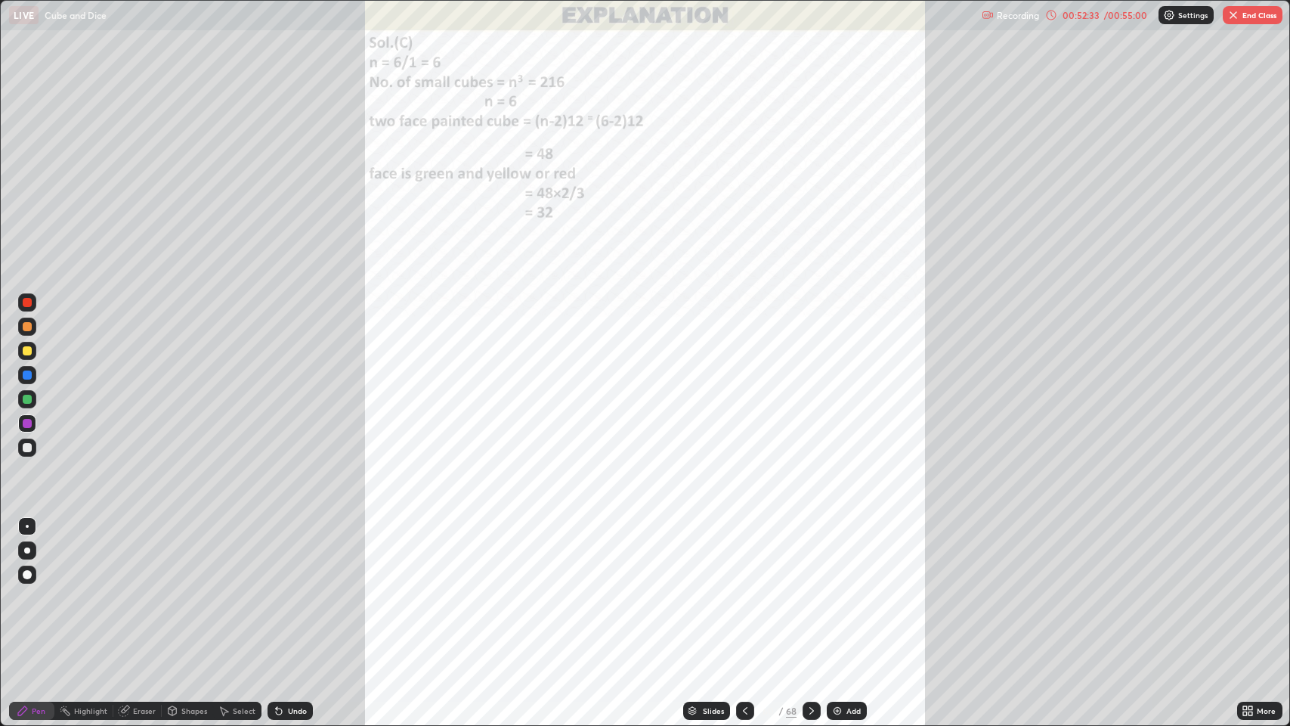
click at [744, 597] on icon at bounding box center [745, 710] width 12 height 12
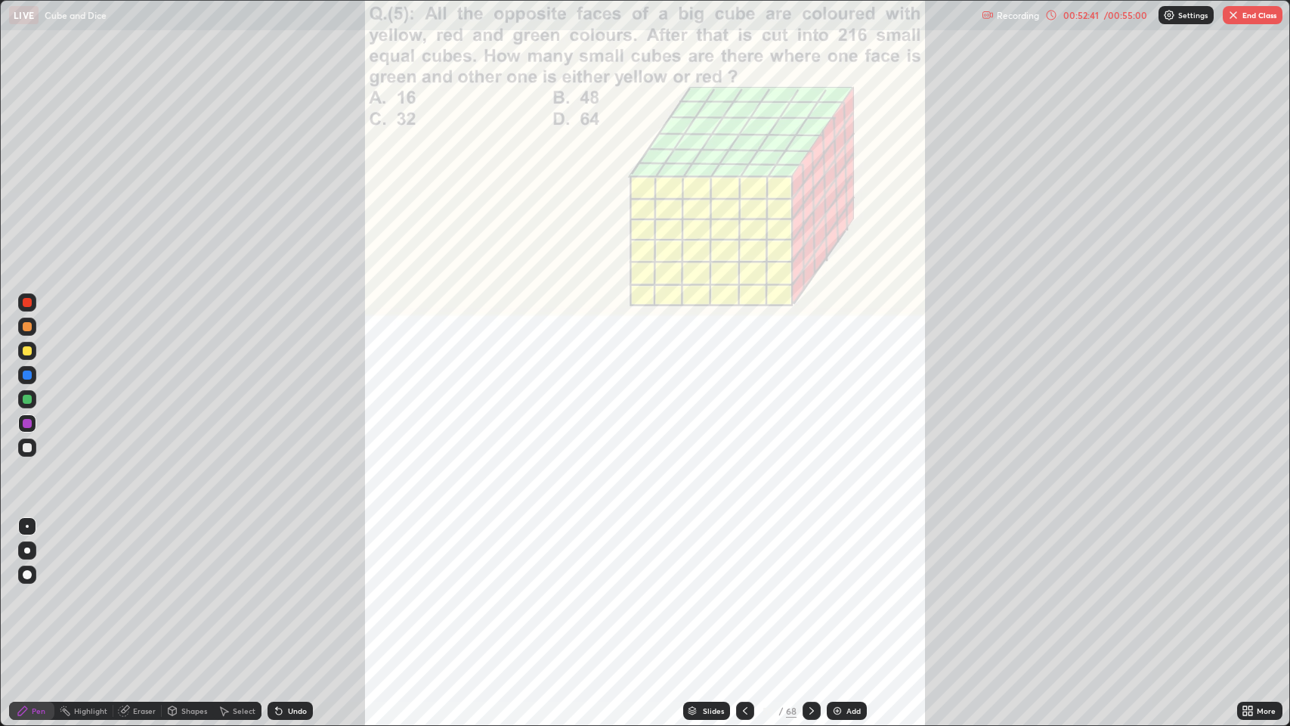
click at [1255, 18] on button "End Class" at bounding box center [1253, 15] width 60 height 18
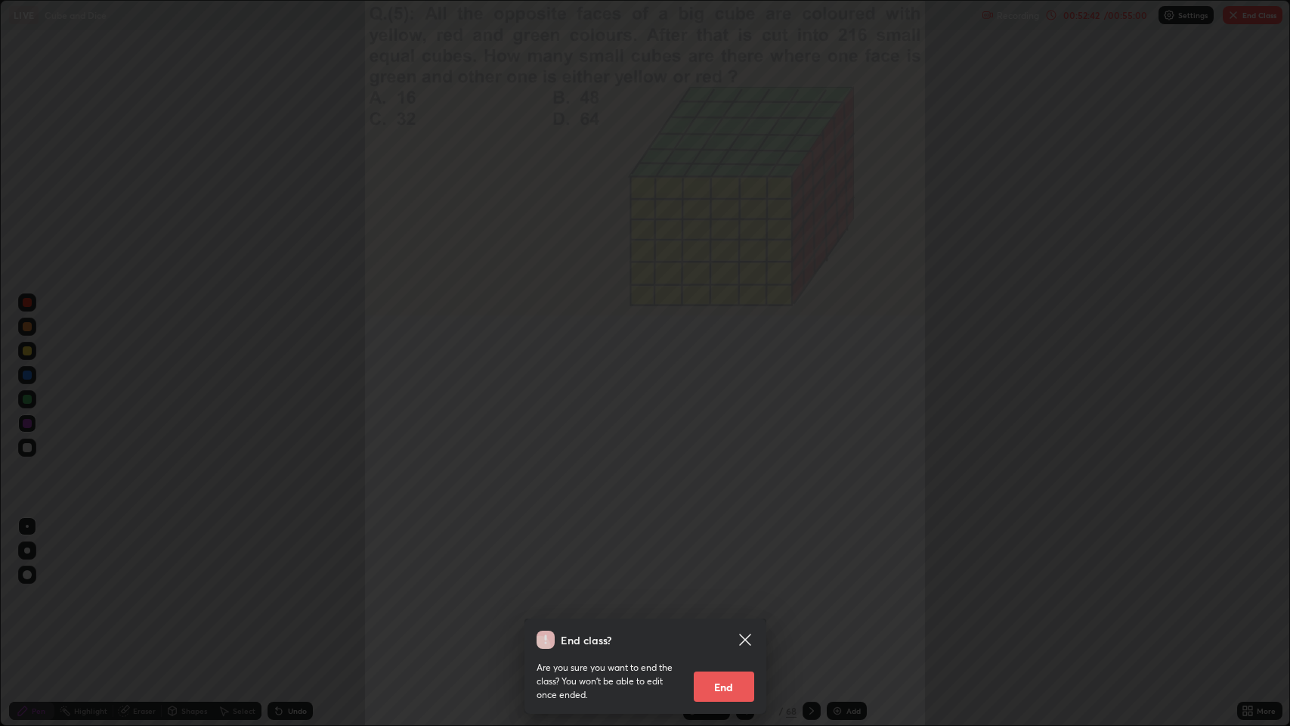
click at [744, 597] on button "End" at bounding box center [724, 686] width 60 height 30
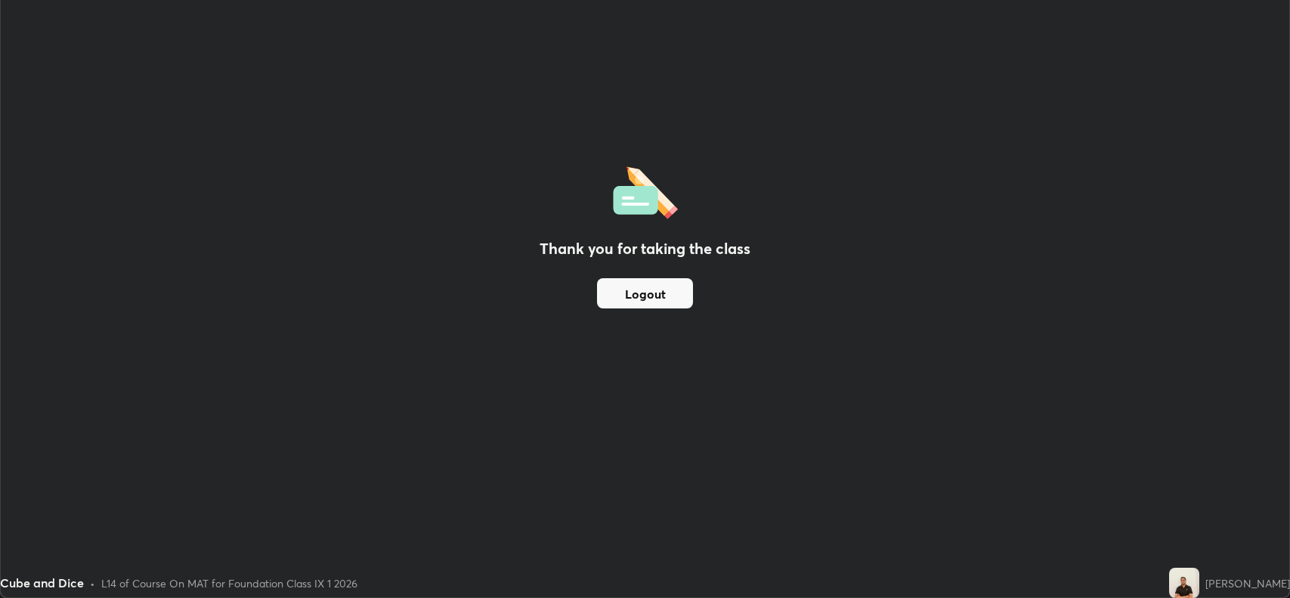
scroll to position [74975, 74283]
